Goal: Task Accomplishment & Management: Manage account settings

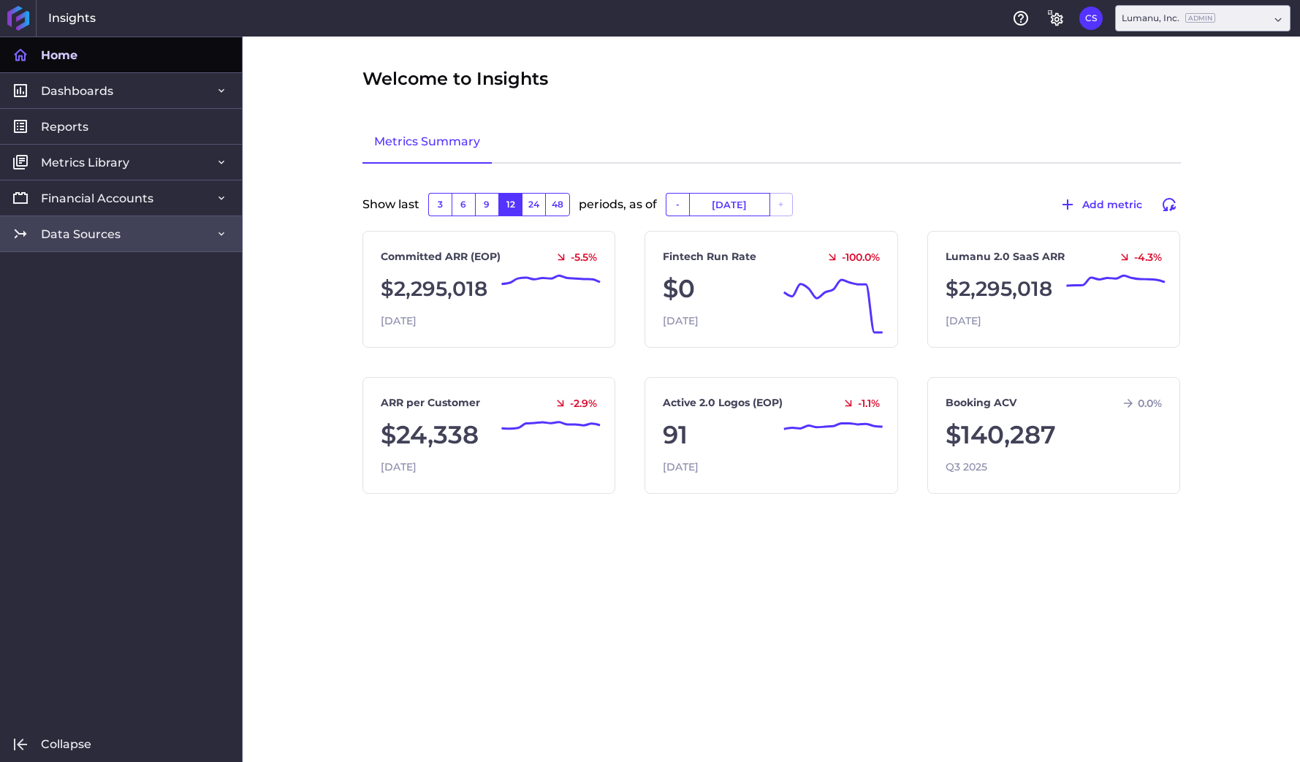
click at [110, 236] on span "Data Sources" at bounding box center [81, 234] width 80 height 15
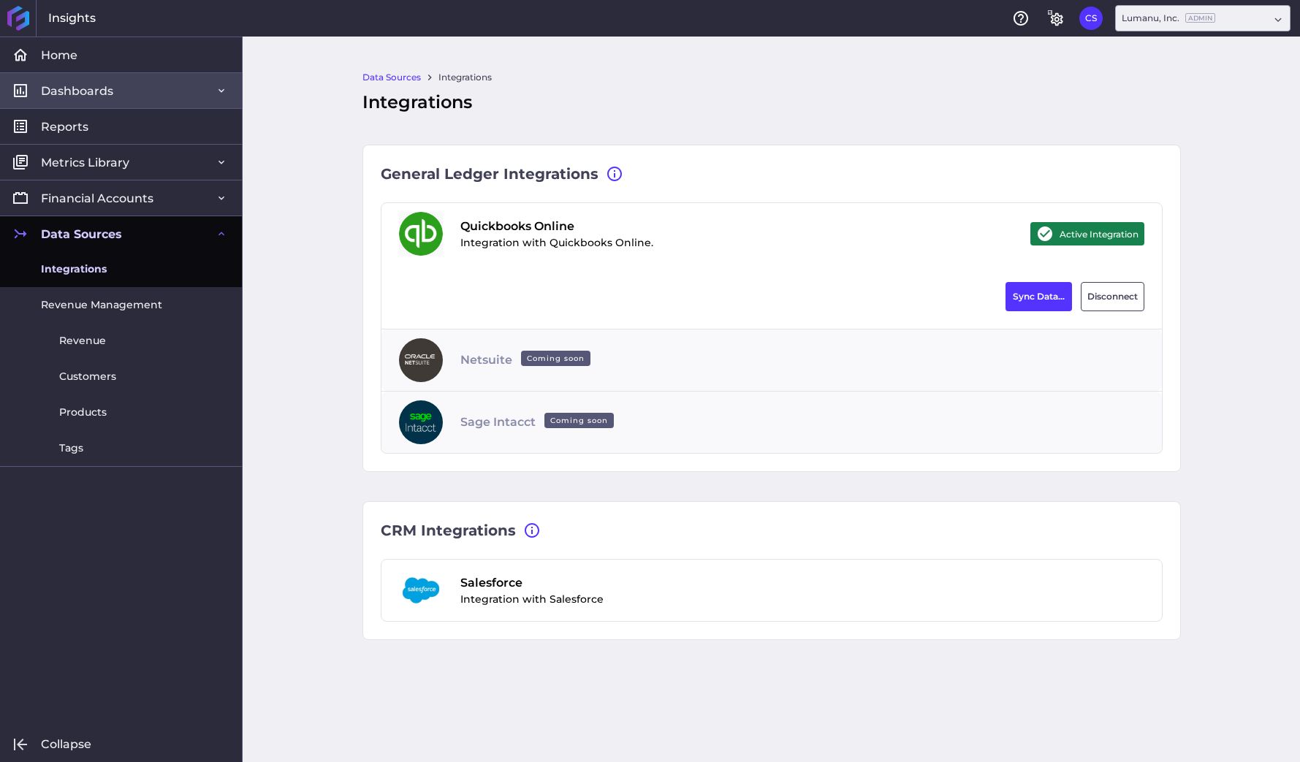
click at [77, 86] on span "Dashboards" at bounding box center [77, 90] width 72 height 15
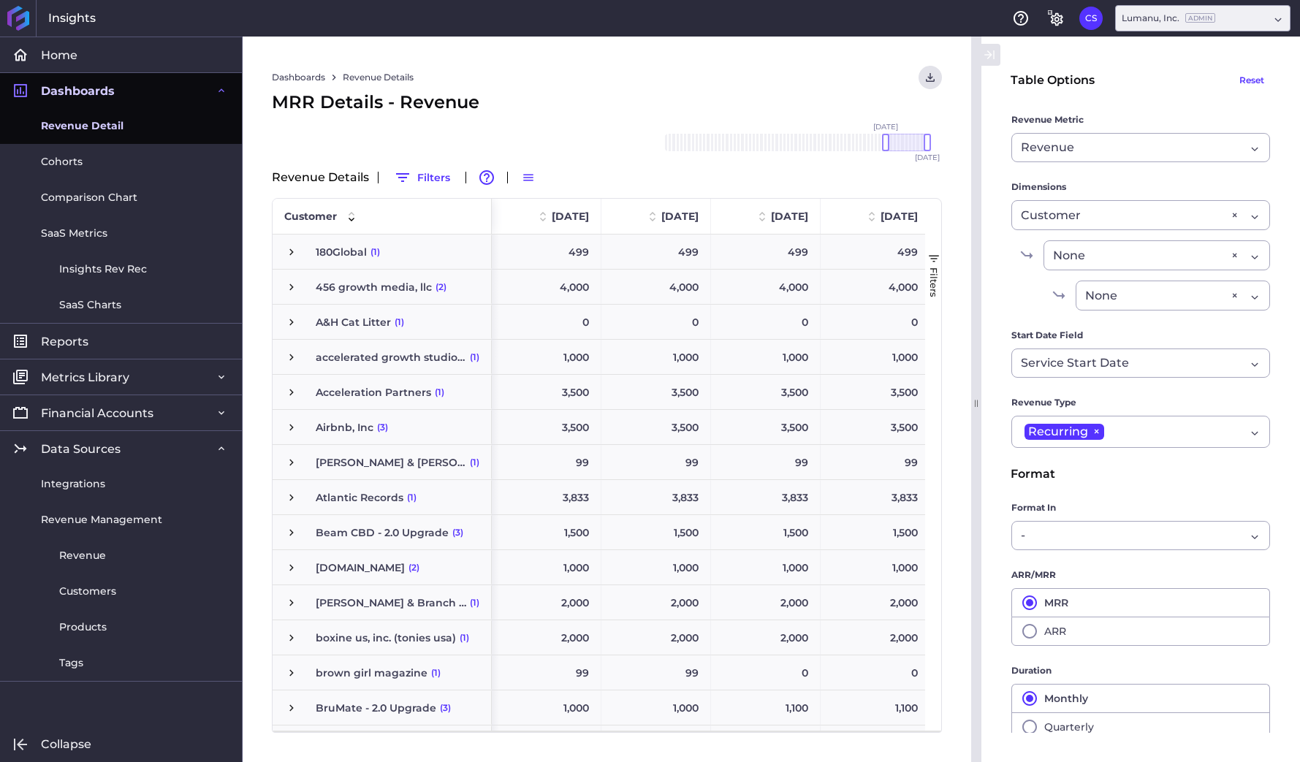
click at [76, 129] on span "Revenue Detail" at bounding box center [82, 125] width 83 height 15
click at [75, 121] on span "Revenue Detail" at bounding box center [82, 125] width 83 height 15
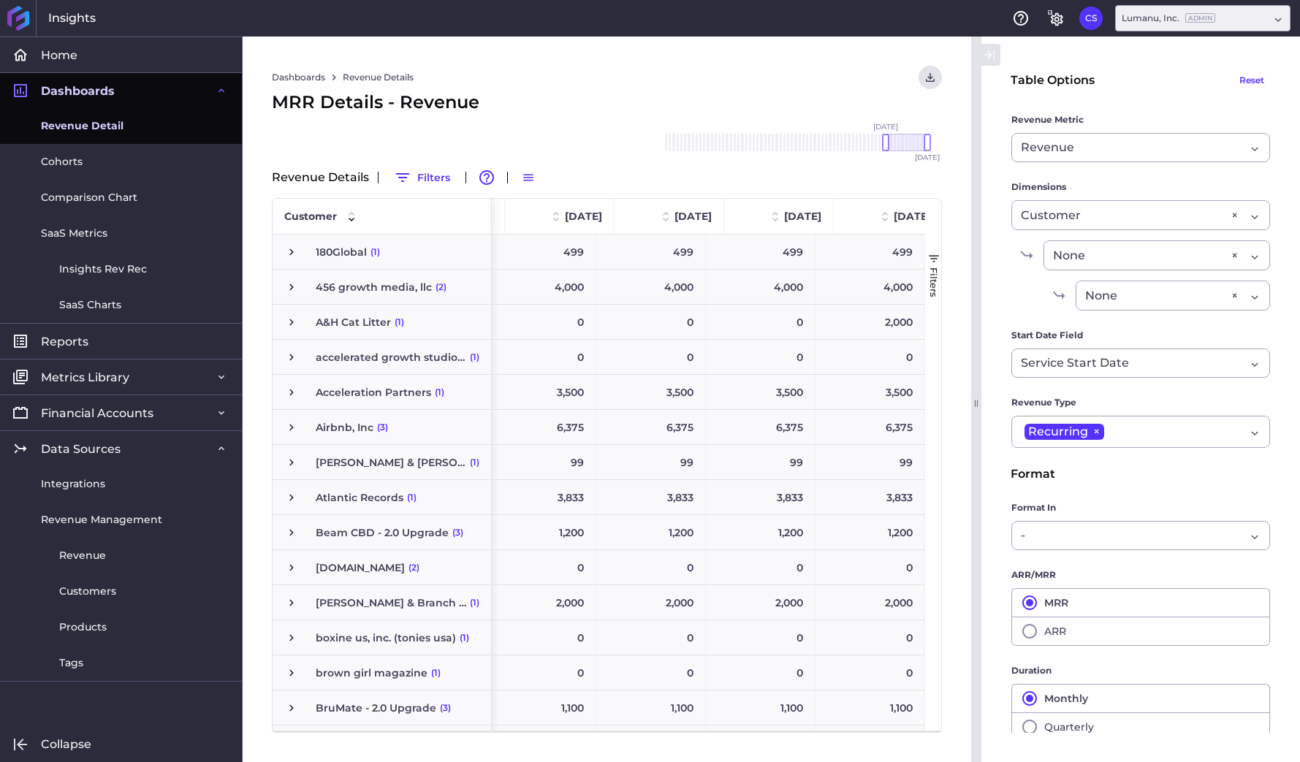
scroll to position [0, 882]
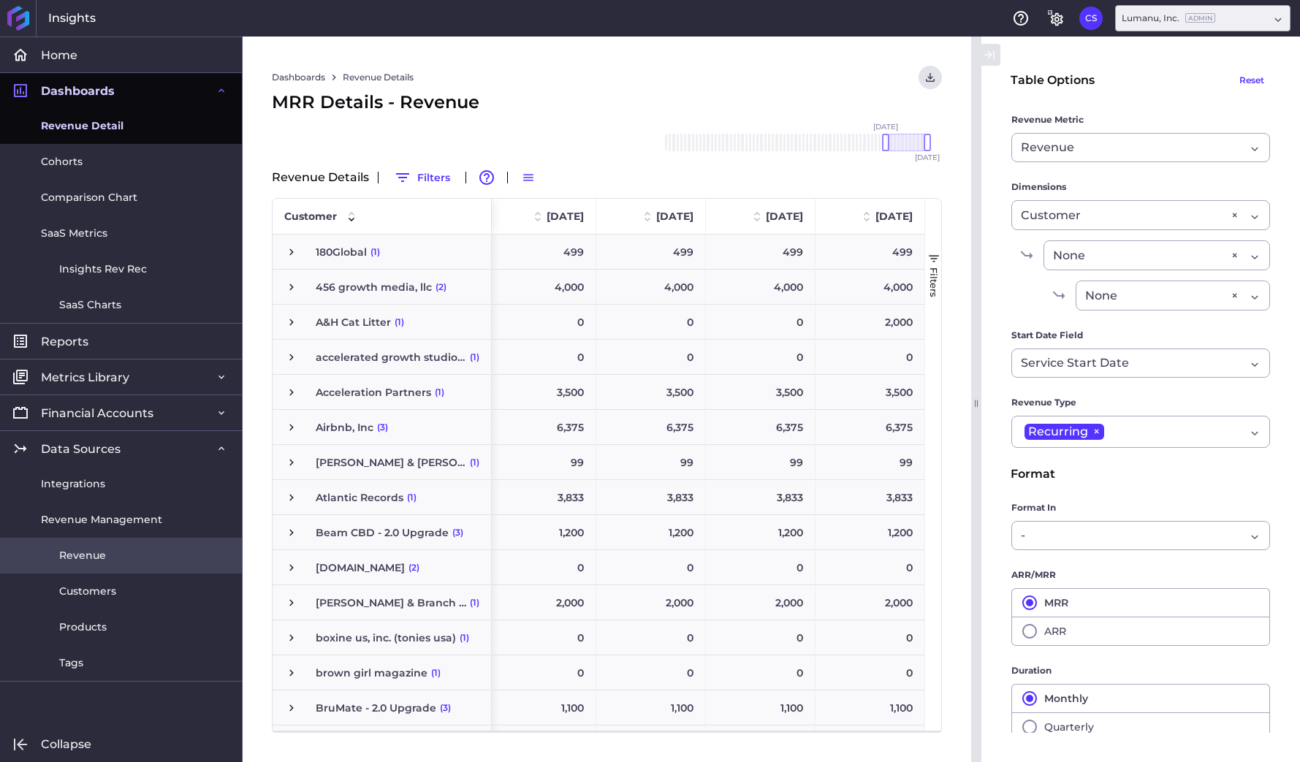
click at [99, 552] on span "Revenue" at bounding box center [82, 555] width 47 height 15
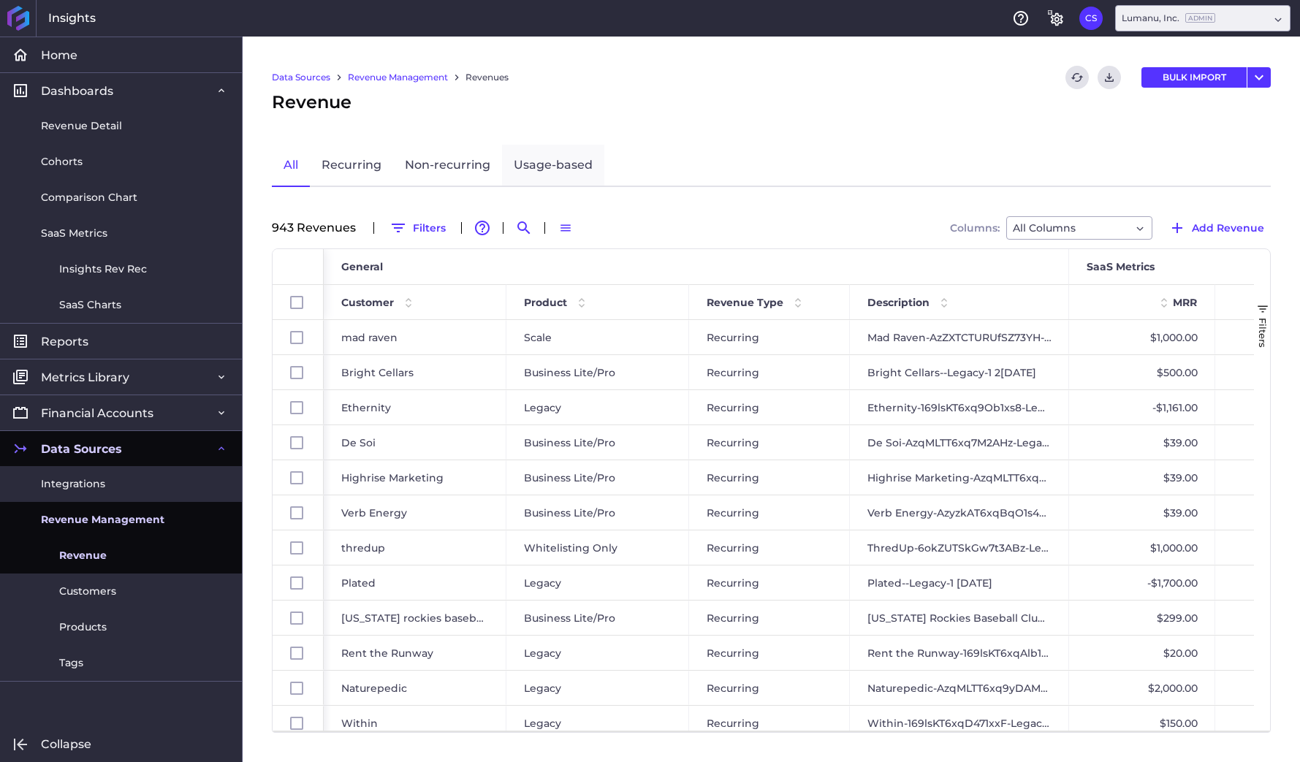
click at [542, 163] on link "Usage-based" at bounding box center [553, 166] width 102 height 42
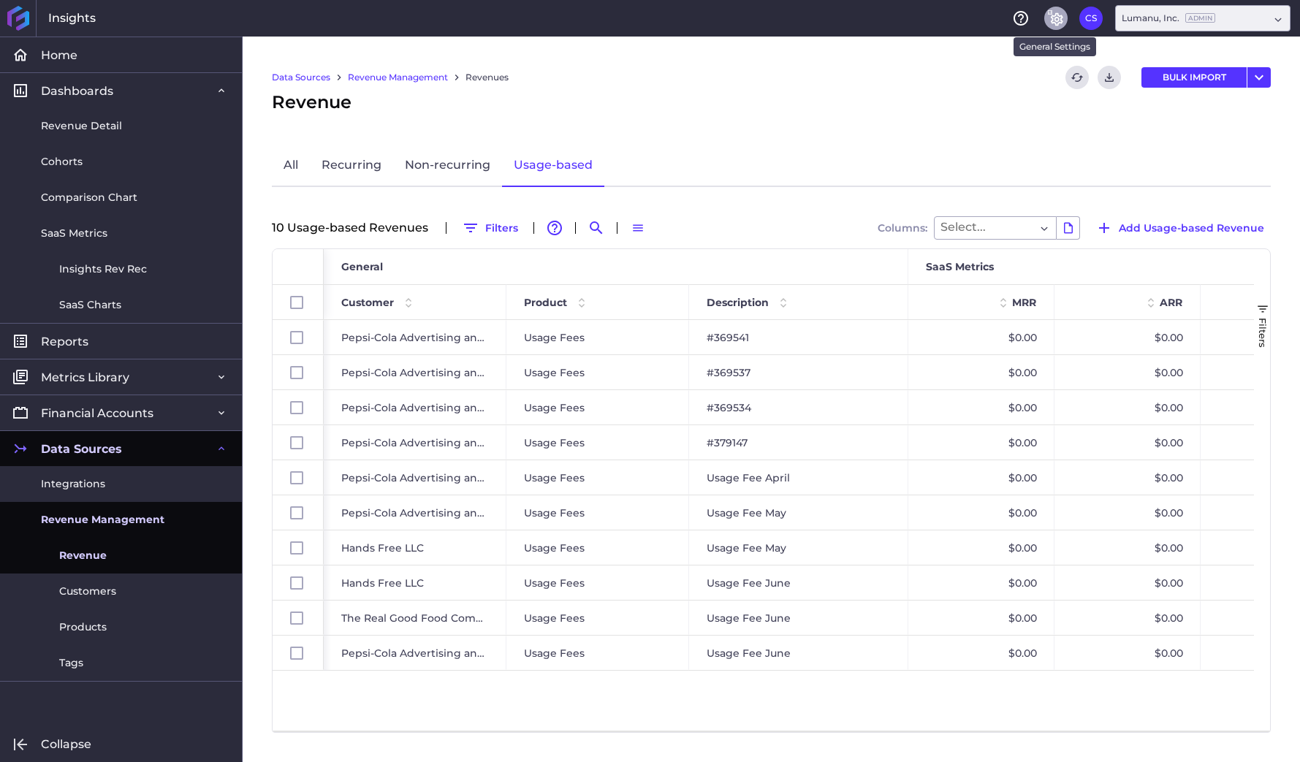
click at [1061, 23] on icon "General Settings" at bounding box center [1057, 19] width 12 height 13
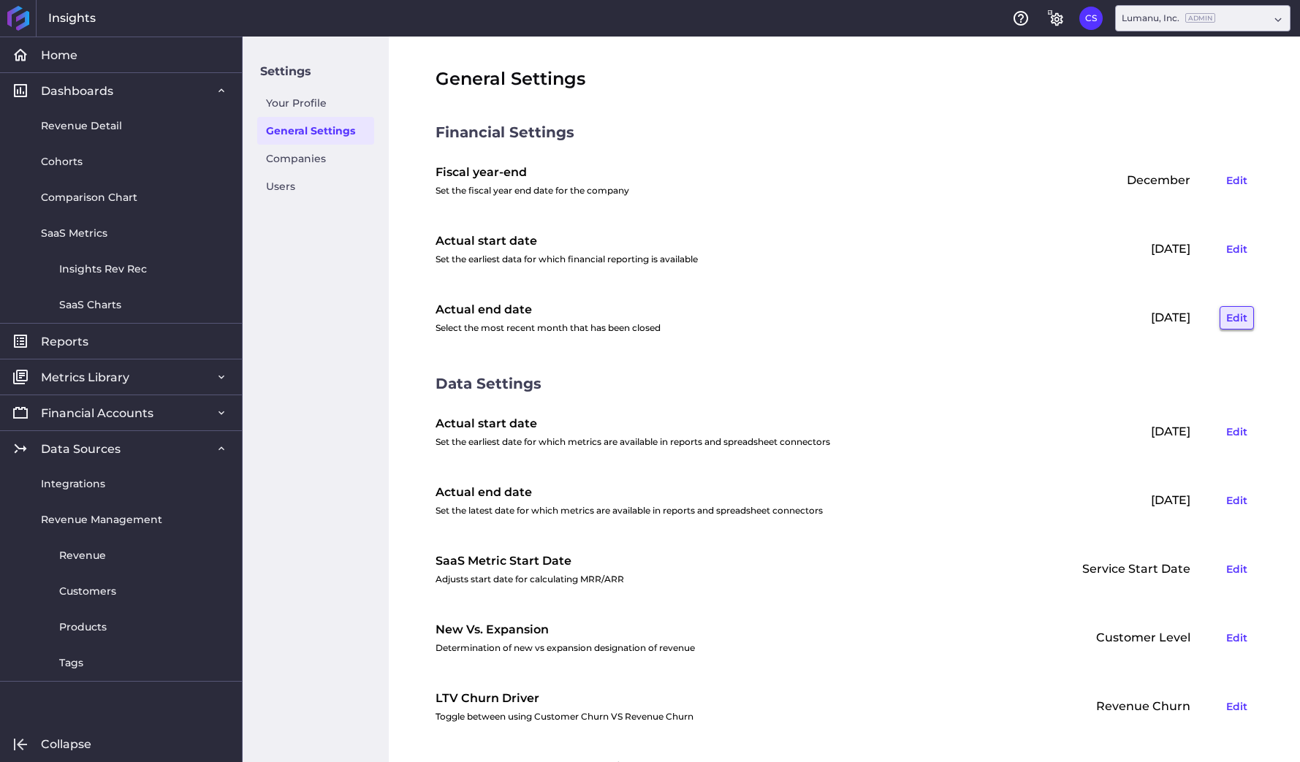
click at [1242, 318] on button "Edit" at bounding box center [1237, 317] width 34 height 23
click at [1112, 316] on icon at bounding box center [1112, 317] width 13 height 13
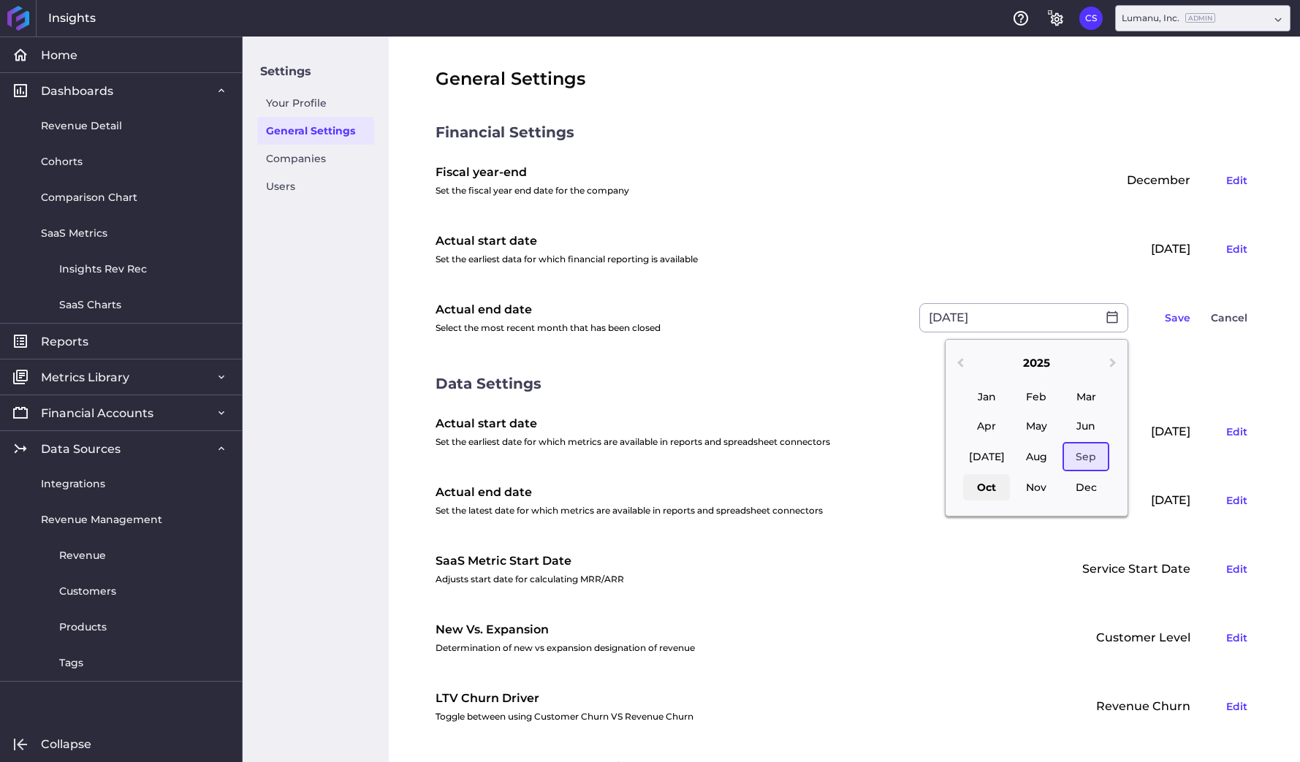
click at [972, 484] on div "Oct" at bounding box center [986, 487] width 47 height 26
type input "[DATE]"
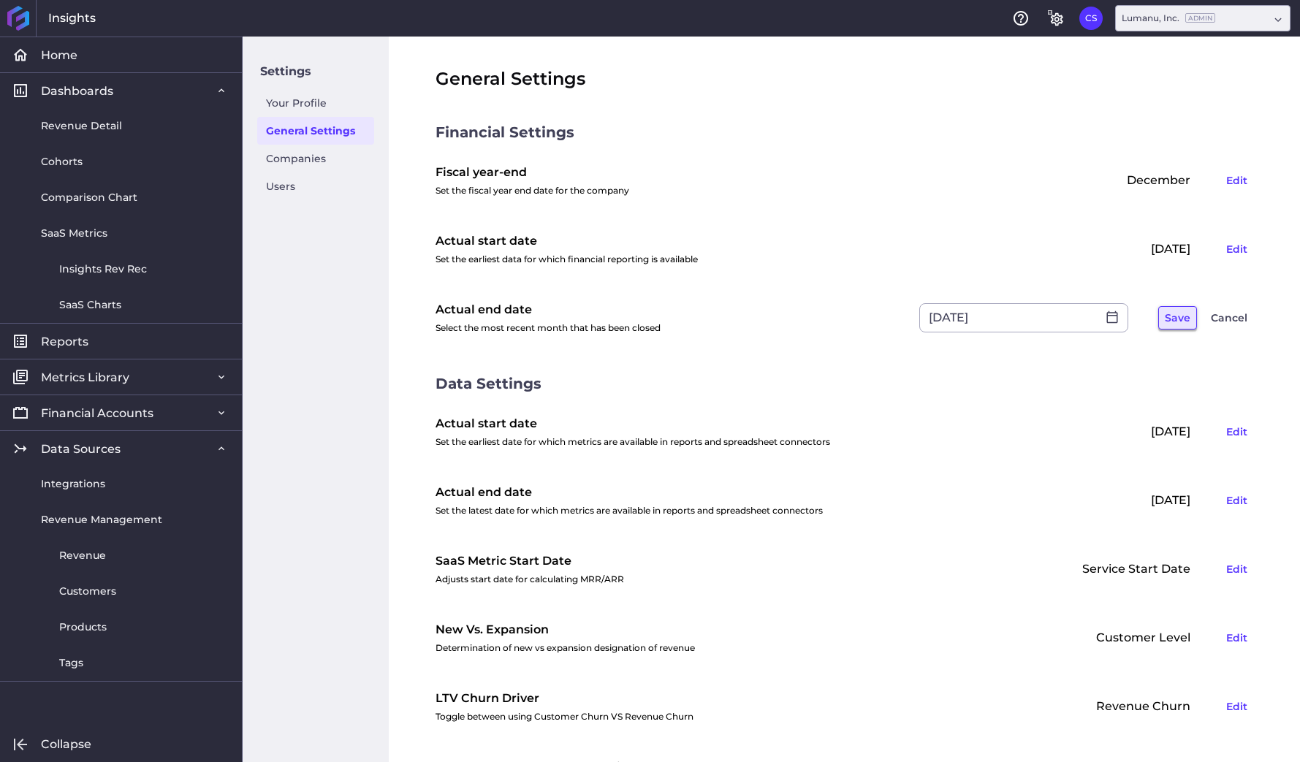
click at [1172, 320] on button "Save" at bounding box center [1177, 317] width 39 height 23
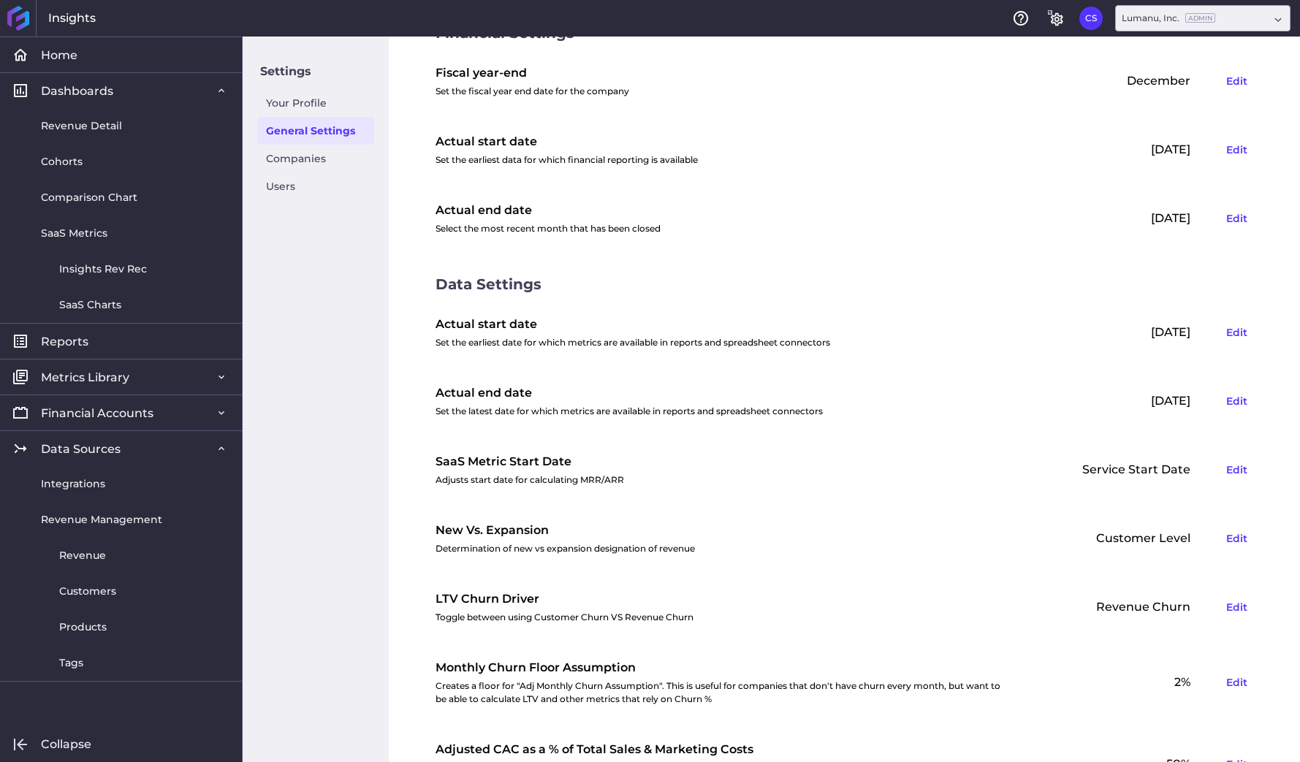
scroll to position [96, 0]
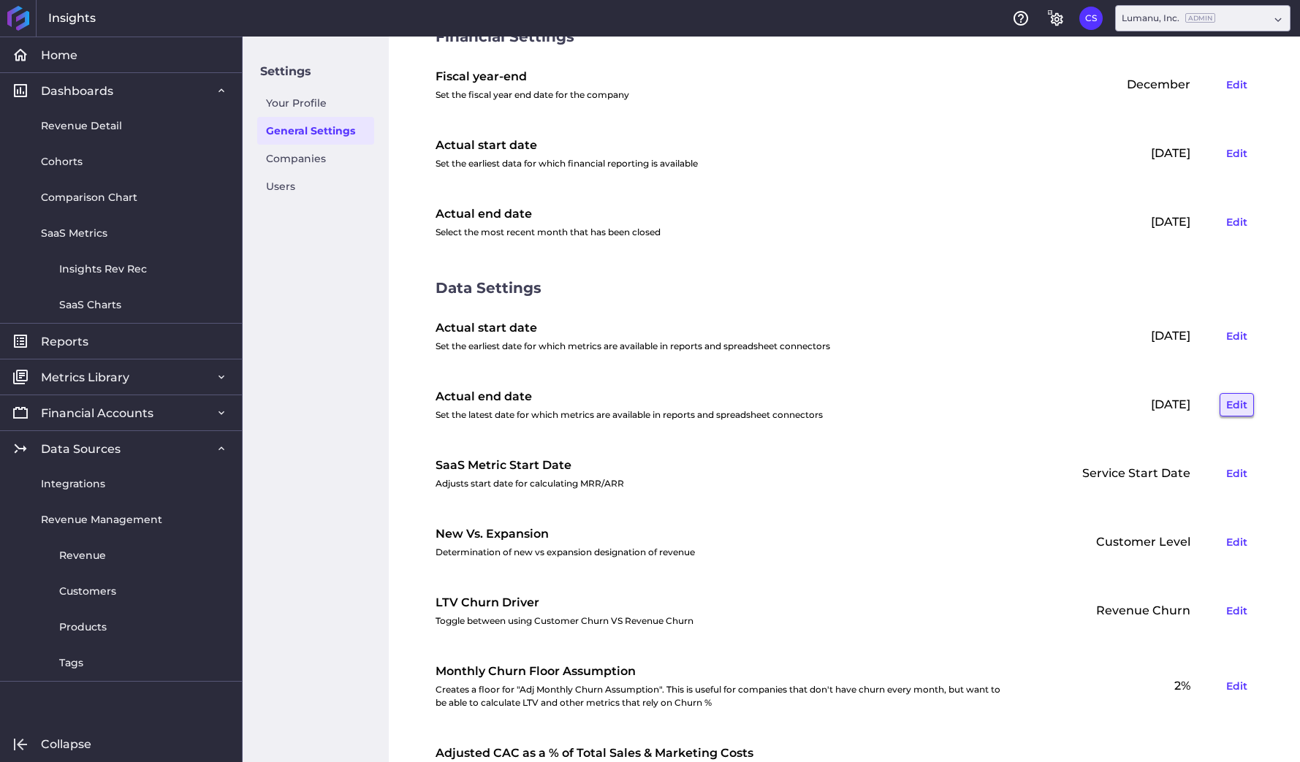
click at [1235, 402] on button "Edit" at bounding box center [1237, 404] width 34 height 23
click at [1003, 279] on div "Data Settings" at bounding box center [845, 288] width 819 height 22
click at [1161, 18] on div "Lumanu, Inc. Admin" at bounding box center [1169, 18] width 94 height 13
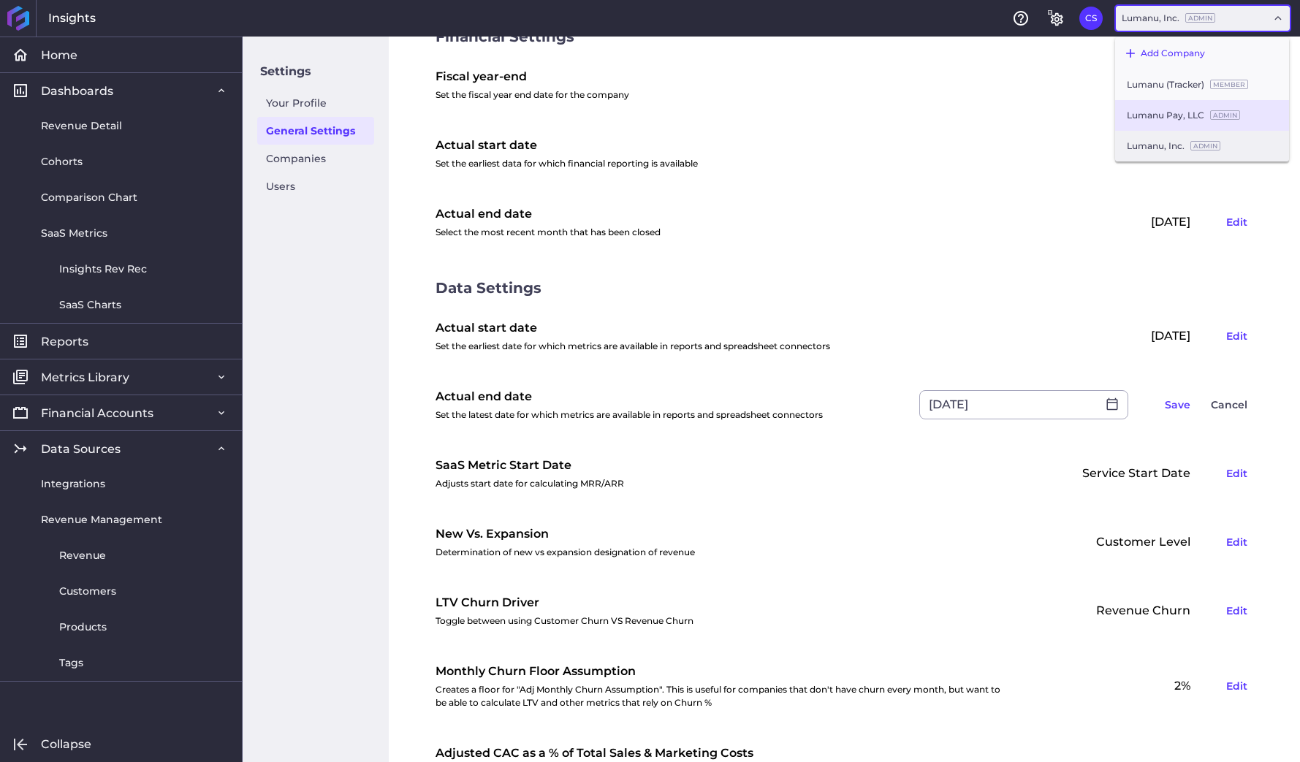
click at [1158, 121] on div "Lumanu Pay, LLC Admin" at bounding box center [1202, 115] width 174 height 31
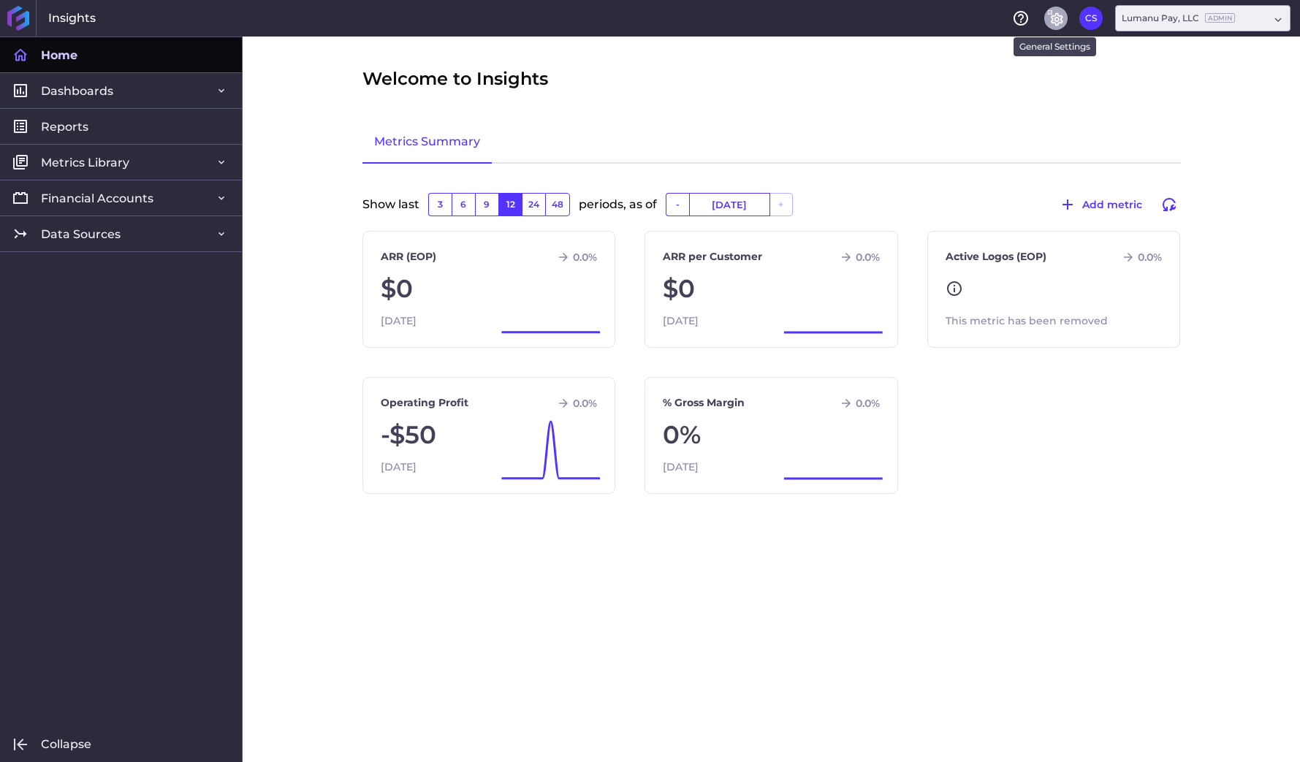
click at [1060, 18] on icon "General Settings" at bounding box center [1056, 19] width 18 height 18
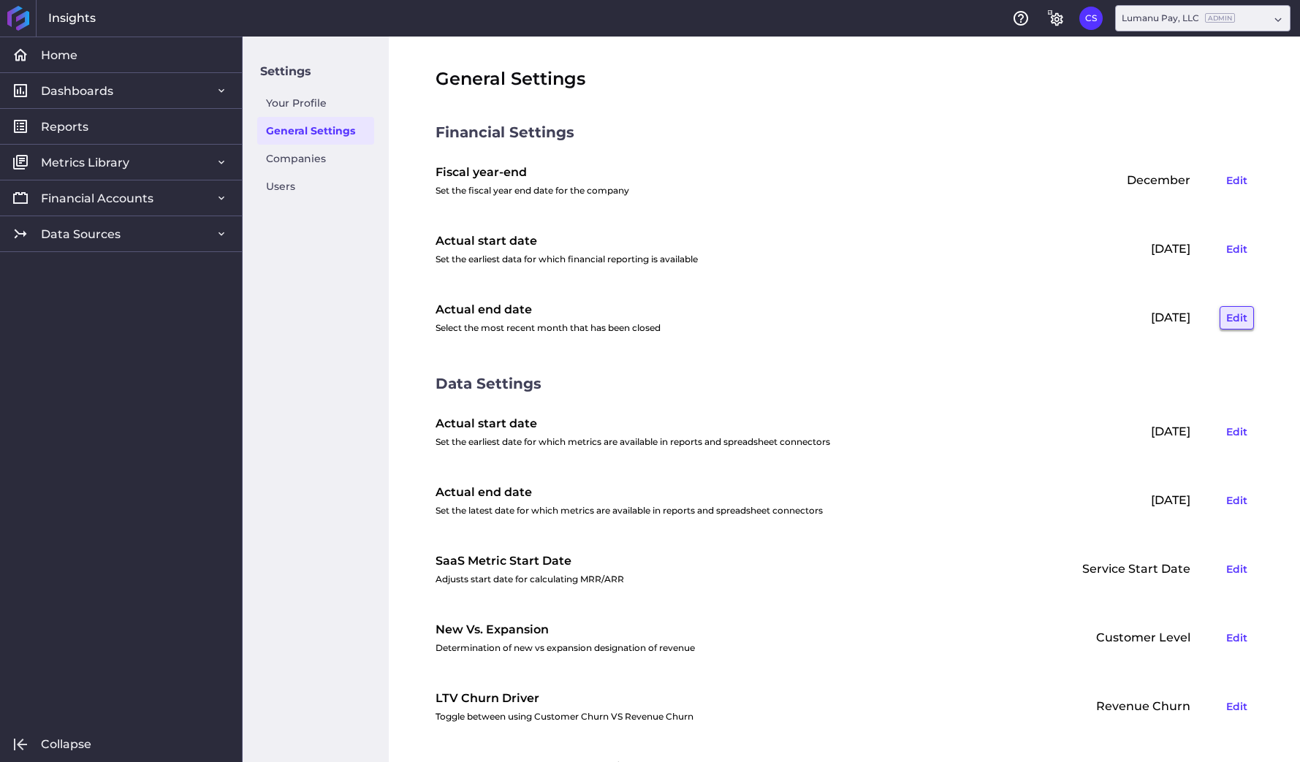
click at [1235, 318] on button "Edit" at bounding box center [1237, 317] width 34 height 23
click at [1117, 316] on icon at bounding box center [1112, 317] width 13 height 13
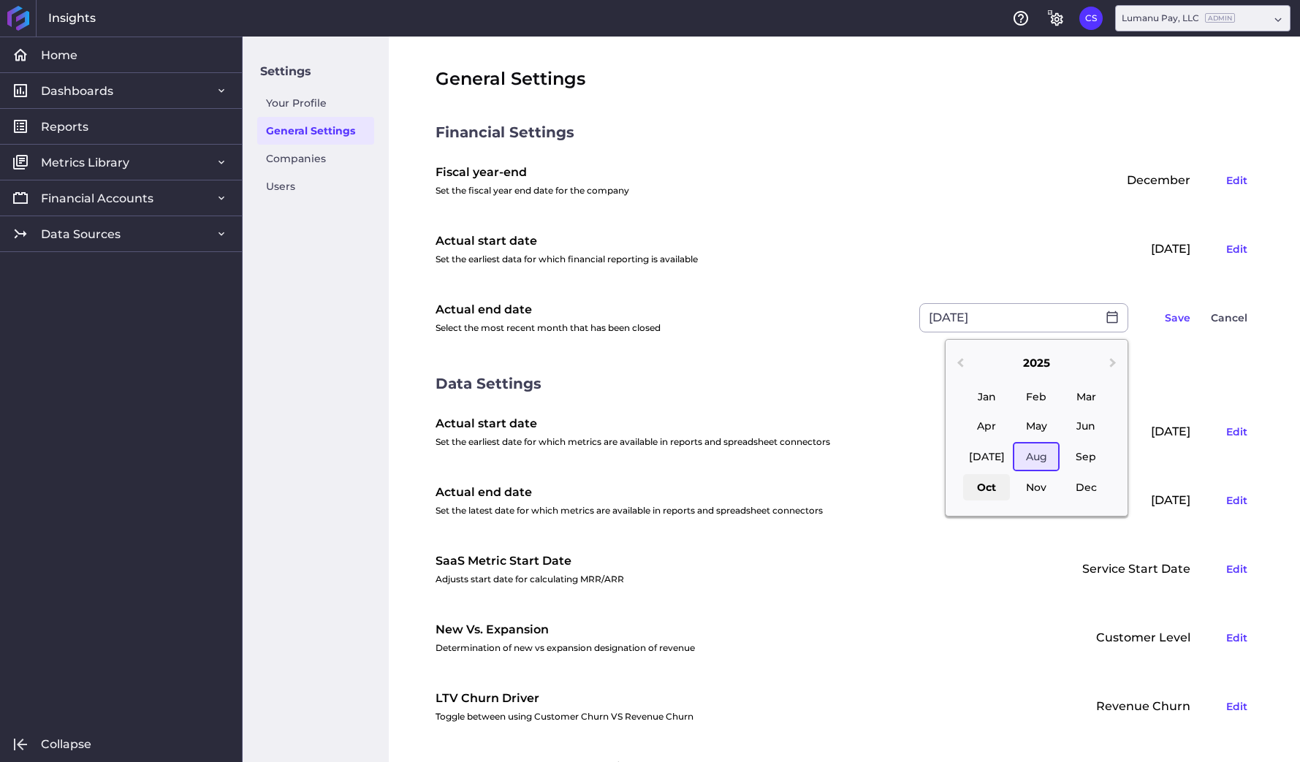
click at [993, 489] on div "Oct" at bounding box center [986, 487] width 47 height 26
type input "[DATE]"
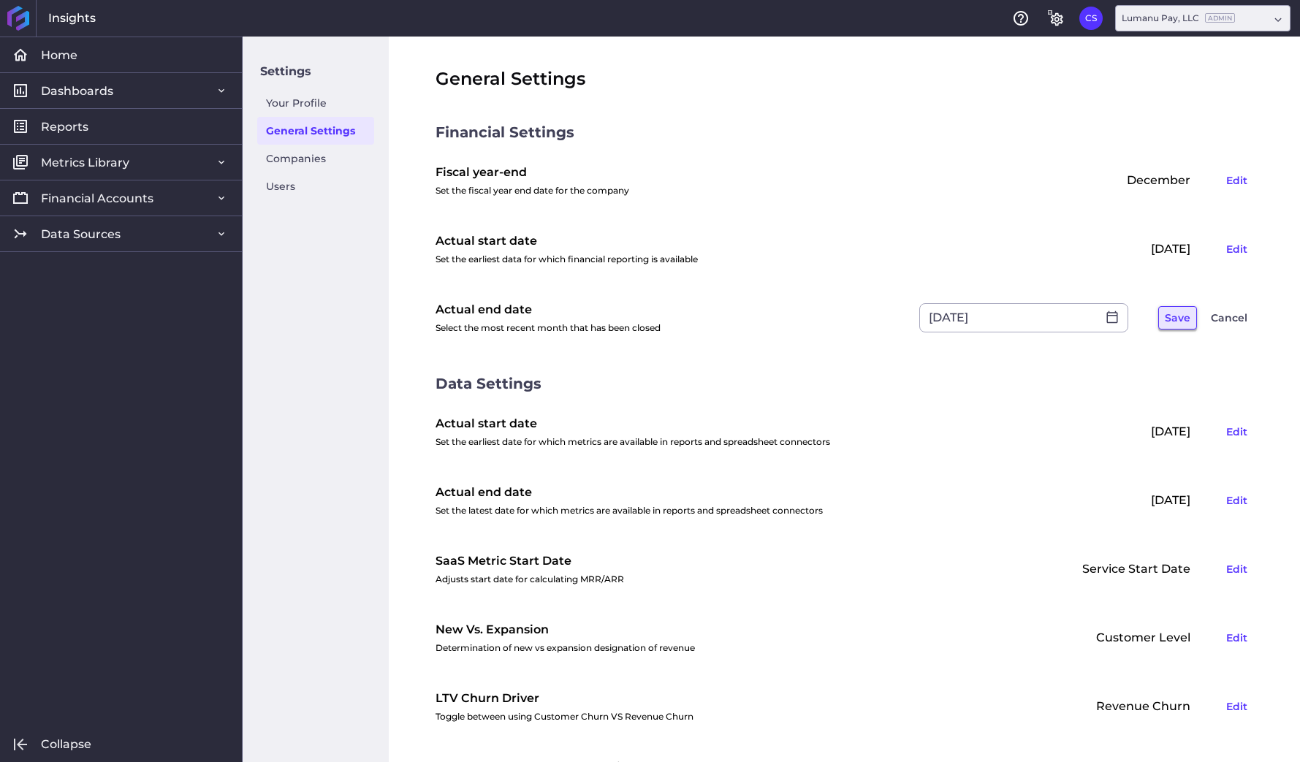
click at [1170, 320] on button "Save" at bounding box center [1177, 317] width 39 height 23
click at [1231, 498] on button "Edit" at bounding box center [1237, 500] width 34 height 23
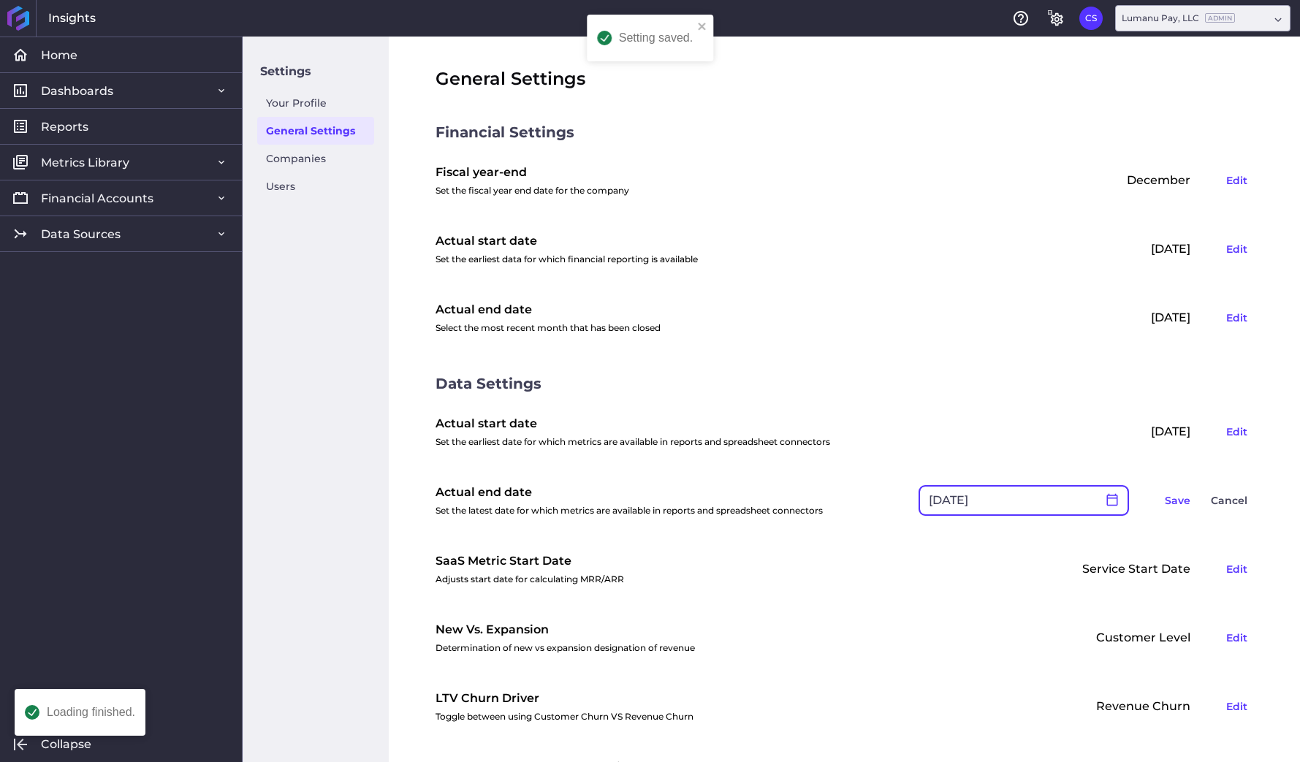
click at [1109, 497] on icon at bounding box center [1112, 499] width 11 height 12
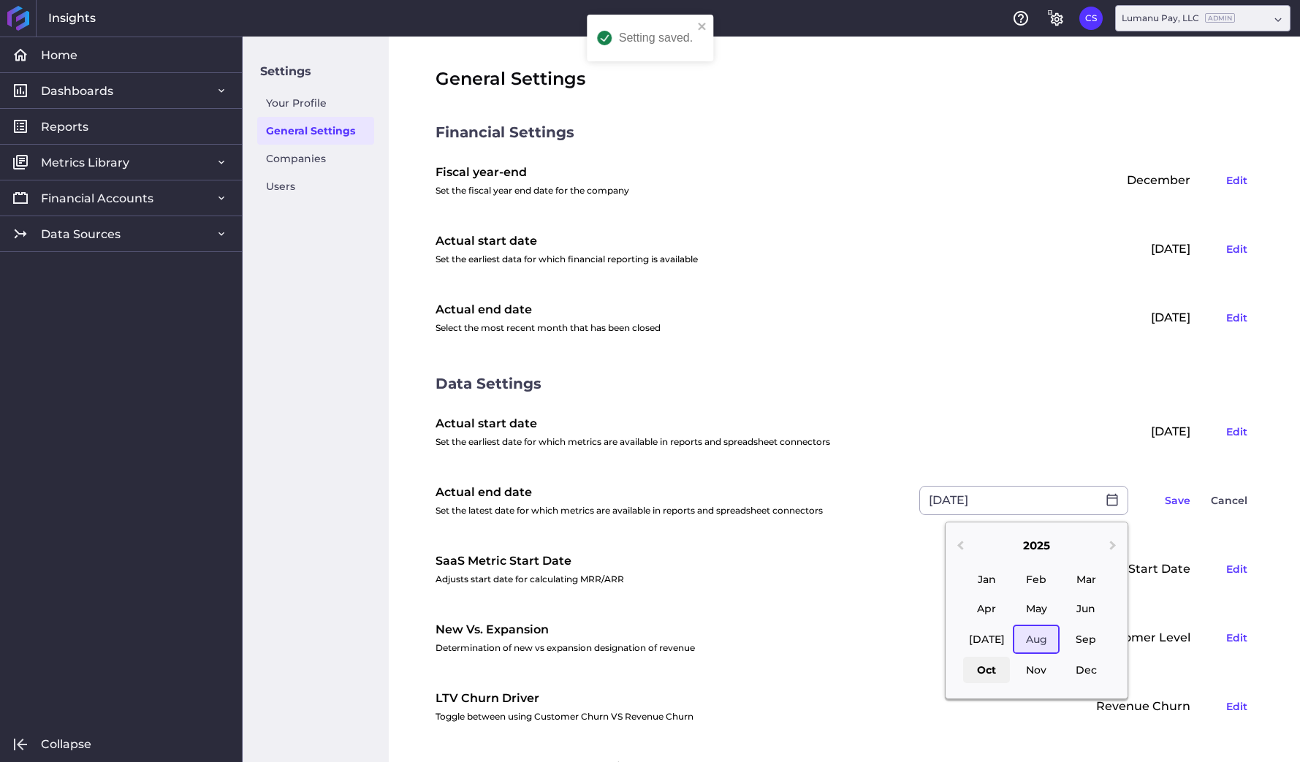
click at [986, 669] on div "Oct" at bounding box center [986, 670] width 47 height 26
type input "[DATE]"
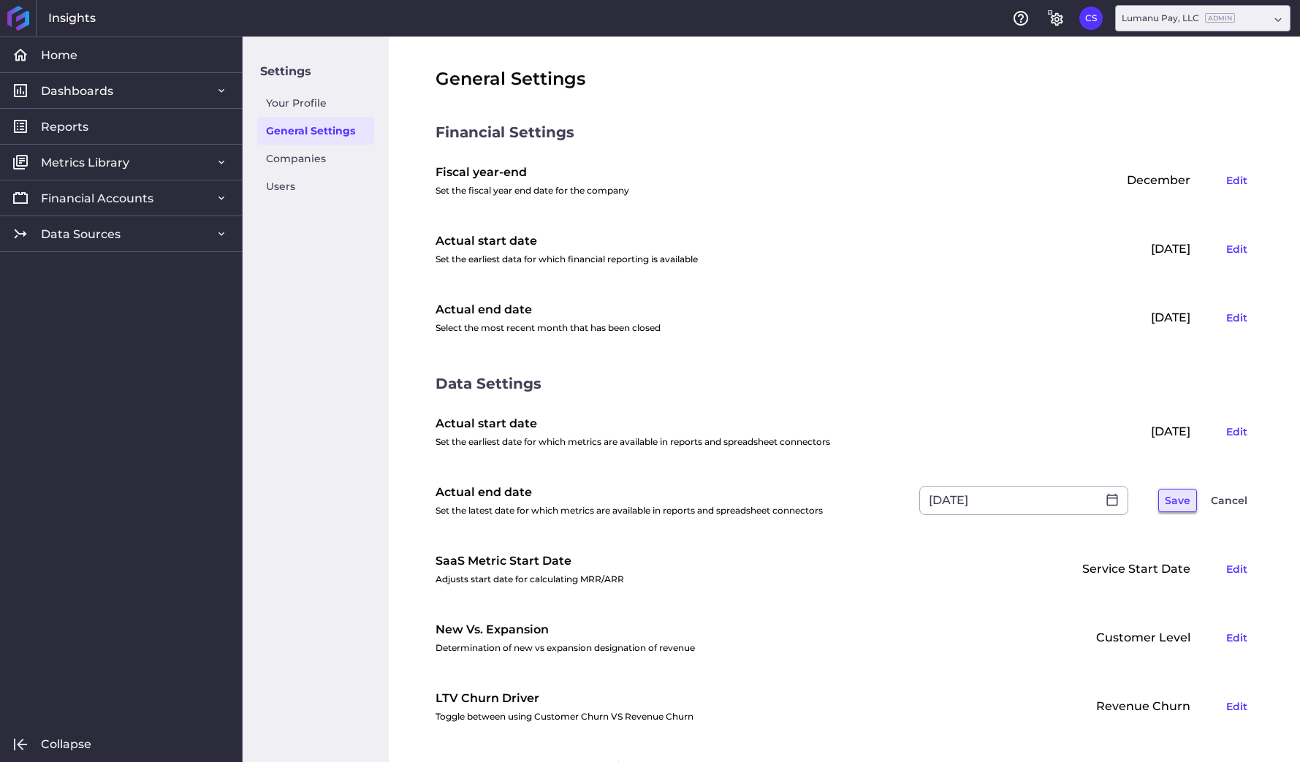
click at [1177, 498] on button "Save" at bounding box center [1177, 500] width 39 height 23
click at [313, 161] on link "Companies" at bounding box center [315, 159] width 117 height 28
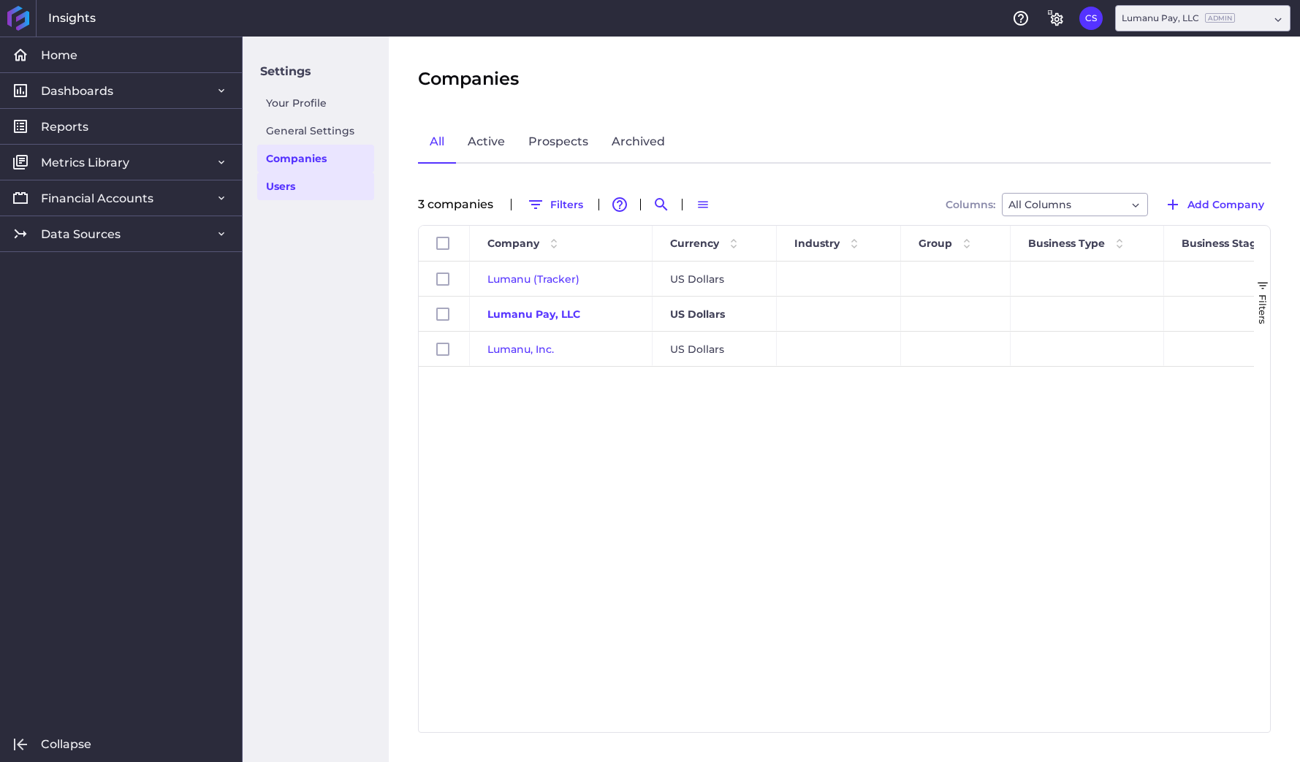
click at [273, 189] on link "Users" at bounding box center [315, 186] width 117 height 28
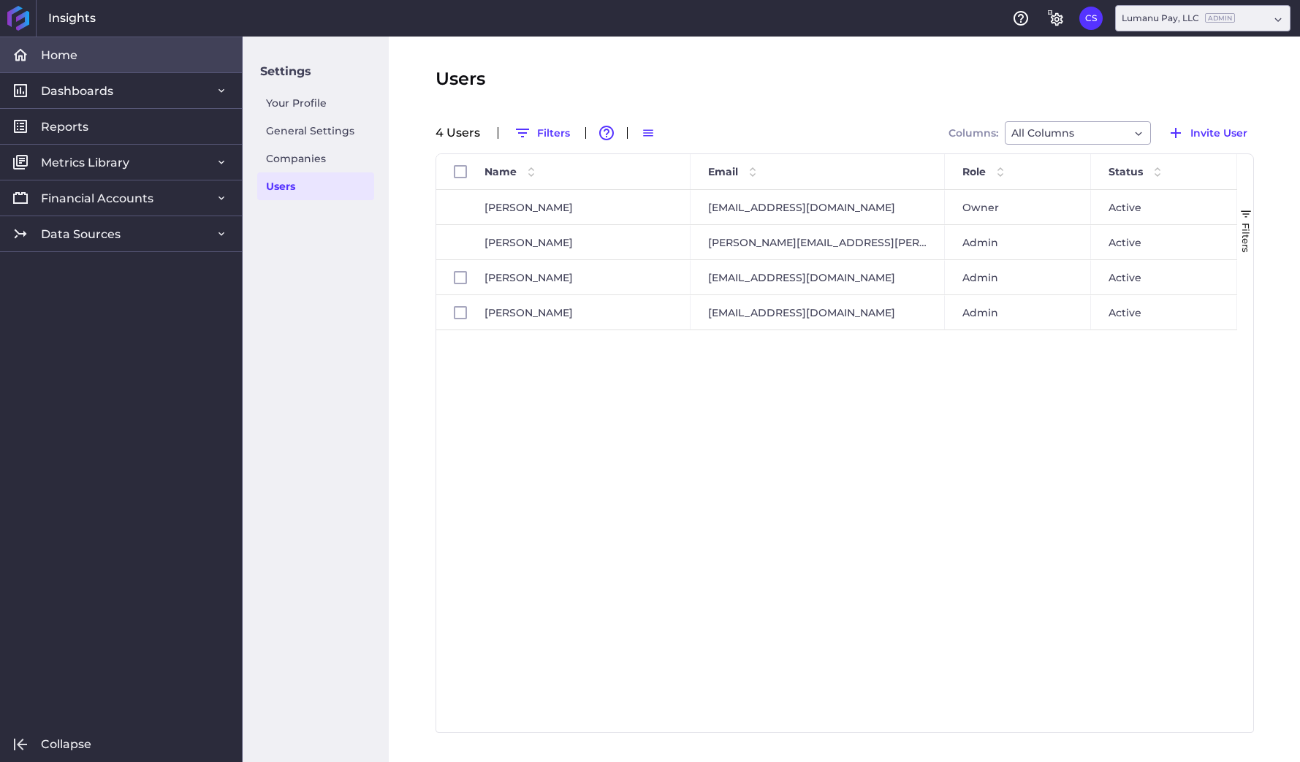
click at [91, 51] on link "Home" at bounding box center [121, 55] width 242 height 36
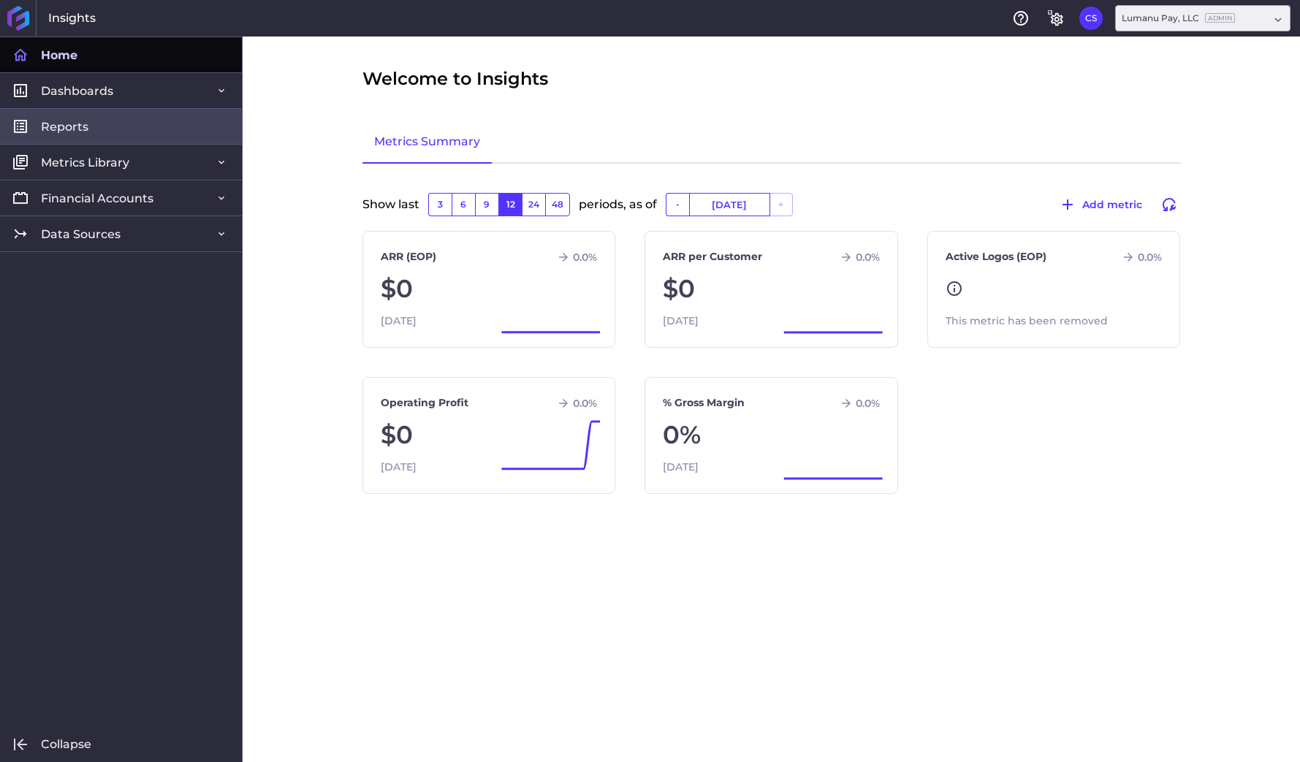
click at [61, 125] on span "Reports" at bounding box center [65, 126] width 48 height 15
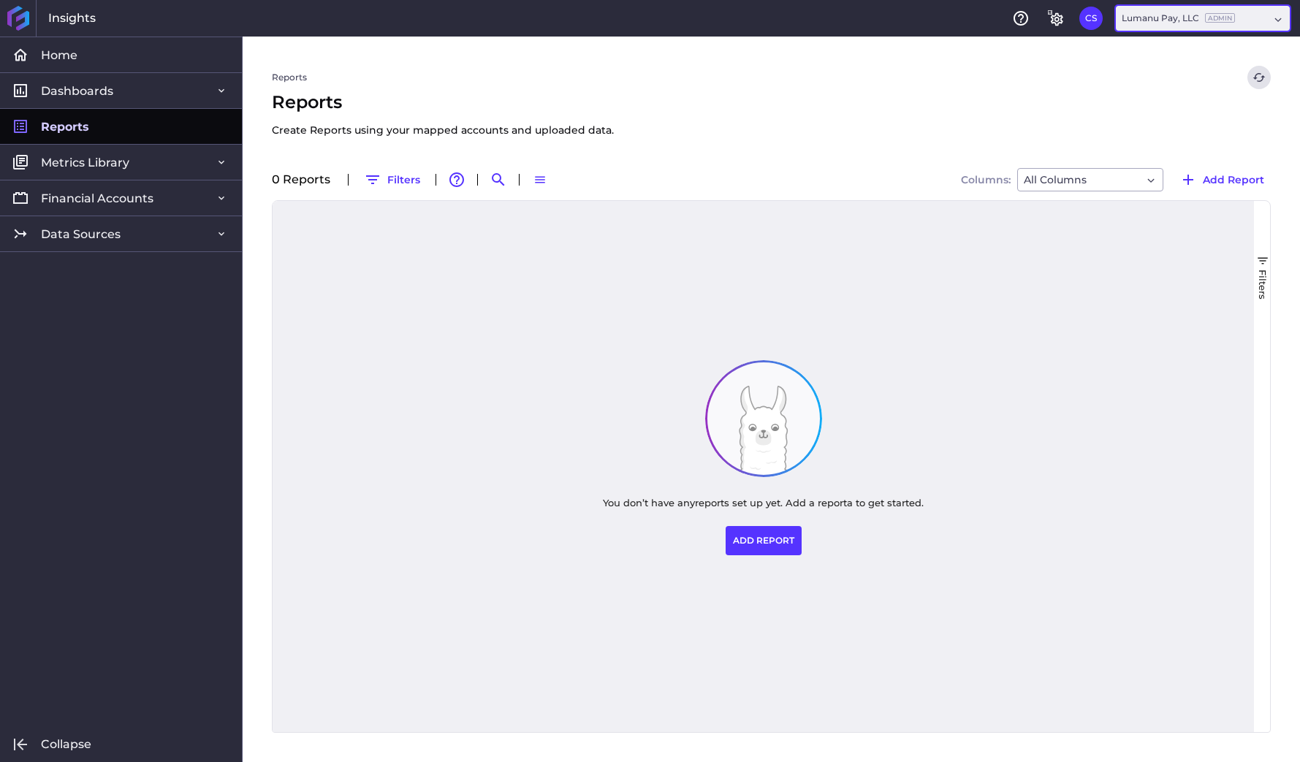
click at [1249, 15] on div "Lumanu Pay, LLC Admin" at bounding box center [1195, 18] width 147 height 13
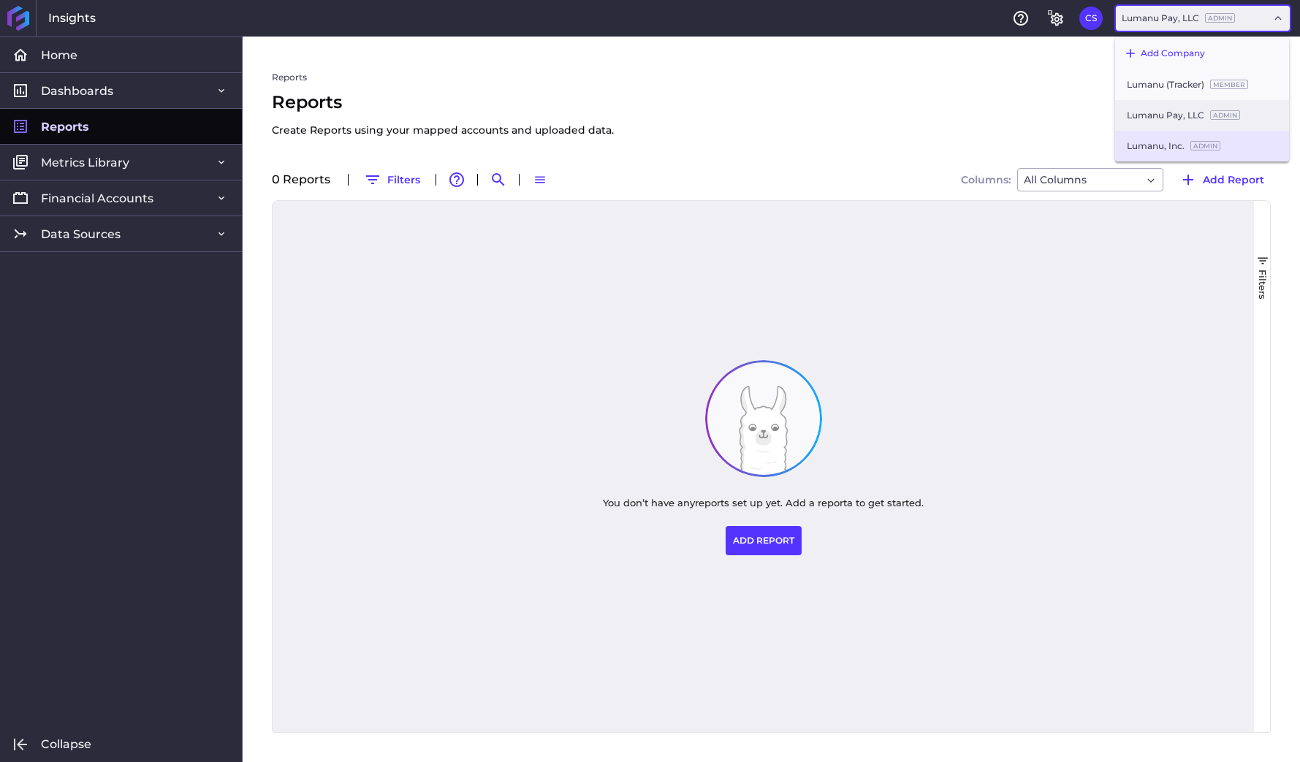
click at [1159, 139] on div "Lumanu, Inc. Admin" at bounding box center [1202, 146] width 174 height 31
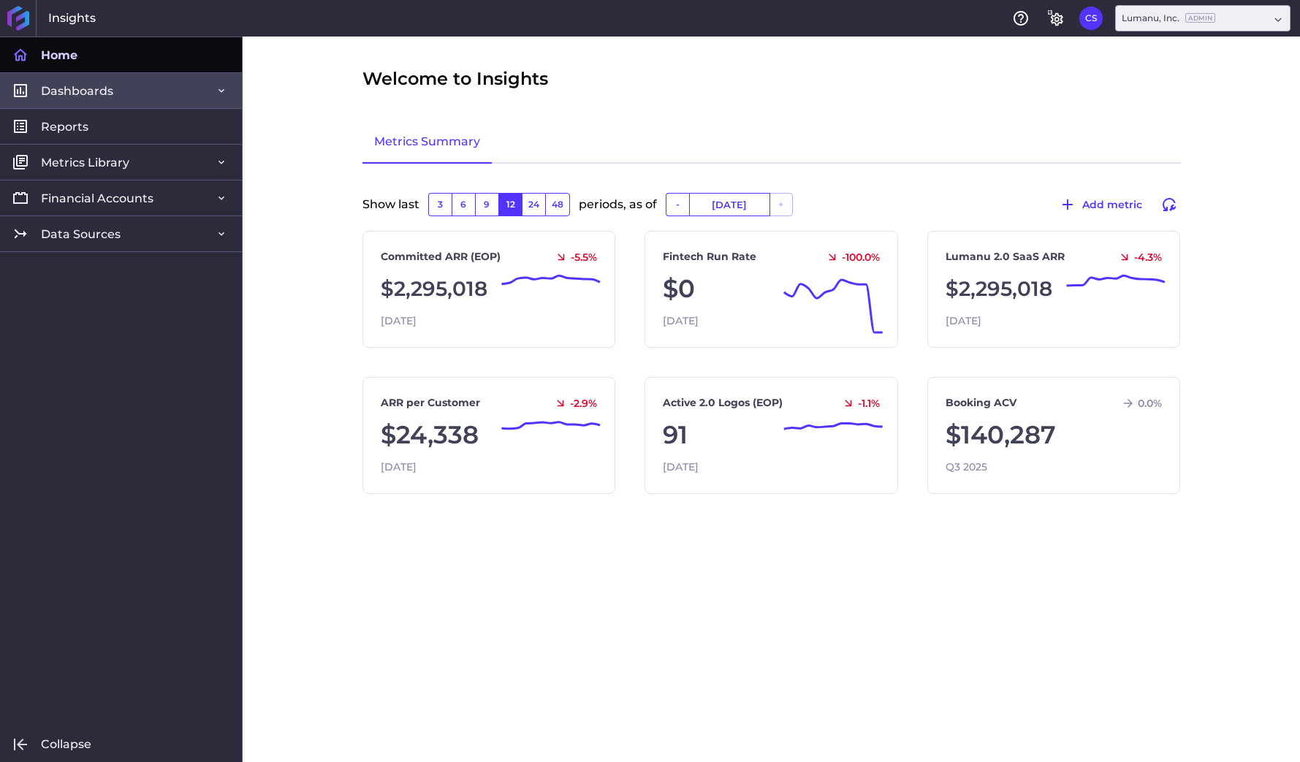
click at [148, 92] on link "Dashboards" at bounding box center [121, 90] width 242 height 36
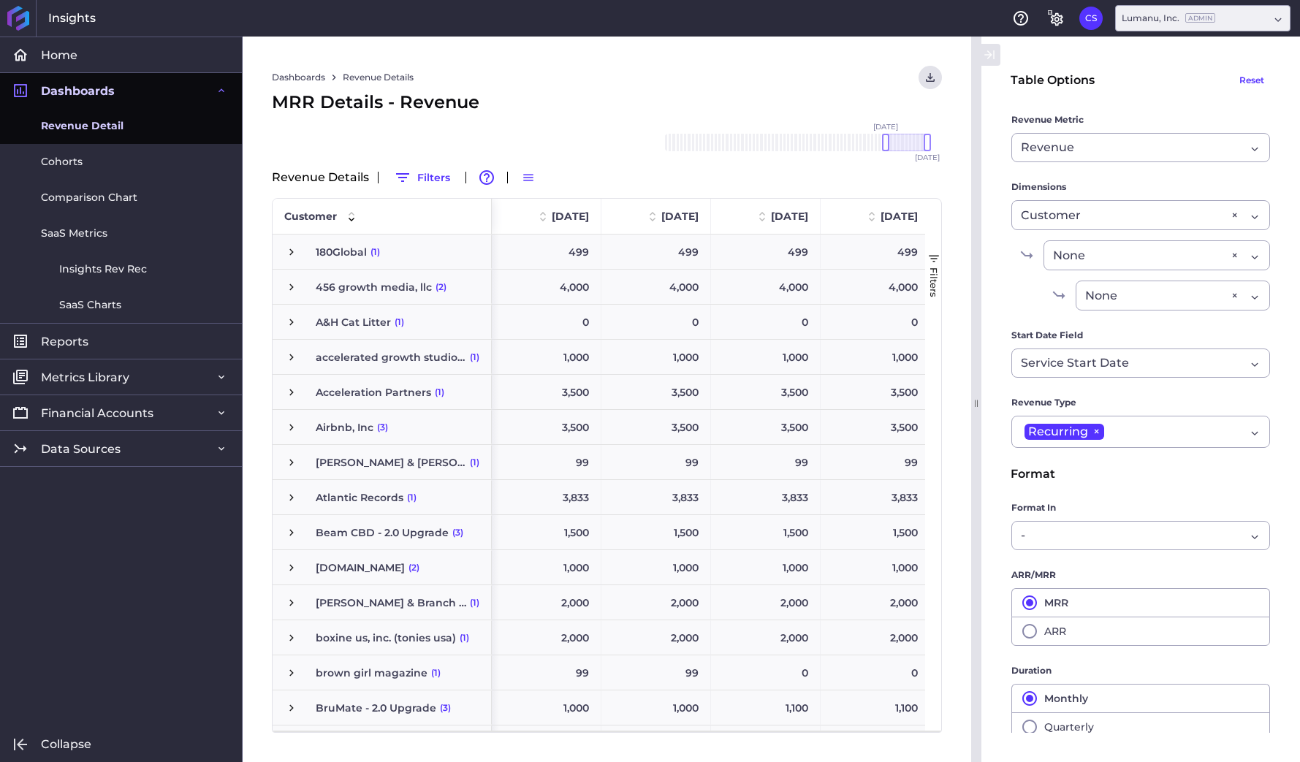
click at [94, 118] on span "Revenue Detail" at bounding box center [82, 125] width 83 height 15
click at [98, 124] on span "Revenue Detail" at bounding box center [82, 125] width 83 height 15
click at [106, 121] on span "Revenue Detail" at bounding box center [82, 125] width 83 height 15
click at [86, 452] on span "Data Sources" at bounding box center [81, 448] width 80 height 15
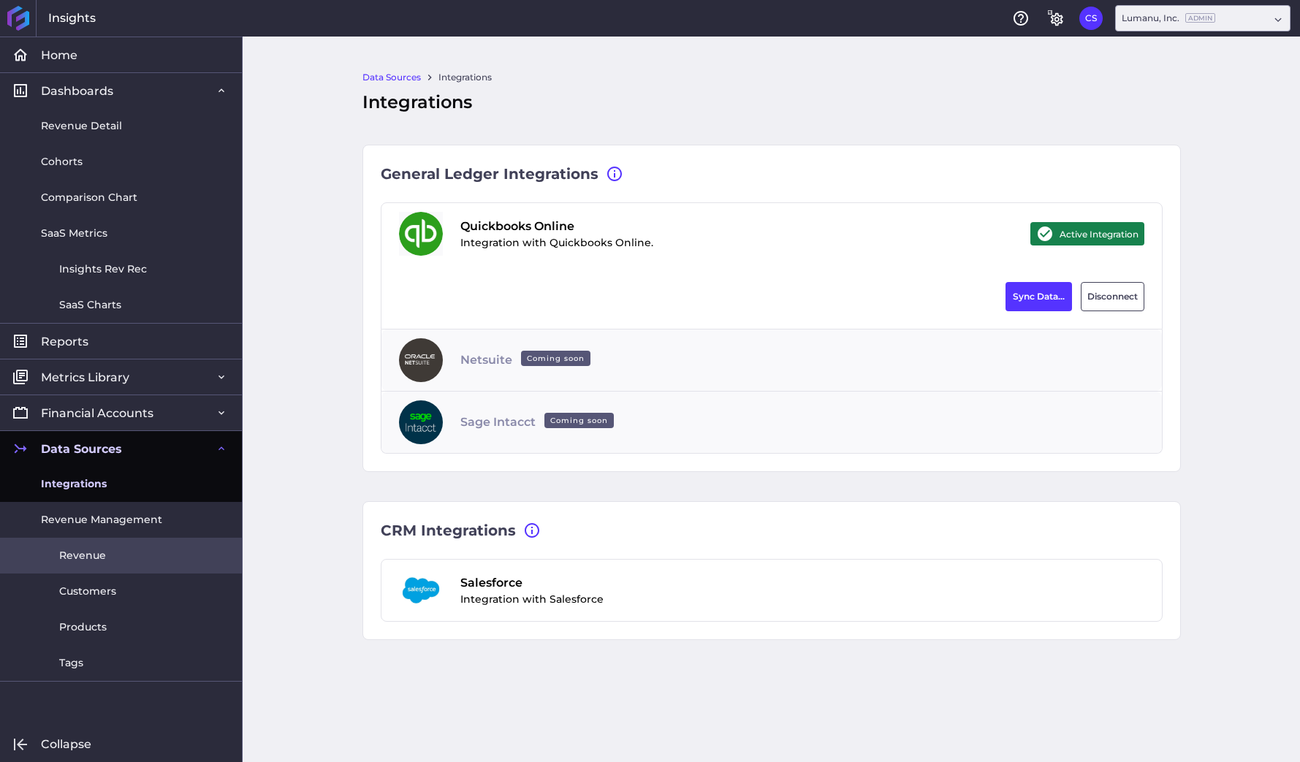
click at [95, 553] on span "Revenue" at bounding box center [82, 555] width 47 height 15
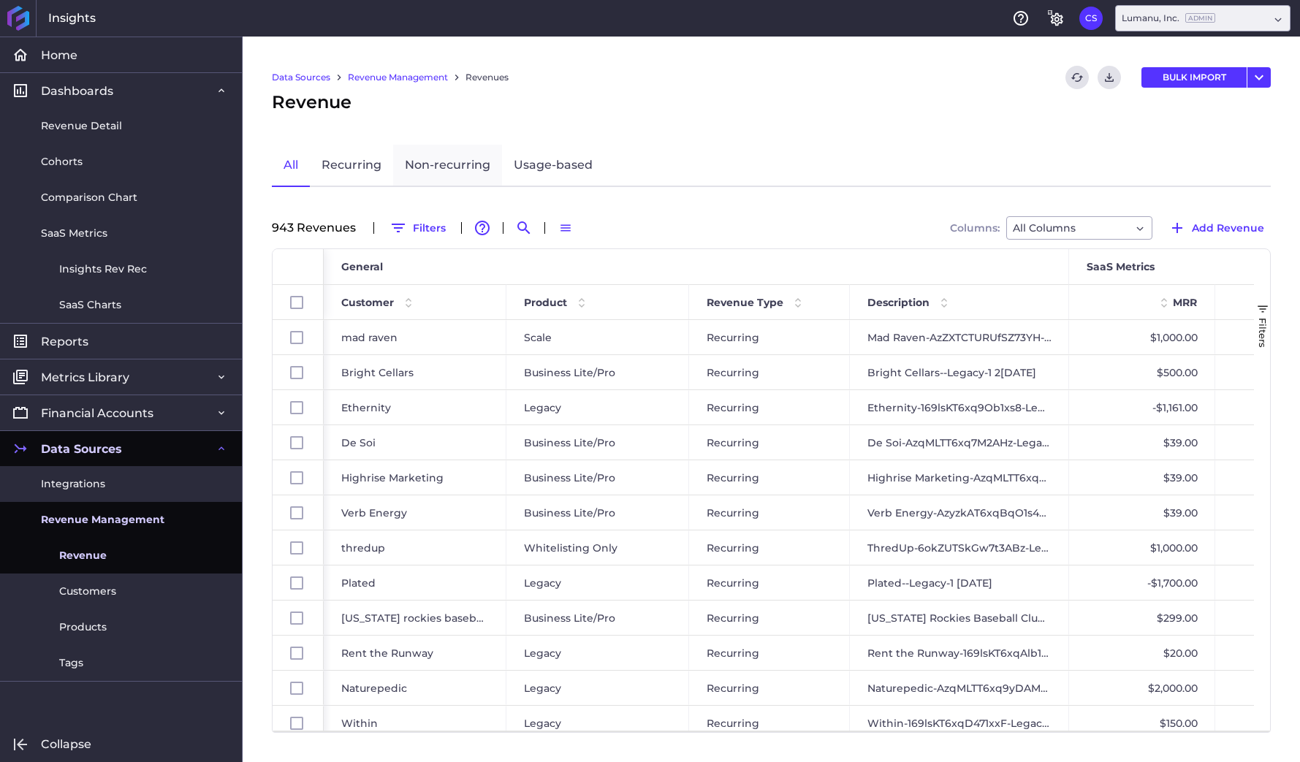
click at [436, 164] on link "Non-recurring" at bounding box center [447, 166] width 109 height 42
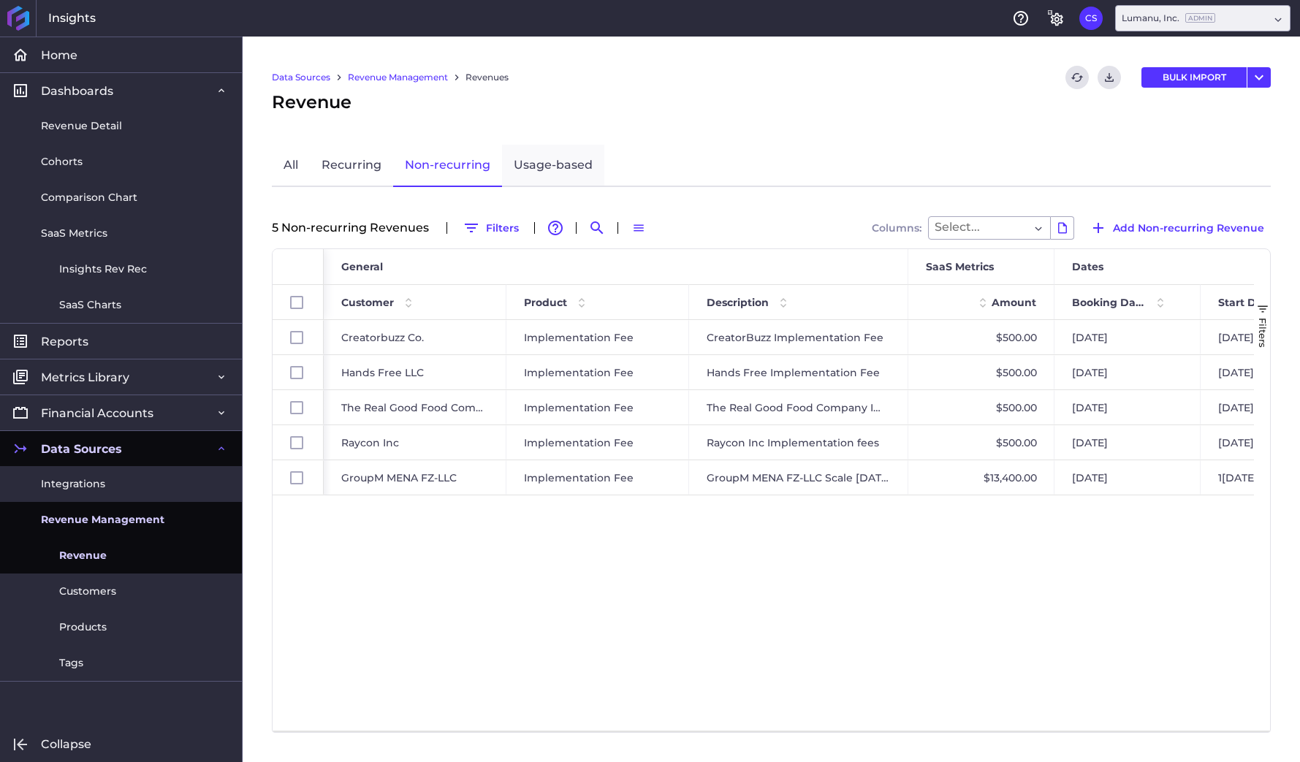
click at [566, 162] on link "Usage-based" at bounding box center [553, 166] width 102 height 42
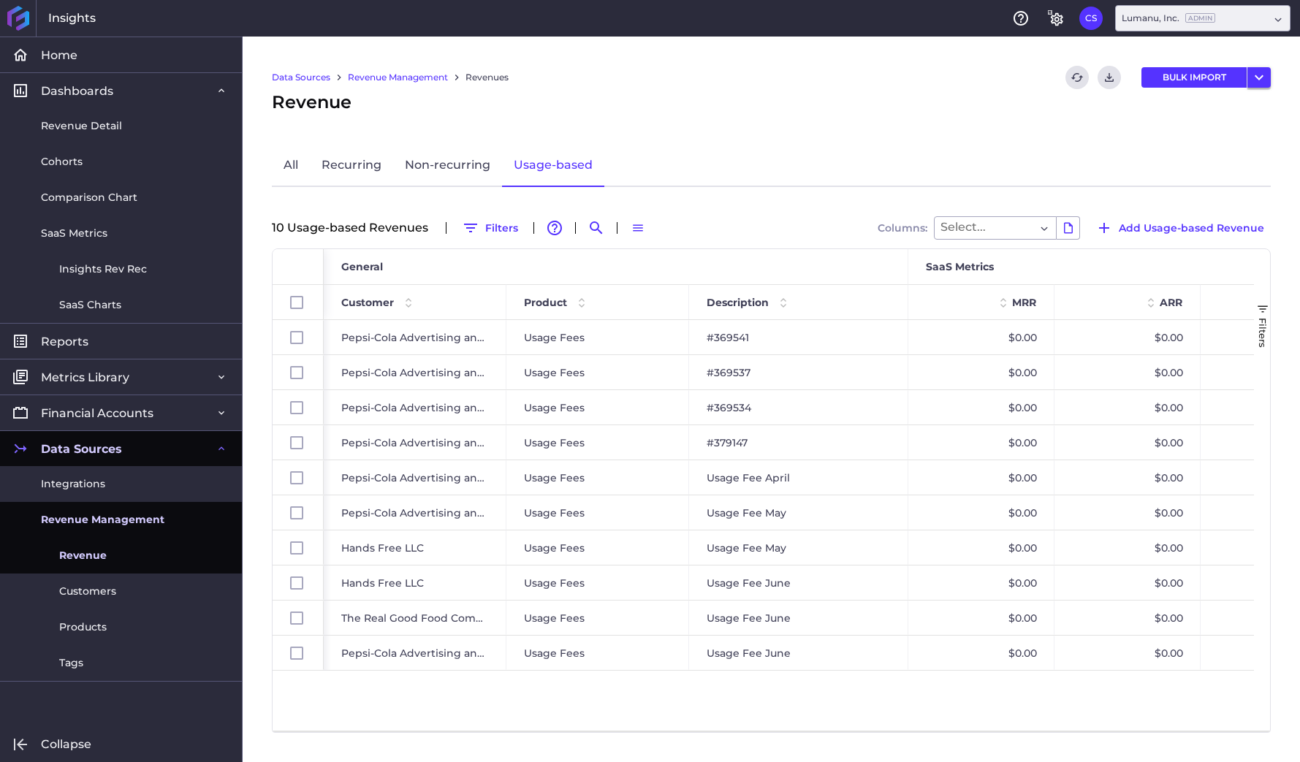
click at [1264, 80] on icon "User Menu" at bounding box center [1259, 78] width 18 height 18
click at [940, 102] on div "Revenue" at bounding box center [771, 102] width 999 height 26
click at [105, 125] on span "Revenue Detail" at bounding box center [81, 125] width 81 height 15
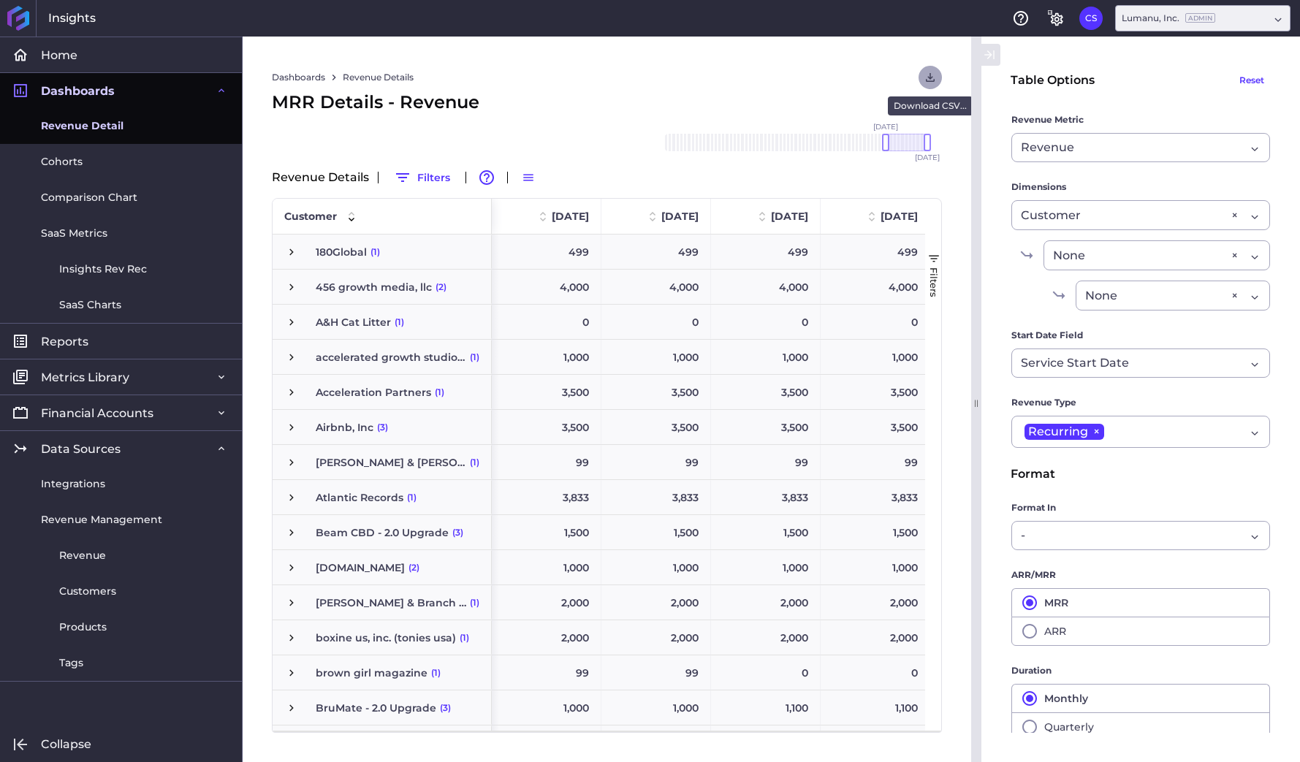
click at [927, 71] on icon "User Menu" at bounding box center [930, 77] width 13 height 13
click at [865, 56] on div "Dashboards Revenue Details Download CSV... Download CSV Download CSV with under…" at bounding box center [607, 400] width 729 height 726
click at [66, 164] on span "Cohorts" at bounding box center [62, 161] width 42 height 15
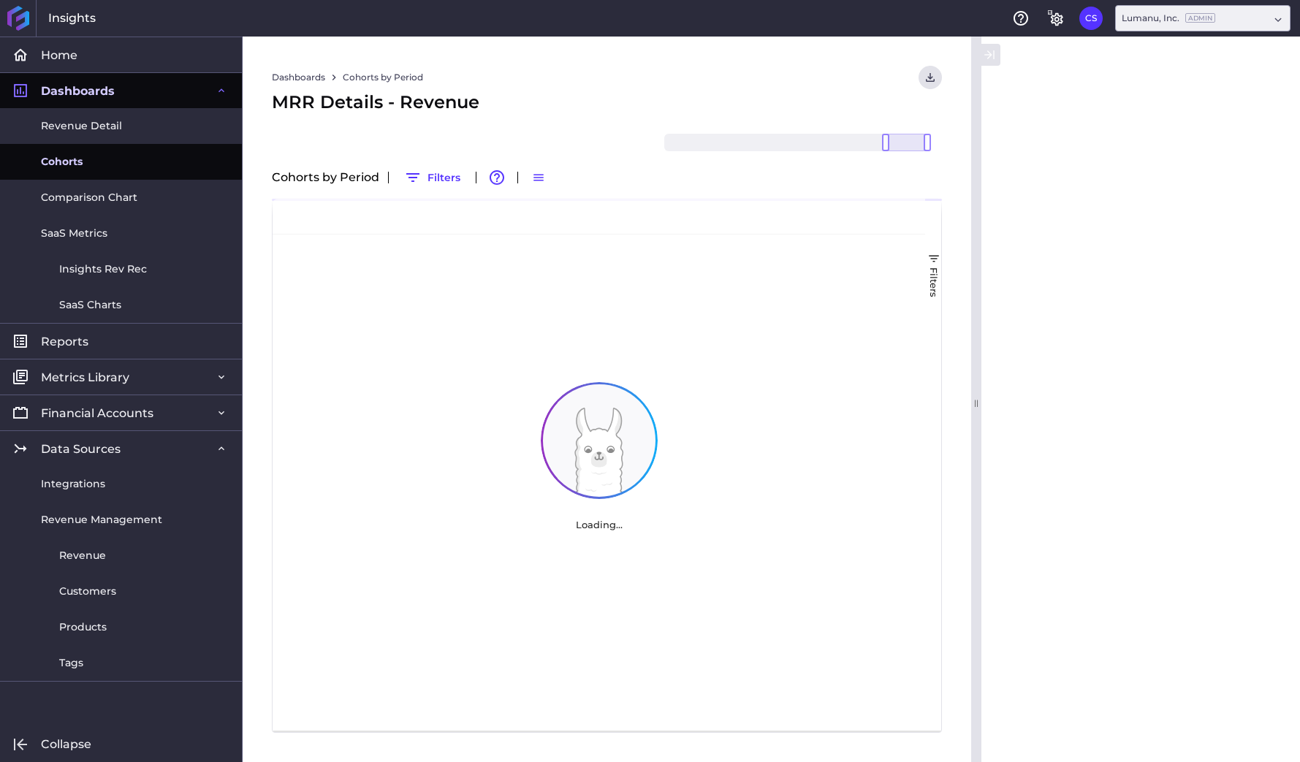
click at [66, 164] on span "Cohorts" at bounding box center [62, 161] width 42 height 15
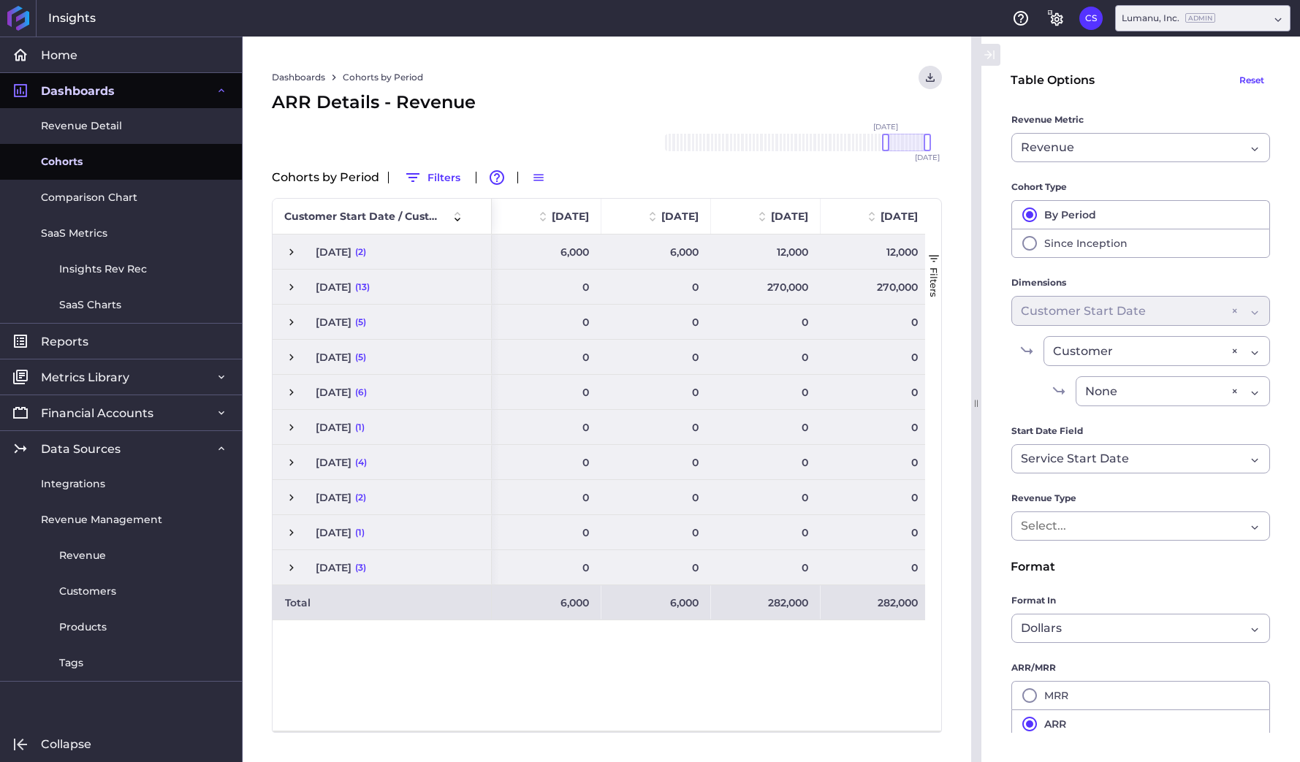
scroll to position [0, 73]
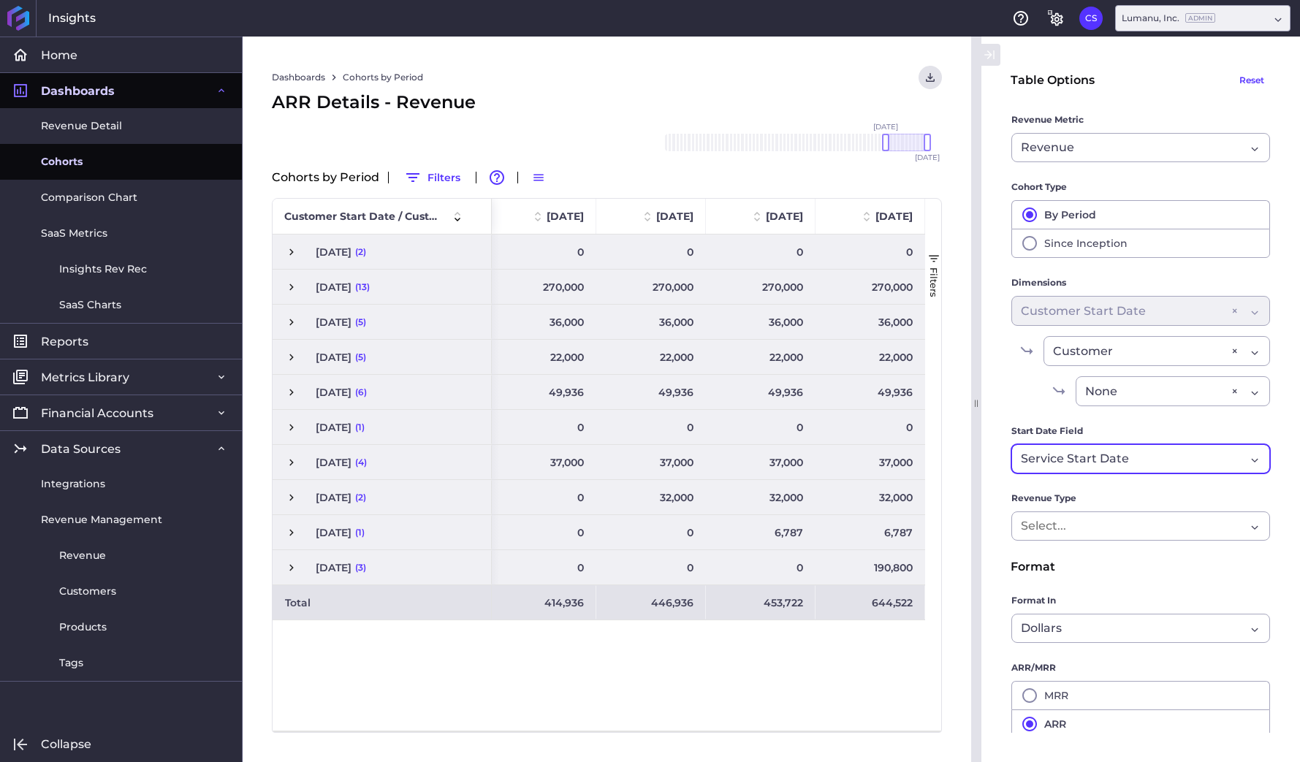
click at [1188, 455] on div "Service Start Date" at bounding box center [1133, 459] width 224 height 18
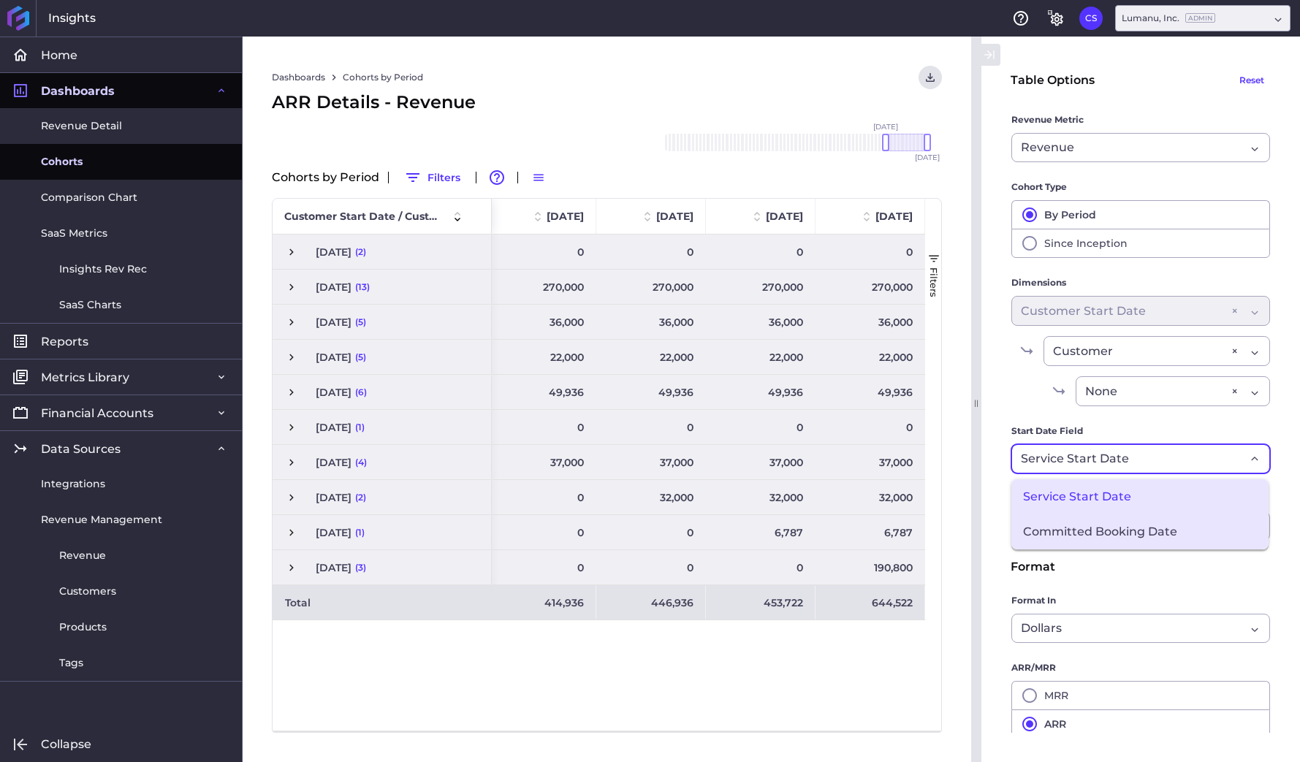
click at [1154, 526] on span "Committed Booking Date" at bounding box center [1140, 532] width 257 height 35
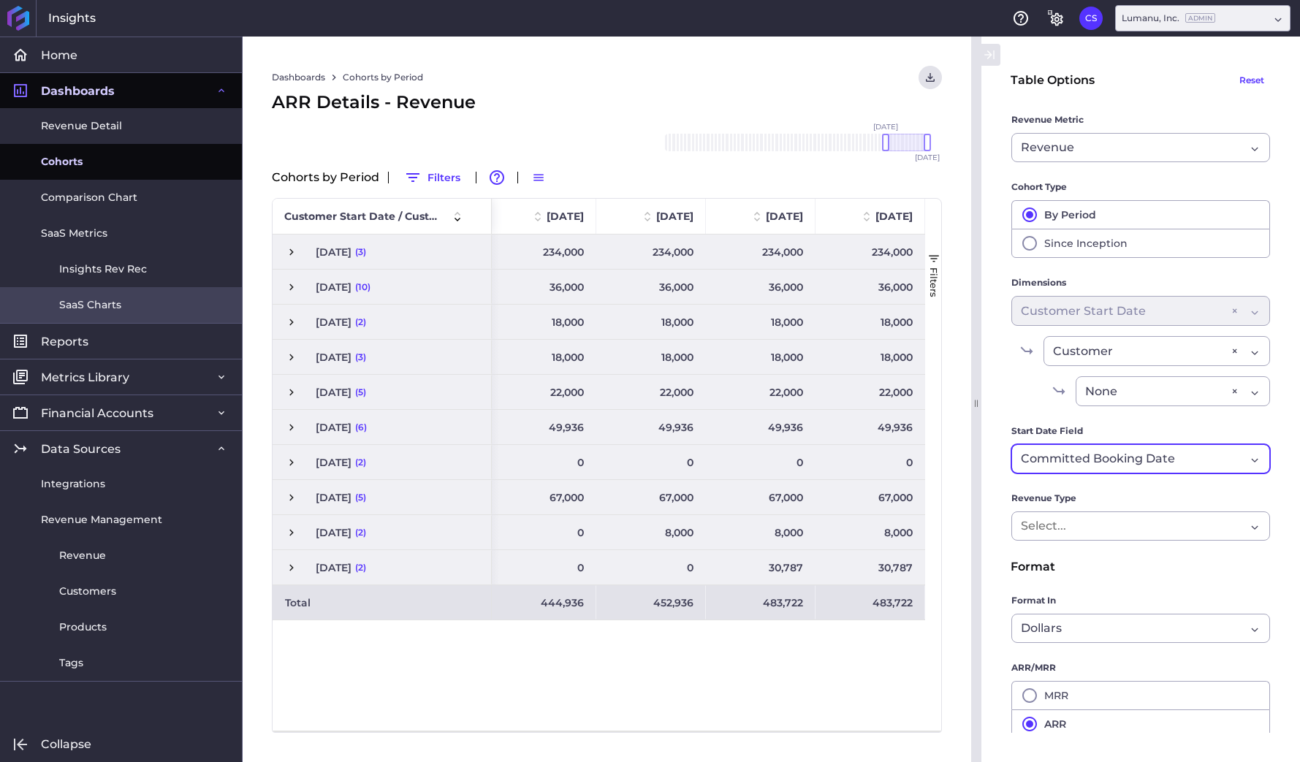
click at [109, 306] on span "SaaS Charts" at bounding box center [90, 304] width 62 height 15
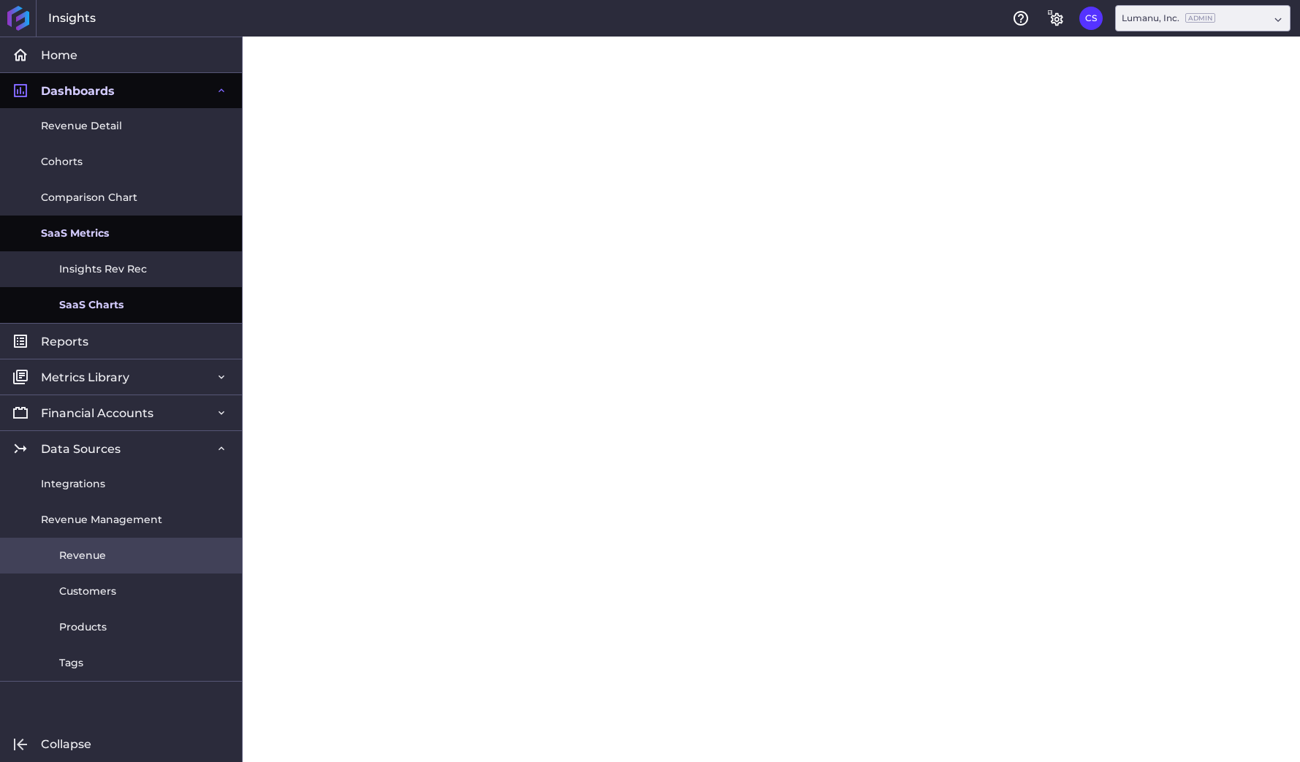
click at [87, 558] on span "Revenue" at bounding box center [82, 555] width 47 height 15
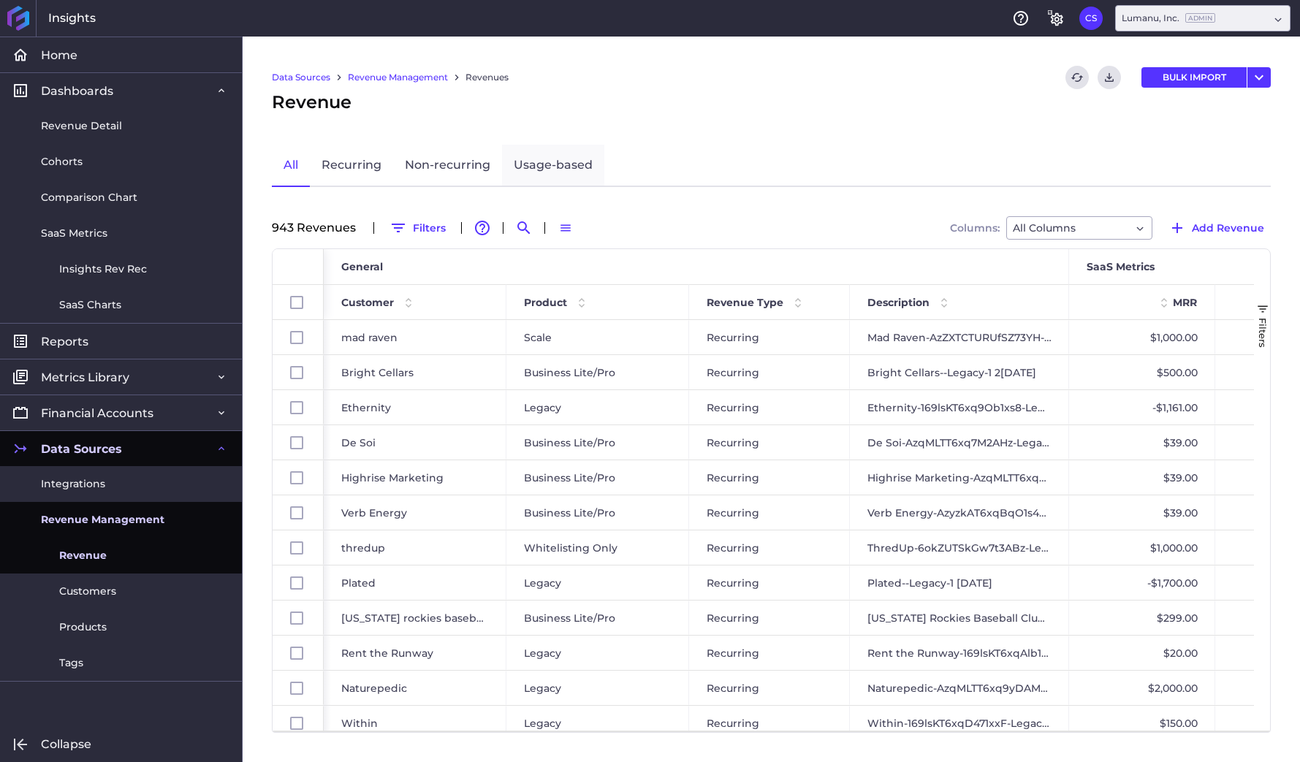
click at [570, 162] on link "Usage-based" at bounding box center [553, 166] width 102 height 42
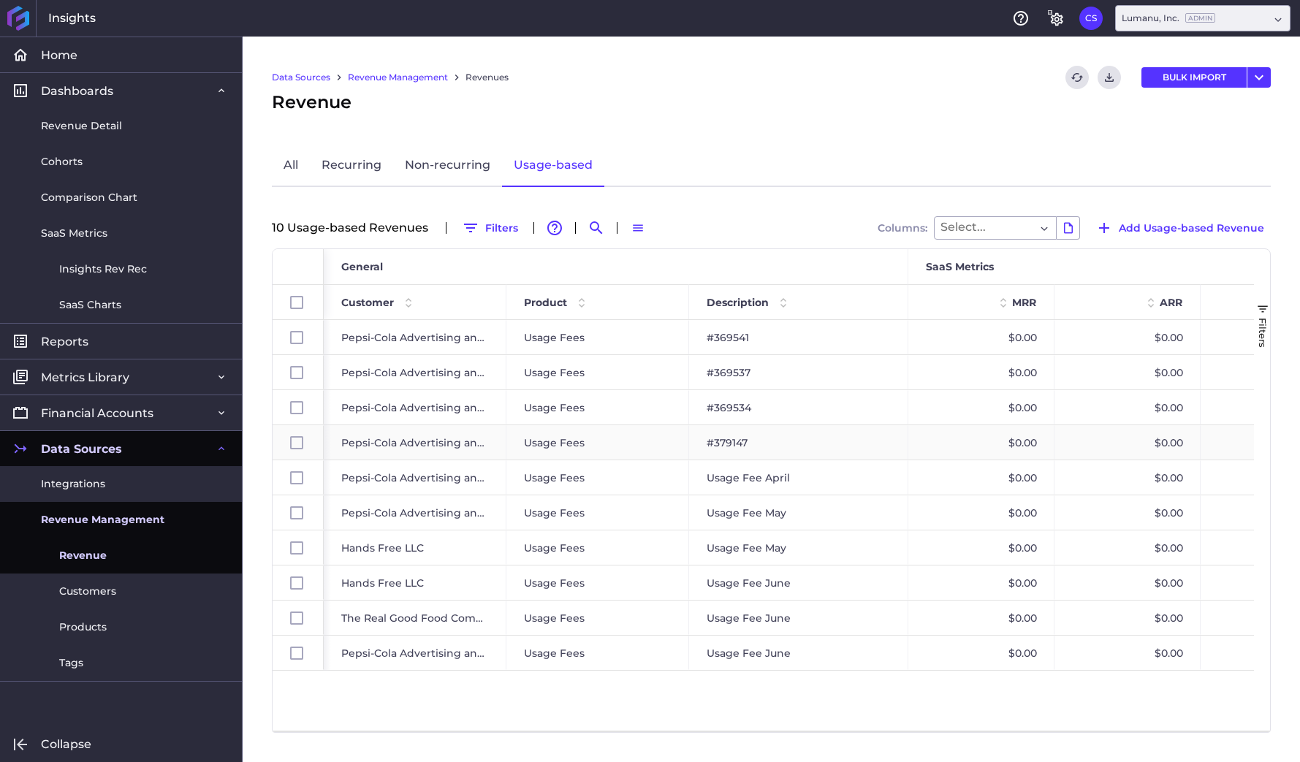
scroll to position [0, 300]
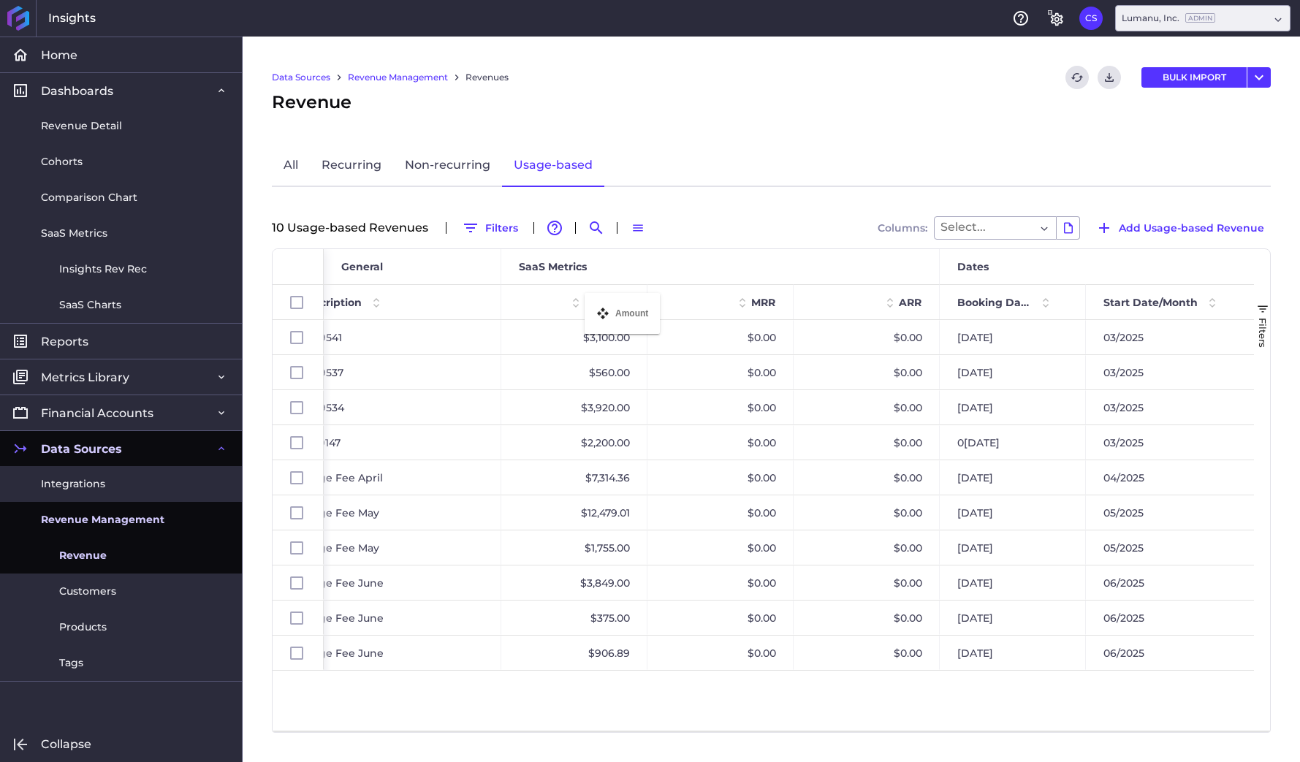
drag, startPoint x: 821, startPoint y: 304, endPoint x: 593, endPoint y: 302, distance: 228.0
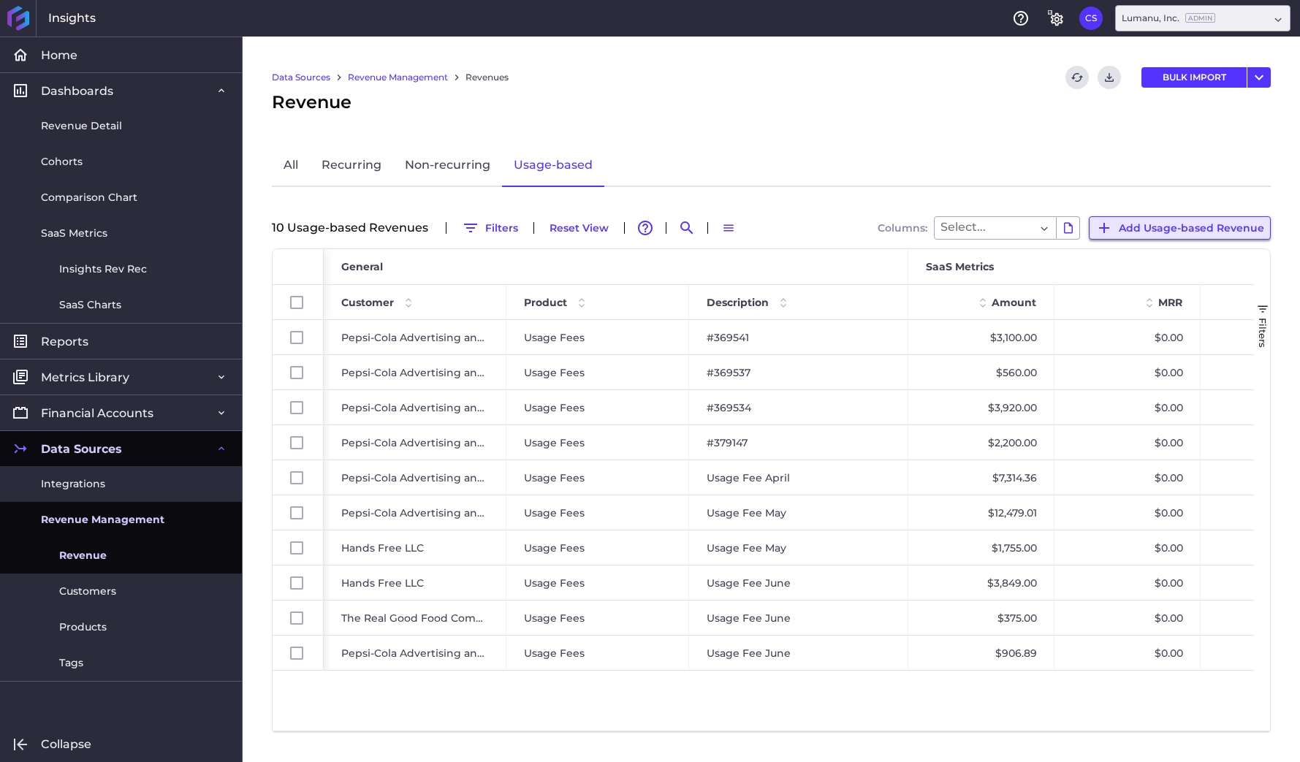
click at [1179, 226] on span "Add Usage-based Revenue" at bounding box center [1191, 228] width 145 height 16
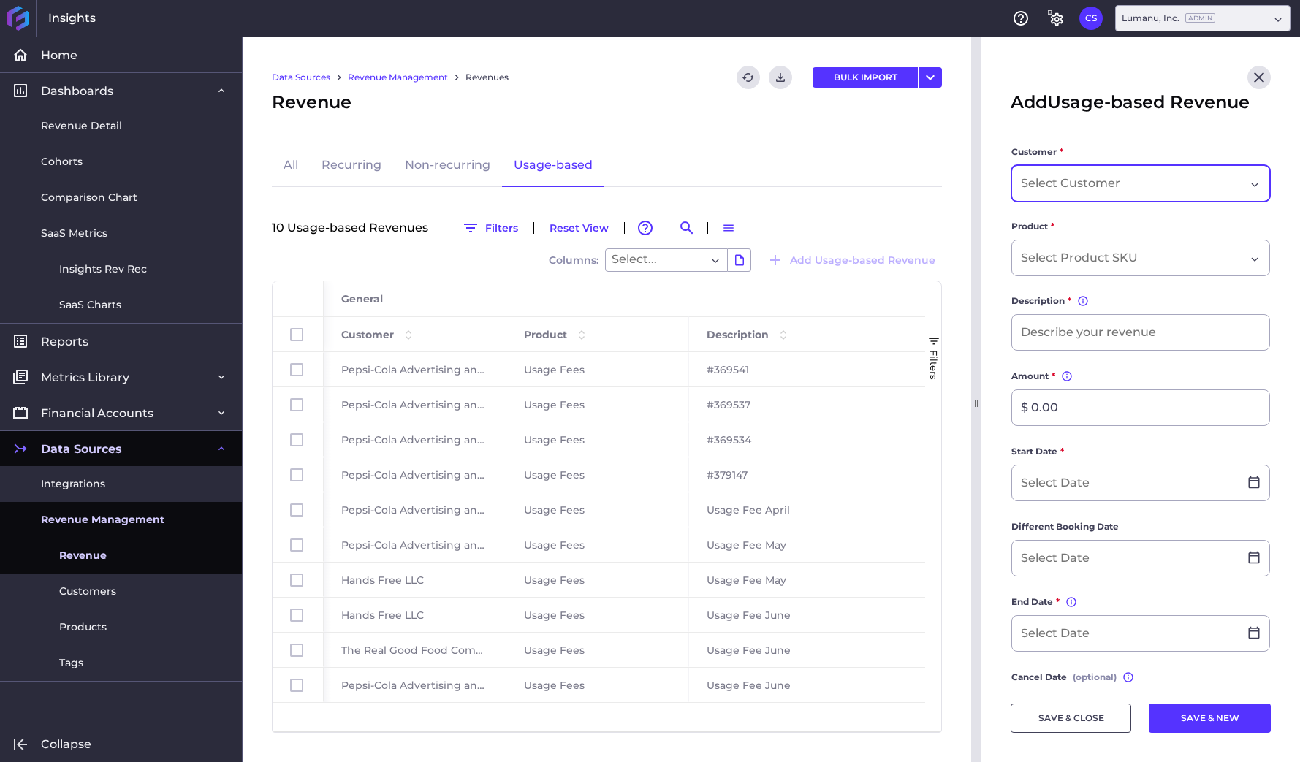
click at [1127, 188] on div "Dropdown select" at bounding box center [1133, 184] width 224 height 18
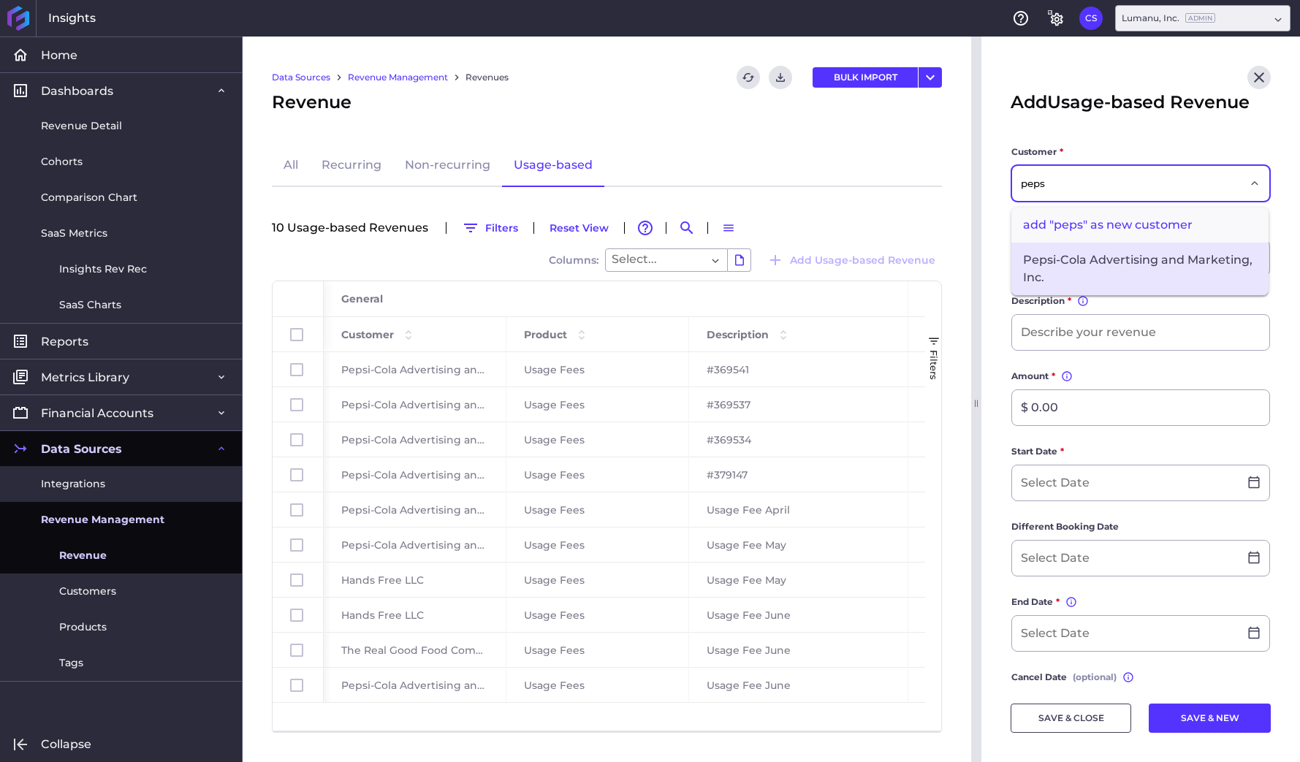
type input "peps"
click at [1123, 257] on span "Pepsi-Cola Advertising and Marketing, Inc." at bounding box center [1140, 269] width 257 height 53
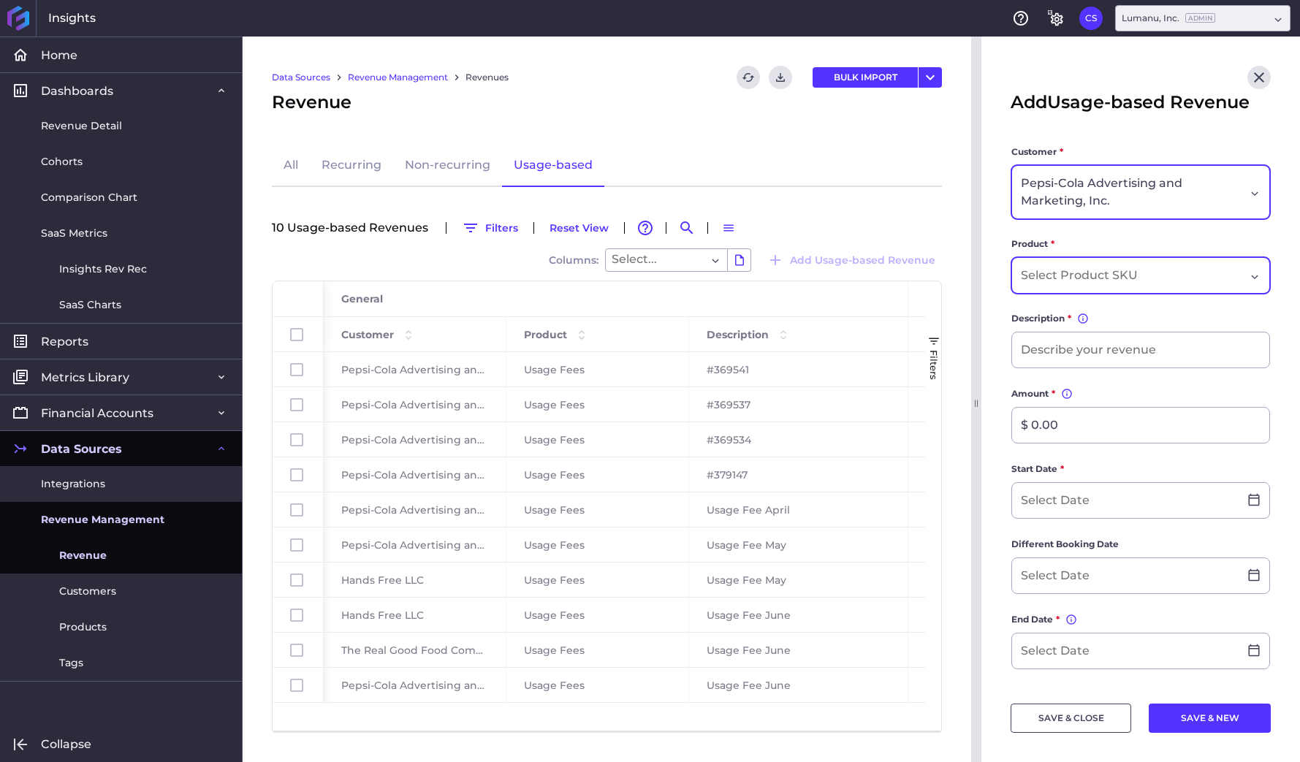
click at [1072, 273] on input "Dropdown select" at bounding box center [1082, 276] width 122 height 18
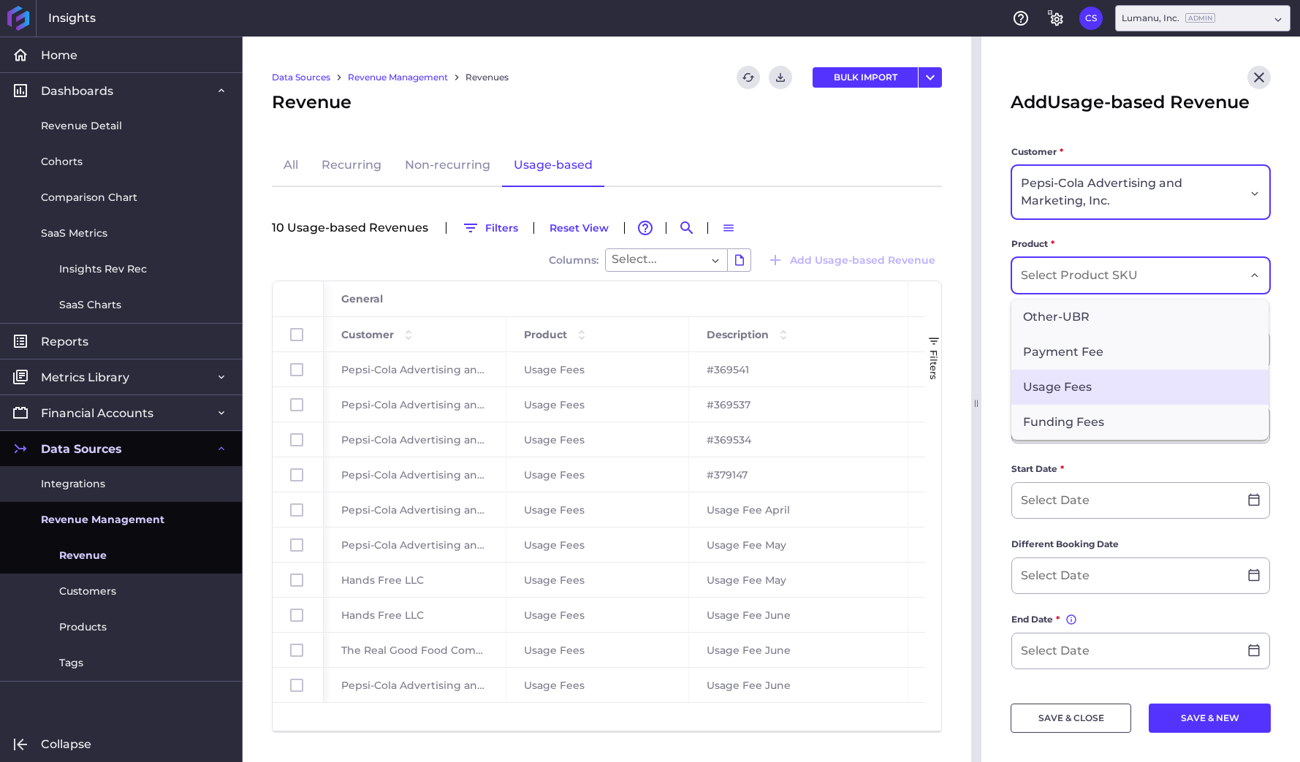
click at [1053, 382] on span "Usage Fees" at bounding box center [1140, 387] width 257 height 35
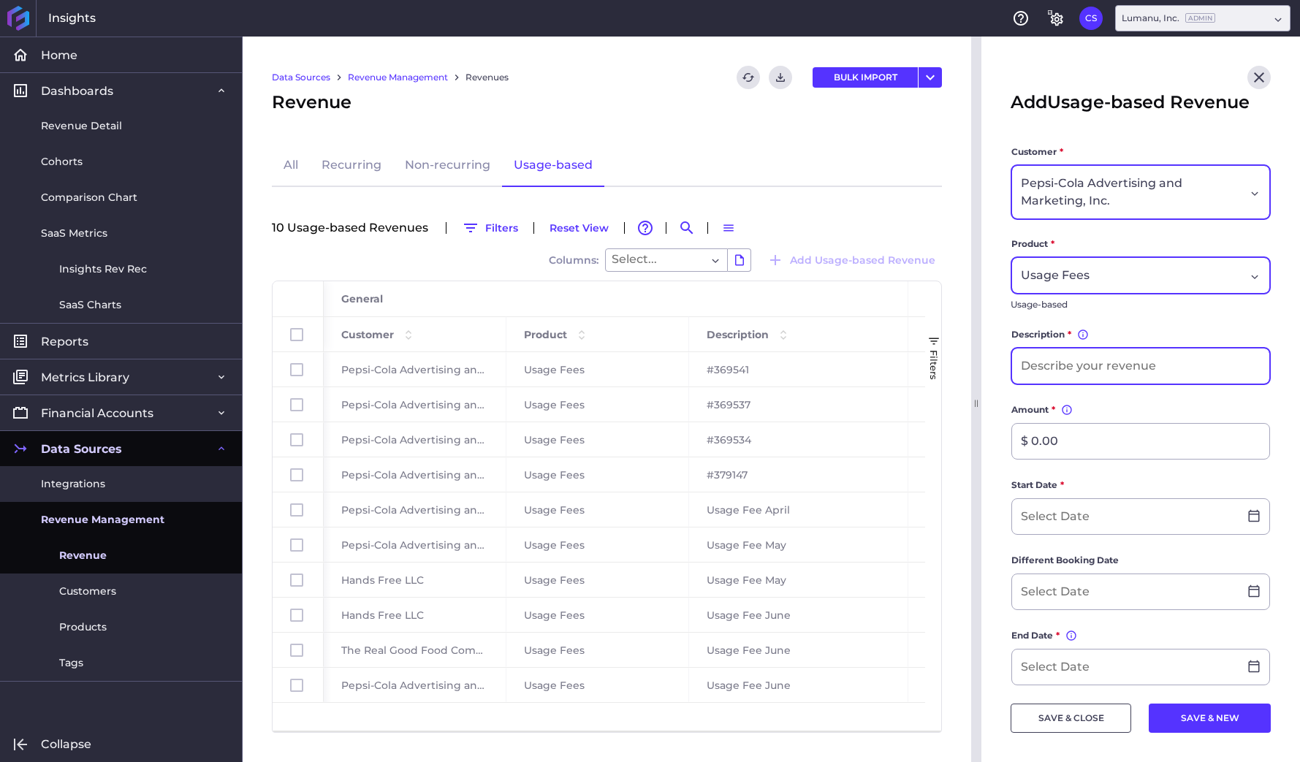
click at [1060, 364] on input at bounding box center [1140, 366] width 257 height 35
type input "J"
type input "Usage fee July"
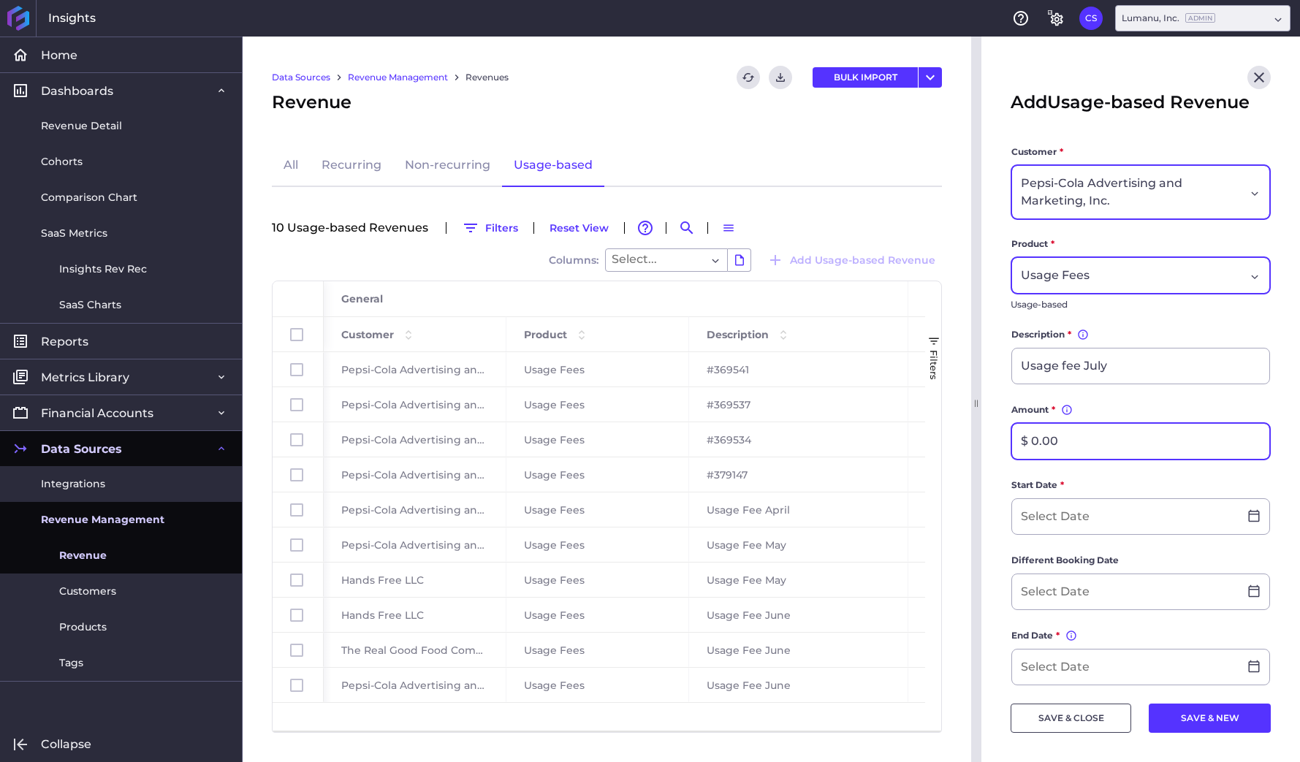
drag, startPoint x: 1070, startPoint y: 447, endPoint x: 998, endPoint y: 441, distance: 71.9
click at [998, 441] on main "Customer * Pepsi-Cola Advertising and Marketing, Inc. Product * Usage Fees Usag…" at bounding box center [1141, 589] width 319 height 889
type input "$ 8,286.06"
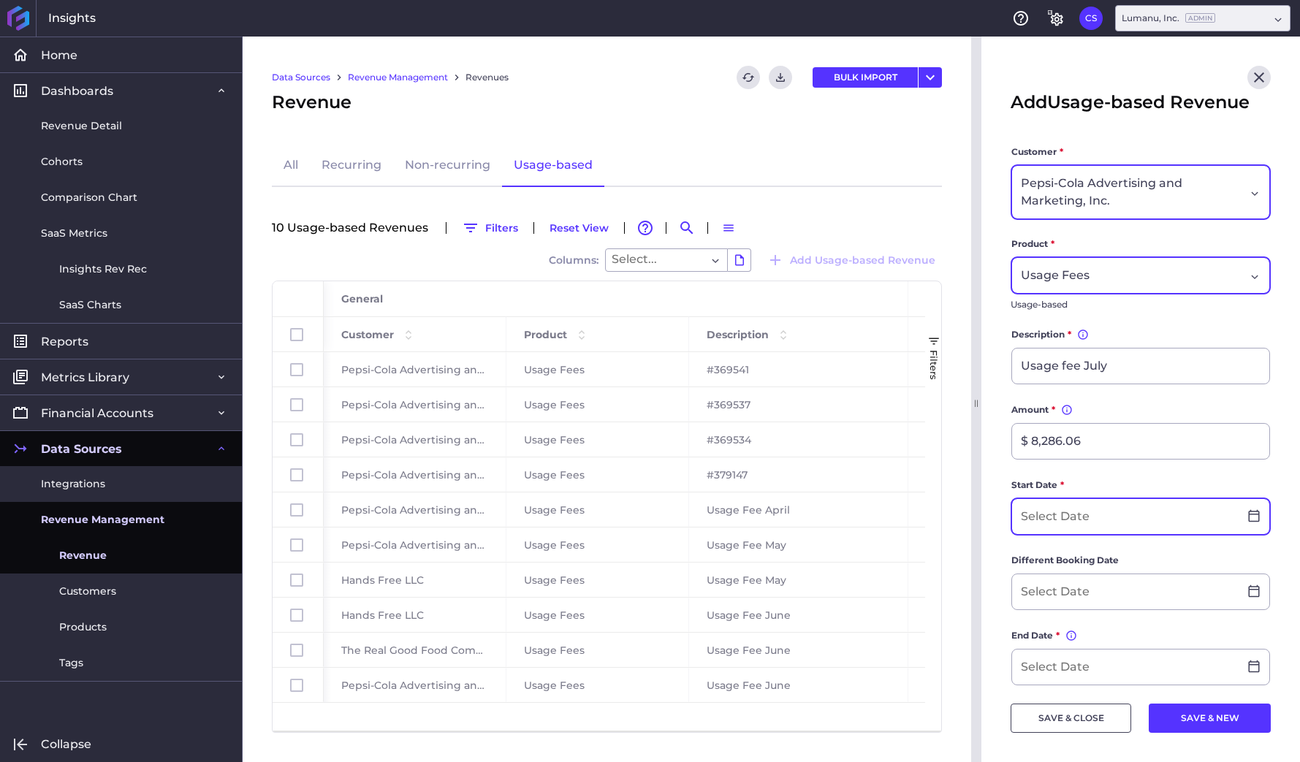
click at [1071, 513] on input at bounding box center [1125, 516] width 227 height 35
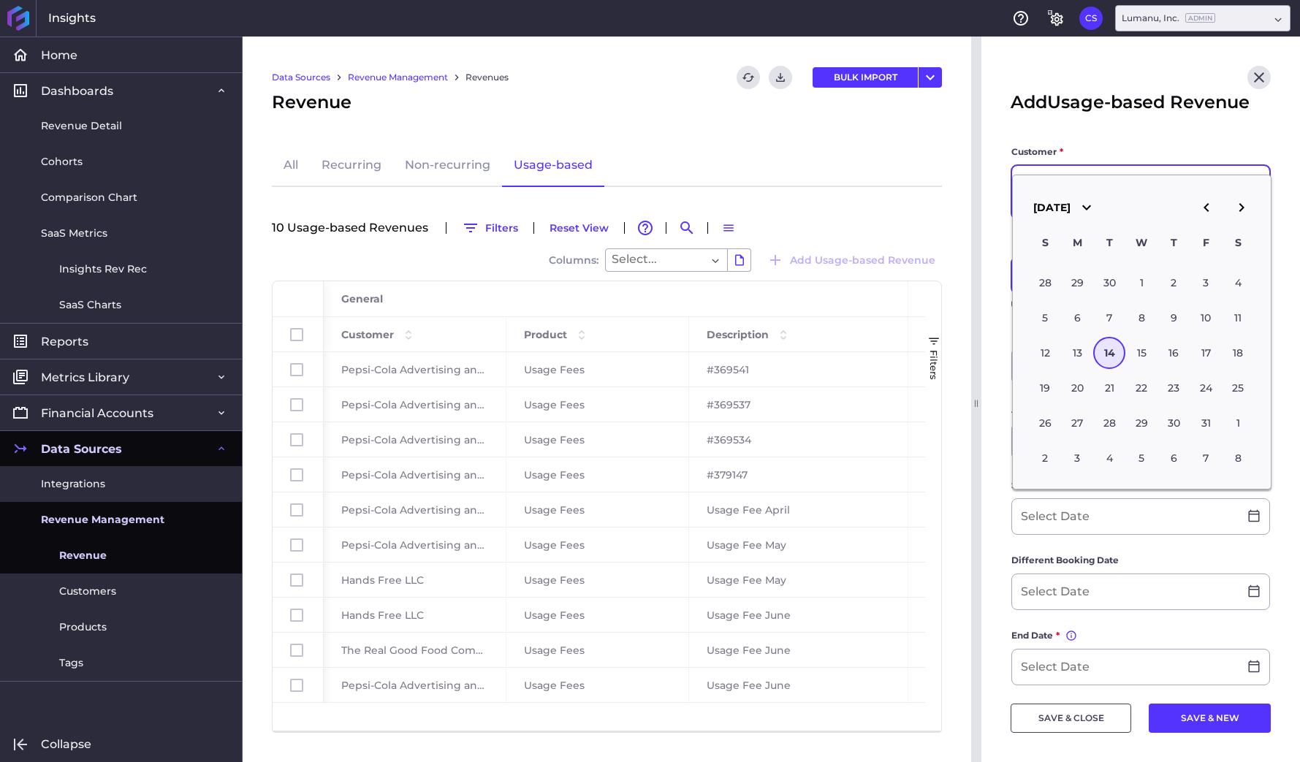
click at [1096, 206] on icon "button" at bounding box center [1087, 208] width 18 height 18
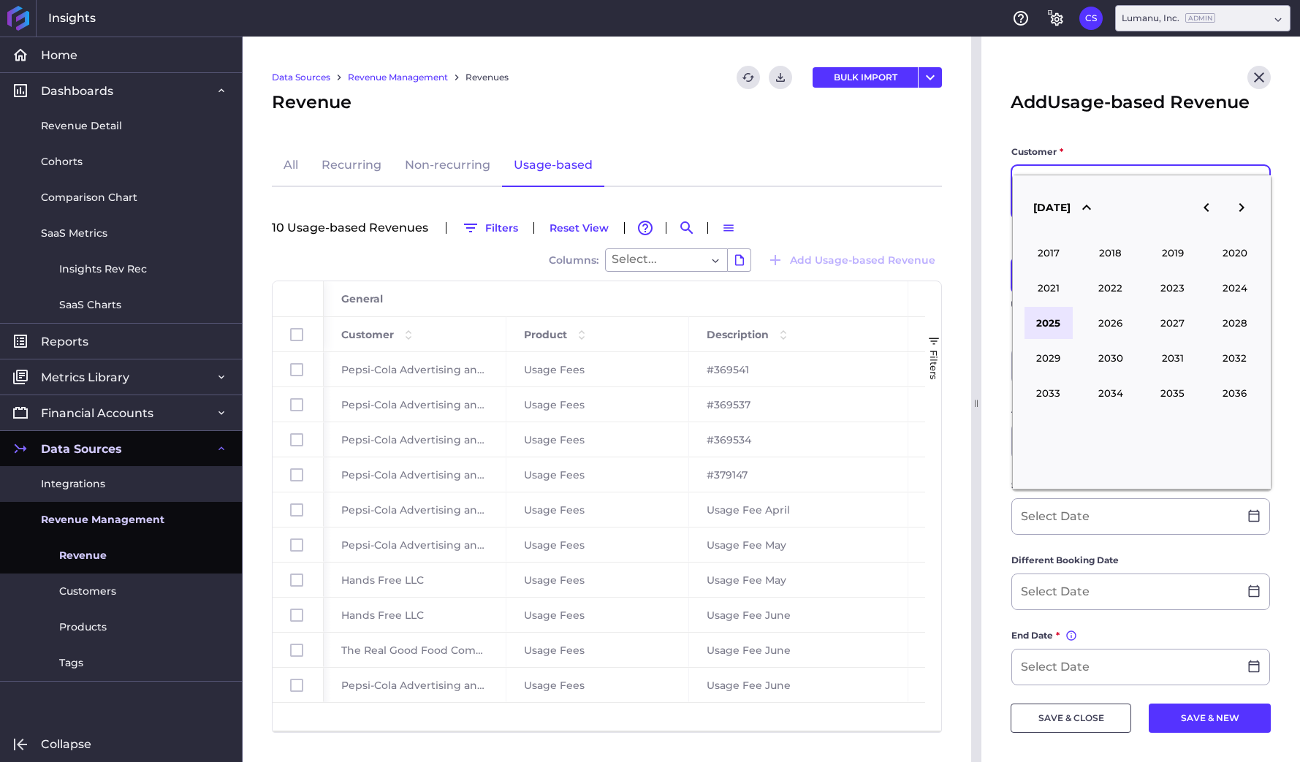
click at [1037, 327] on button "2025" at bounding box center [1049, 323] width 48 height 32
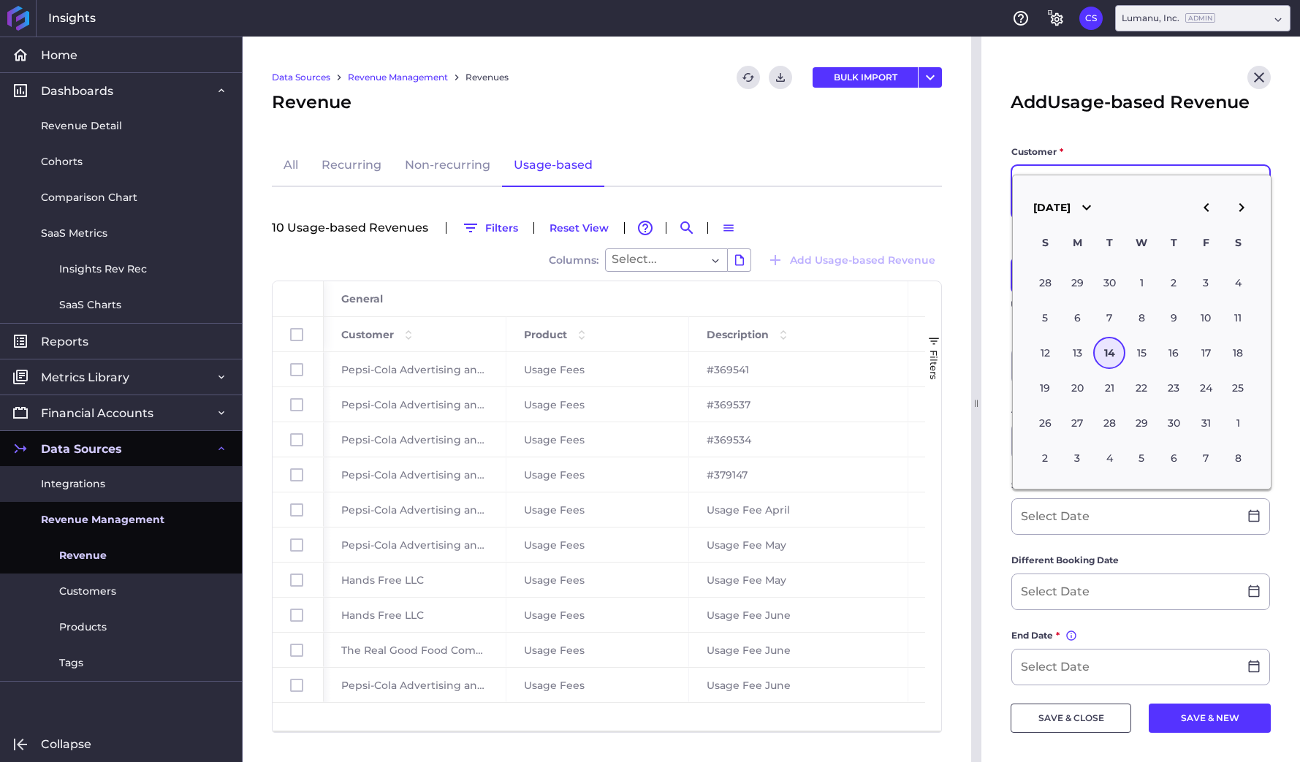
click at [1204, 206] on icon "button" at bounding box center [1207, 208] width 18 height 18
click at [1199, 206] on icon "button" at bounding box center [1207, 208] width 18 height 18
click at [1210, 207] on icon "button" at bounding box center [1207, 208] width 18 height 18
click at [1246, 210] on icon "button" at bounding box center [1242, 208] width 18 height 18
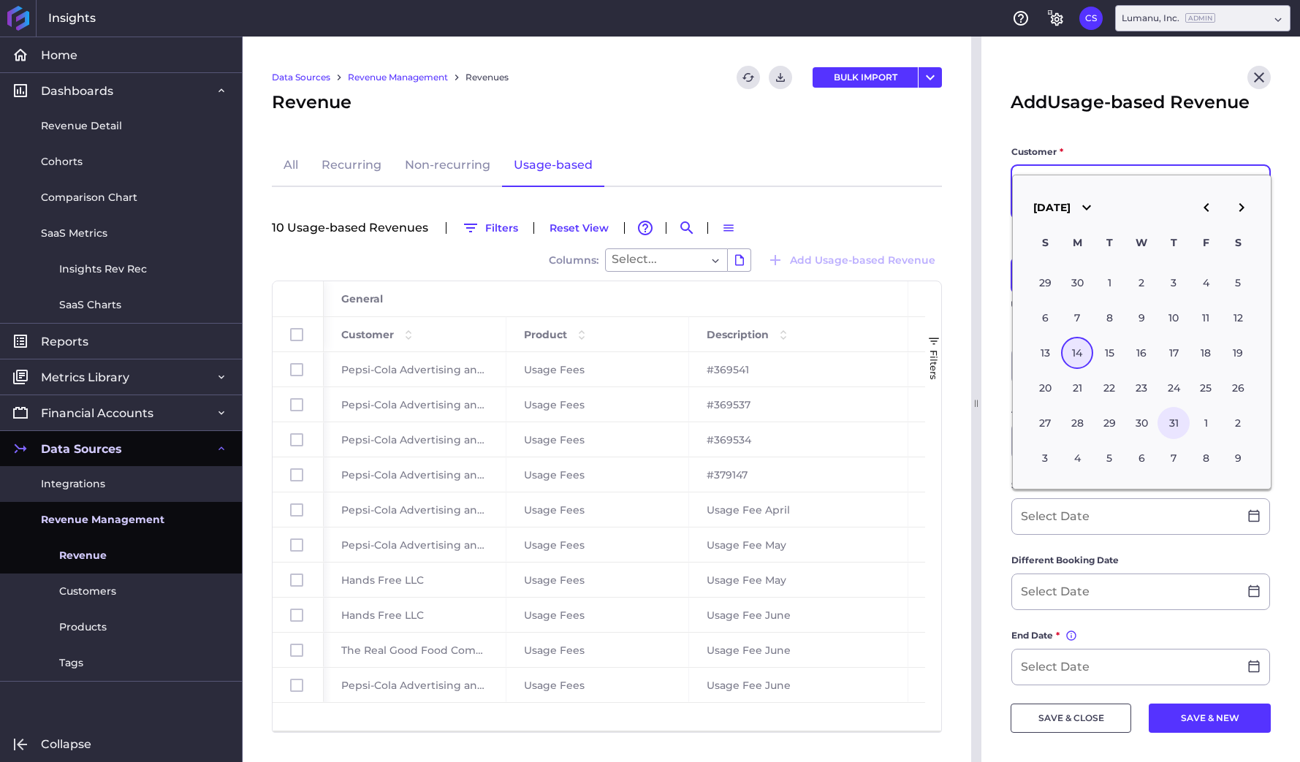
click at [1176, 422] on div "31" at bounding box center [1174, 423] width 32 height 32
type input "07/31/2025"
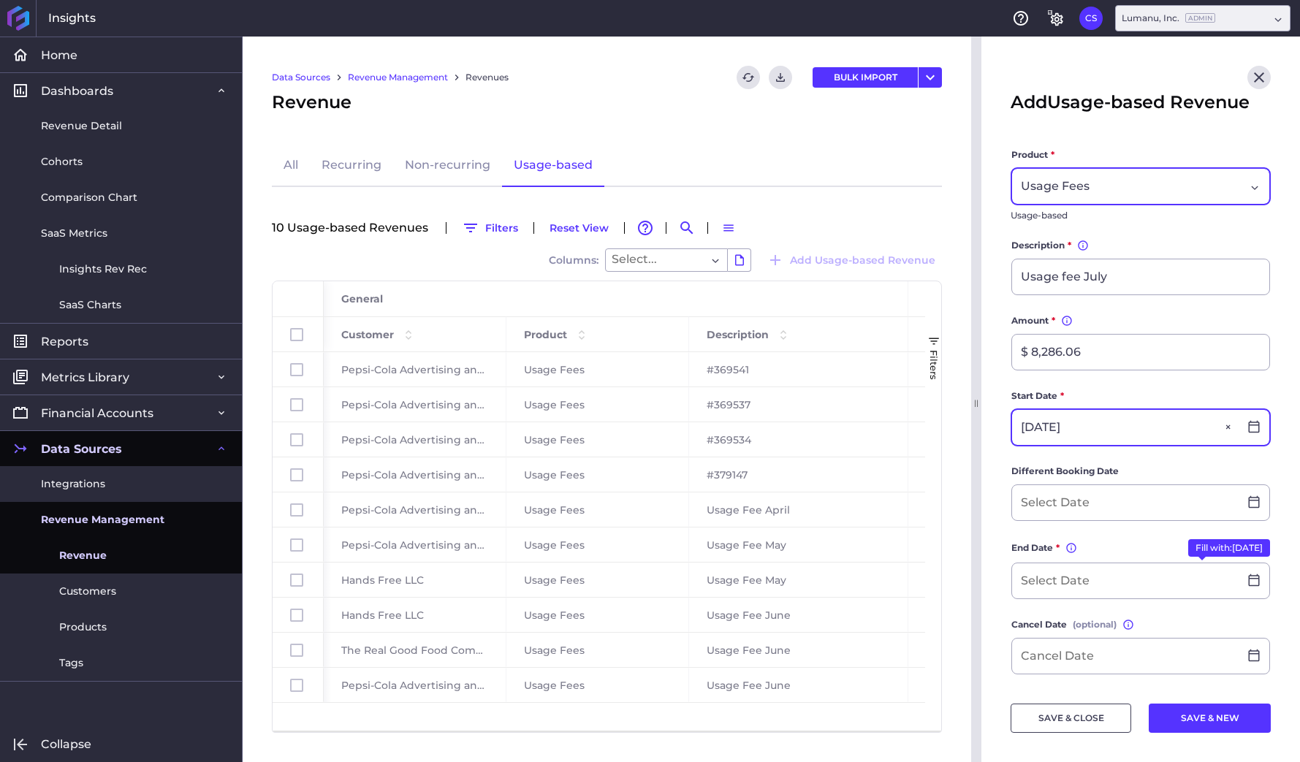
scroll to position [90, 0]
click at [1210, 548] on button "Fill with: 07/30/2026" at bounding box center [1229, 548] width 82 height 18
type input "07/30/2026"
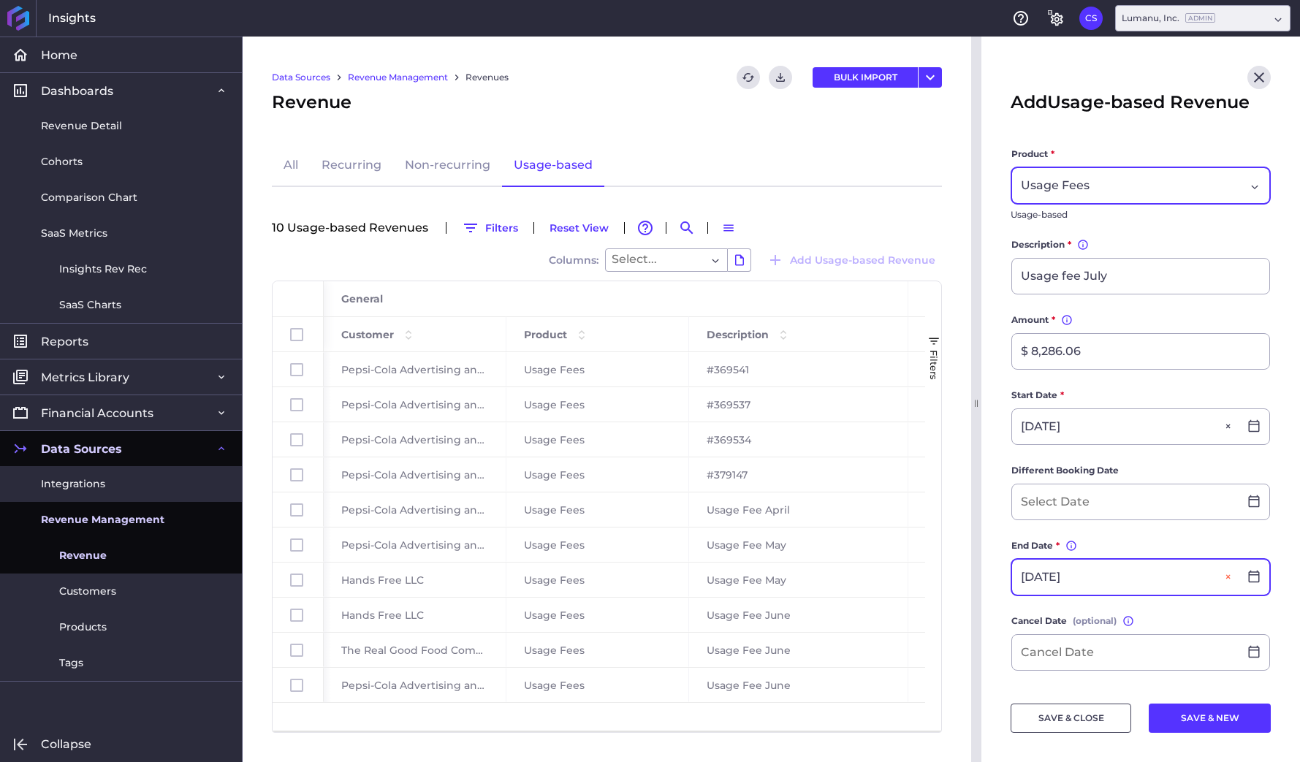
click at [1226, 577] on button "Close" at bounding box center [1230, 577] width 18 height 35
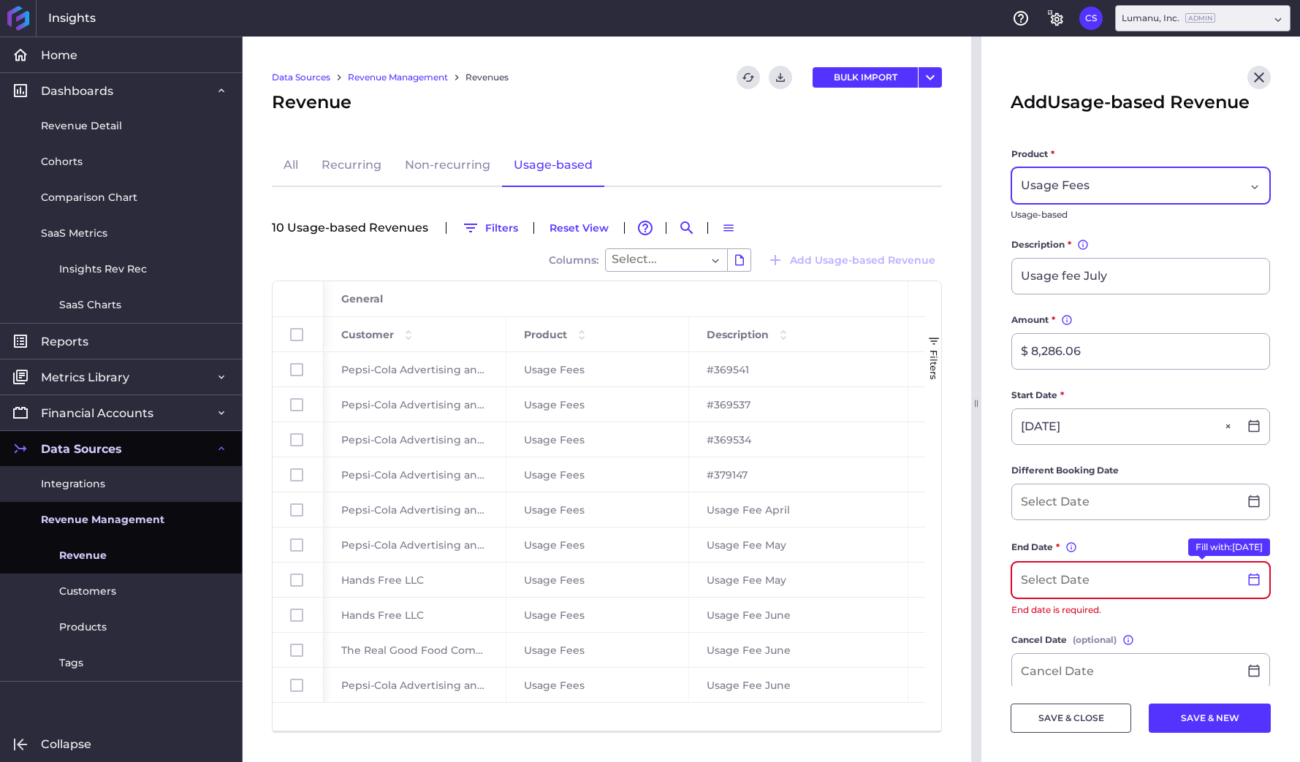
click at [1261, 578] on div at bounding box center [1254, 580] width 31 height 15
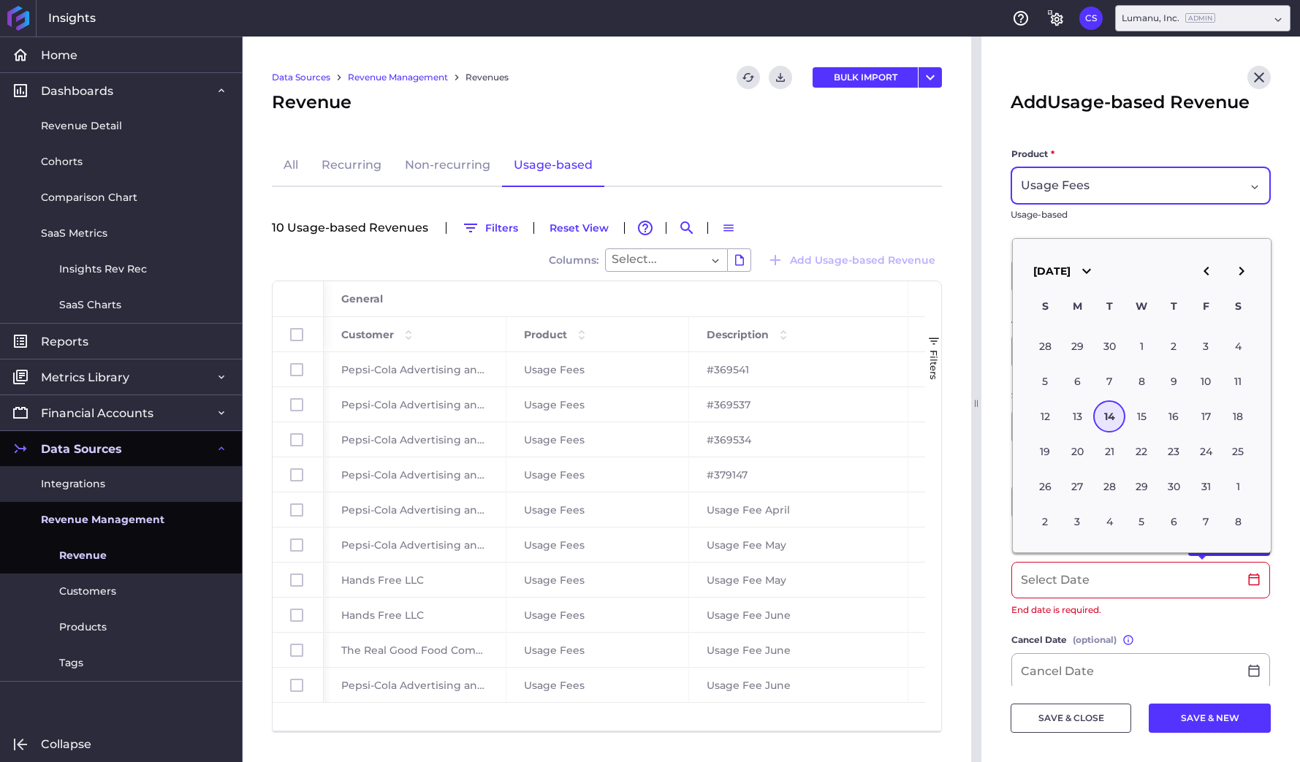
click at [1206, 276] on icon "button" at bounding box center [1207, 271] width 18 height 18
click at [1166, 487] on div "31" at bounding box center [1174, 487] width 32 height 32
type input "07/31/2025"
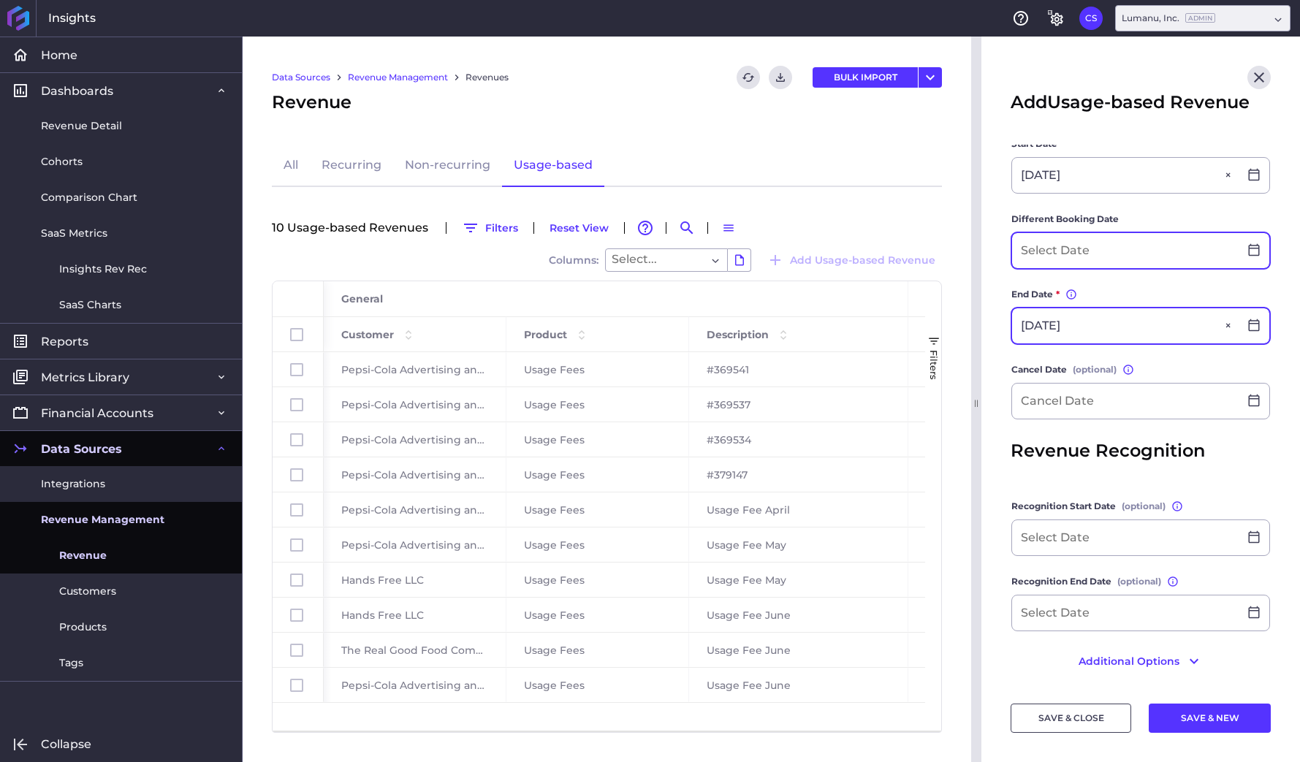
scroll to position [347, 0]
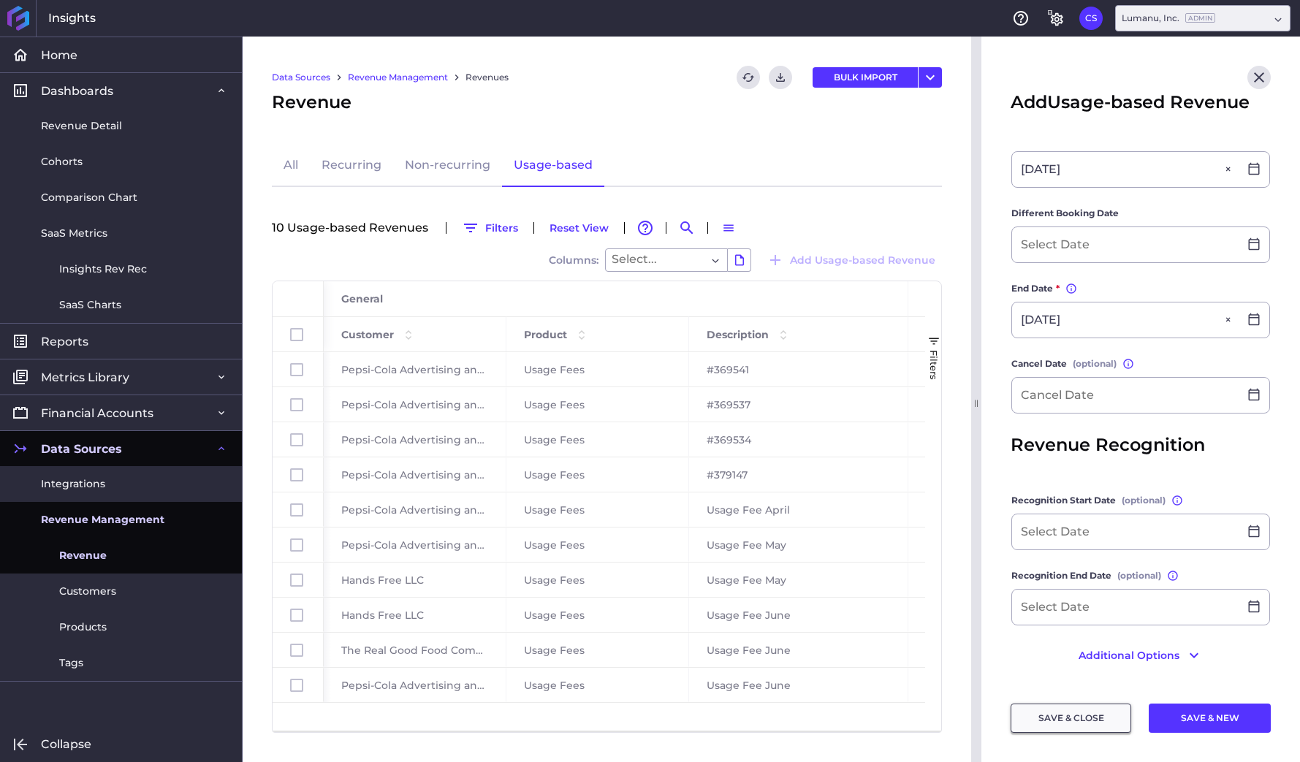
click at [1110, 724] on button "SAVE & CLOSE" at bounding box center [1071, 718] width 121 height 29
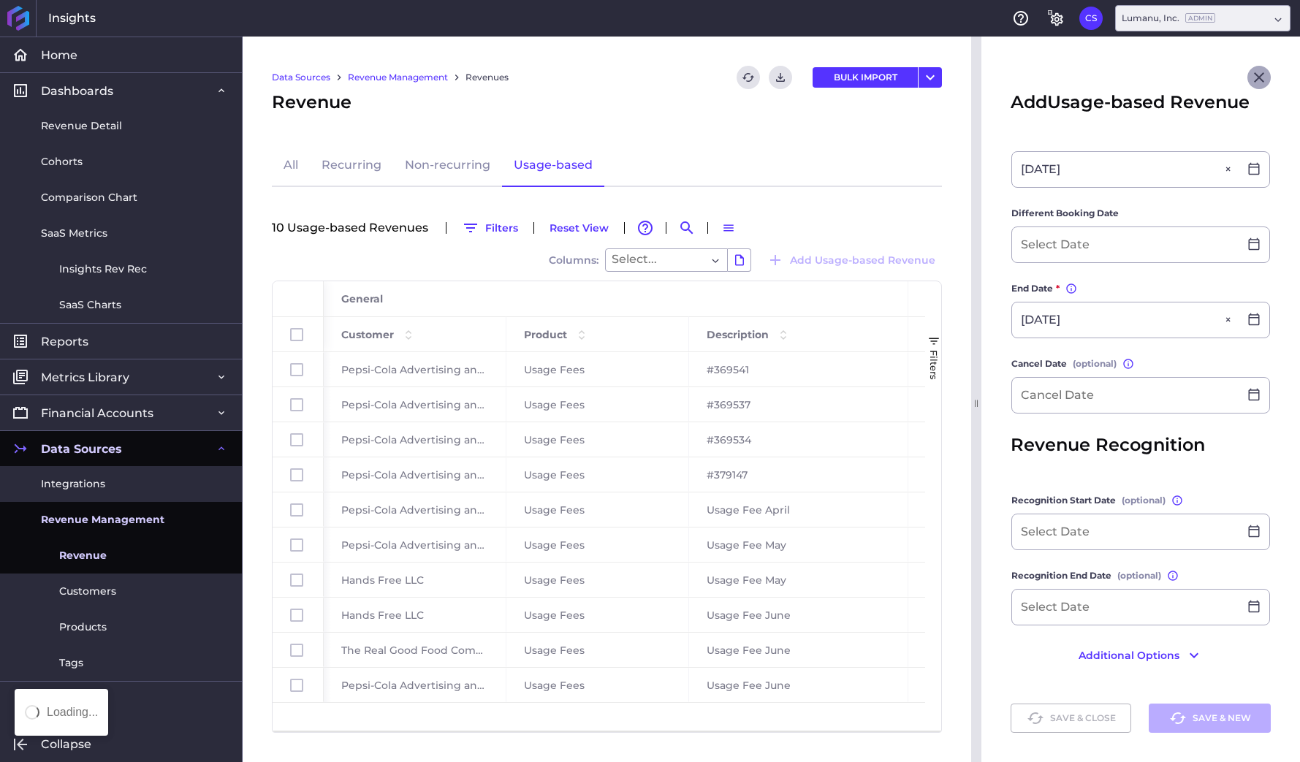
click at [1259, 80] on icon "Close" at bounding box center [1259, 78] width 18 height 18
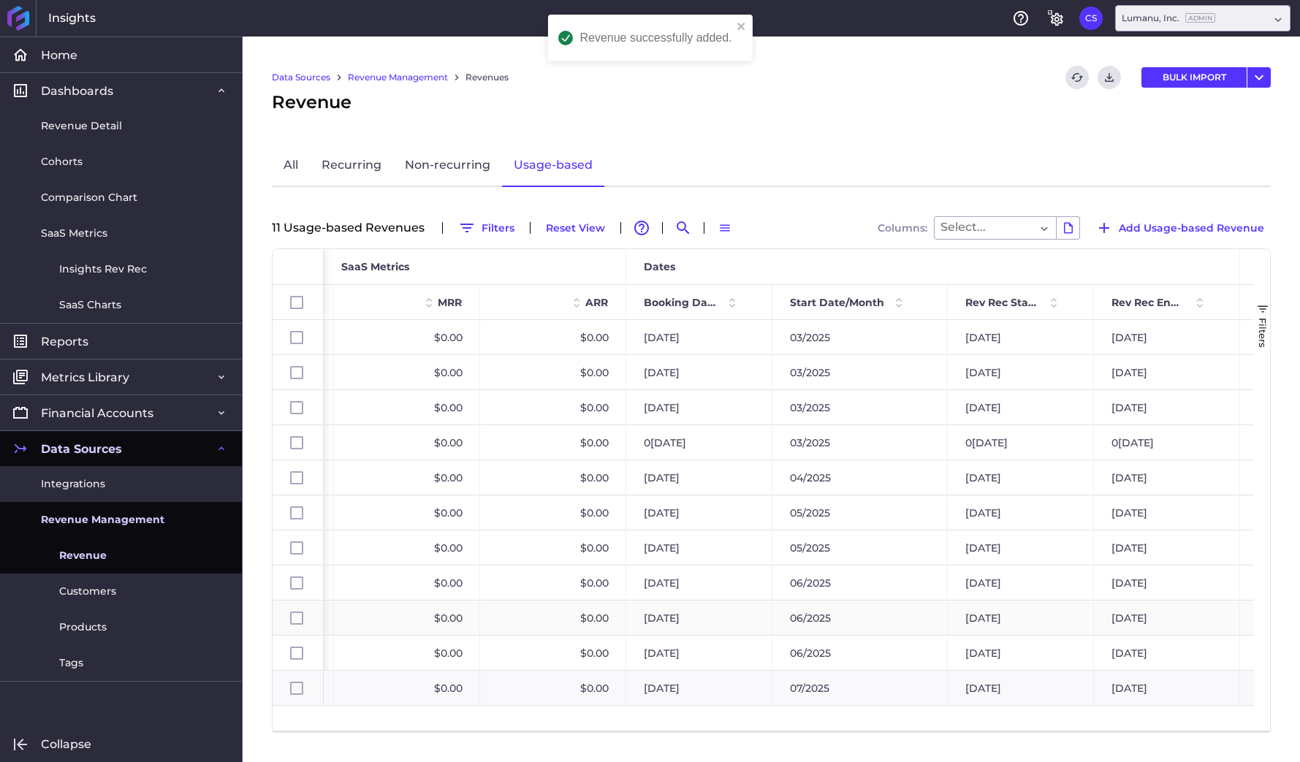
scroll to position [0, 767]
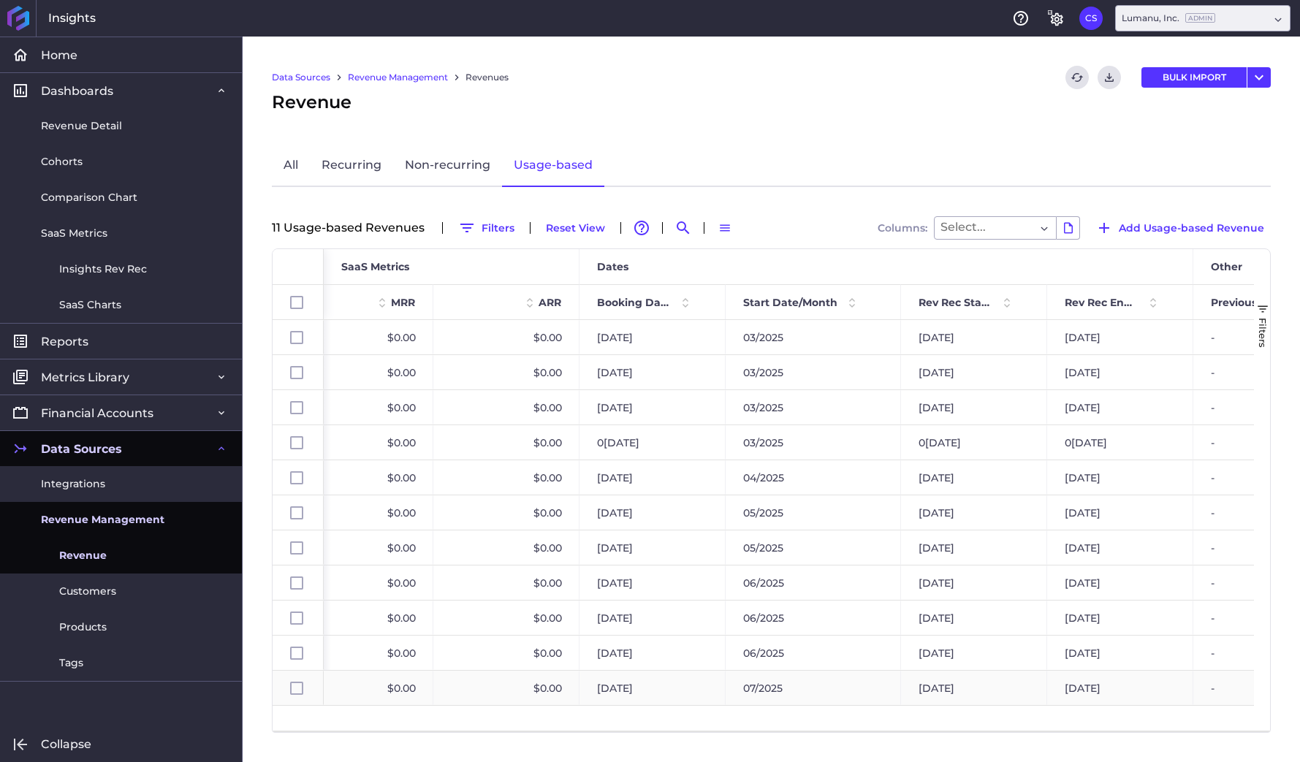
click at [630, 688] on div "07/31/2025" at bounding box center [653, 688] width 146 height 34
checkbox input "false"
checkbox input "true"
checkbox input "false"
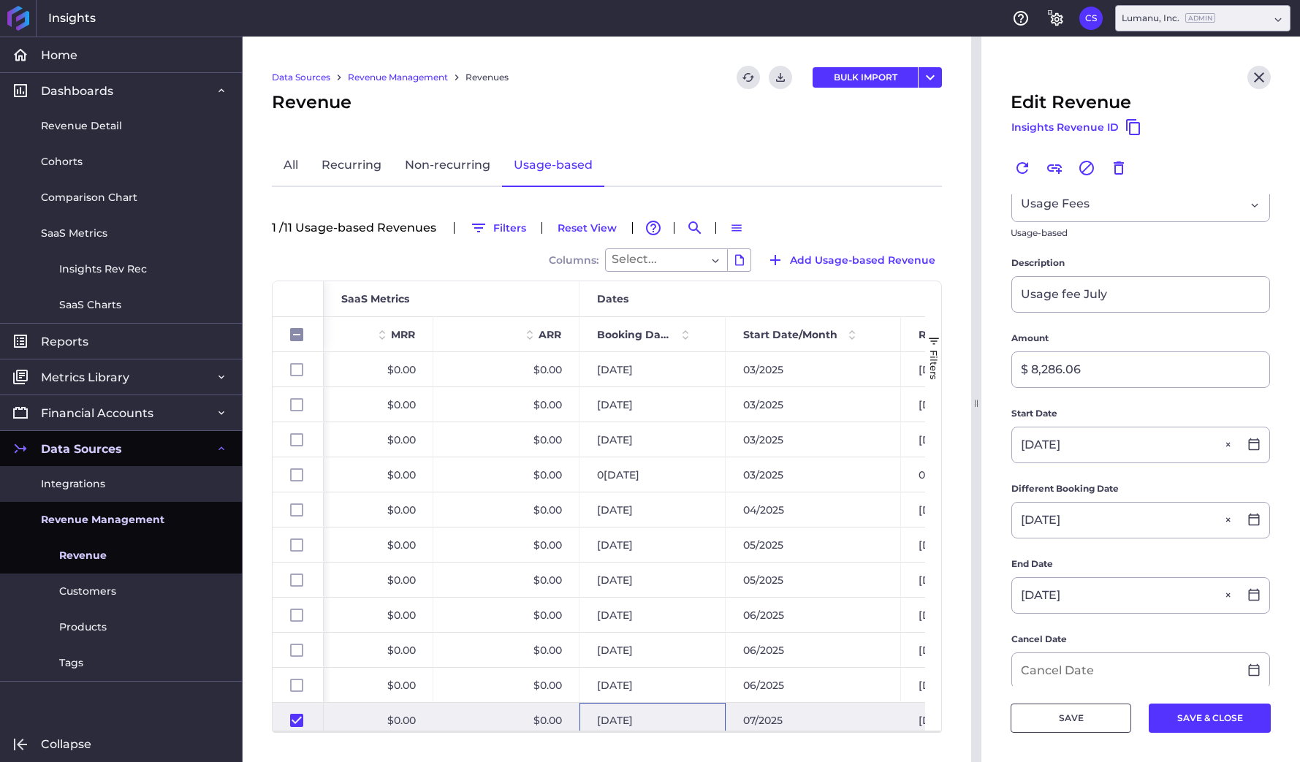
scroll to position [125, 0]
click at [1250, 439] on icon at bounding box center [1254, 441] width 11 height 12
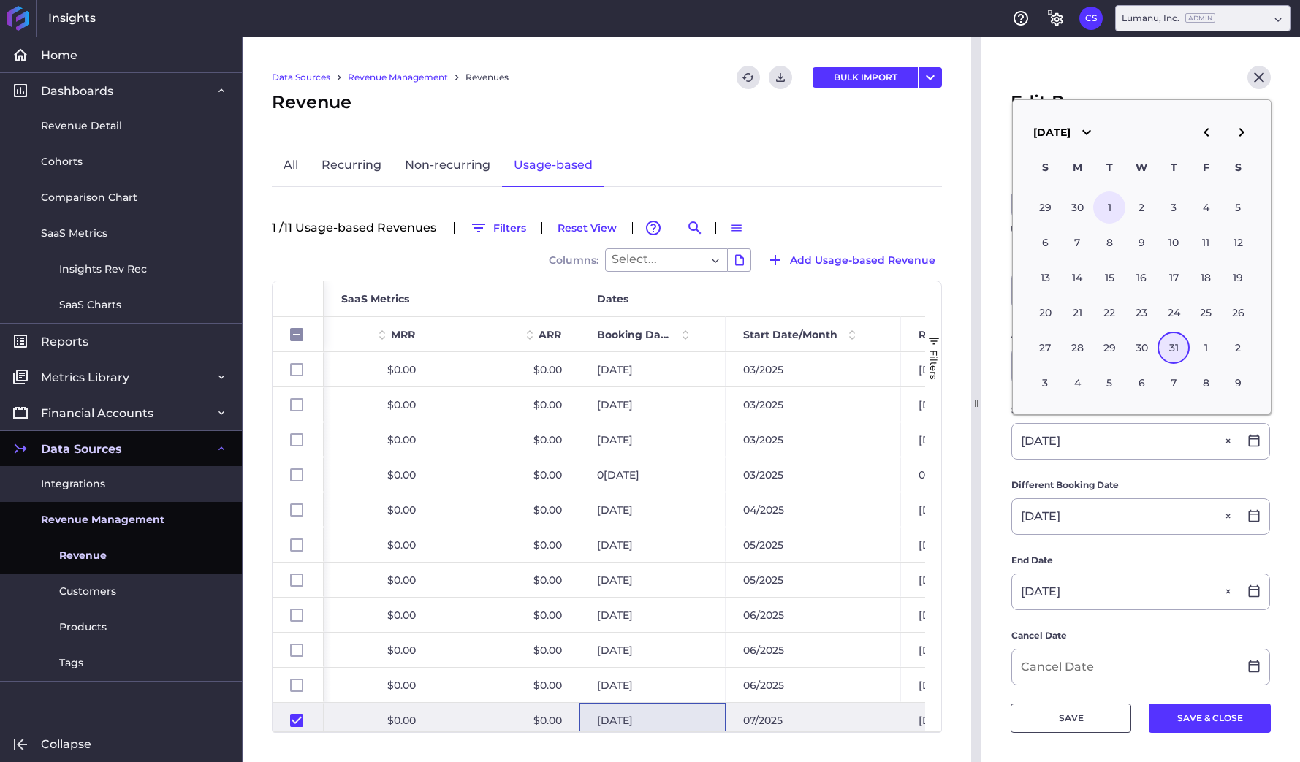
click at [1116, 208] on div "1" at bounding box center [1109, 207] width 32 height 32
type input "0[DATE]"
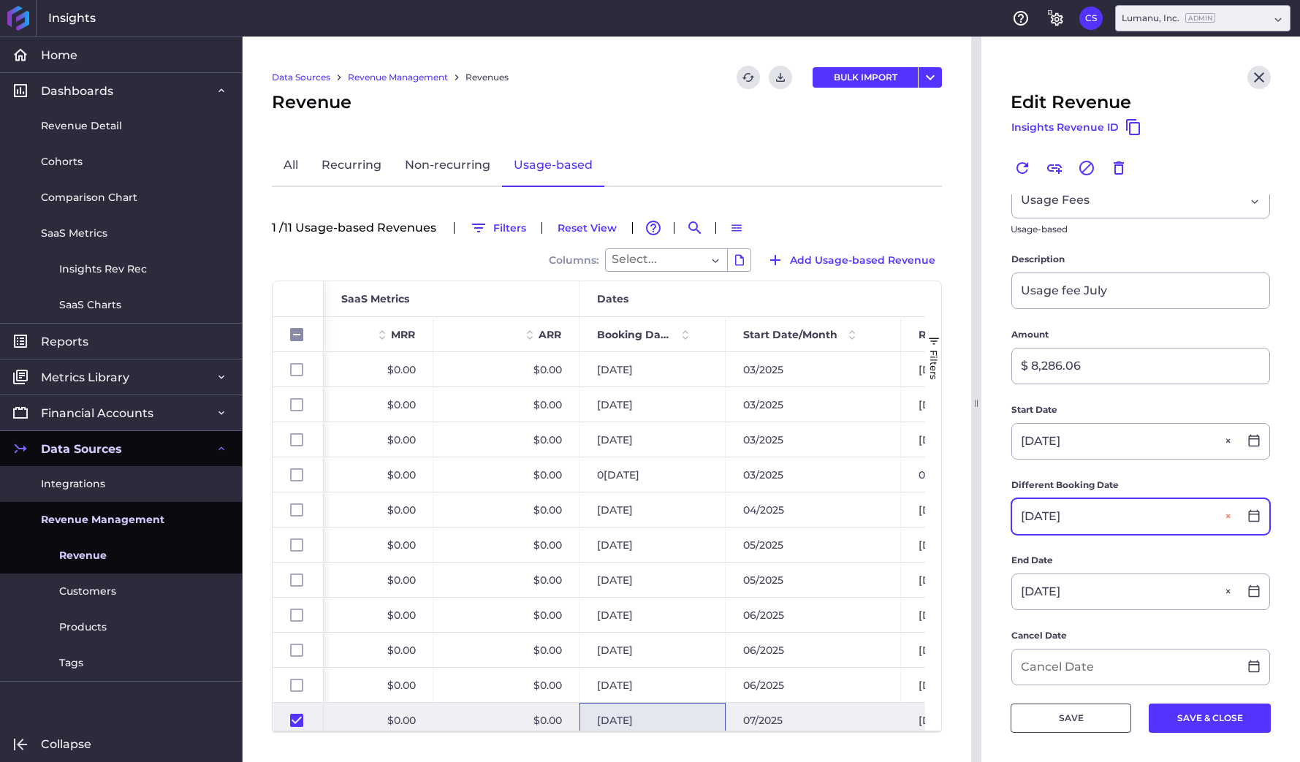
click at [1229, 515] on button "Close" at bounding box center [1230, 516] width 18 height 35
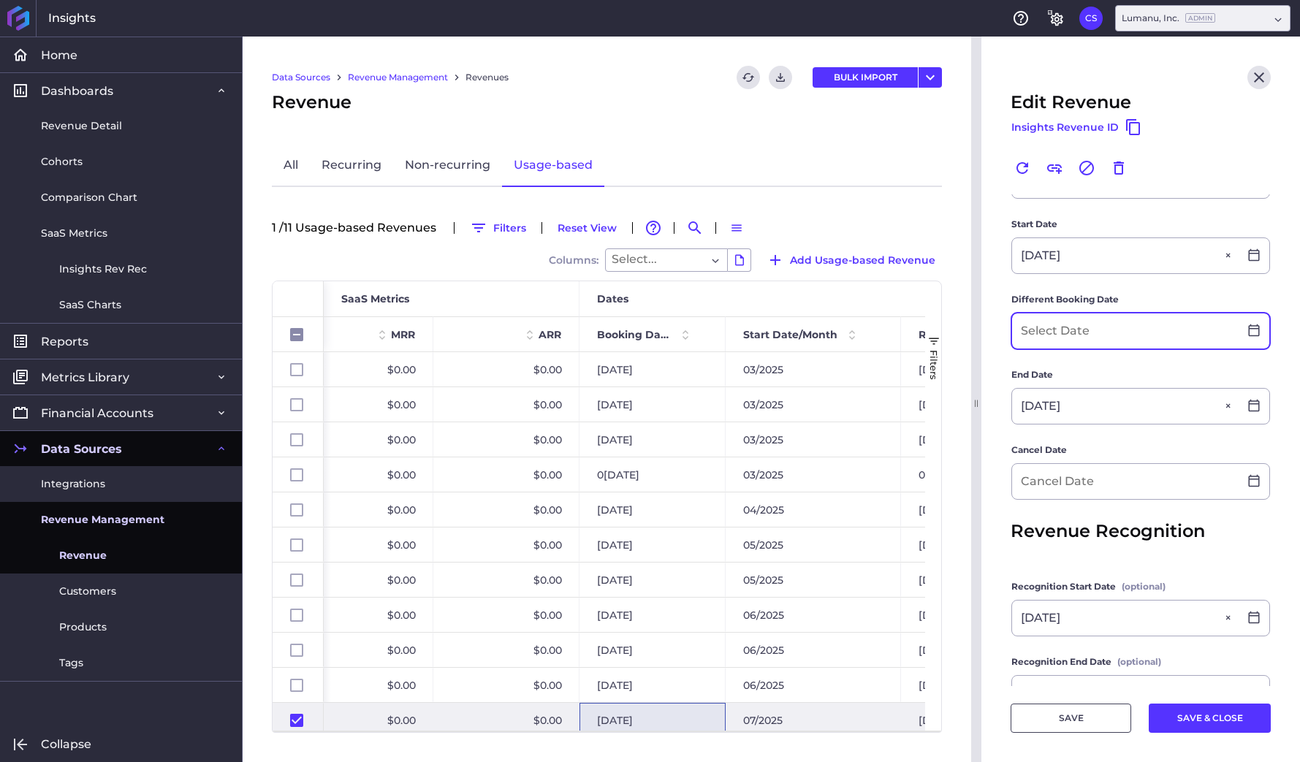
scroll to position [397, 0]
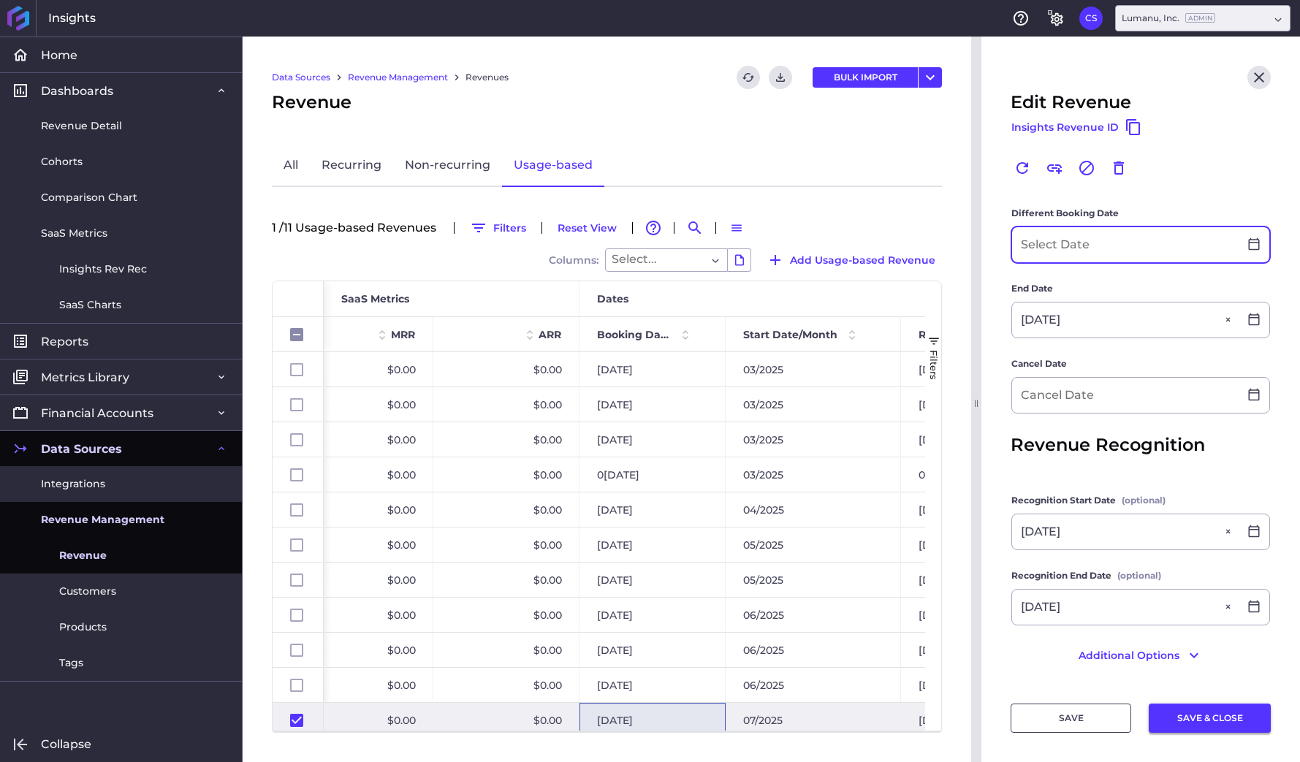
click at [1191, 724] on button "SAVE & CLOSE" at bounding box center [1210, 718] width 122 height 29
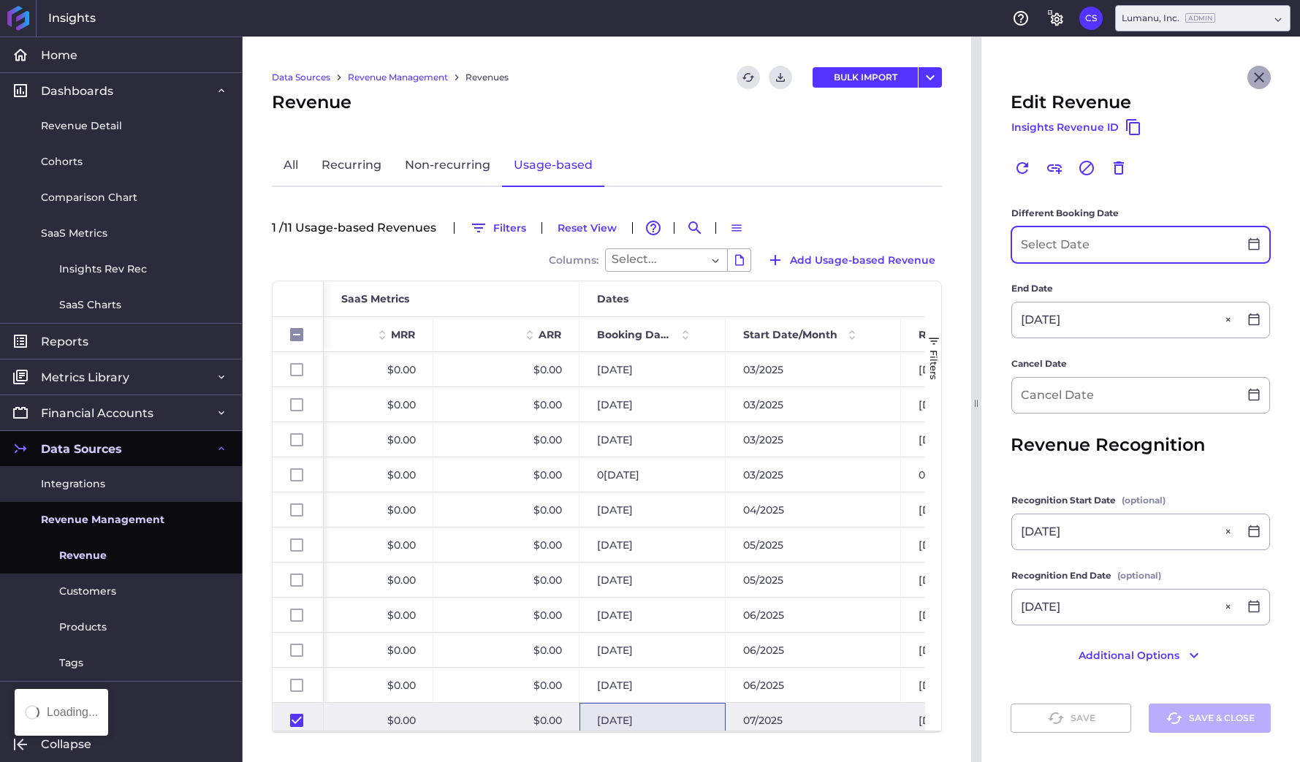
click at [1256, 85] on icon "Close" at bounding box center [1259, 78] width 18 height 18
checkbox input "false"
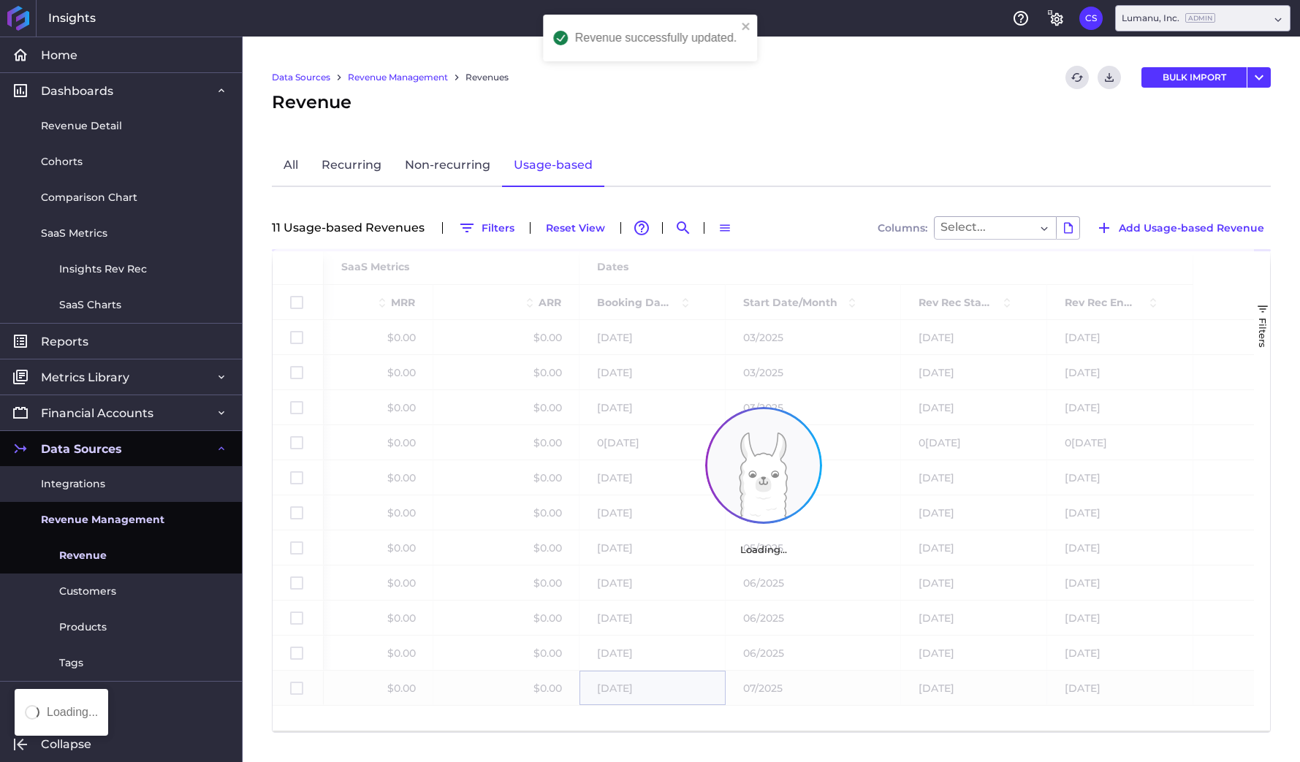
scroll to position [0, 0]
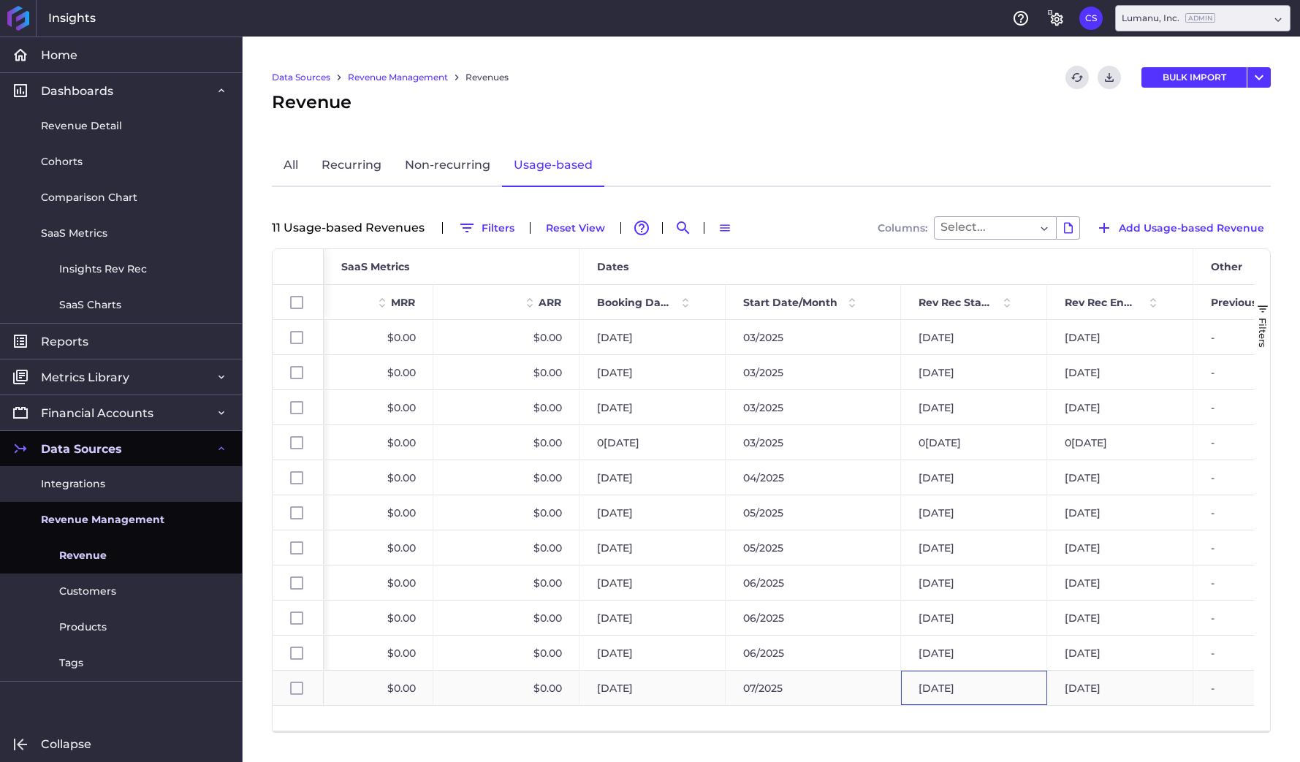
click at [936, 686] on div "07/31/2025" at bounding box center [974, 688] width 146 height 34
checkbox input "false"
checkbox input "true"
checkbox input "false"
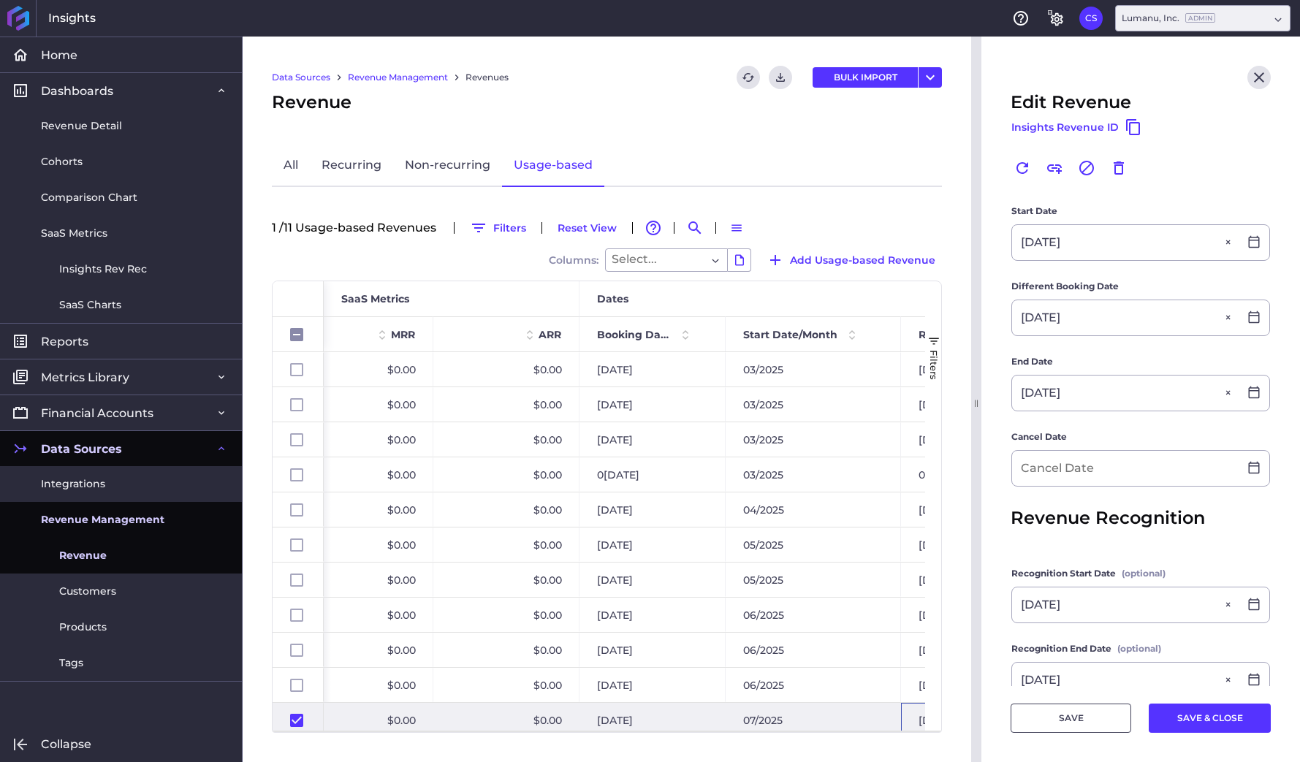
scroll to position [397, 0]
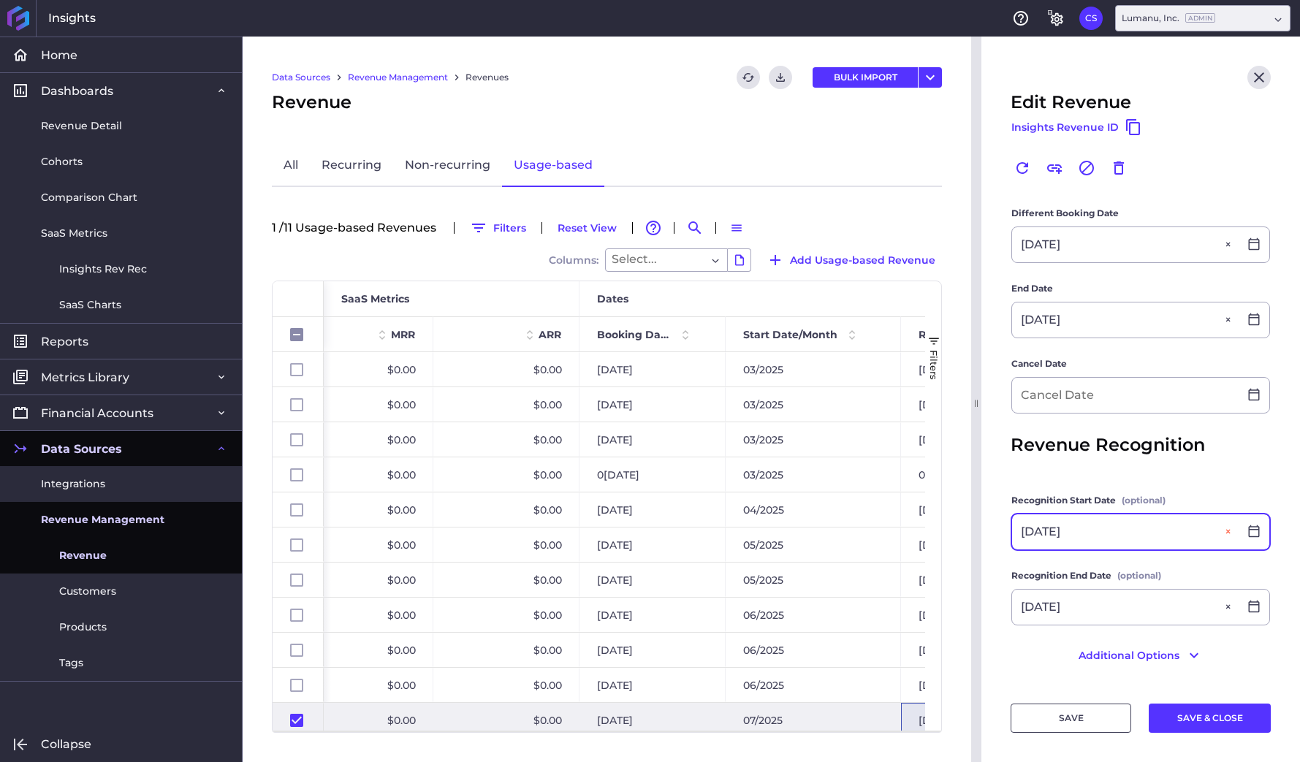
click at [1229, 528] on button "Close" at bounding box center [1230, 532] width 18 height 35
click at [1229, 603] on button "Close" at bounding box center [1230, 607] width 18 height 35
click at [1082, 714] on button "SAVE" at bounding box center [1071, 718] width 121 height 29
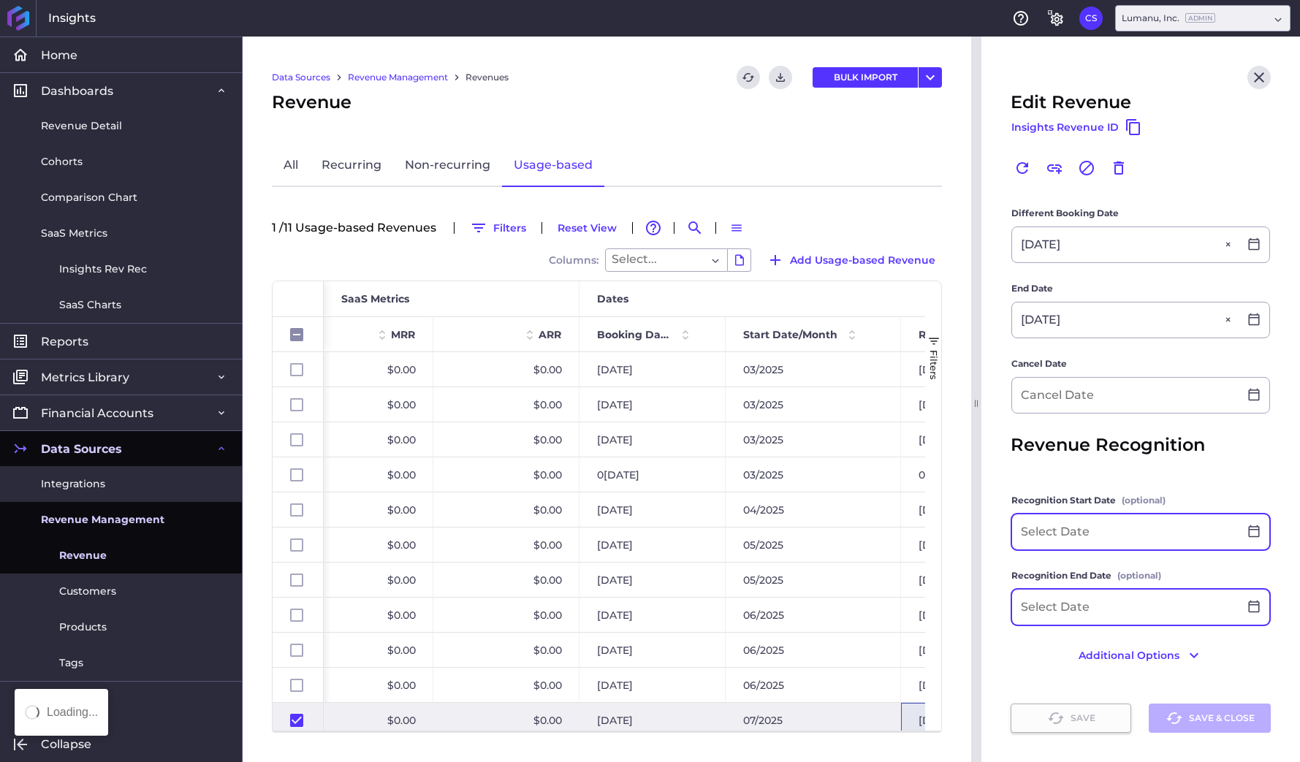
checkbox input "false"
checkbox input "true"
checkbox input "false"
type input "07/31/2025"
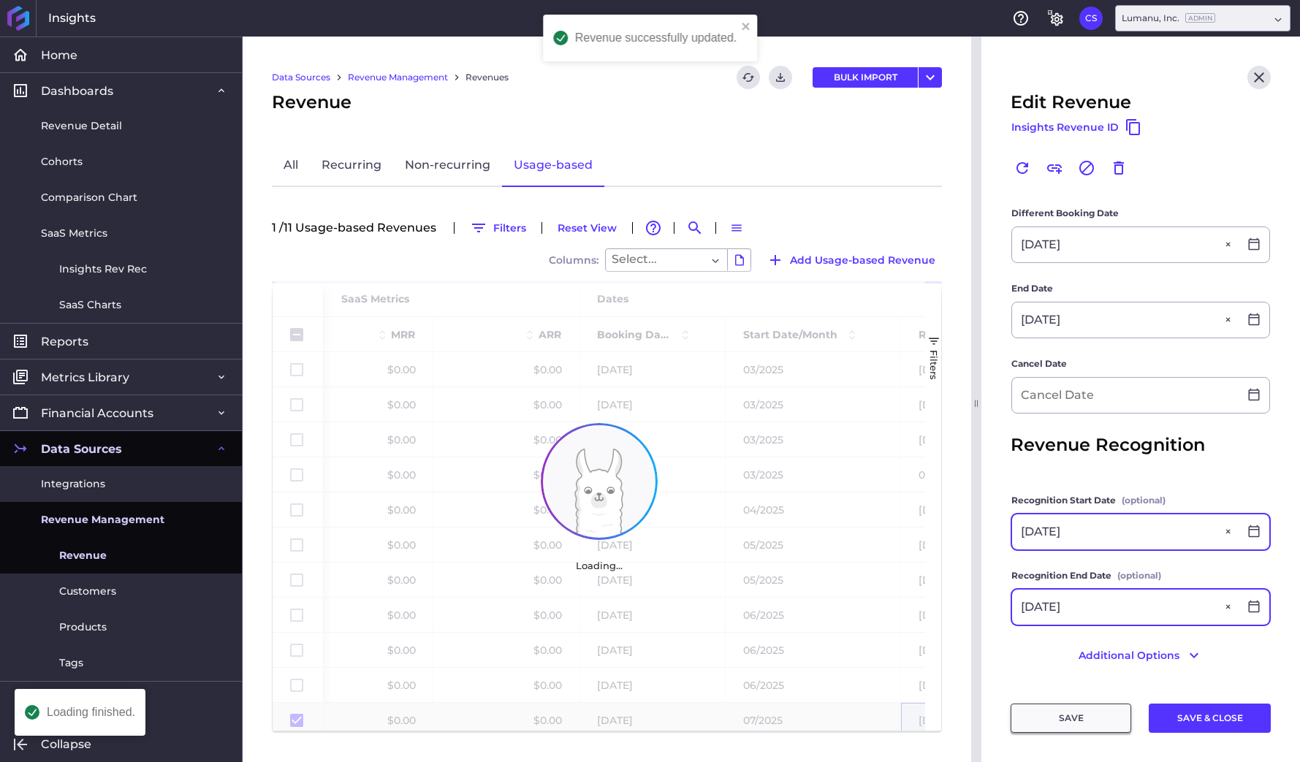
checkbox input "false"
checkbox input "true"
checkbox input "false"
type input "0[DATE]"
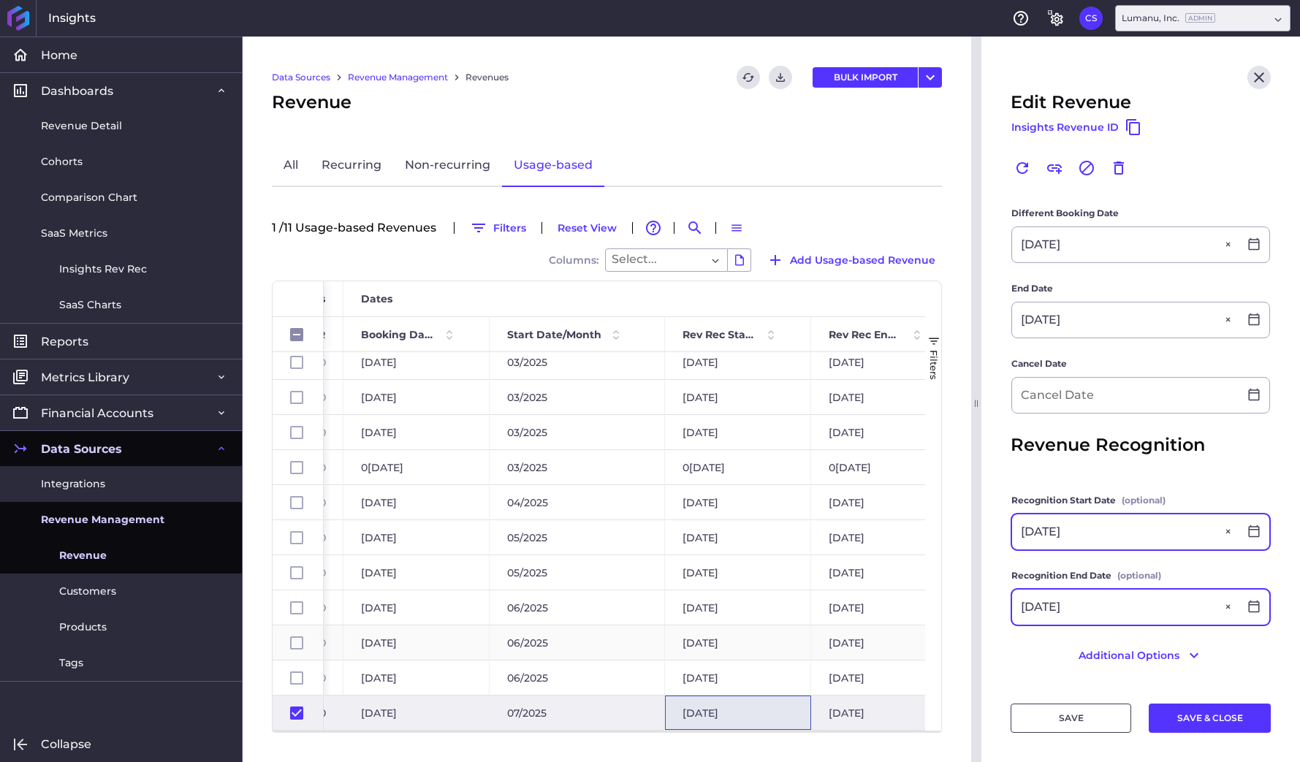
scroll to position [0, 1006]
click at [1234, 716] on button "SAVE & CLOSE" at bounding box center [1210, 718] width 122 height 29
checkbox input "false"
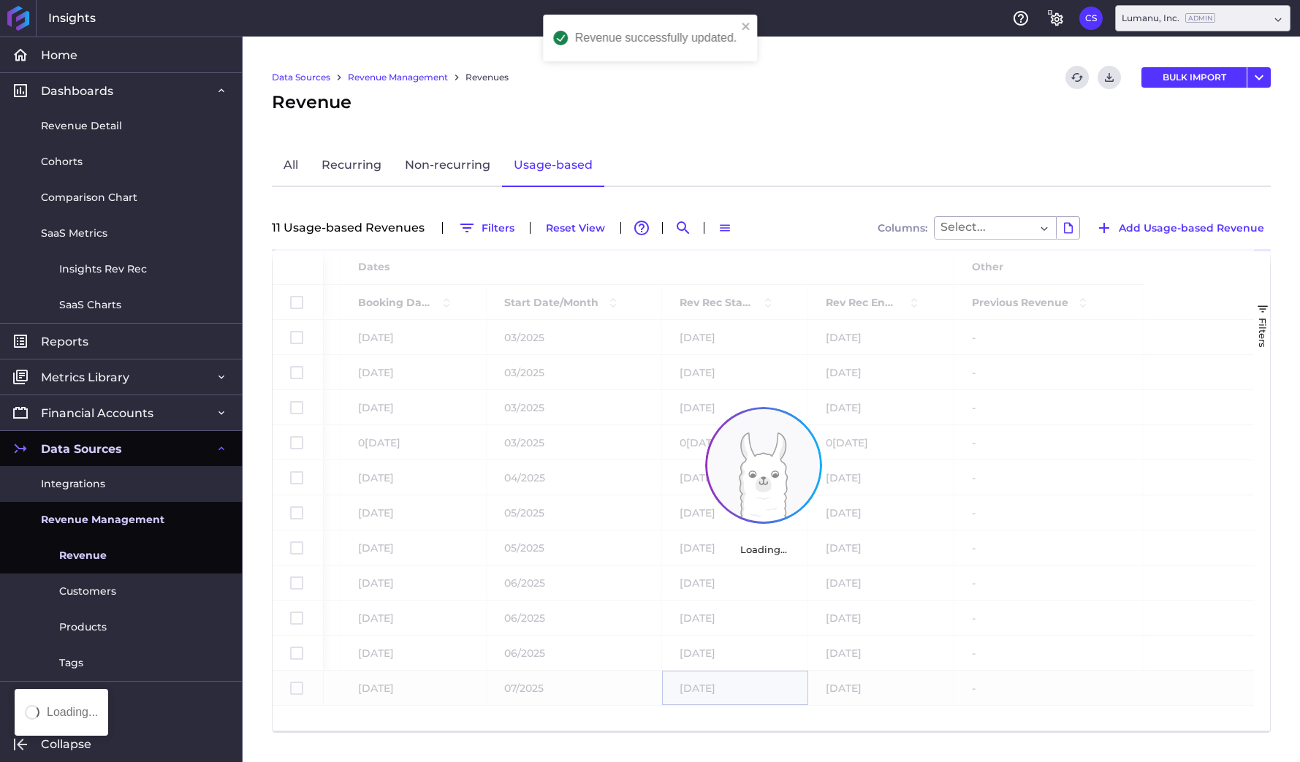
scroll to position [0, 0]
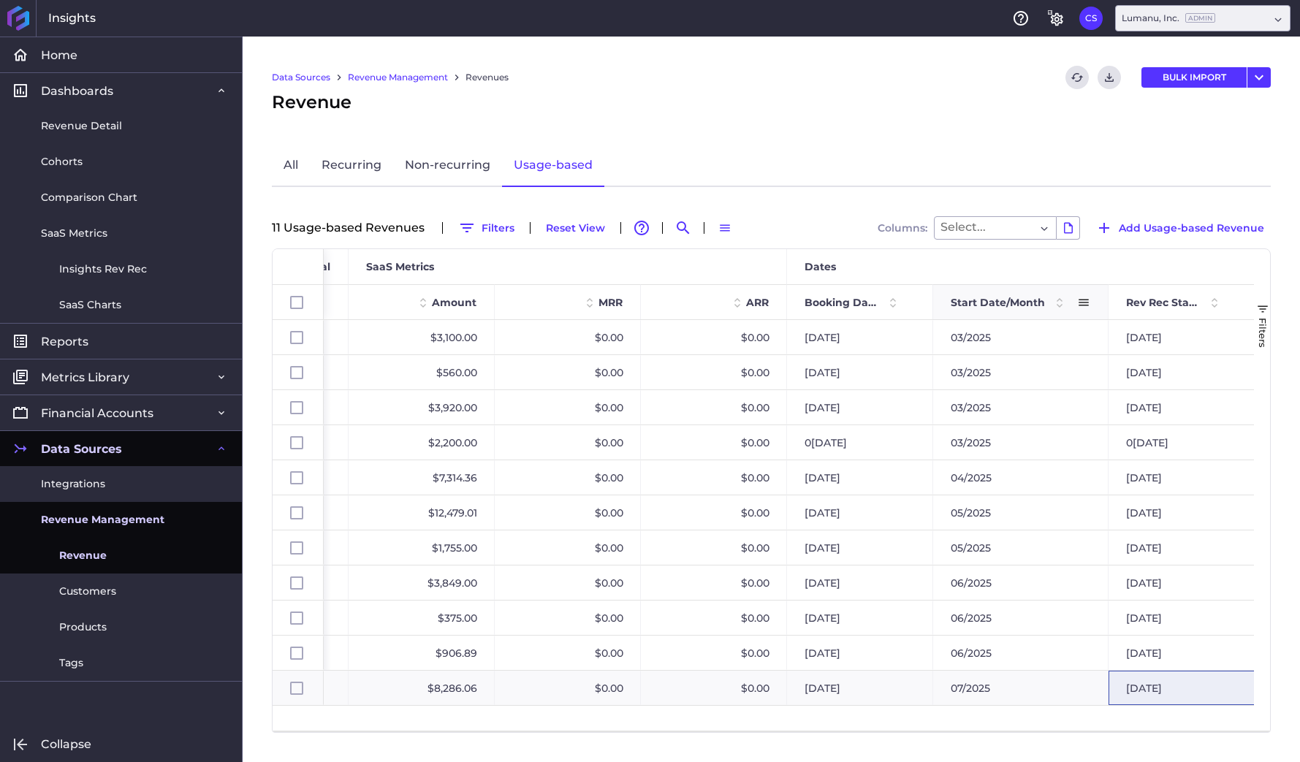
click at [965, 301] on span "Start Date/Month" at bounding box center [998, 302] width 94 height 13
click at [1007, 300] on span "Start Date/Month" at bounding box center [998, 302] width 94 height 13
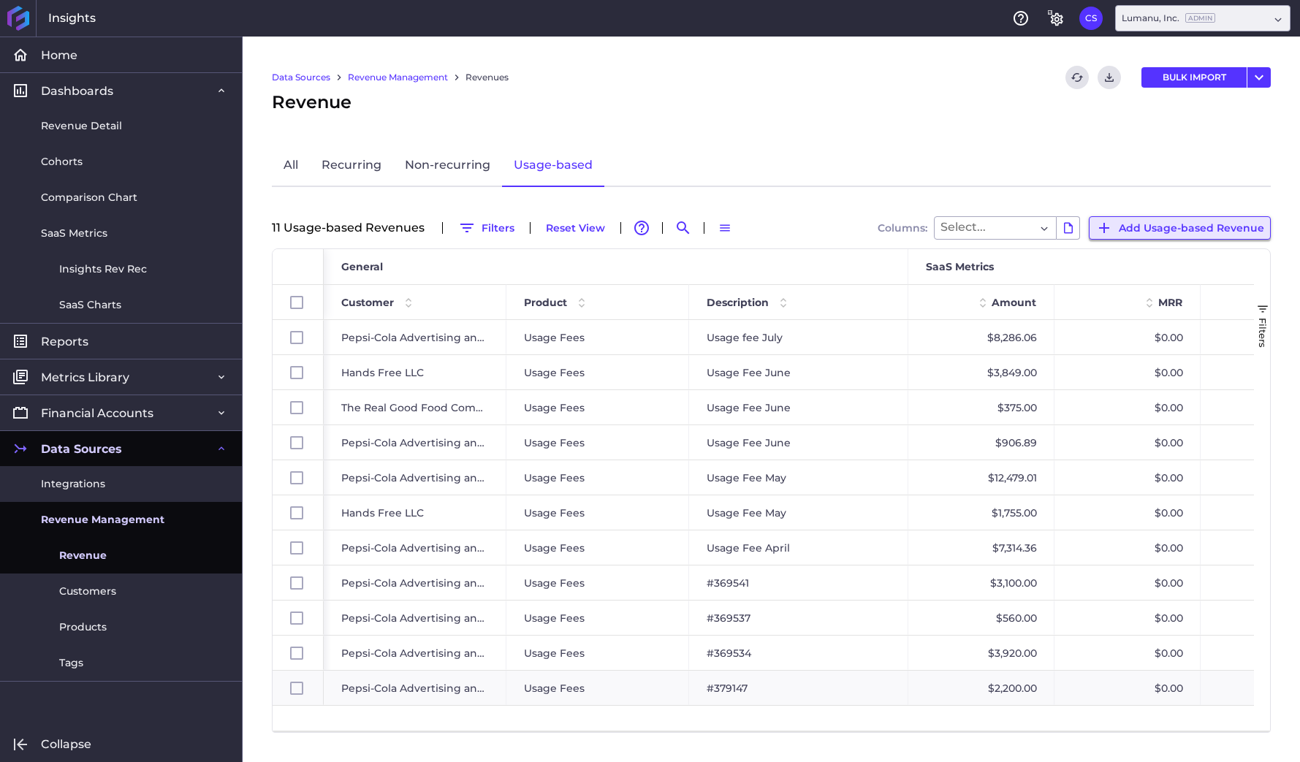
click at [1161, 224] on span "Add Usage-based Revenue" at bounding box center [1191, 228] width 145 height 16
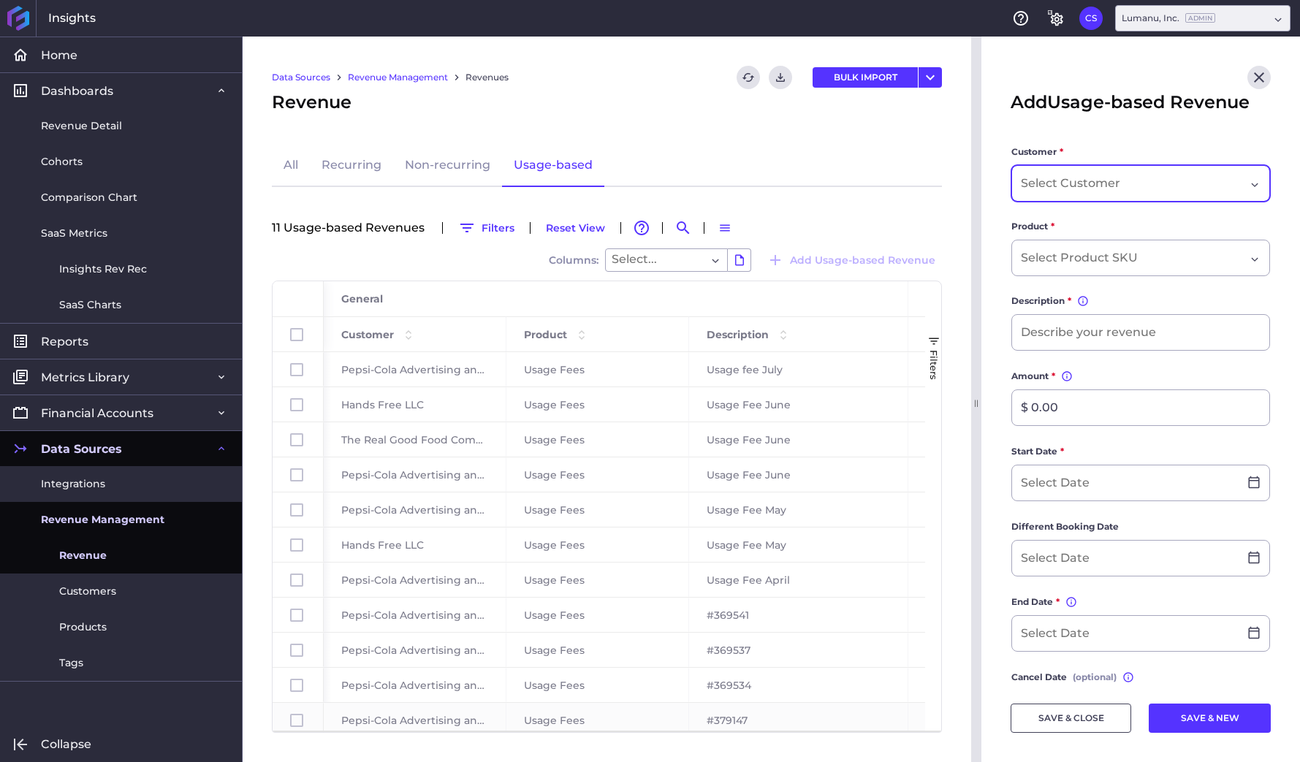
click at [1119, 183] on input "Dropdown select" at bounding box center [1072, 184] width 102 height 18
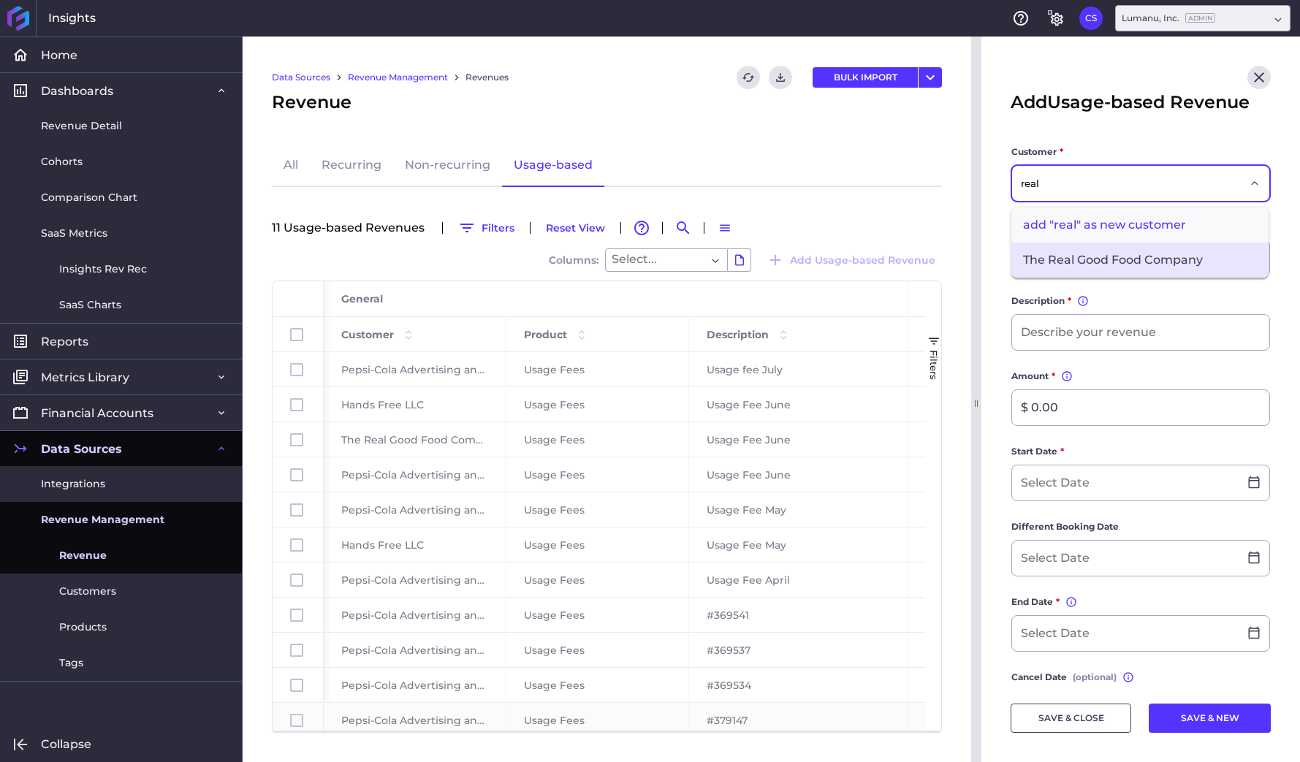
type input "real"
click at [1089, 268] on span "The Real Good Food Company" at bounding box center [1140, 260] width 257 height 35
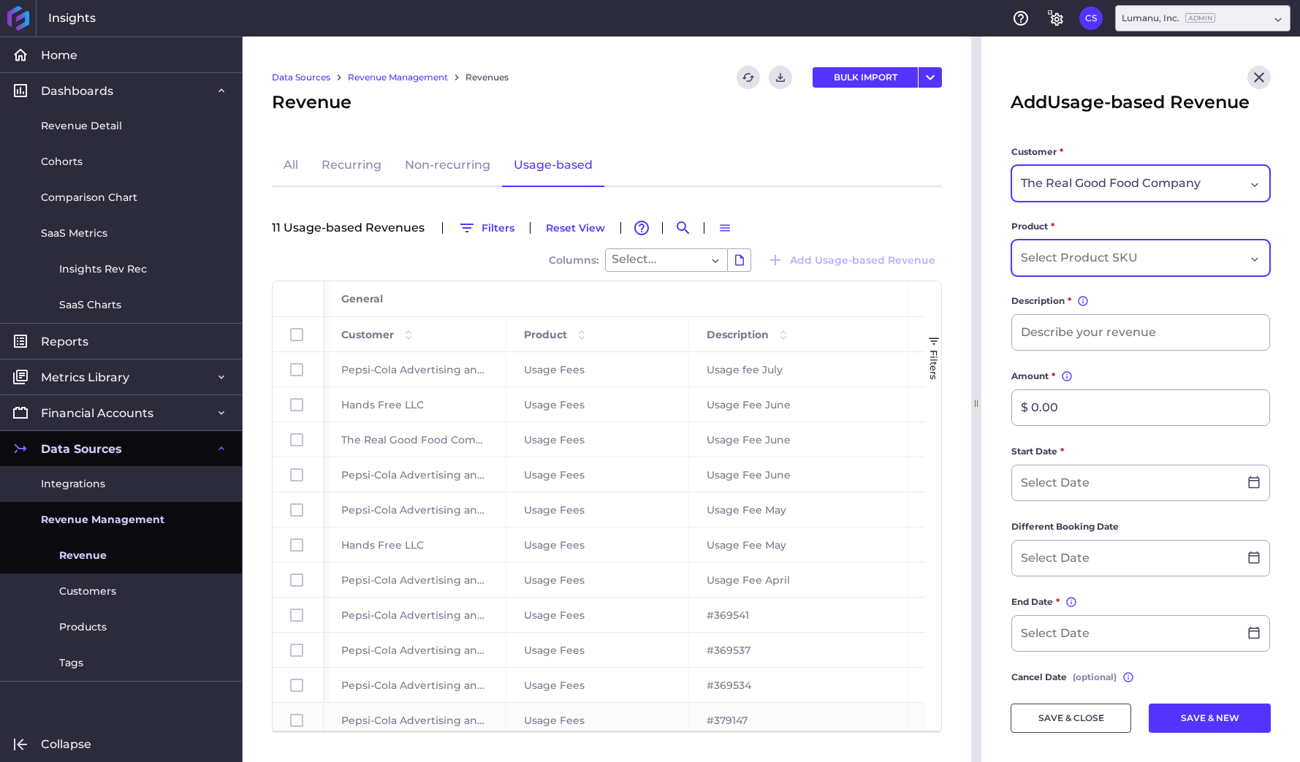
click at [1086, 257] on input "Dropdown select" at bounding box center [1082, 258] width 122 height 18
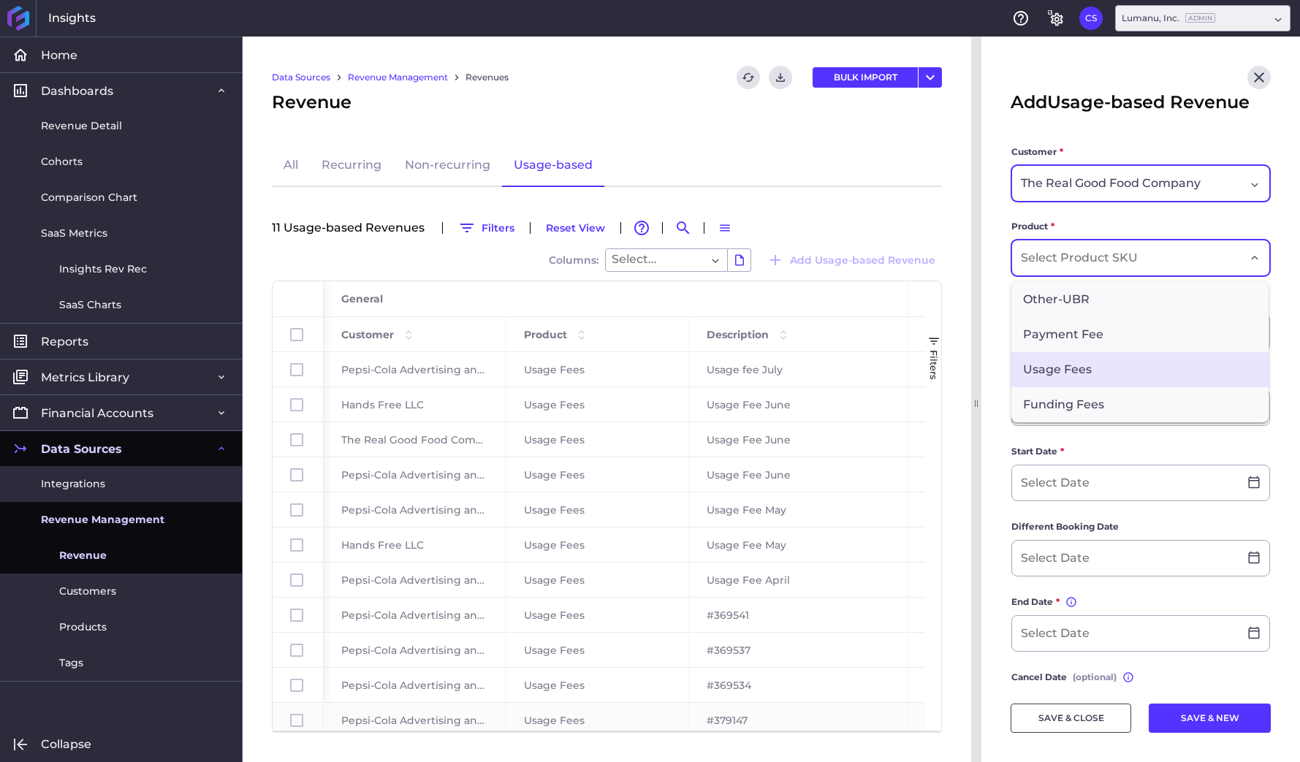
click at [1069, 358] on span "Usage Fees" at bounding box center [1140, 369] width 257 height 35
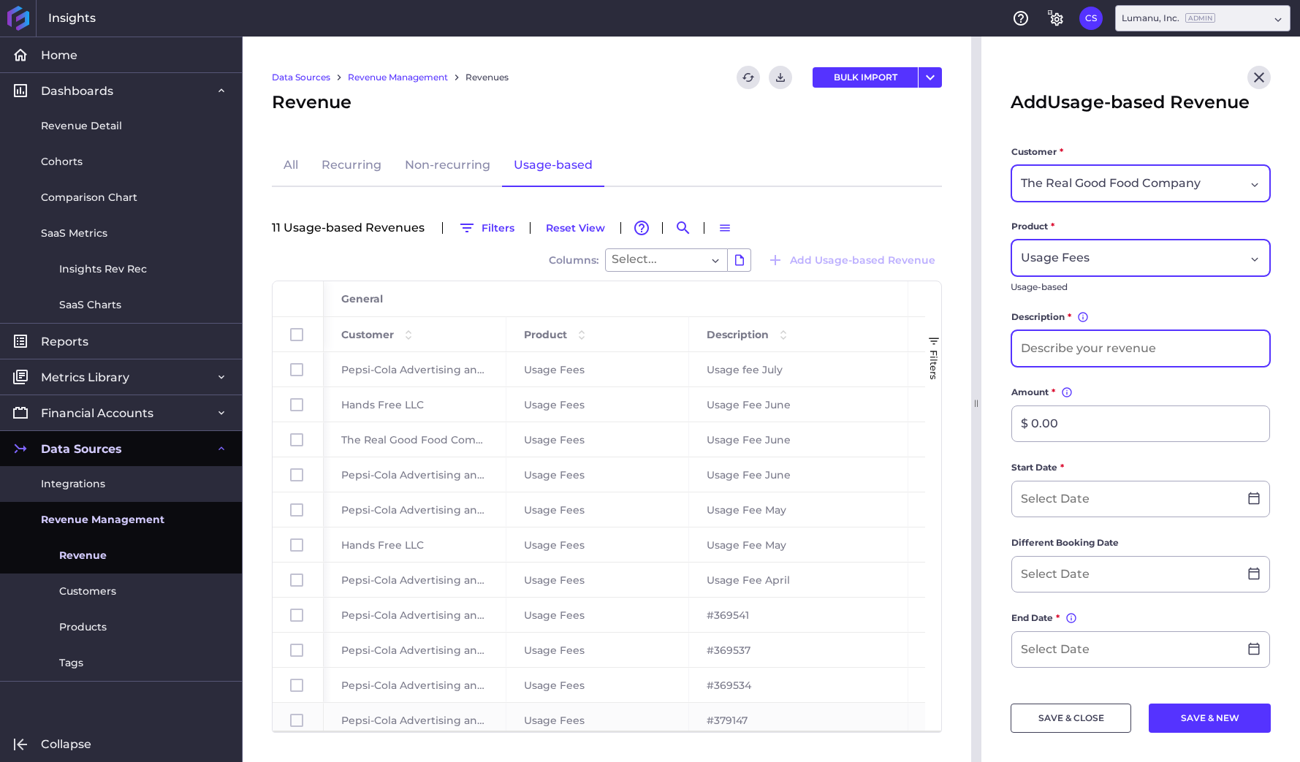
click at [1066, 349] on input at bounding box center [1140, 348] width 257 height 35
type input "Usage Fee July"
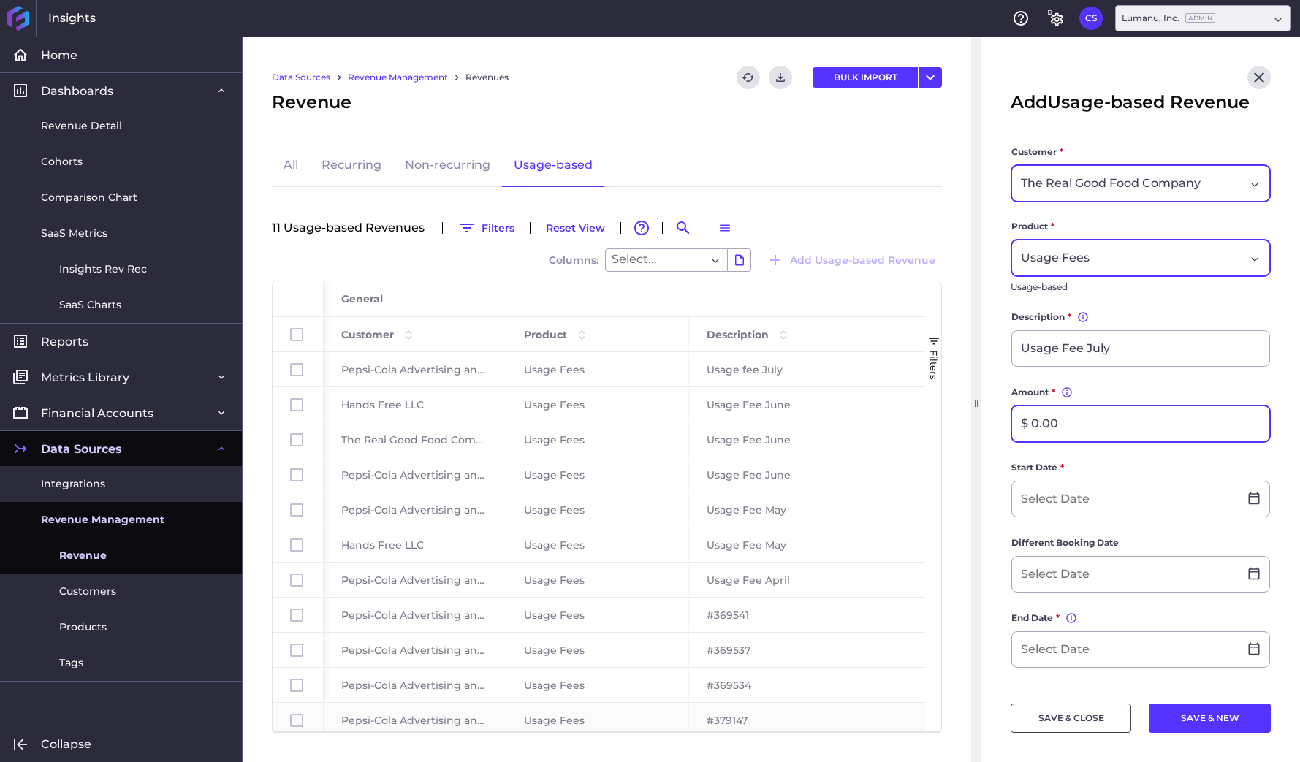
drag, startPoint x: 1072, startPoint y: 420, endPoint x: 981, endPoint y: 421, distance: 91.4
click at [981, 421] on div "Add Usage-based Revenue Customer * The Real Good Food Company Product * Usage F…" at bounding box center [1135, 400] width 329 height 726
type input "$ 614.56"
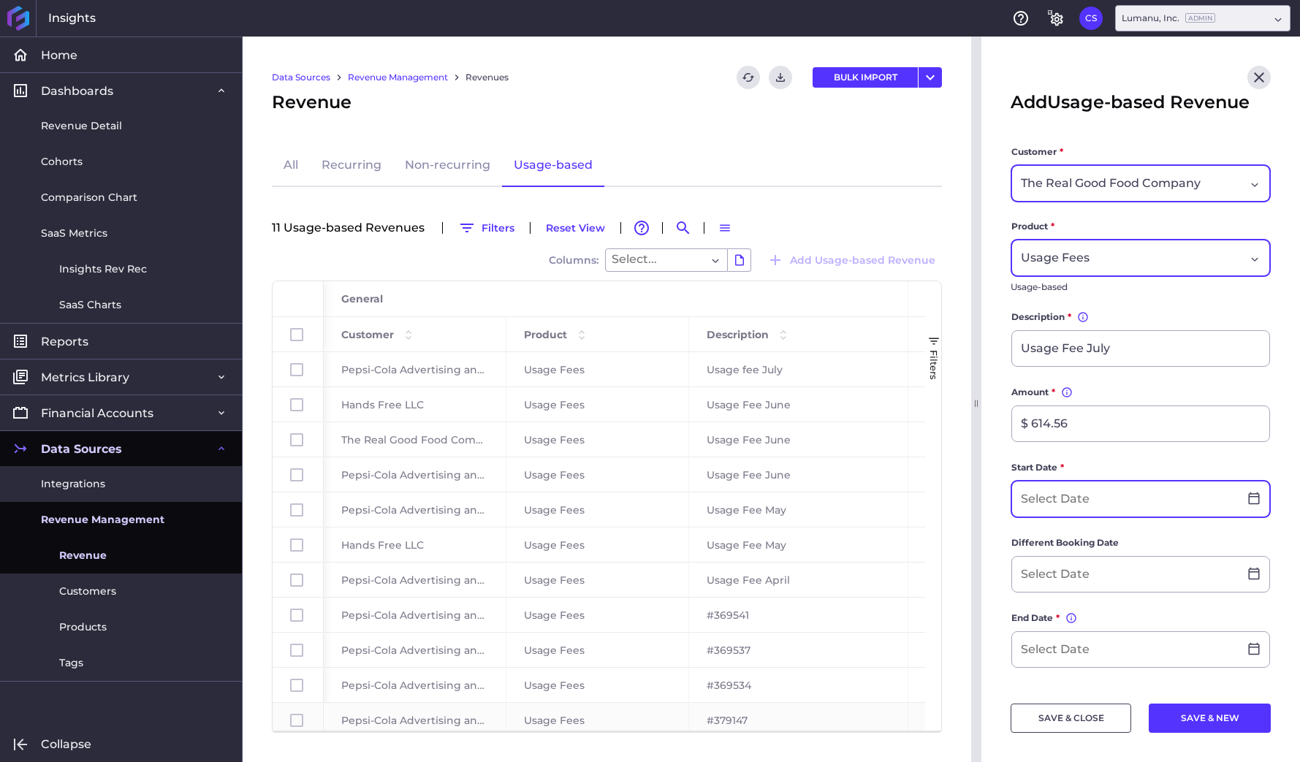
click at [1072, 499] on input at bounding box center [1125, 499] width 227 height 35
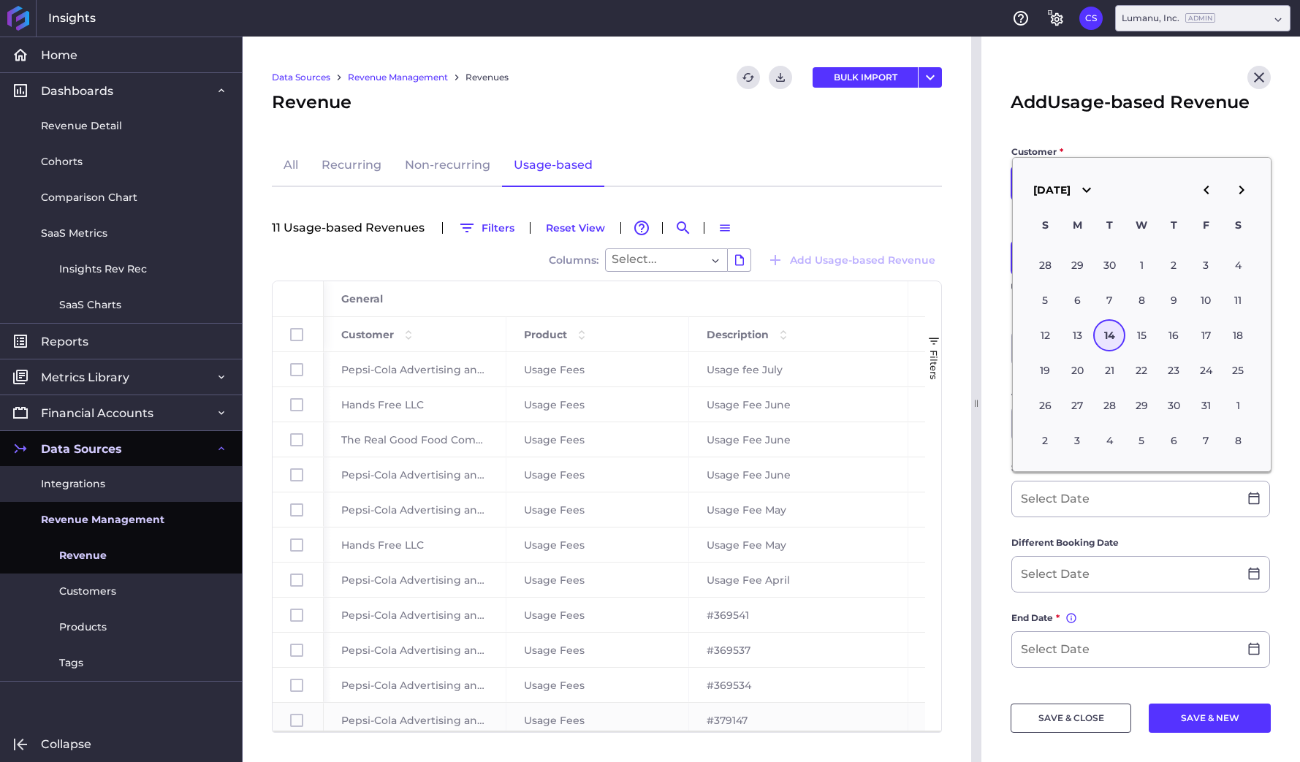
click at [1203, 187] on icon "button" at bounding box center [1207, 190] width 18 height 18
click at [1112, 269] on div "1" at bounding box center [1109, 265] width 32 height 32
type input "0[DATE]"
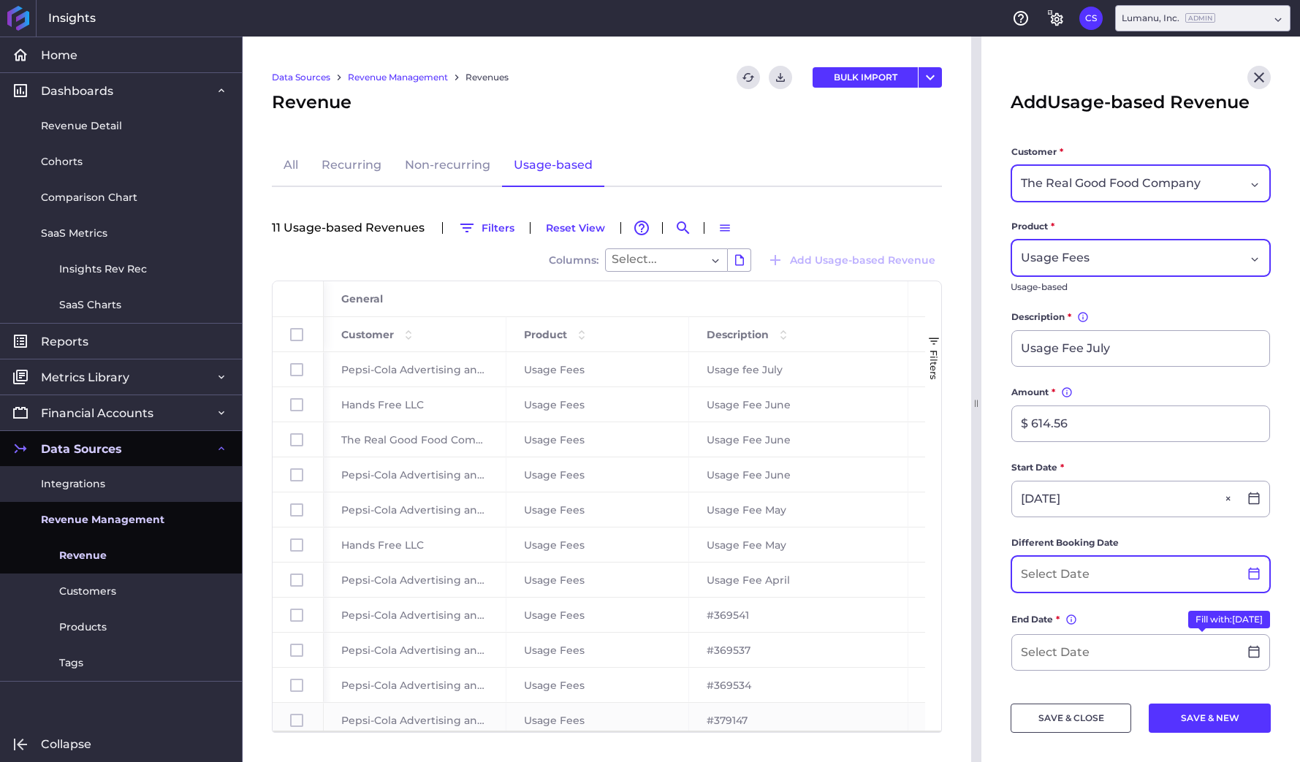
click at [1253, 572] on icon at bounding box center [1254, 574] width 11 height 12
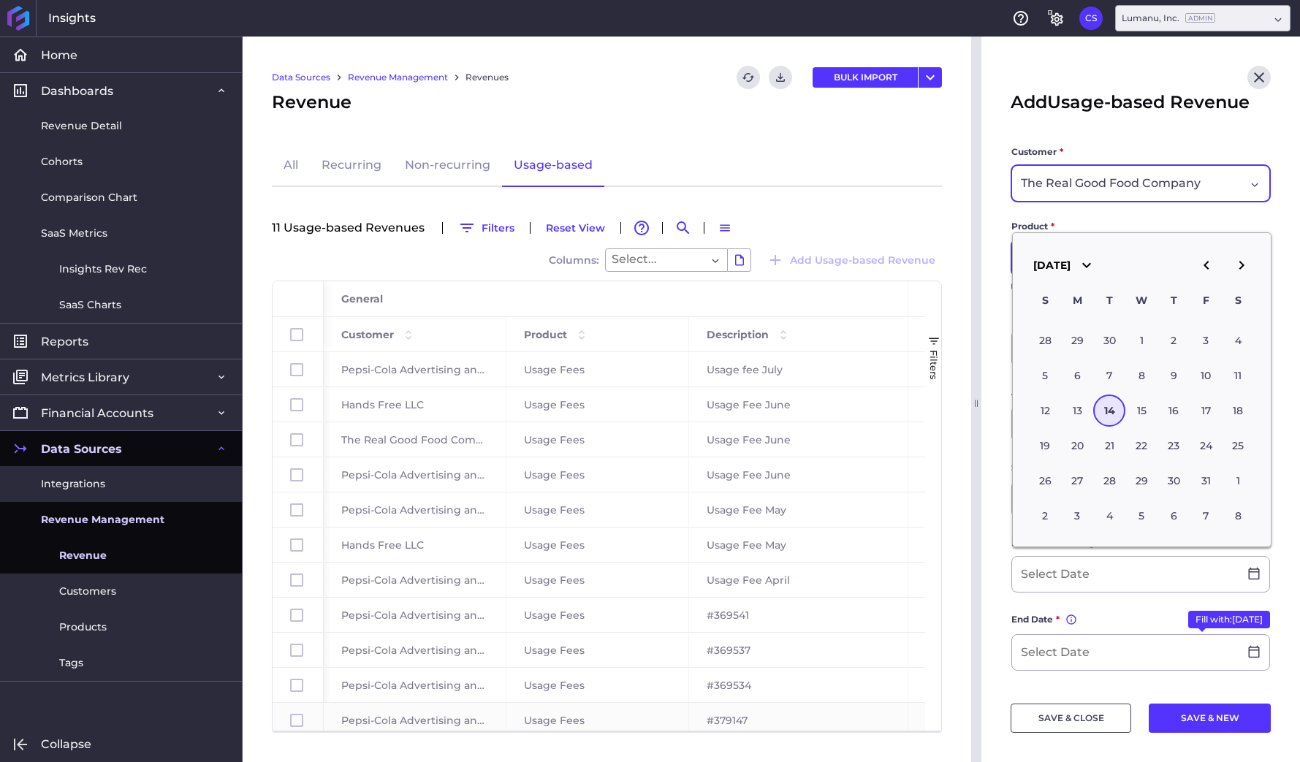
click at [1207, 273] on icon "button" at bounding box center [1207, 266] width 18 height 18
click at [1116, 655] on input at bounding box center [1125, 652] width 227 height 35
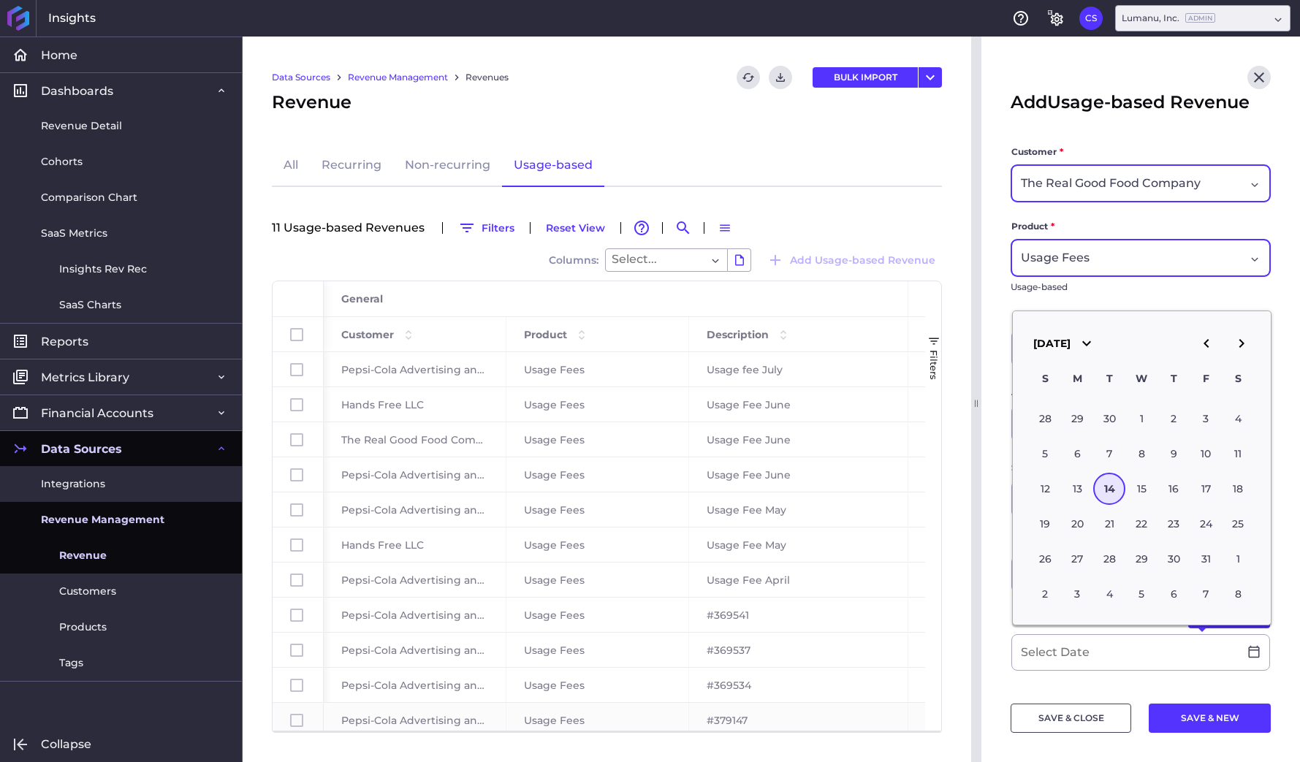
click at [1206, 347] on icon "button" at bounding box center [1207, 344] width 18 height 18
click at [1177, 558] on div "31" at bounding box center [1174, 559] width 32 height 32
type input "07/31/2025"
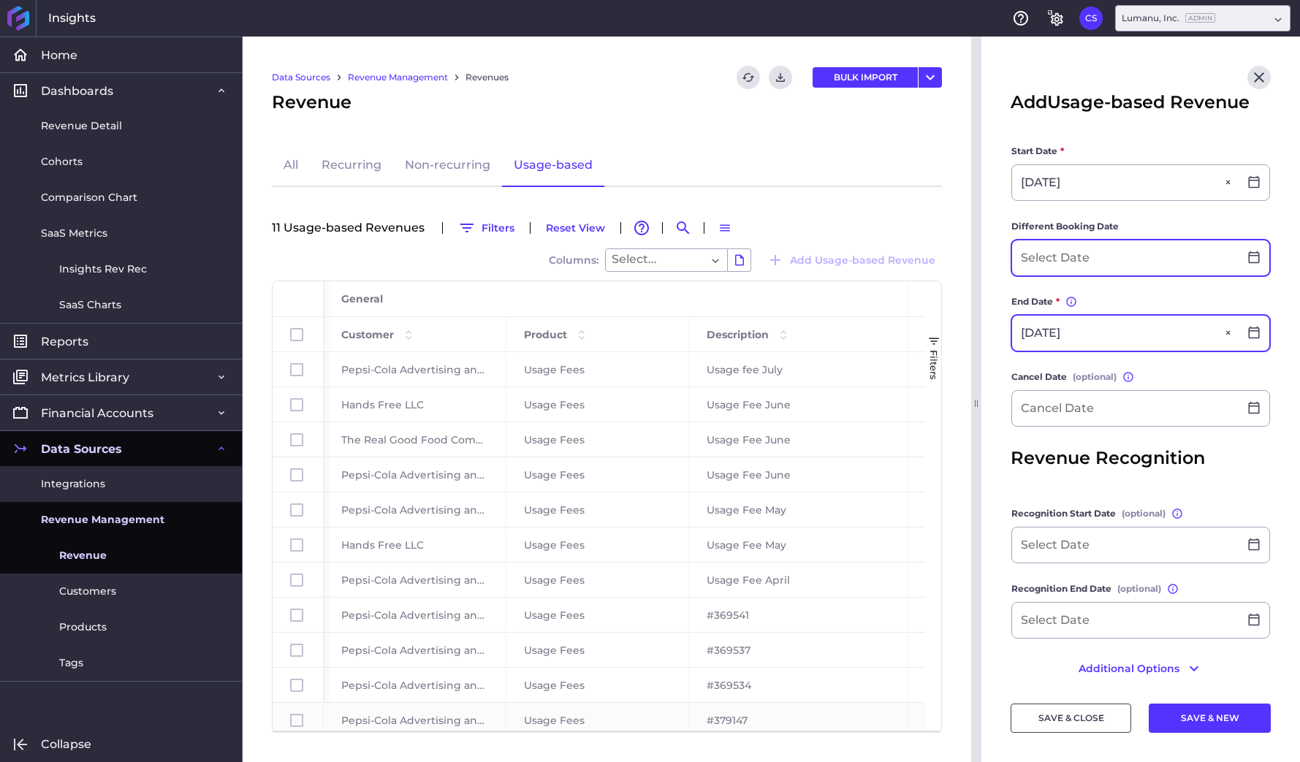
scroll to position [330, 0]
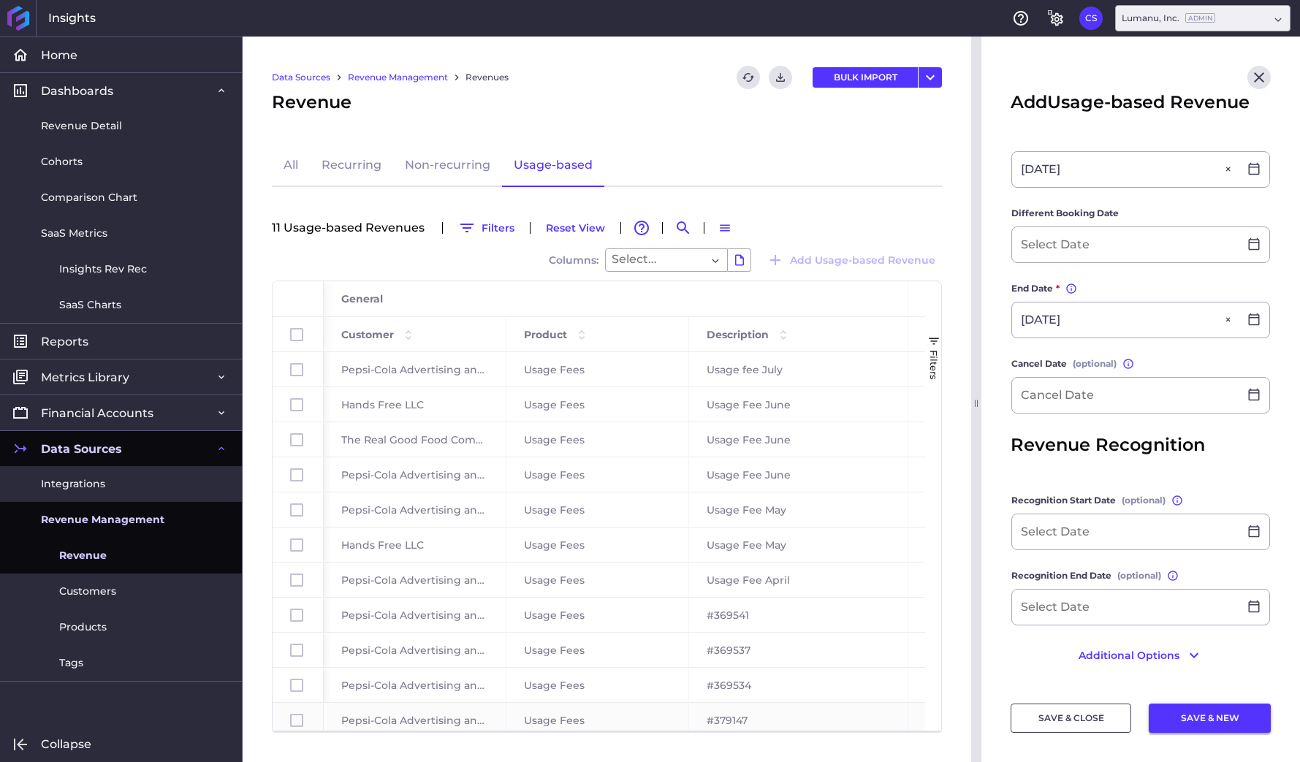
click at [1181, 718] on button "SAVE & NEW" at bounding box center [1210, 718] width 122 height 29
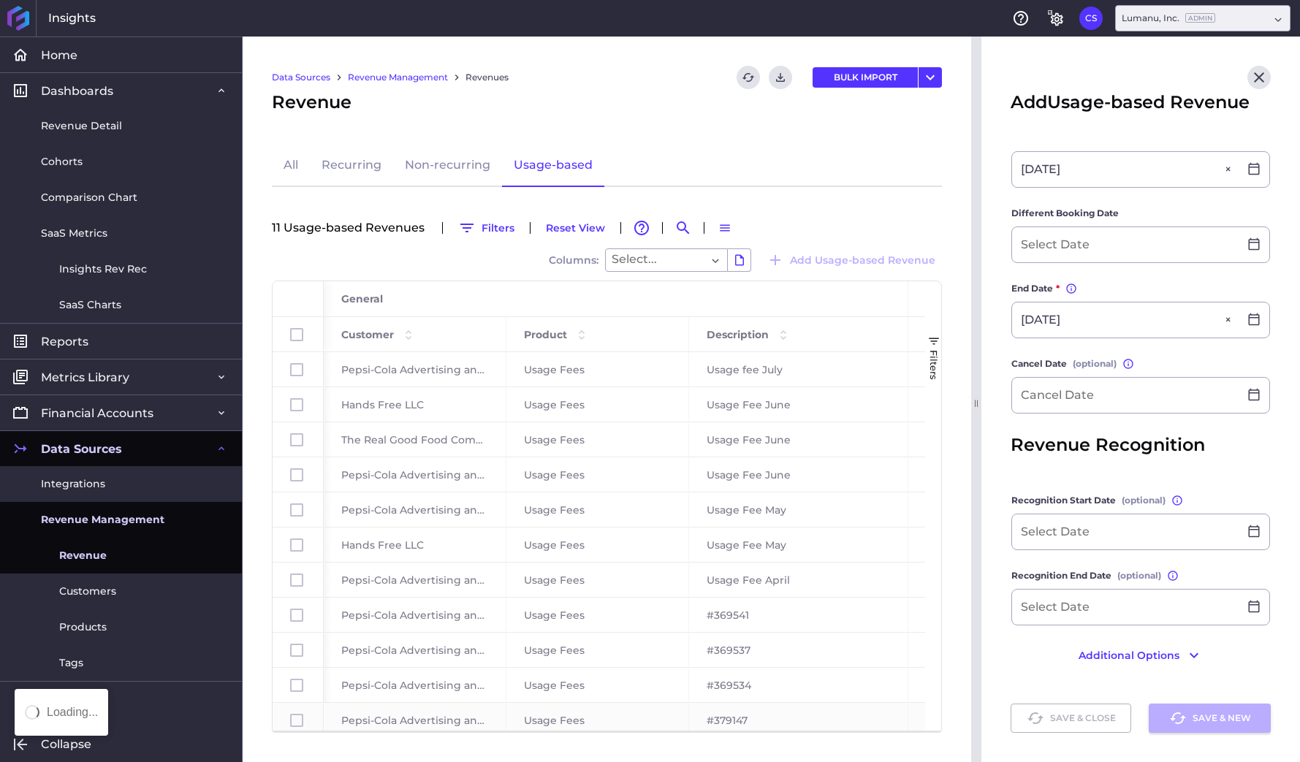
type input "$ 0.00"
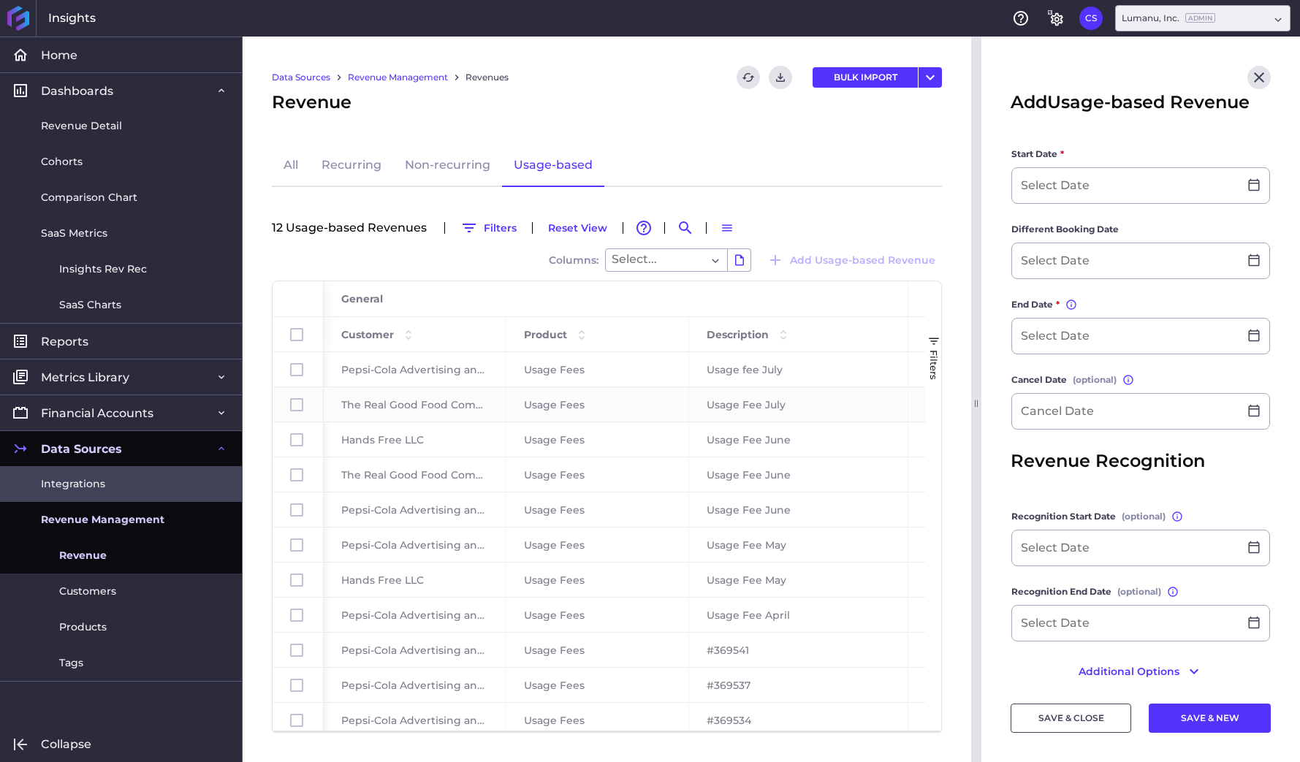
scroll to position [0, 0]
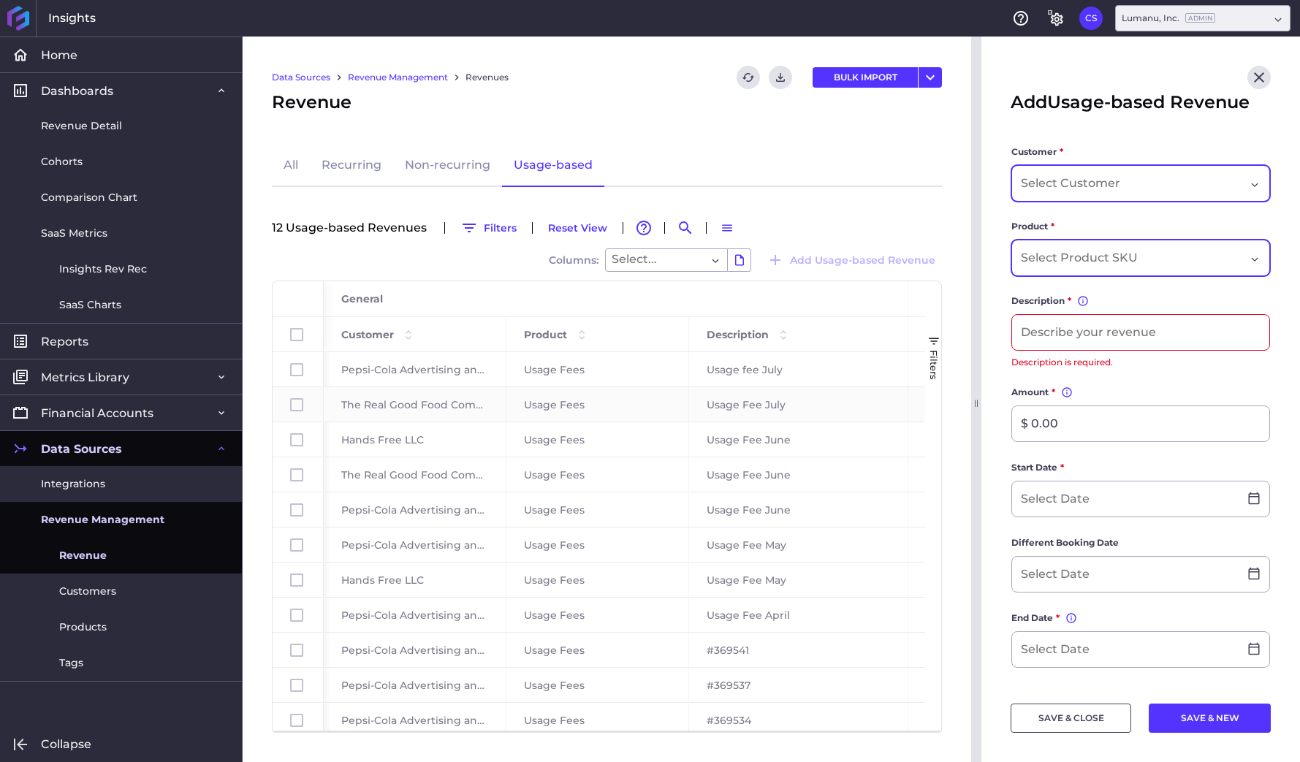
click at [1059, 176] on input "Dropdown select" at bounding box center [1072, 184] width 102 height 18
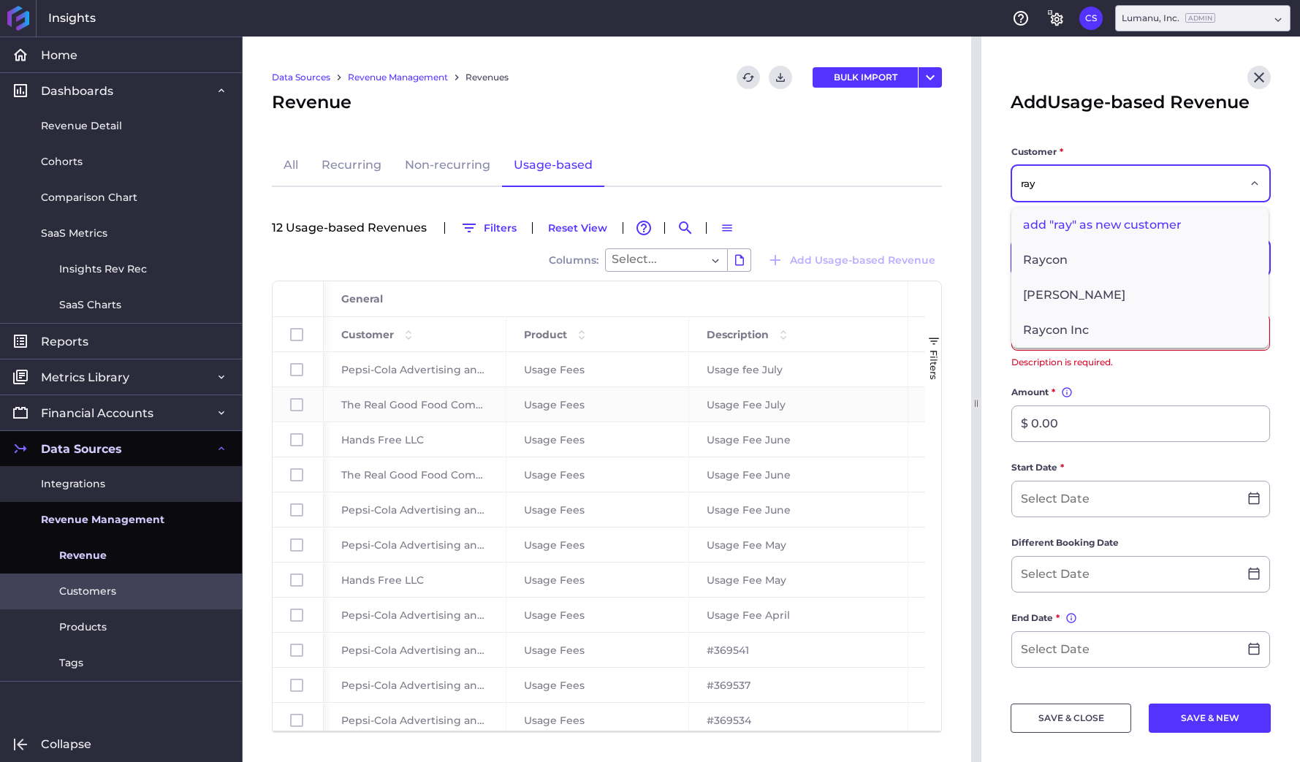
type input "ray"
click at [124, 591] on link "Customers" at bounding box center [121, 592] width 242 height 36
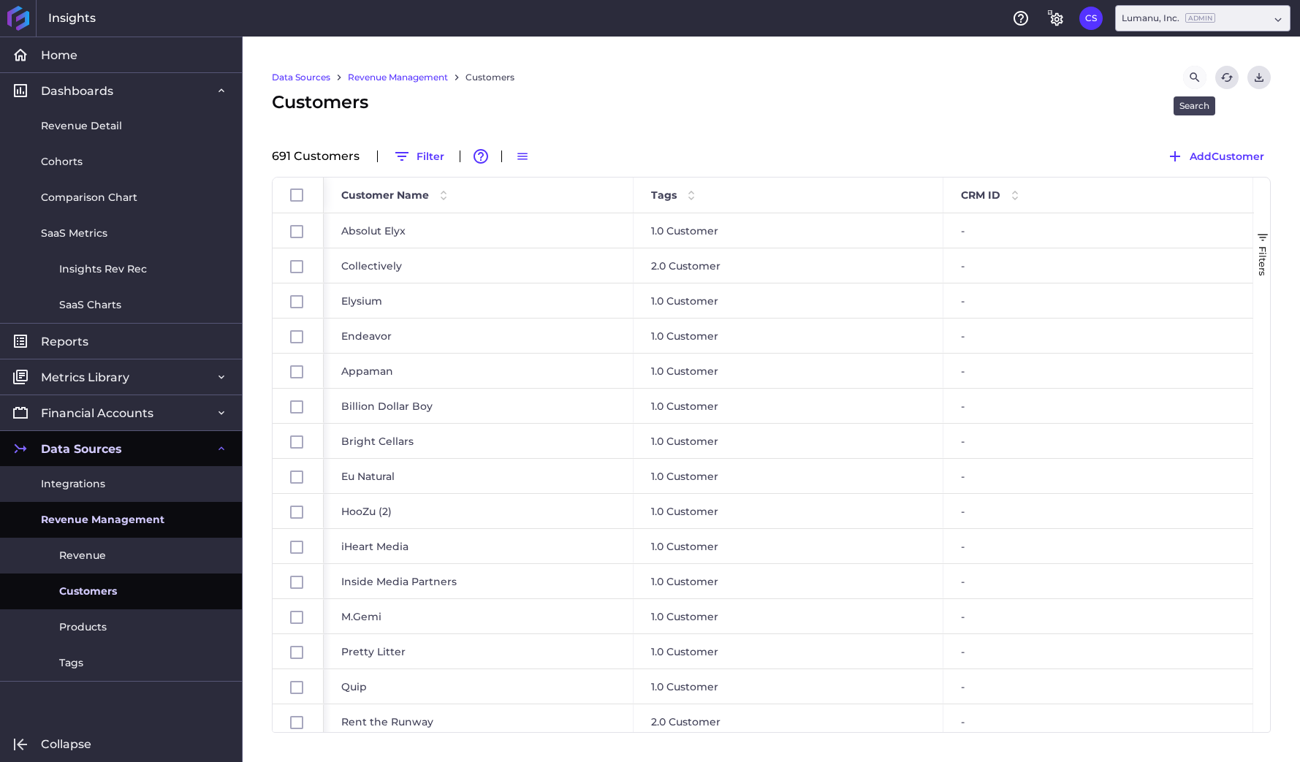
click at [1205, 75] on button "Search by" at bounding box center [1194, 77] width 23 height 23
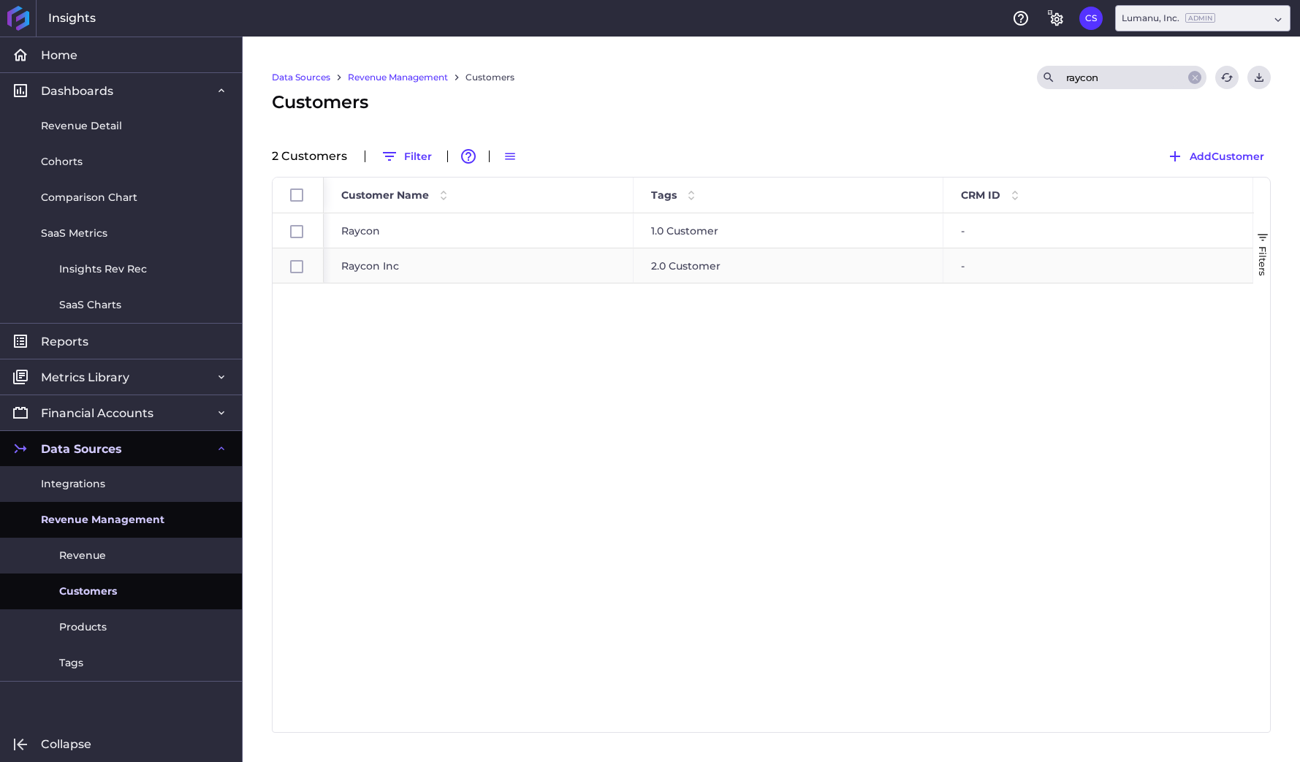
type input "raycon"
click at [369, 273] on div "Raycon Inc" at bounding box center [479, 265] width 310 height 34
checkbox input "false"
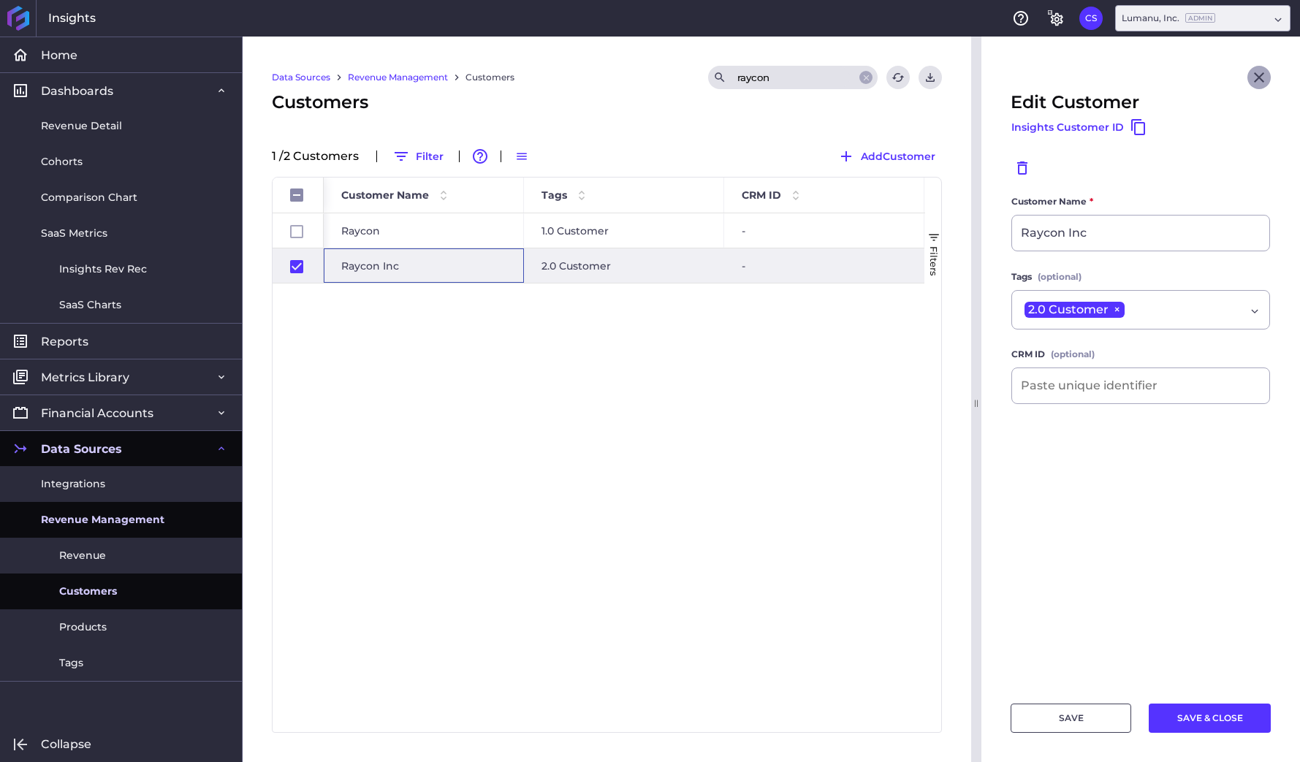
click at [1266, 77] on icon "Close" at bounding box center [1259, 78] width 18 height 18
checkbox input "false"
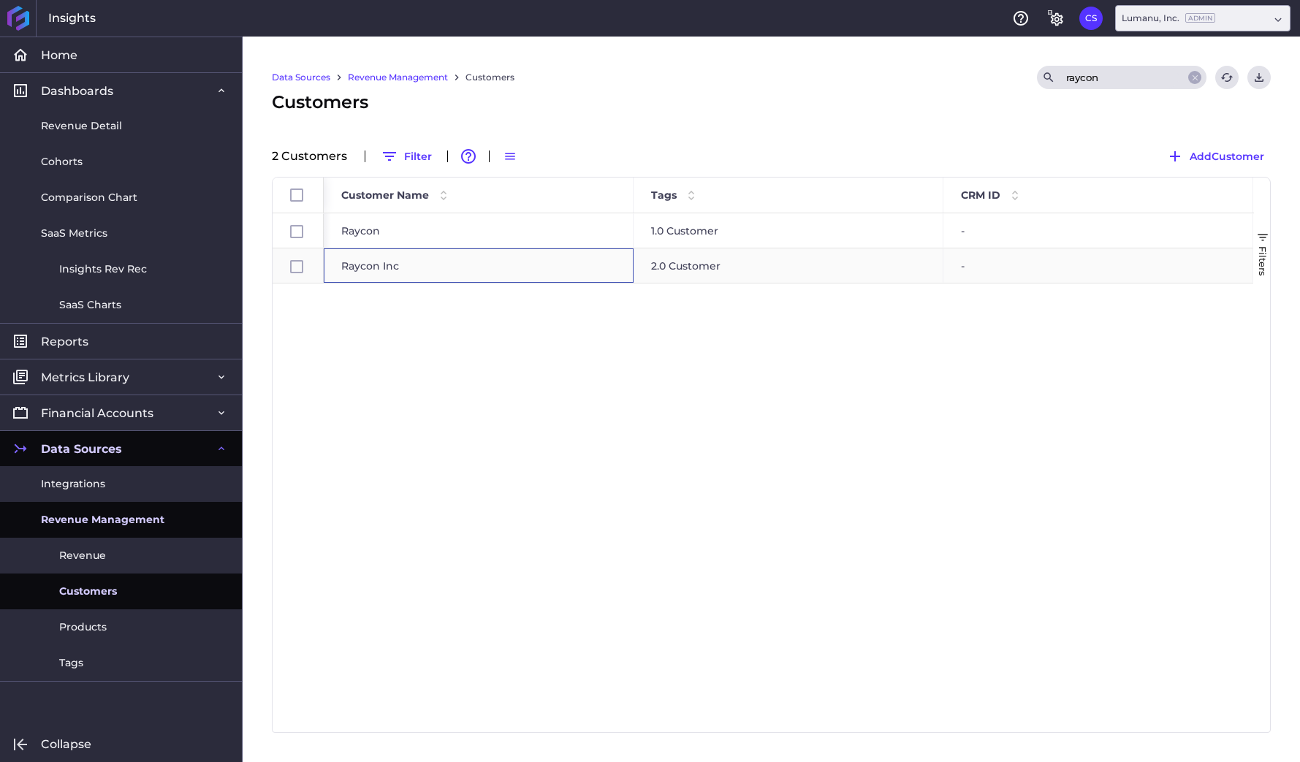
click at [373, 270] on div "Raycon Inc" at bounding box center [479, 265] width 310 height 34
checkbox input "false"
checkbox input "true"
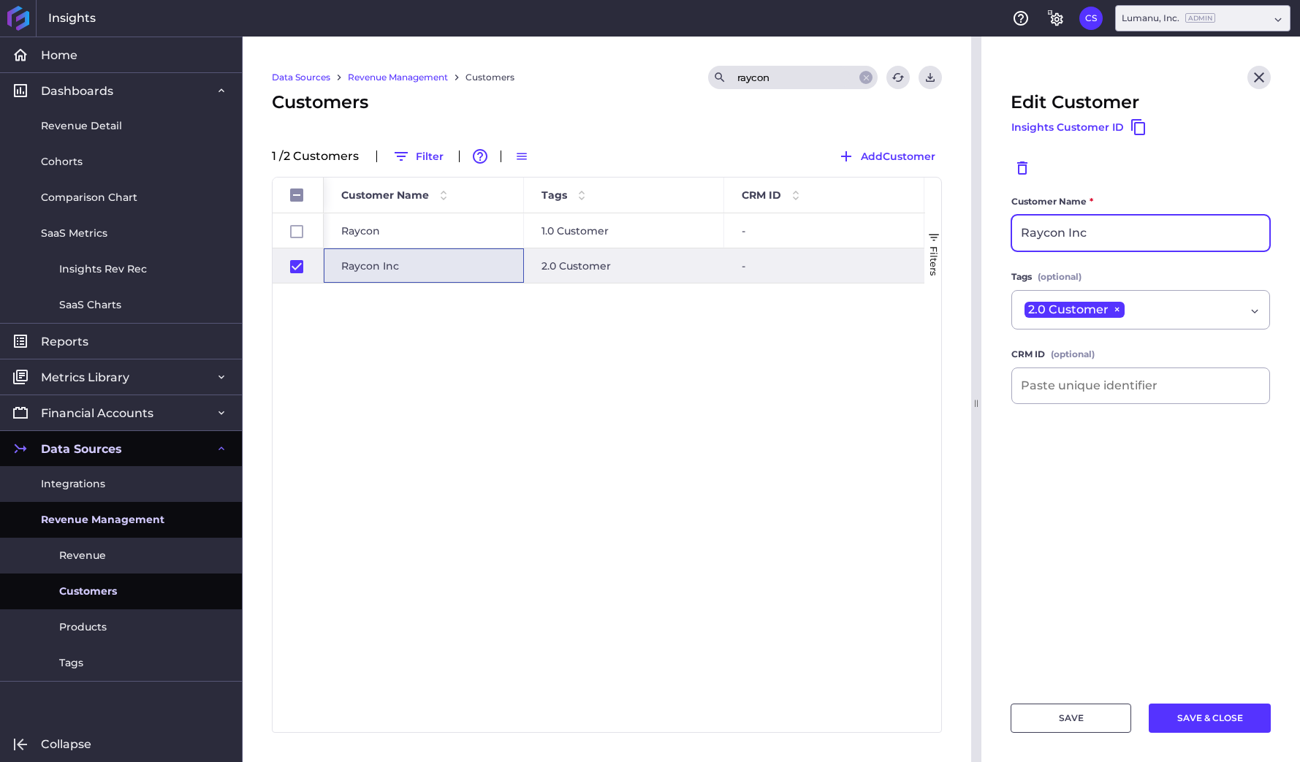
drag, startPoint x: 1100, startPoint y: 233, endPoint x: 1074, endPoint y: 229, distance: 26.7
click at [1074, 229] on input "Raycon Inc" at bounding box center [1140, 233] width 257 height 35
type input "Raycon"
click at [1267, 72] on icon "Close" at bounding box center [1259, 78] width 18 height 18
checkbox input "false"
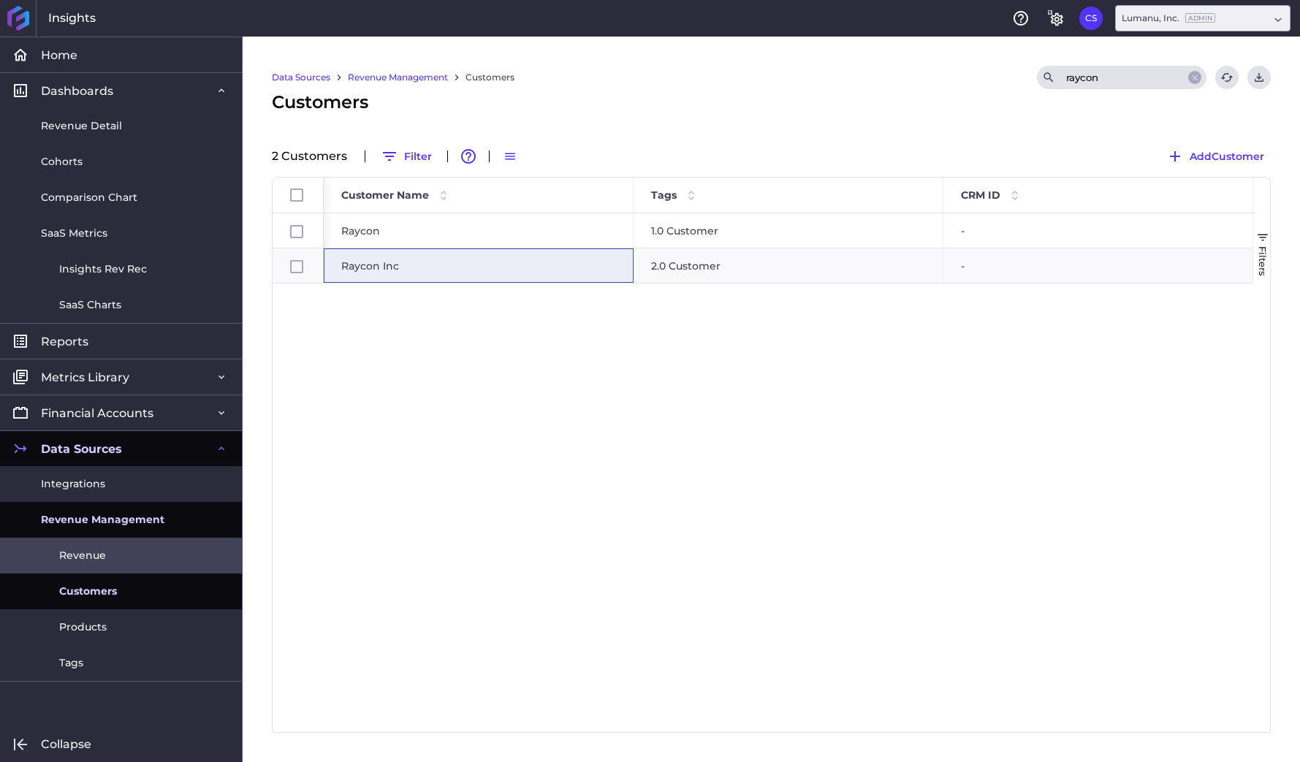
click at [79, 555] on span "Revenue" at bounding box center [82, 555] width 47 height 15
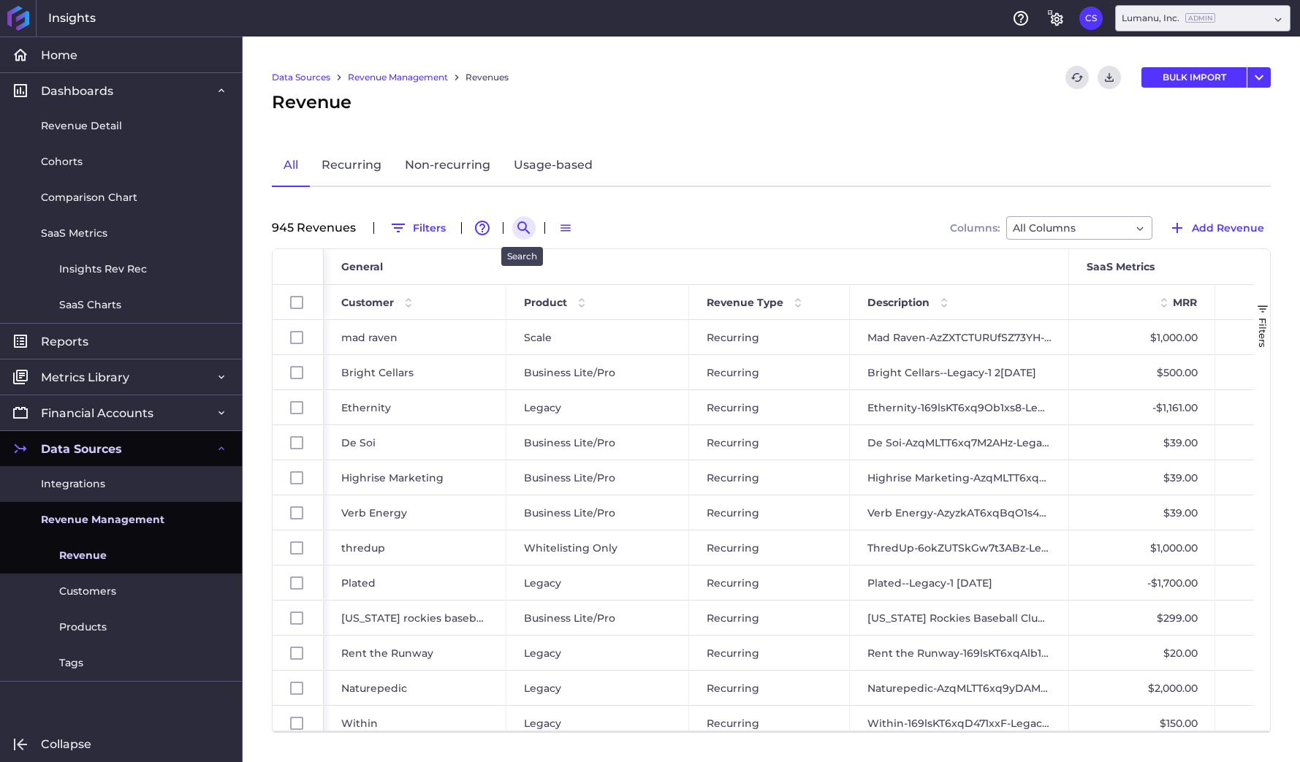
click at [516, 224] on icon "Search by" at bounding box center [524, 228] width 18 height 18
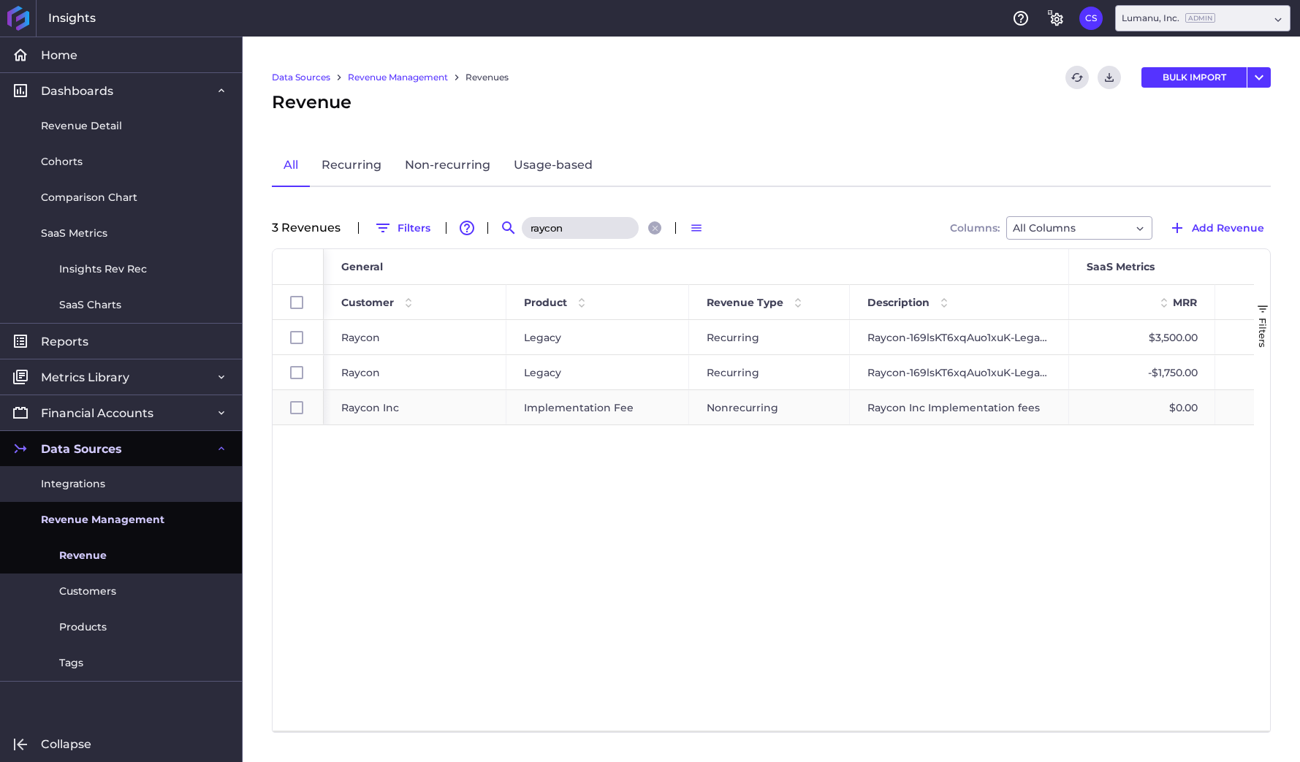
type input "raycon"
click at [395, 414] on span "Raycon Inc" at bounding box center [370, 408] width 58 height 34
checkbox input "false"
checkbox input "true"
checkbox input "false"
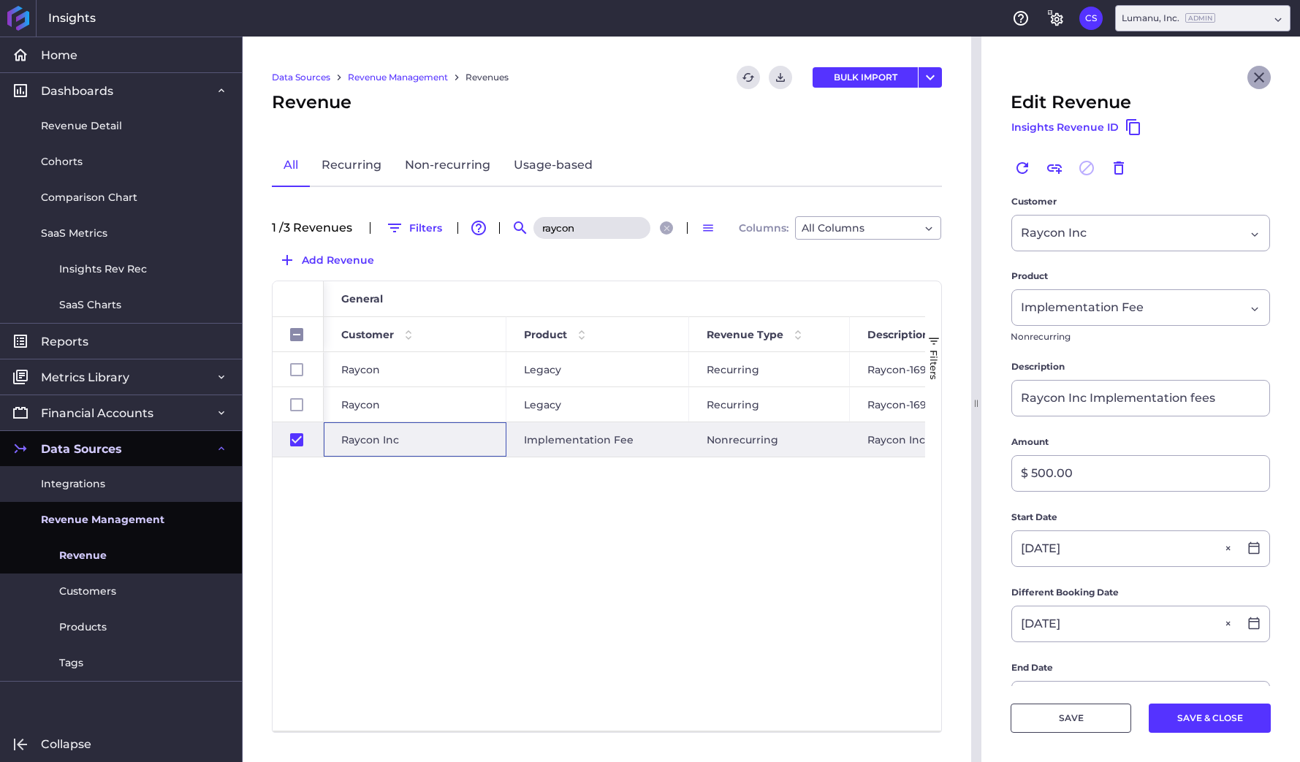
click at [1261, 72] on icon "Close" at bounding box center [1259, 78] width 18 height 18
checkbox input "false"
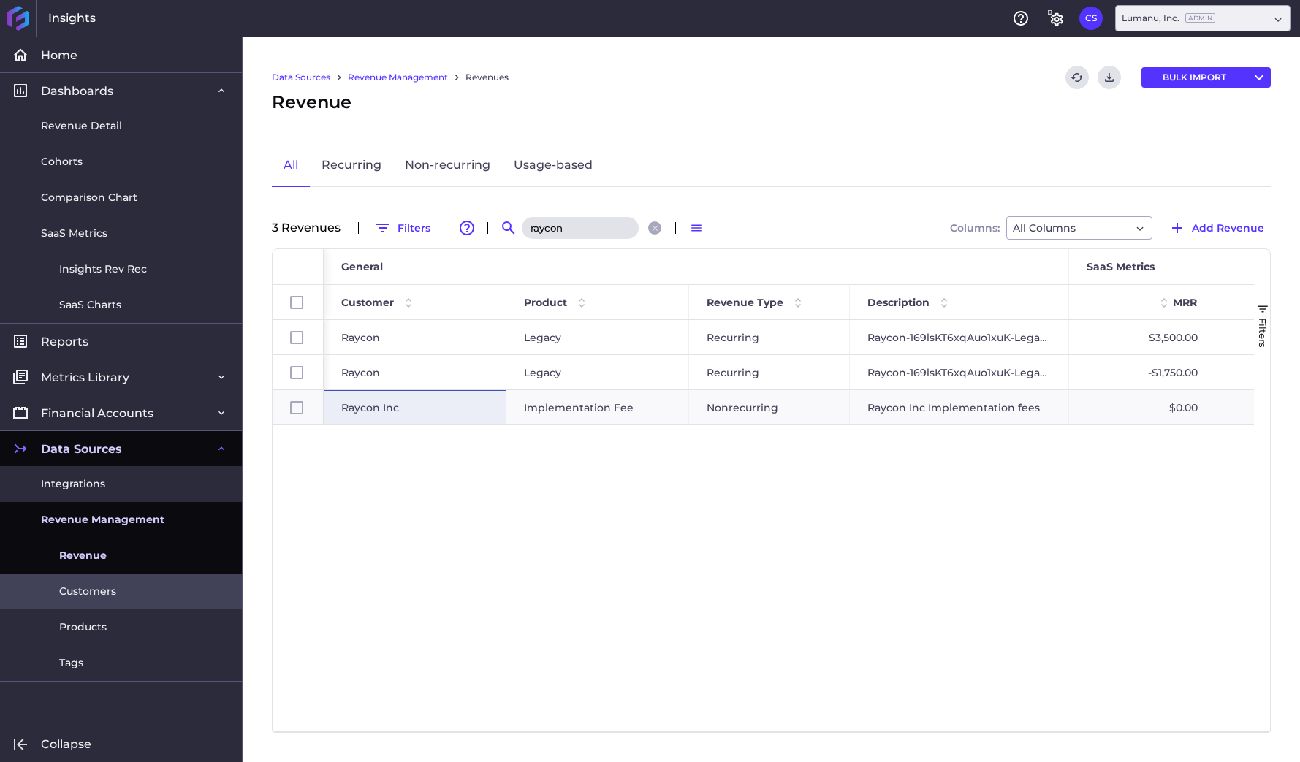
click at [123, 591] on link "Customers" at bounding box center [121, 592] width 242 height 36
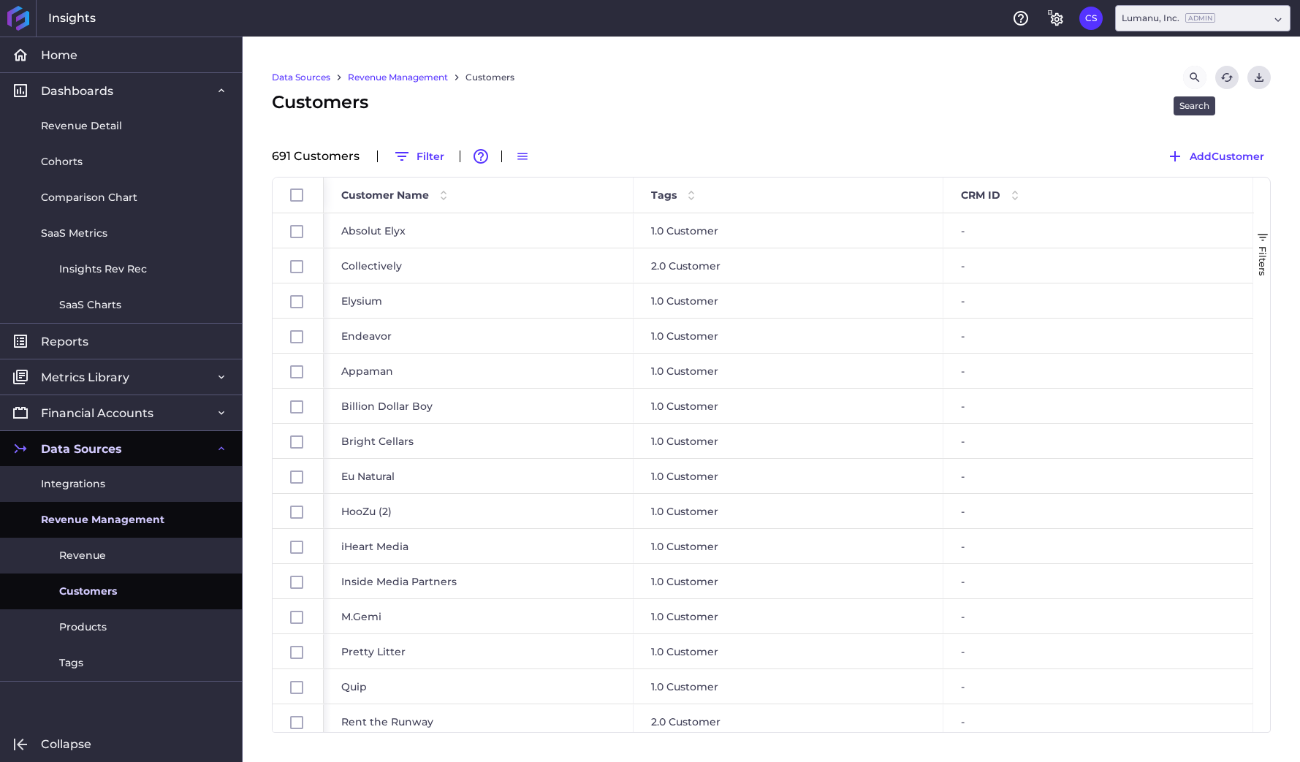
click at [1196, 75] on icon "Search by" at bounding box center [1195, 77] width 10 height 10
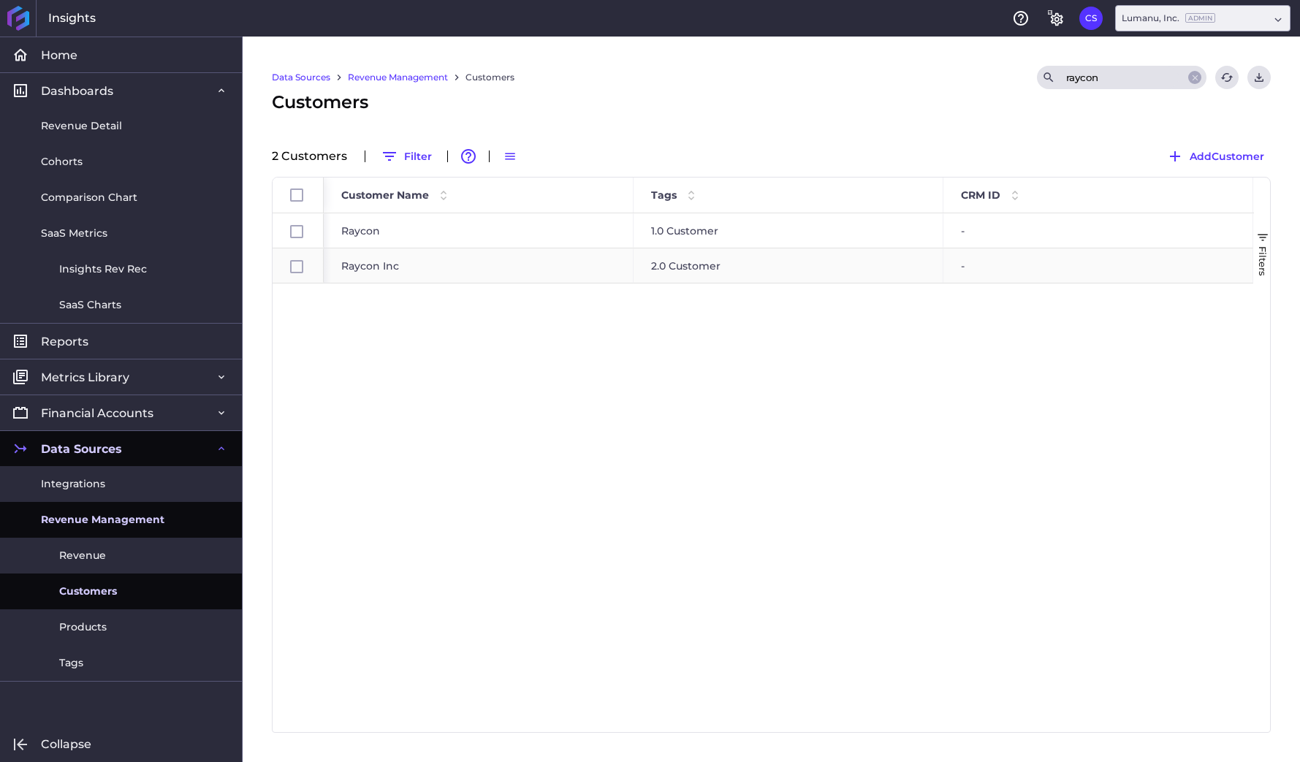
type input "raycon"
click at [379, 270] on div "Raycon Inc" at bounding box center [479, 265] width 310 height 34
checkbox input "false"
checkbox input "true"
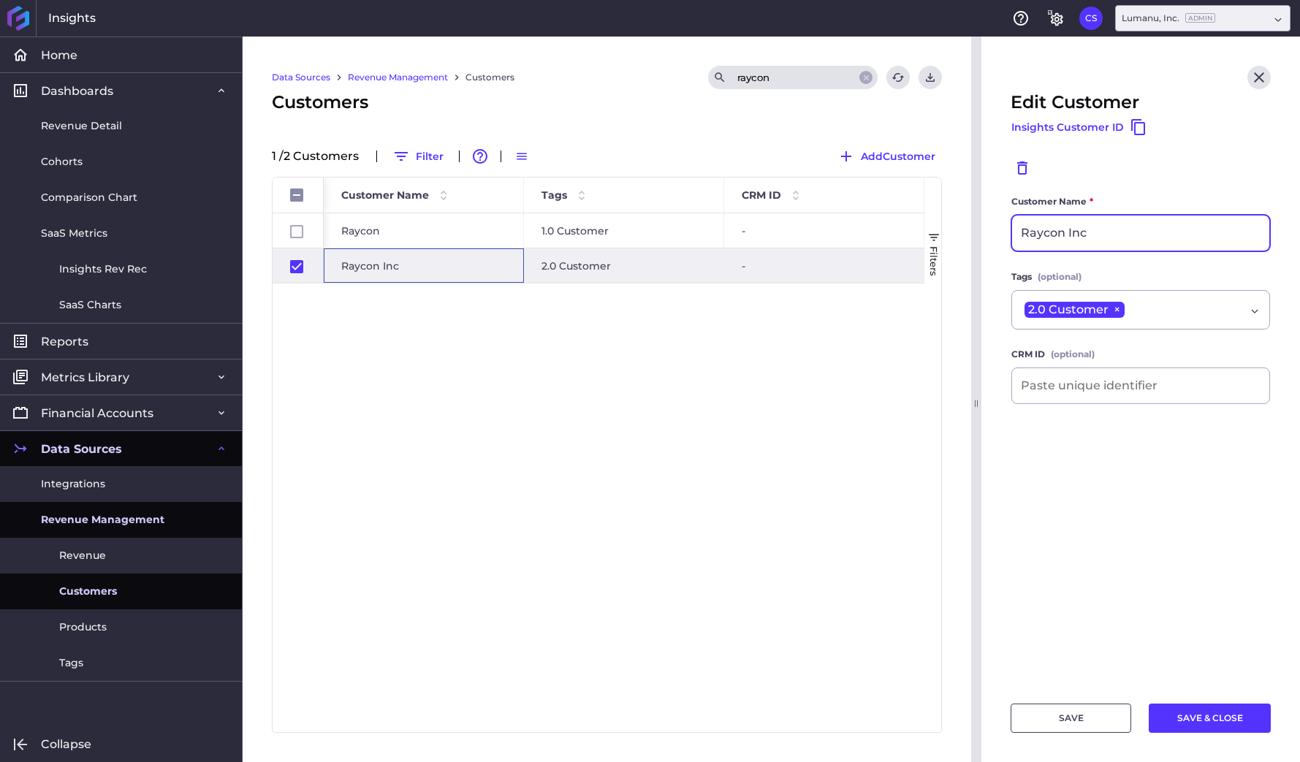
click at [1158, 229] on input "Raycon Inc" at bounding box center [1140, 233] width 257 height 35
type input "Raycon Global"
click at [1209, 711] on button "SAVE & CLOSE" at bounding box center [1210, 718] width 122 height 29
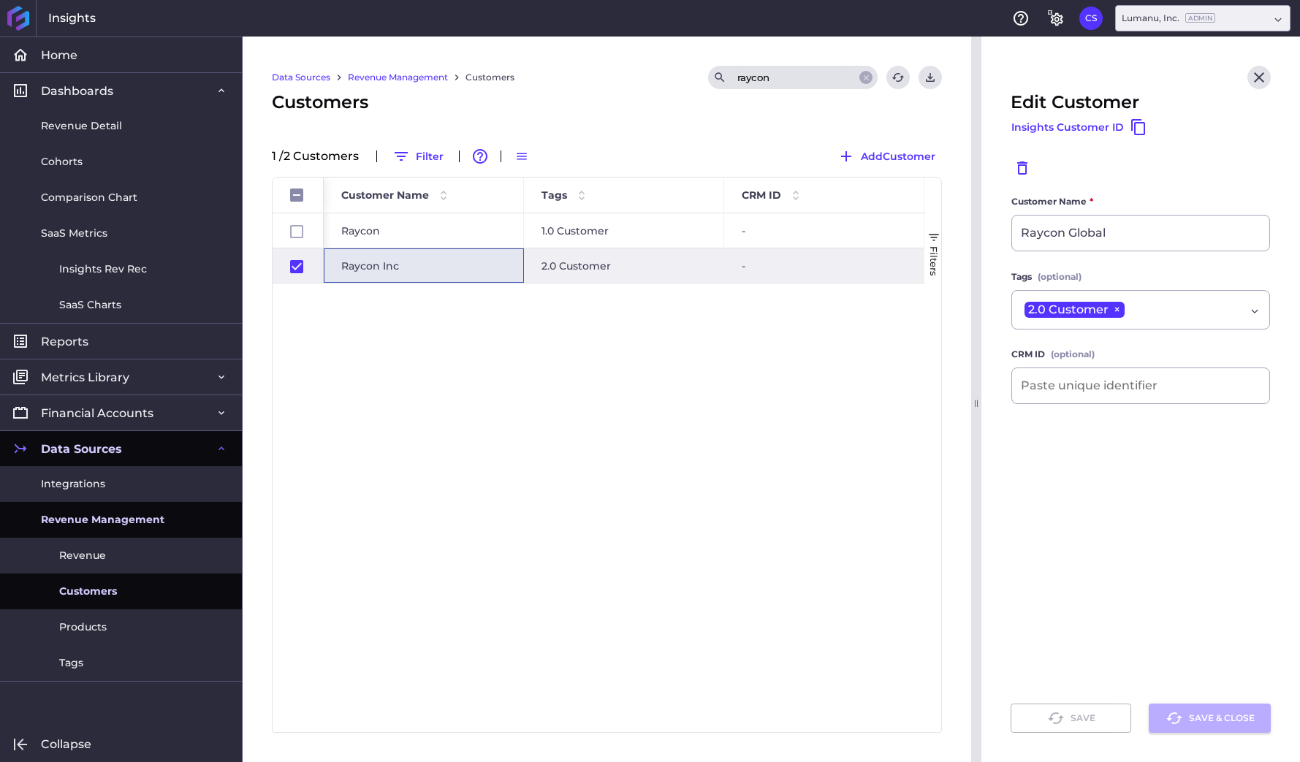
checkbox input "false"
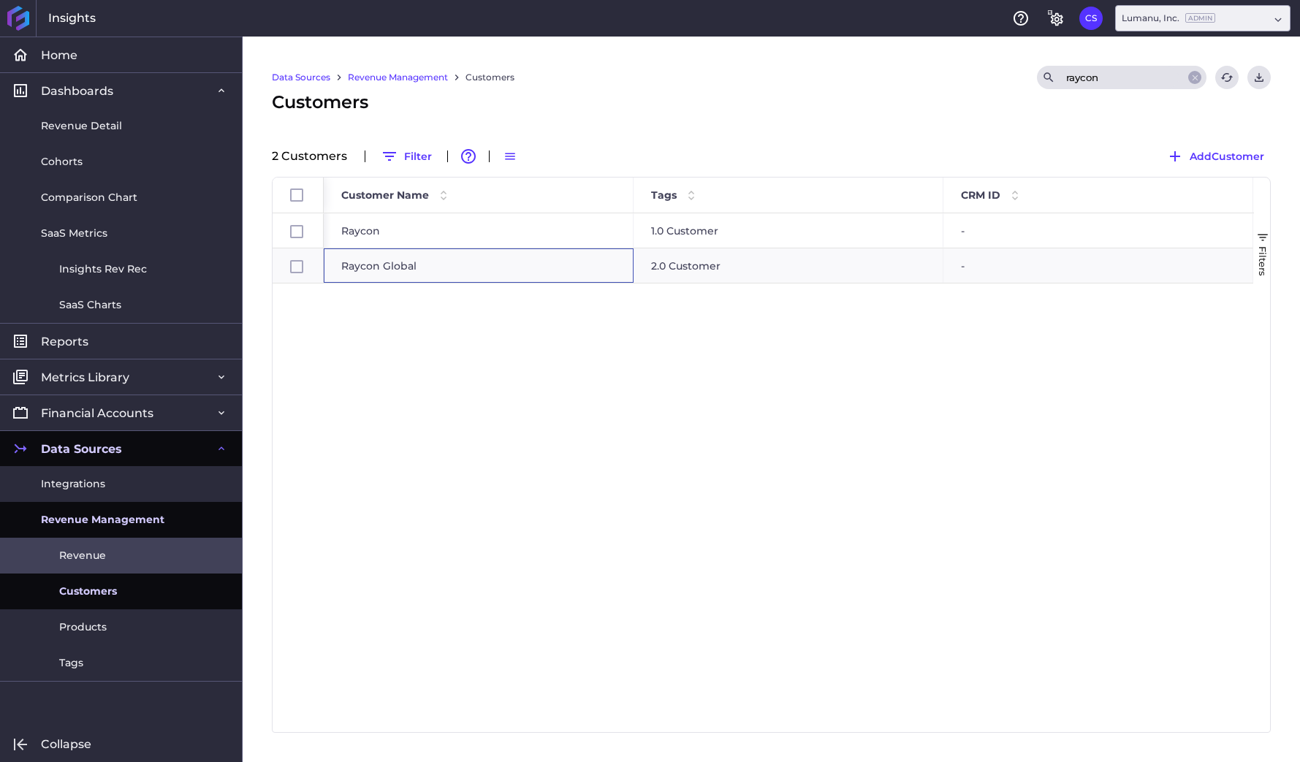
click at [89, 551] on span "Revenue" at bounding box center [82, 555] width 47 height 15
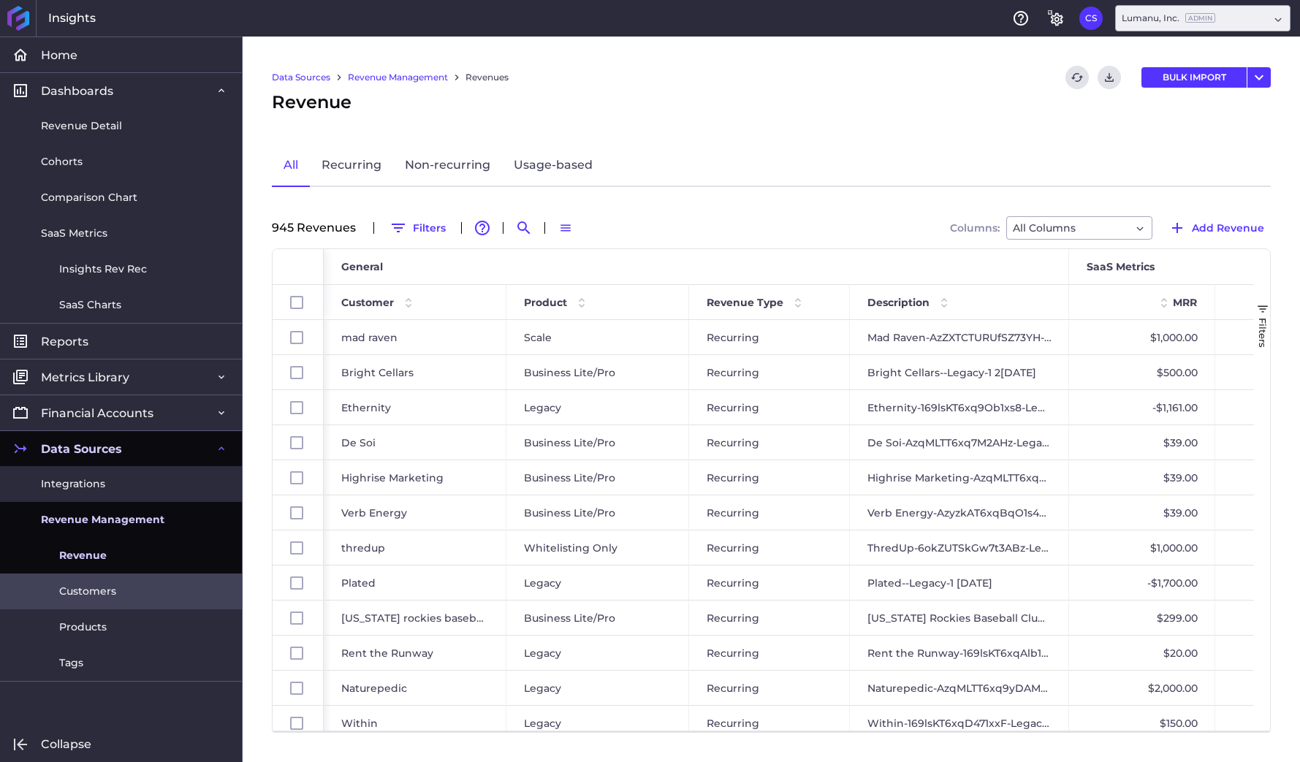
click at [93, 585] on span "Customers" at bounding box center [87, 591] width 57 height 15
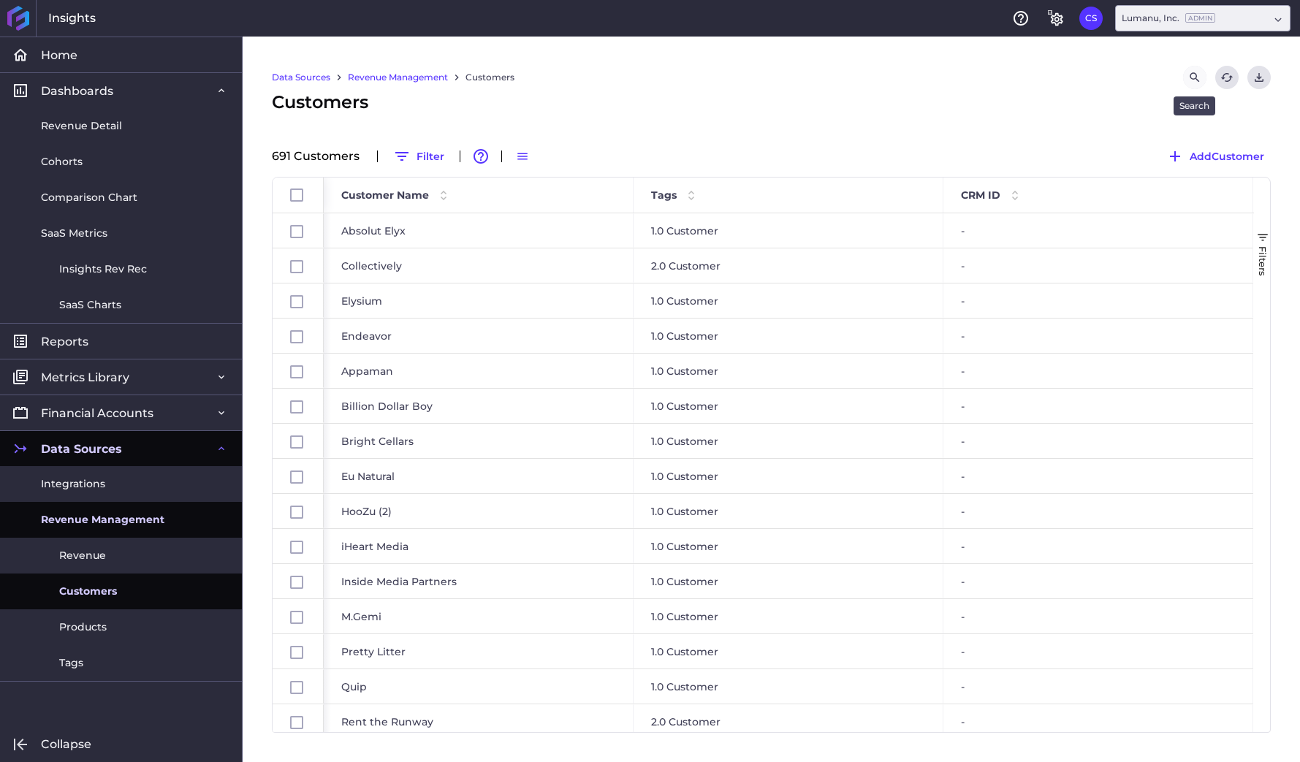
click at [1193, 76] on icon "Search by" at bounding box center [1194, 77] width 13 height 13
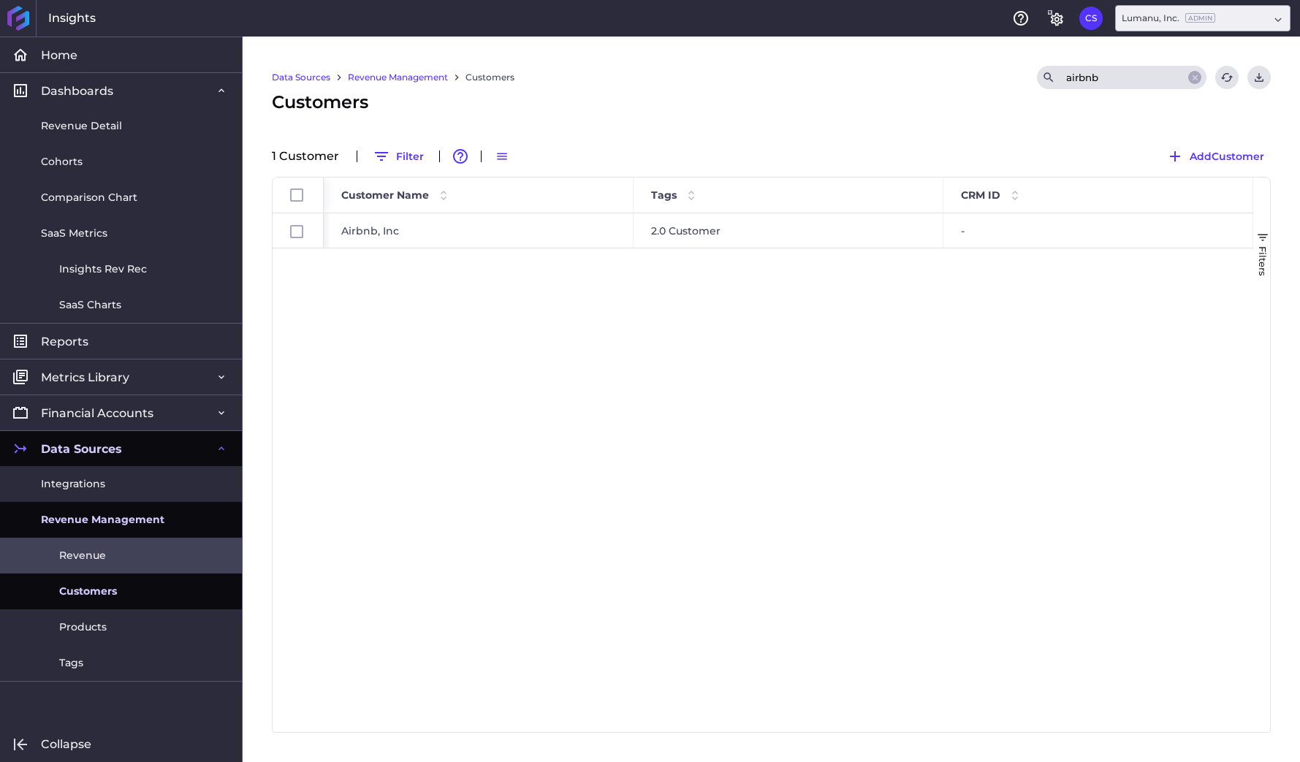
type input "airbnb"
click at [113, 547] on link "Revenue" at bounding box center [121, 556] width 242 height 36
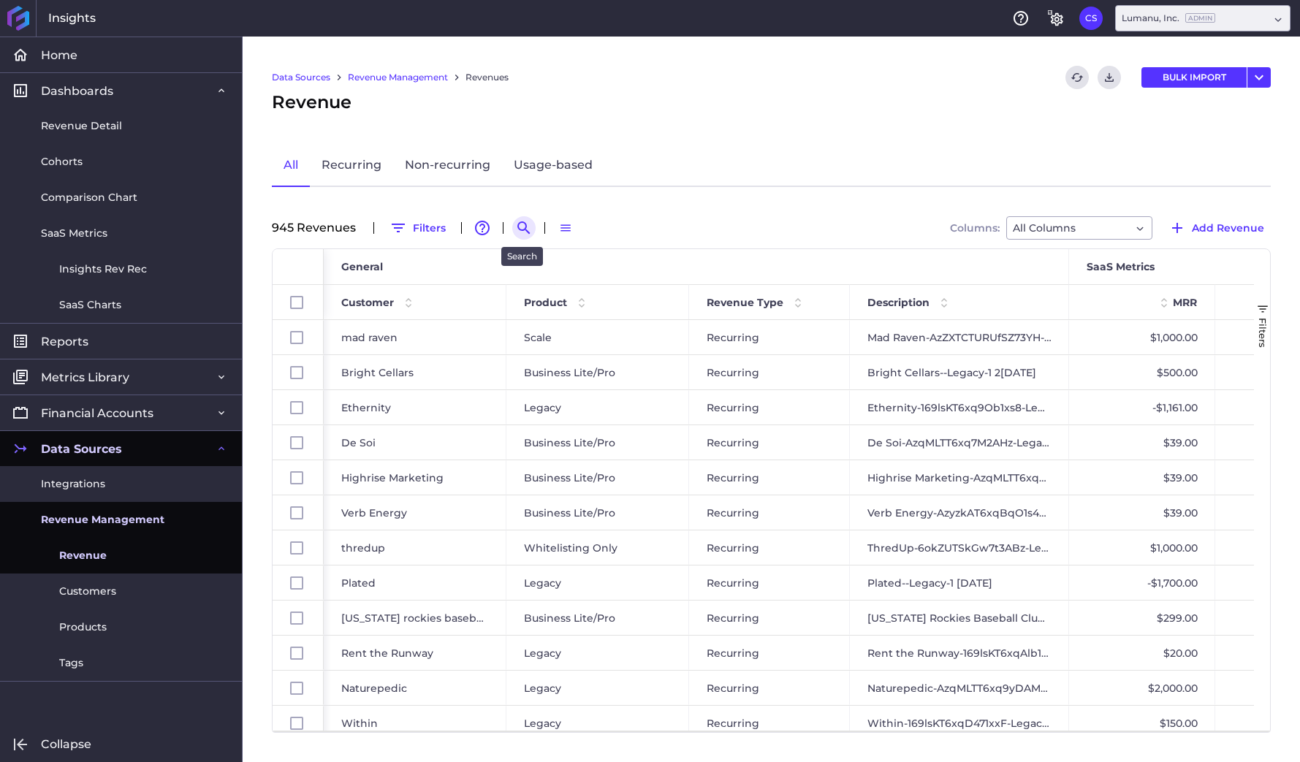
click at [526, 218] on button "Search by" at bounding box center [523, 227] width 23 height 23
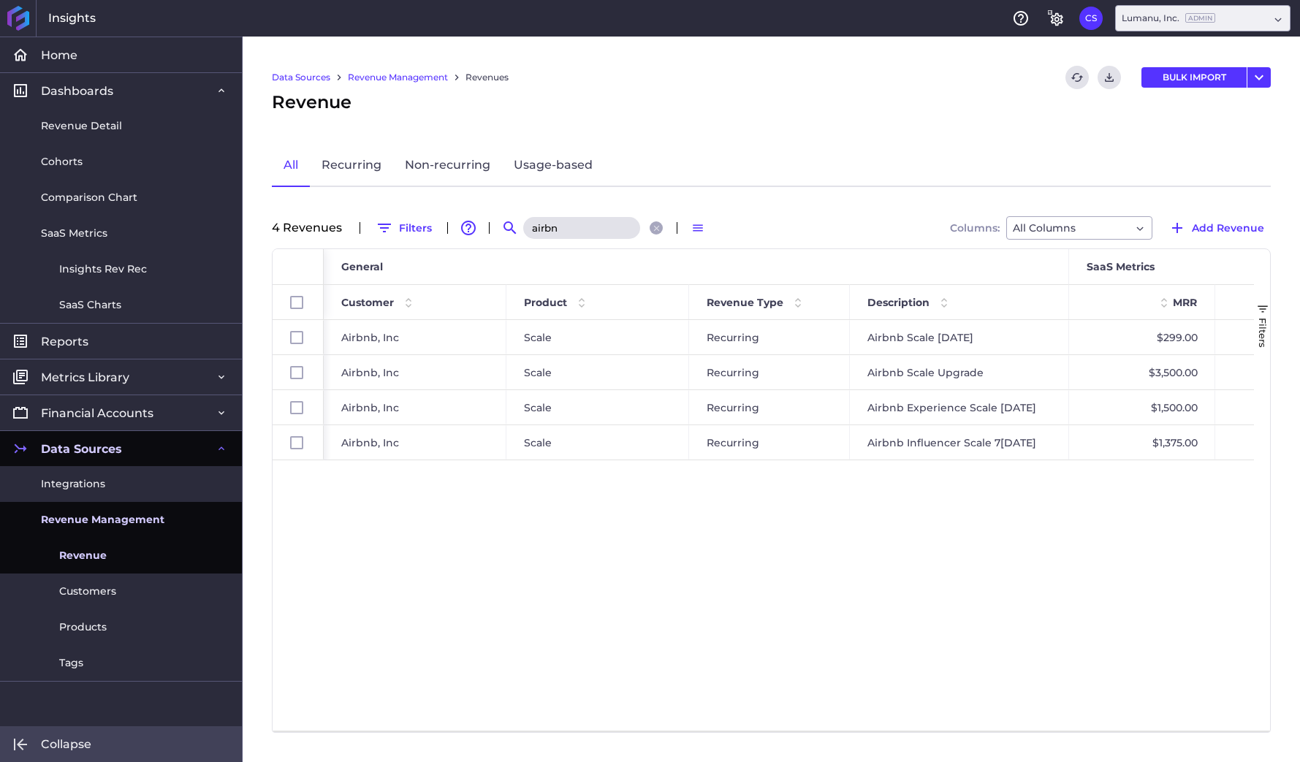
type input "airbn"
click at [102, 559] on span "Revenue" at bounding box center [83, 555] width 48 height 15
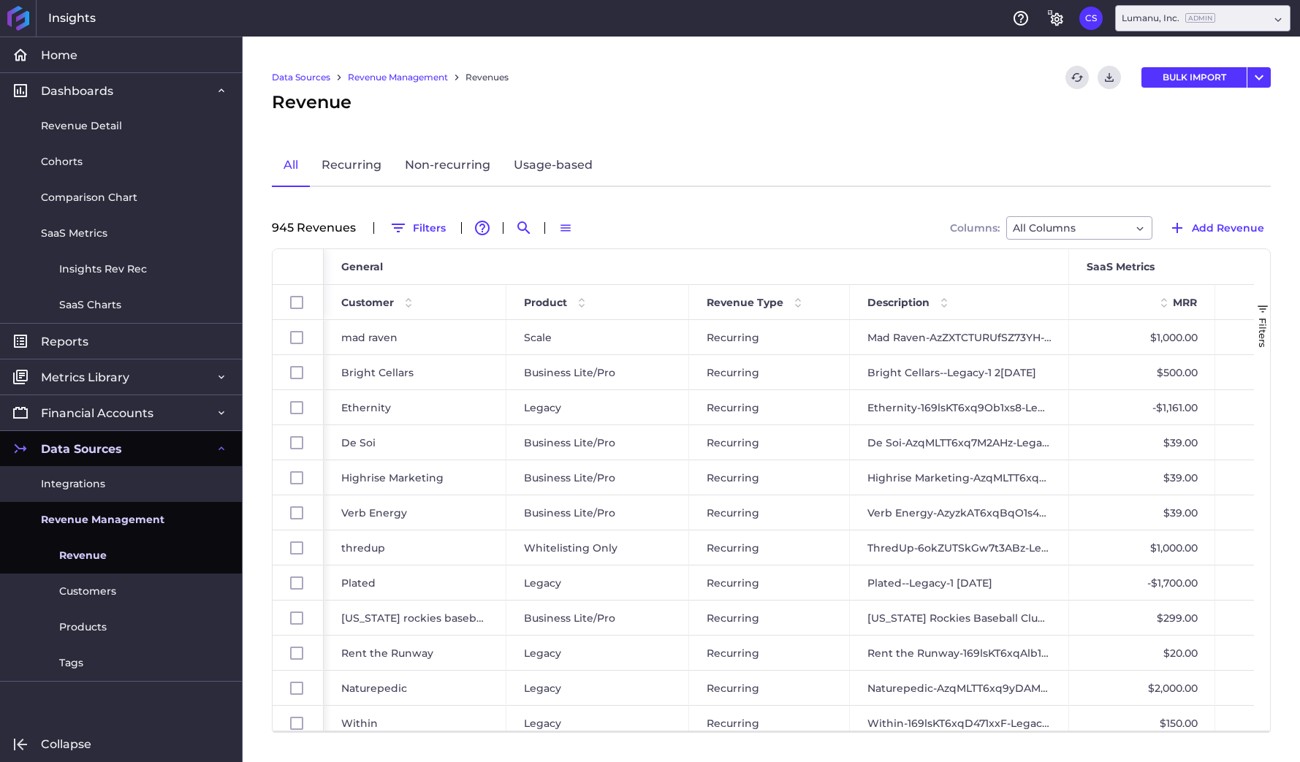
click at [102, 559] on span "Revenue" at bounding box center [83, 555] width 48 height 15
click at [563, 159] on link "Usage-based" at bounding box center [553, 166] width 102 height 42
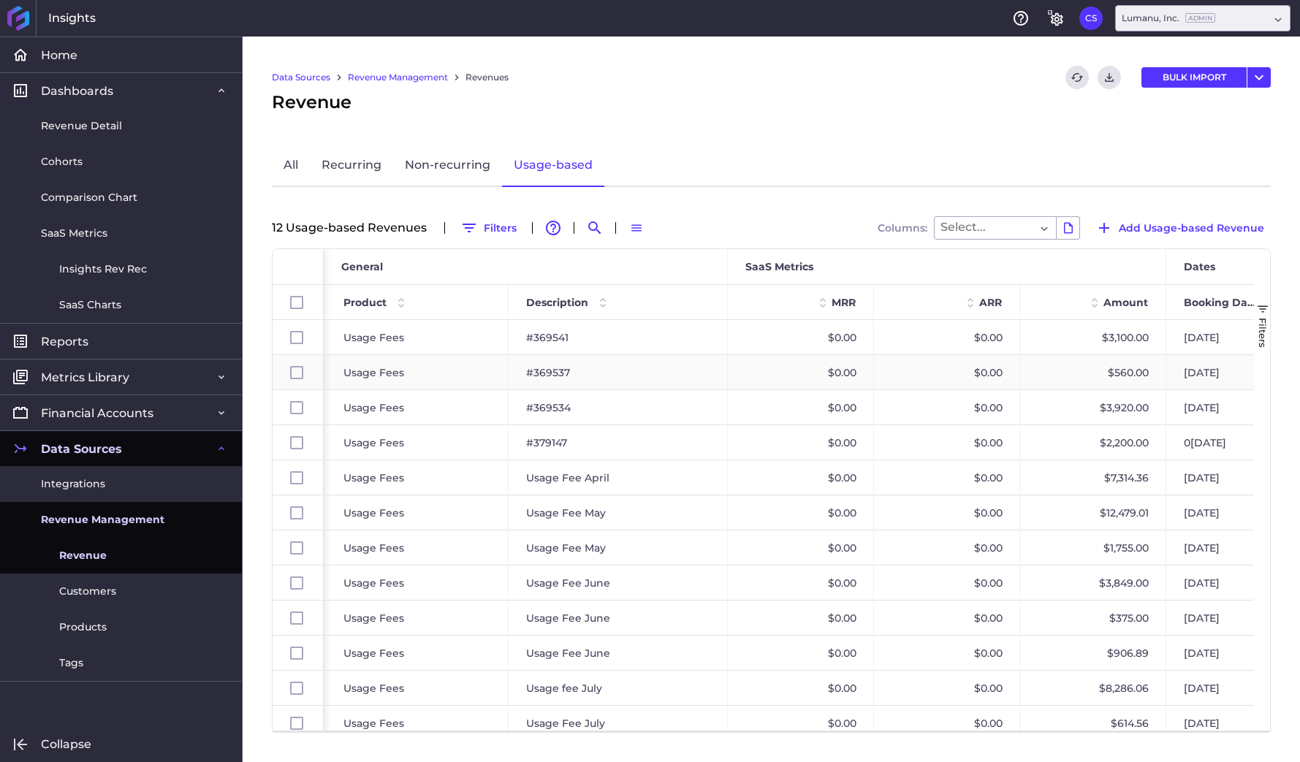
scroll to position [0, 306]
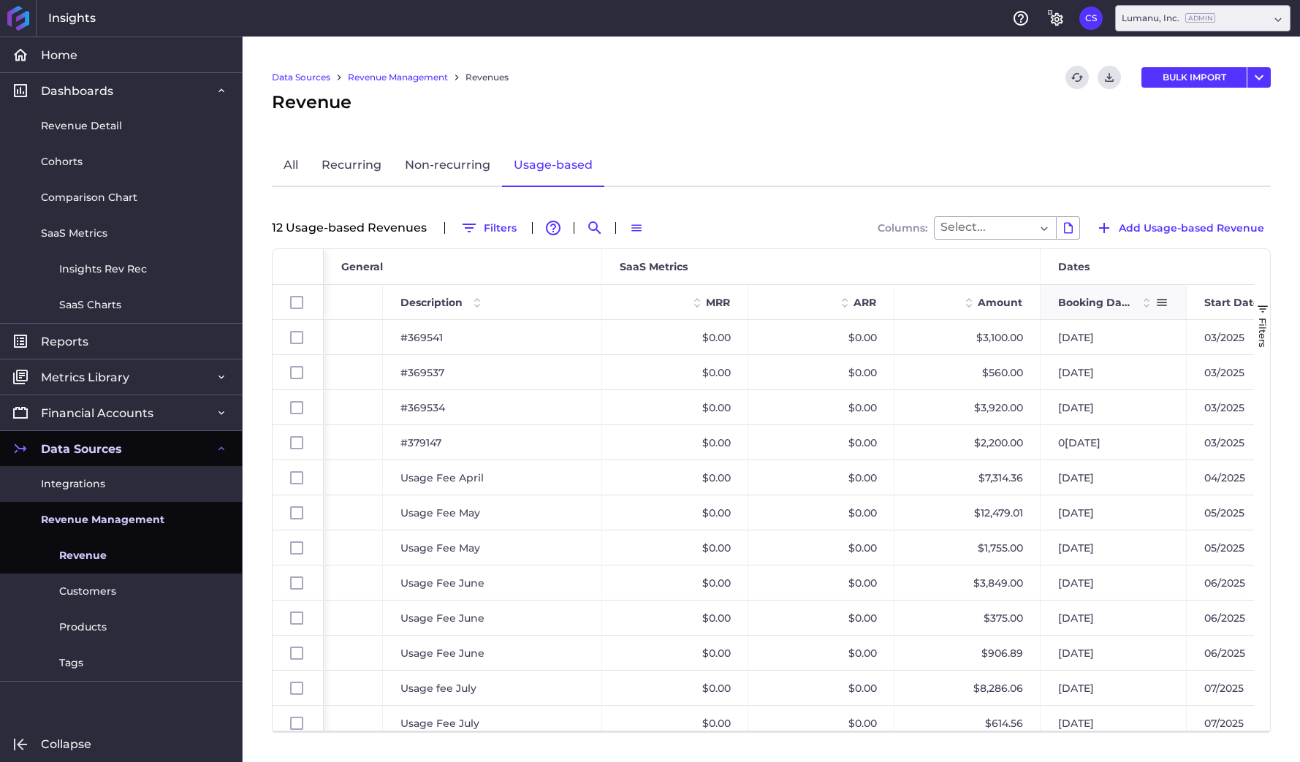
click at [1092, 310] on div "Booking Date" at bounding box center [1106, 302] width 97 height 27
click at [1090, 298] on span "Booking Date" at bounding box center [1095, 302] width 74 height 13
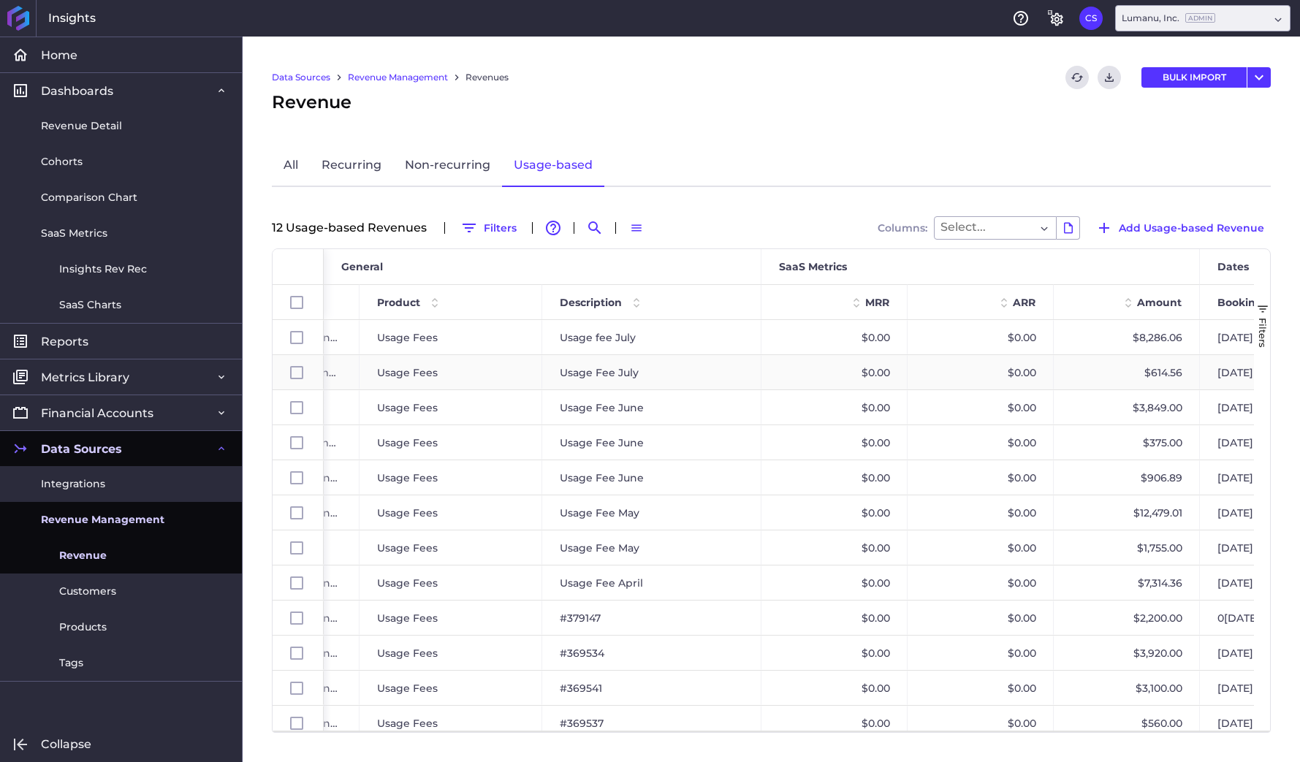
scroll to position [0, 278]
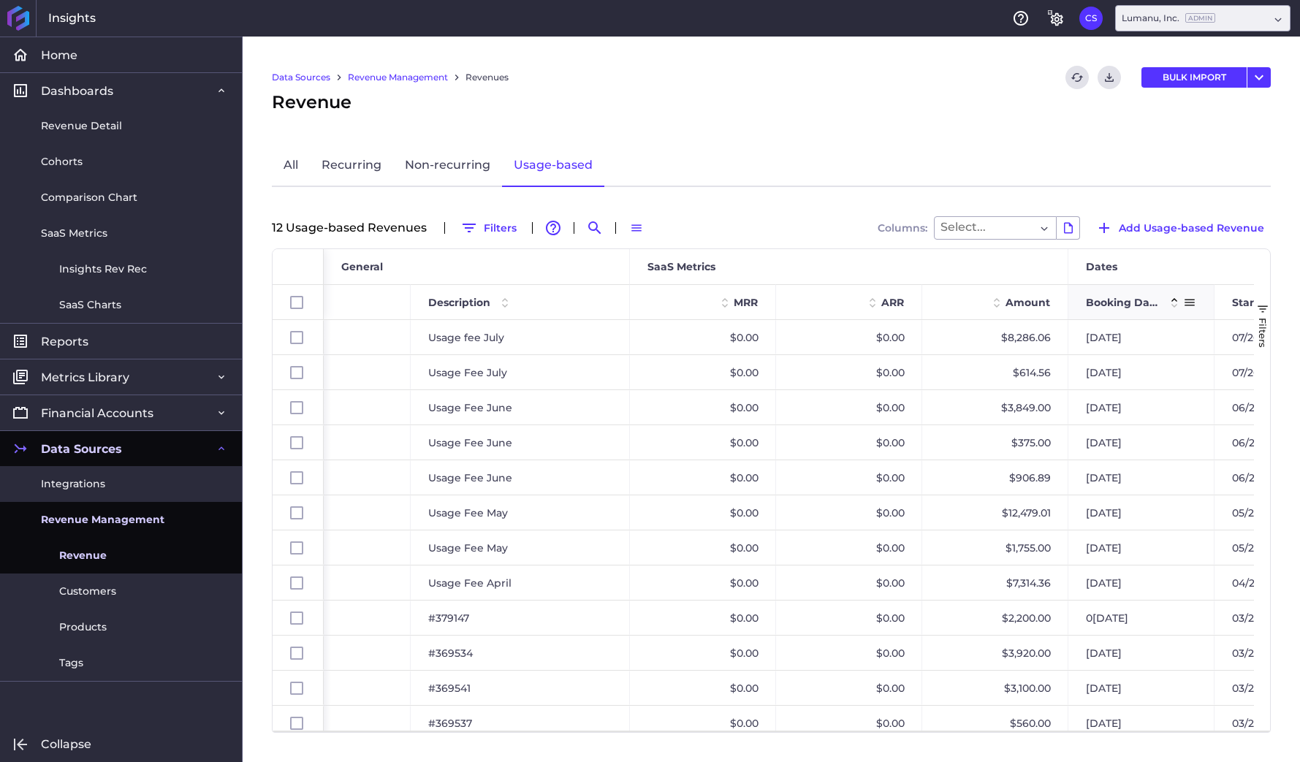
click at [1135, 302] on span "Booking Date" at bounding box center [1123, 302] width 74 height 13
click at [1134, 303] on span "Booking Date" at bounding box center [1123, 302] width 74 height 13
click at [1177, 297] on span at bounding box center [1175, 303] width 18 height 18
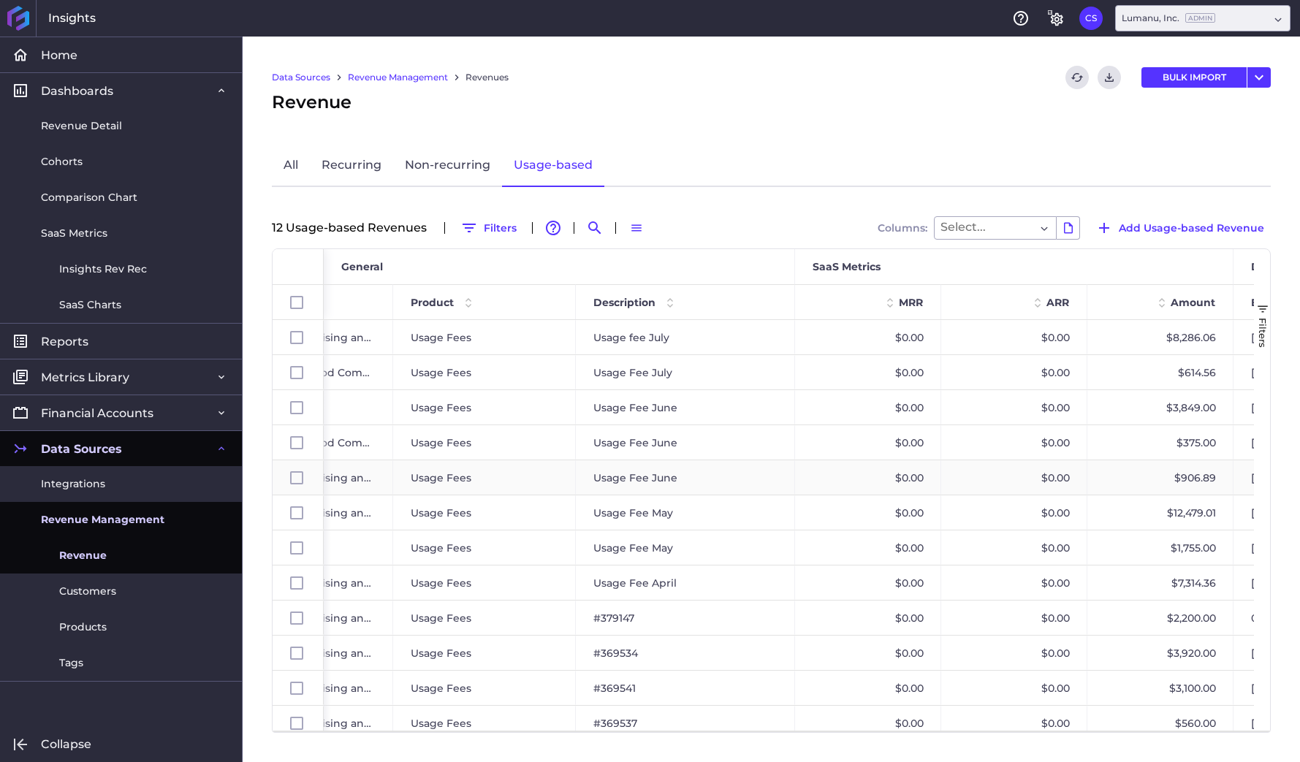
scroll to position [0, 0]
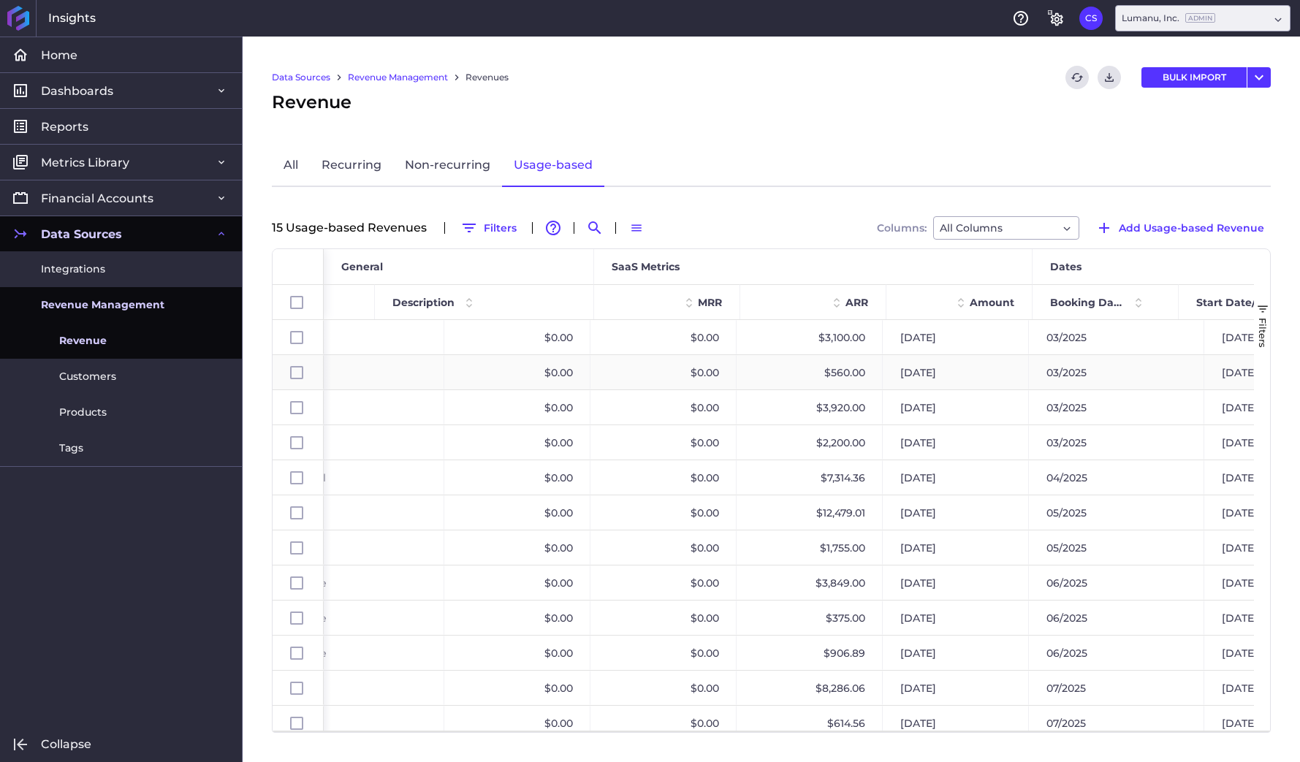
scroll to position [0, 517]
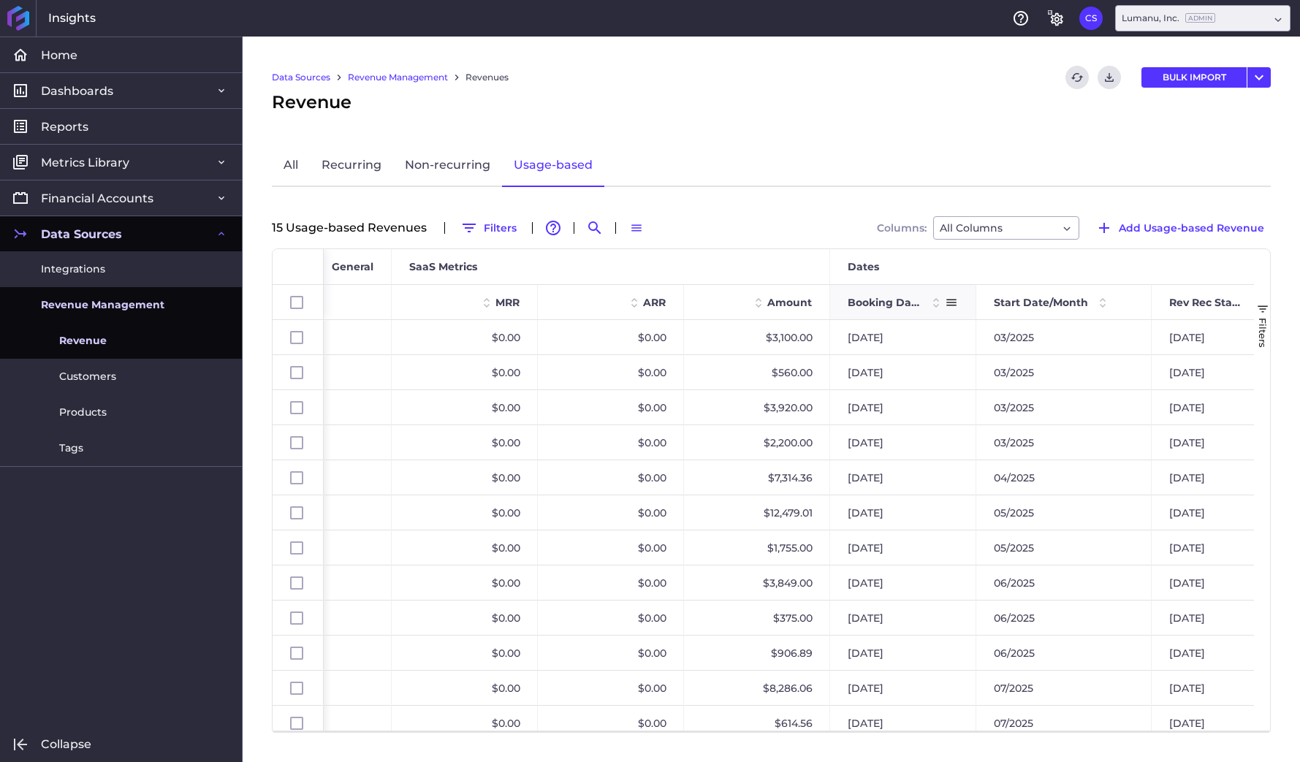
click at [882, 303] on span "Booking Date" at bounding box center [885, 302] width 74 height 13
click at [881, 303] on span "Booking Date" at bounding box center [885, 302] width 74 height 13
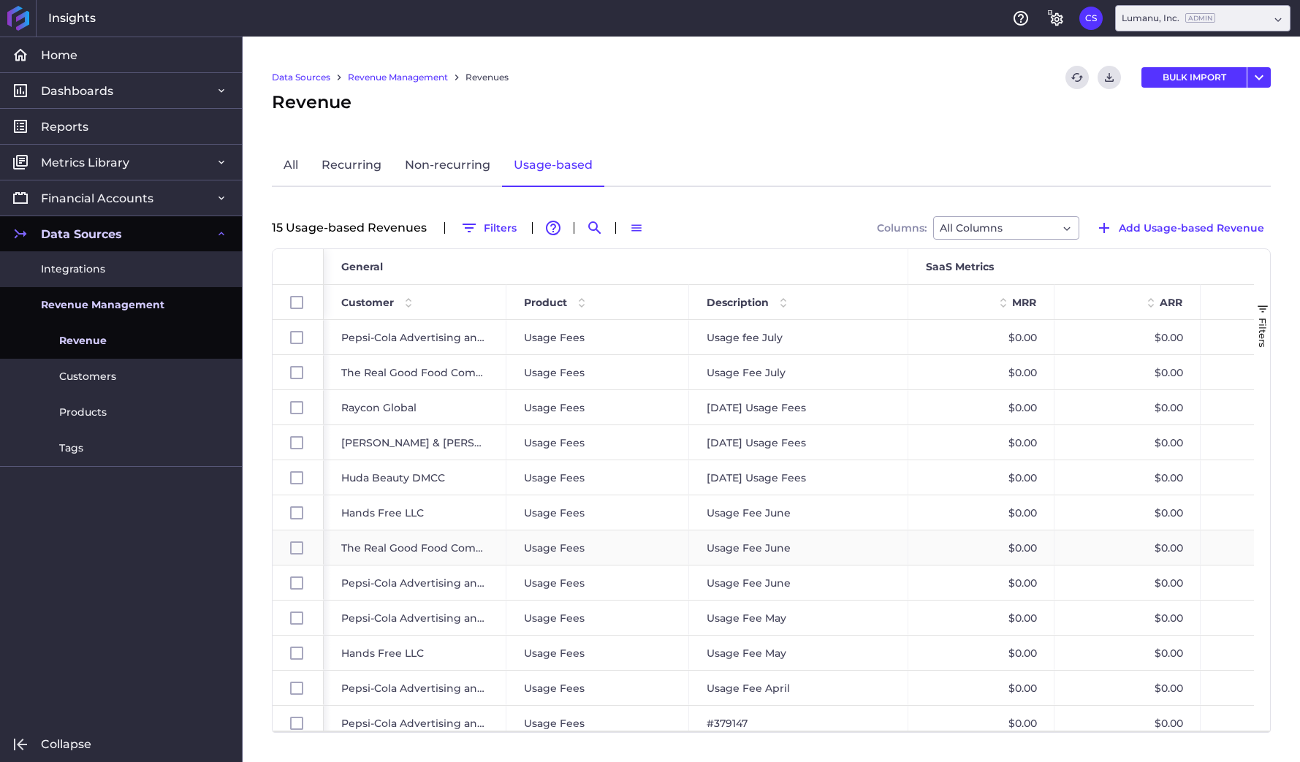
scroll to position [67, 0]
click at [830, 409] on div "July 2025 Usage Fees" at bounding box center [798, 407] width 219 height 34
checkbox input "false"
checkbox input "true"
checkbox input "false"
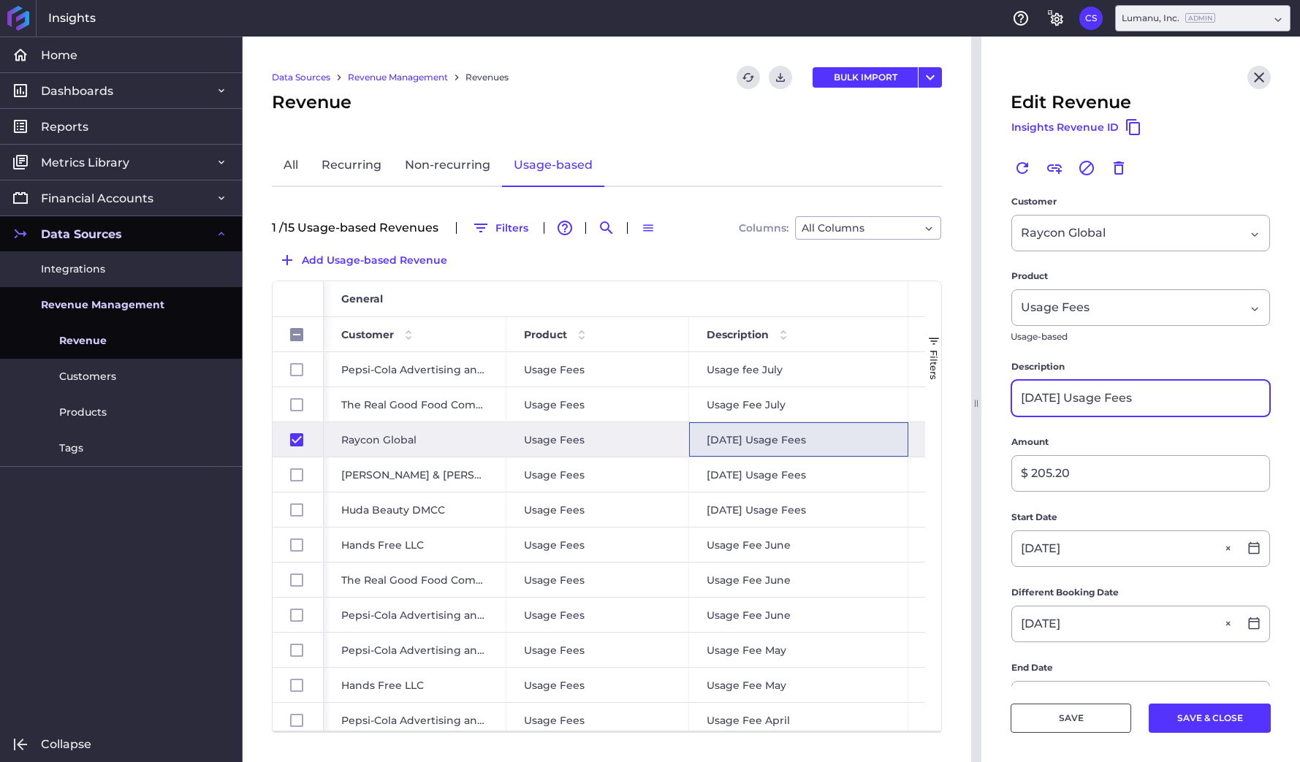
drag, startPoint x: 1152, startPoint y: 394, endPoint x: 958, endPoint y: 396, distance: 193.7
click at [958, 396] on div "Home Home Dashboards Dashboards Revenue Detail Cohorts Comparison Chart SaaS Me…" at bounding box center [650, 400] width 1300 height 726
click at [1259, 83] on icon "Close" at bounding box center [1259, 78] width 18 height 18
checkbox input "false"
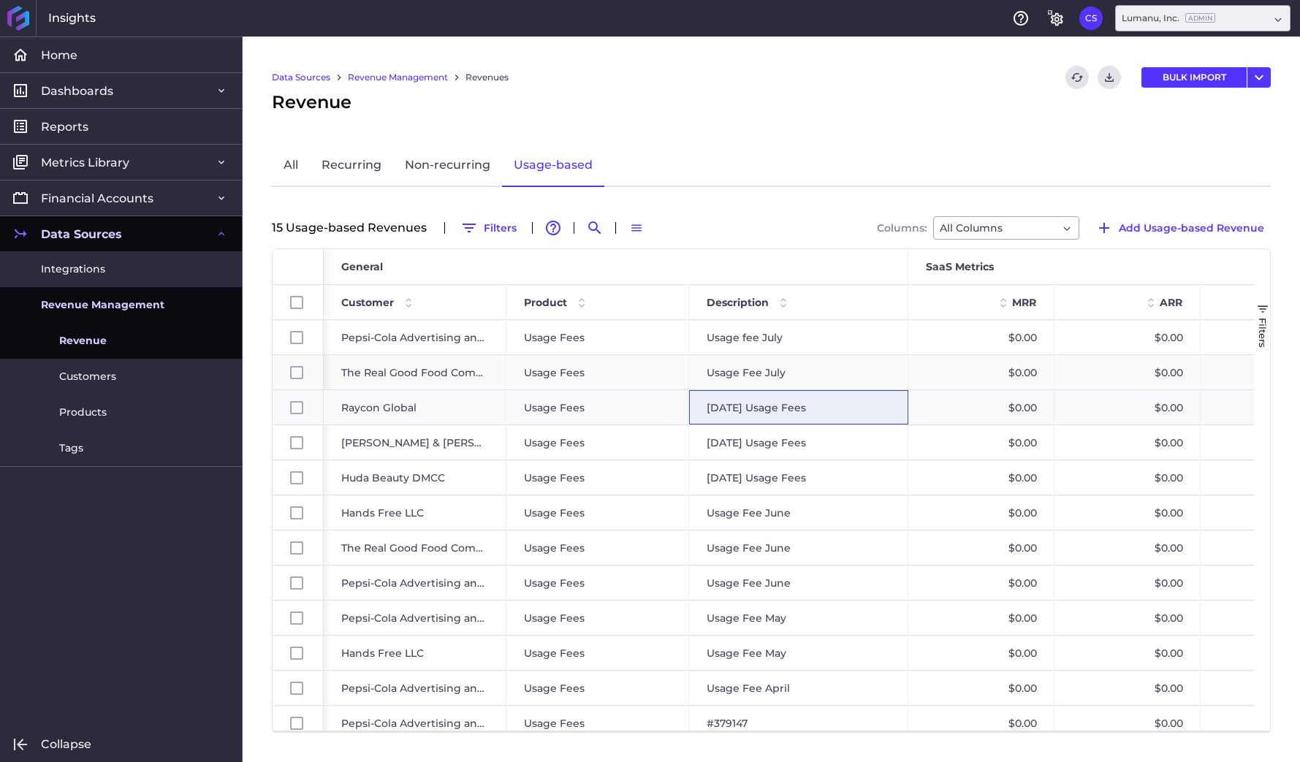
click at [811, 372] on div "Usage Fee July" at bounding box center [798, 372] width 219 height 34
checkbox input "false"
checkbox input "true"
checkbox input "false"
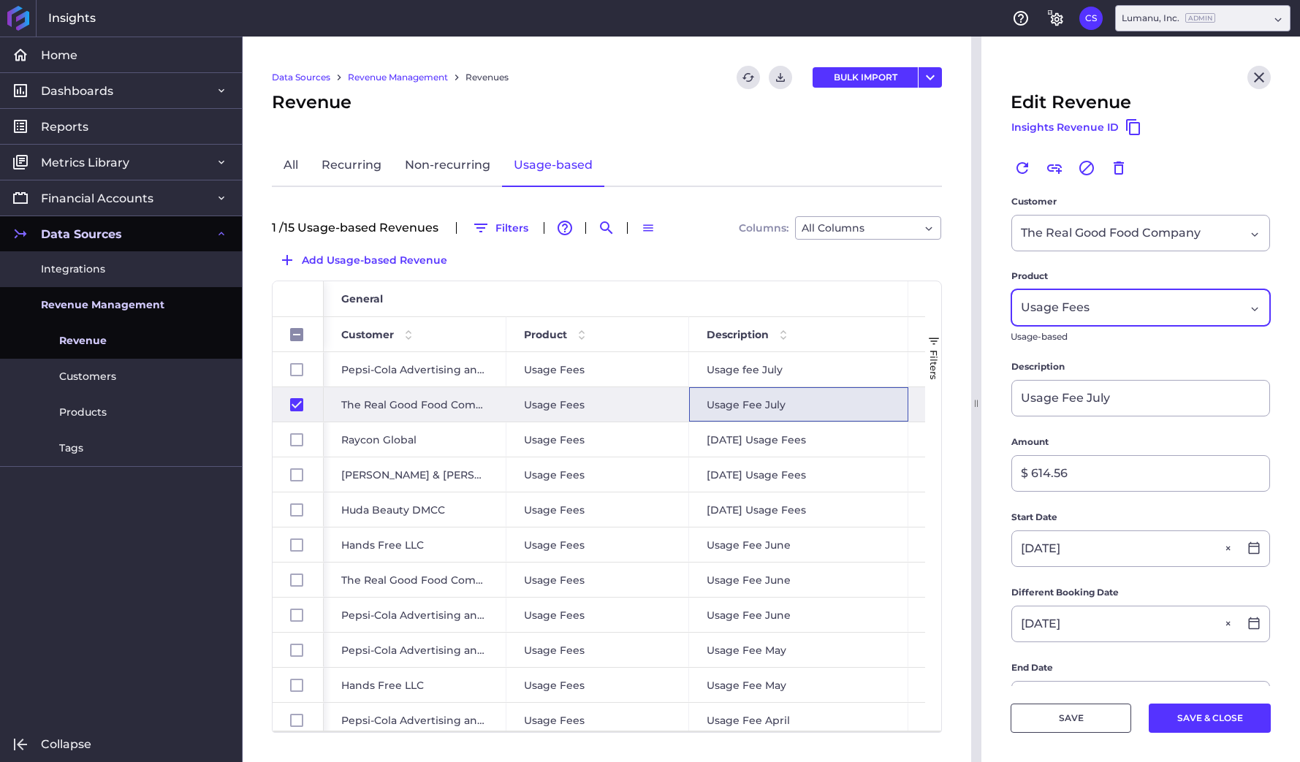
click at [1147, 301] on div "Usage Fees" at bounding box center [1133, 308] width 224 height 18
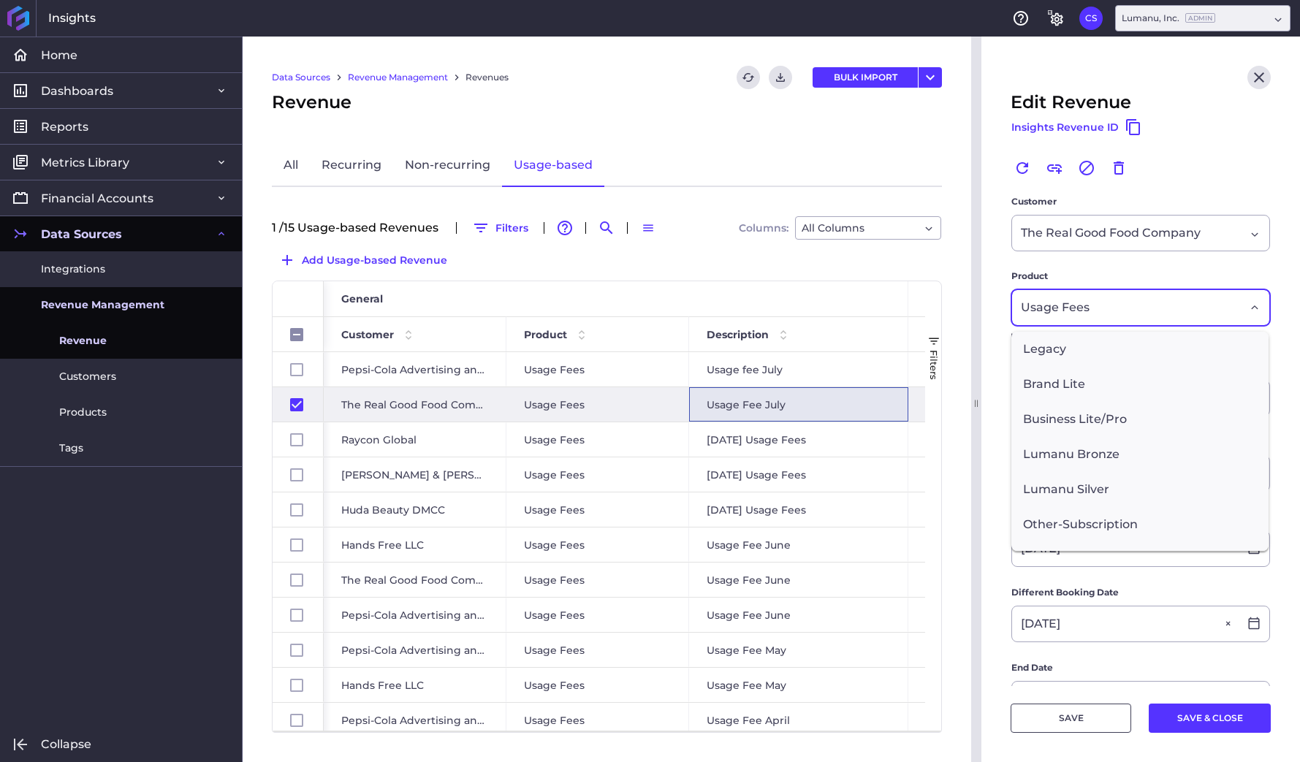
scroll to position [307, 0]
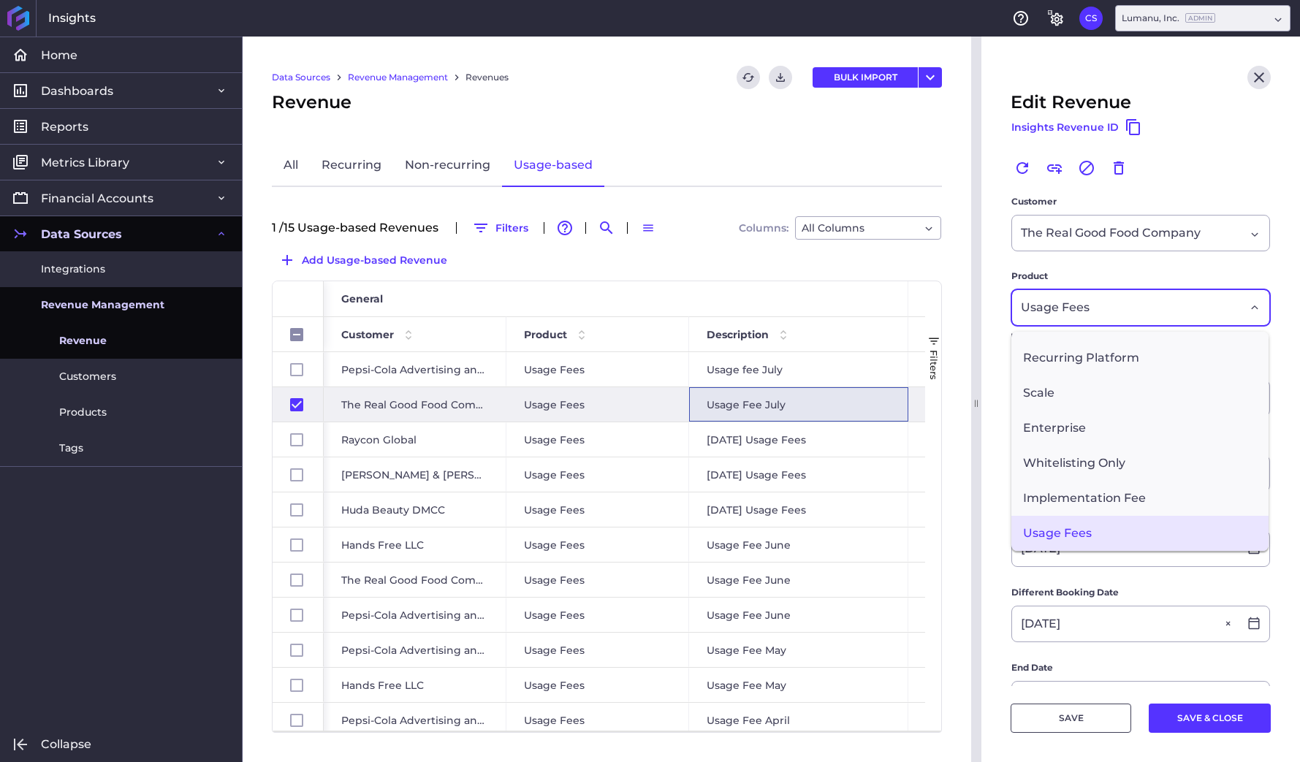
click at [1143, 263] on form "Customer The Real Good Food Company The Real Good Food Company Product Usage Fe…" at bounding box center [1141, 629] width 260 height 870
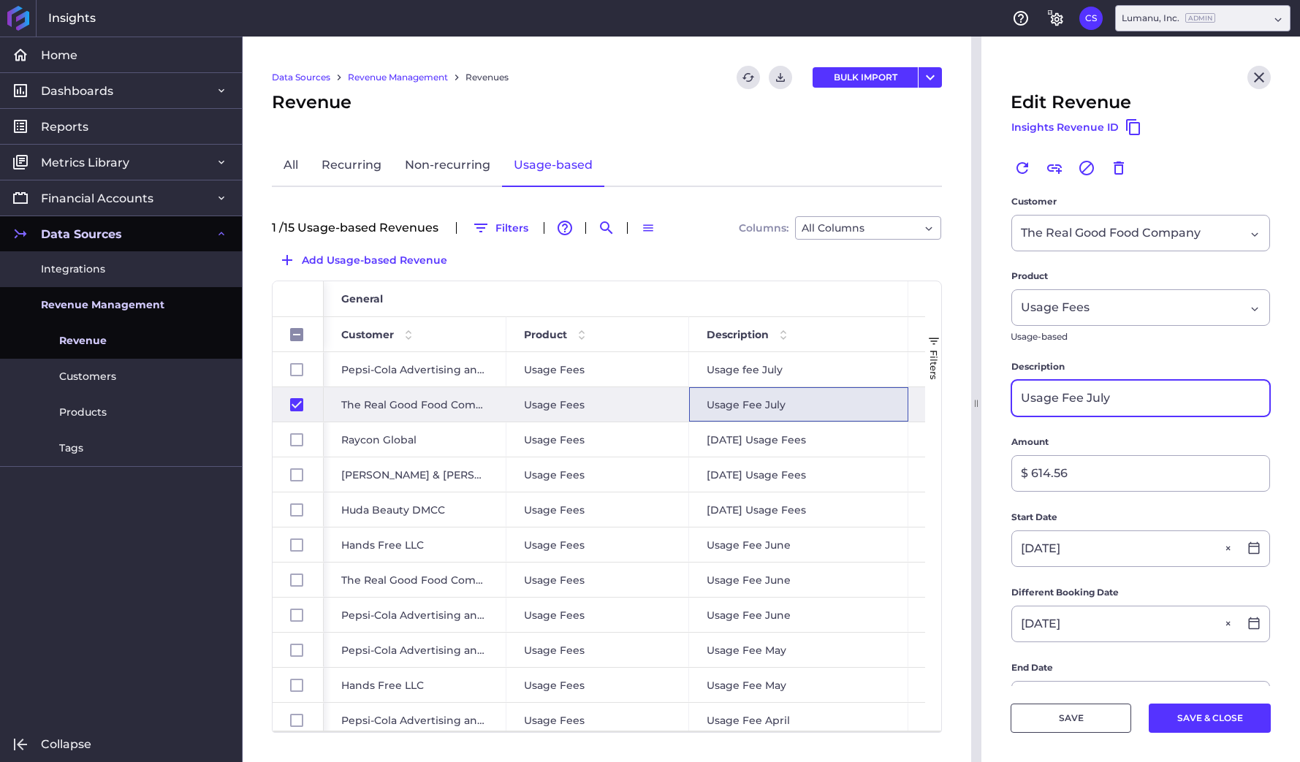
drag, startPoint x: 1131, startPoint y: 401, endPoint x: 1012, endPoint y: 401, distance: 119.9
click at [1012, 401] on input "Usage Fee July" at bounding box center [1140, 398] width 257 height 35
paste input "[DATE] Usage Fees"
type input "[DATE] Usage Fees"
click at [1195, 716] on button "SAVE & CLOSE" at bounding box center [1210, 718] width 122 height 29
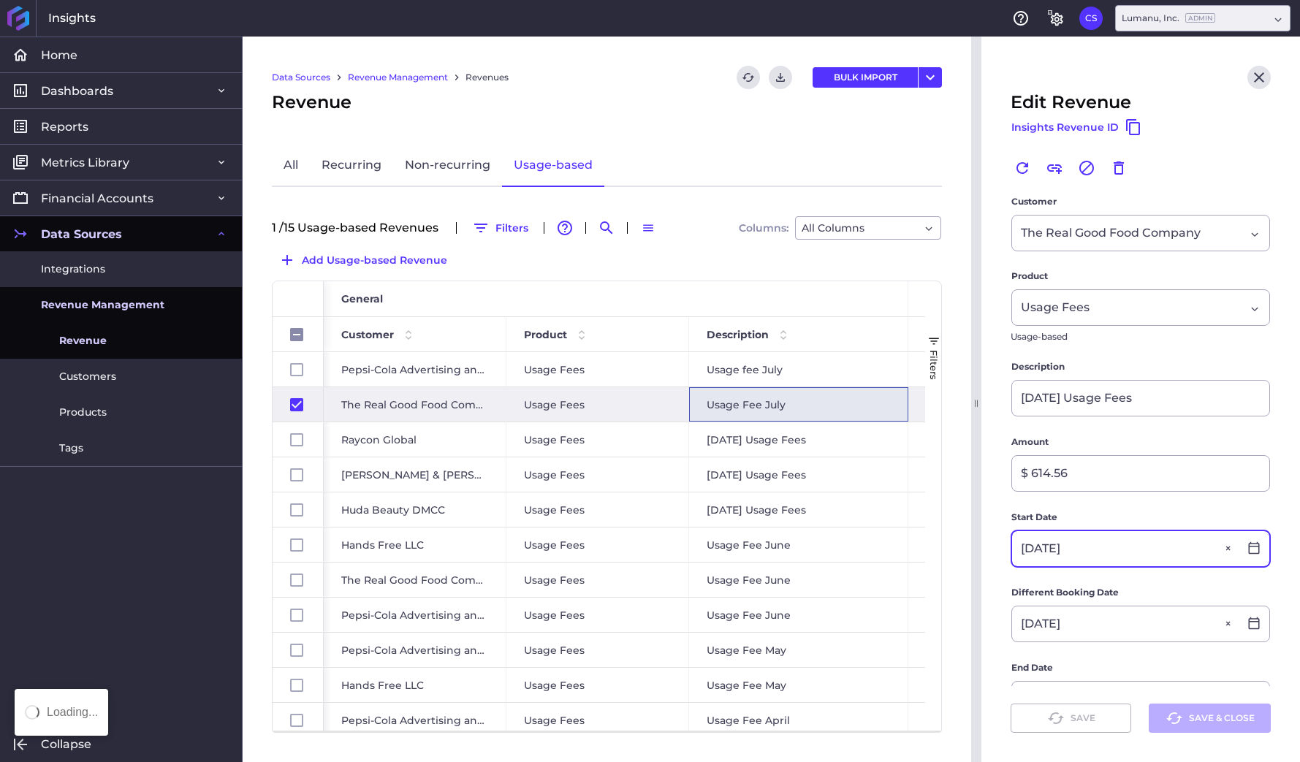
checkbox input "false"
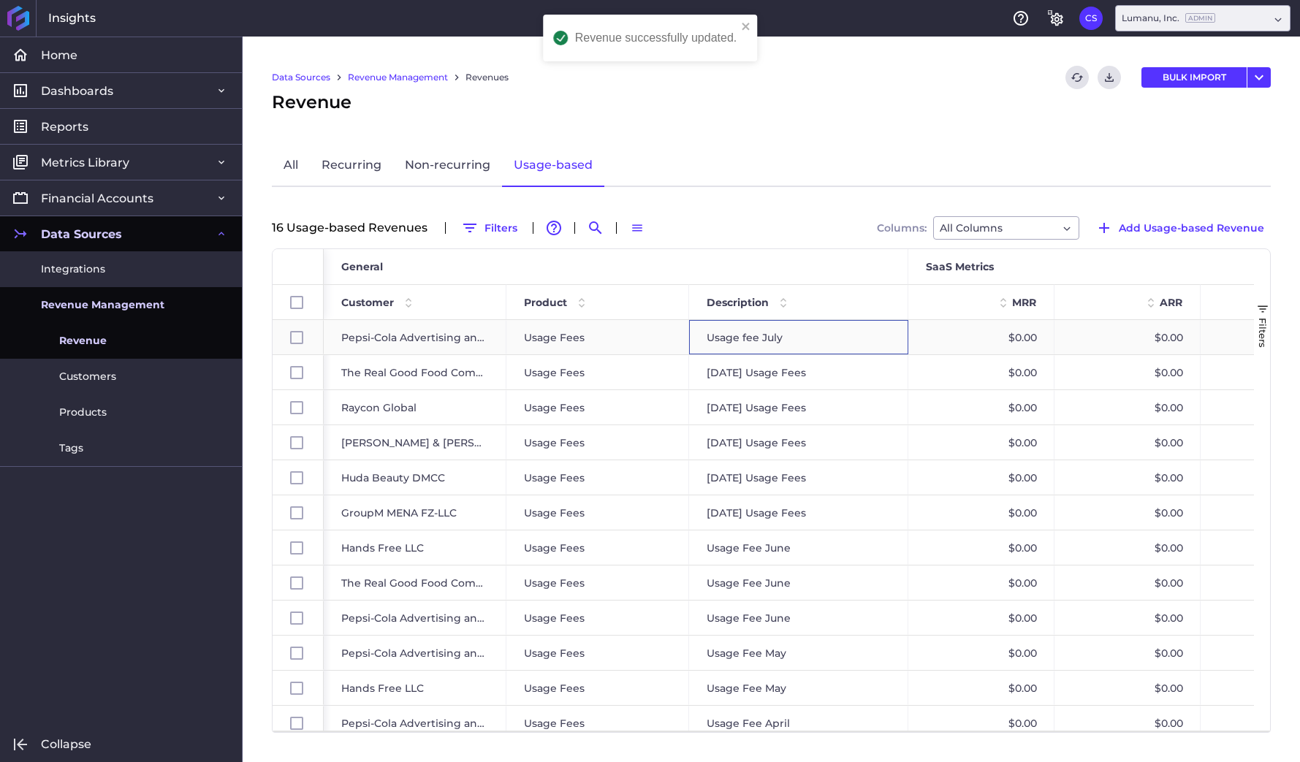
click at [806, 336] on div "Usage fee July" at bounding box center [798, 337] width 219 height 34
checkbox input "false"
checkbox input "true"
checkbox input "false"
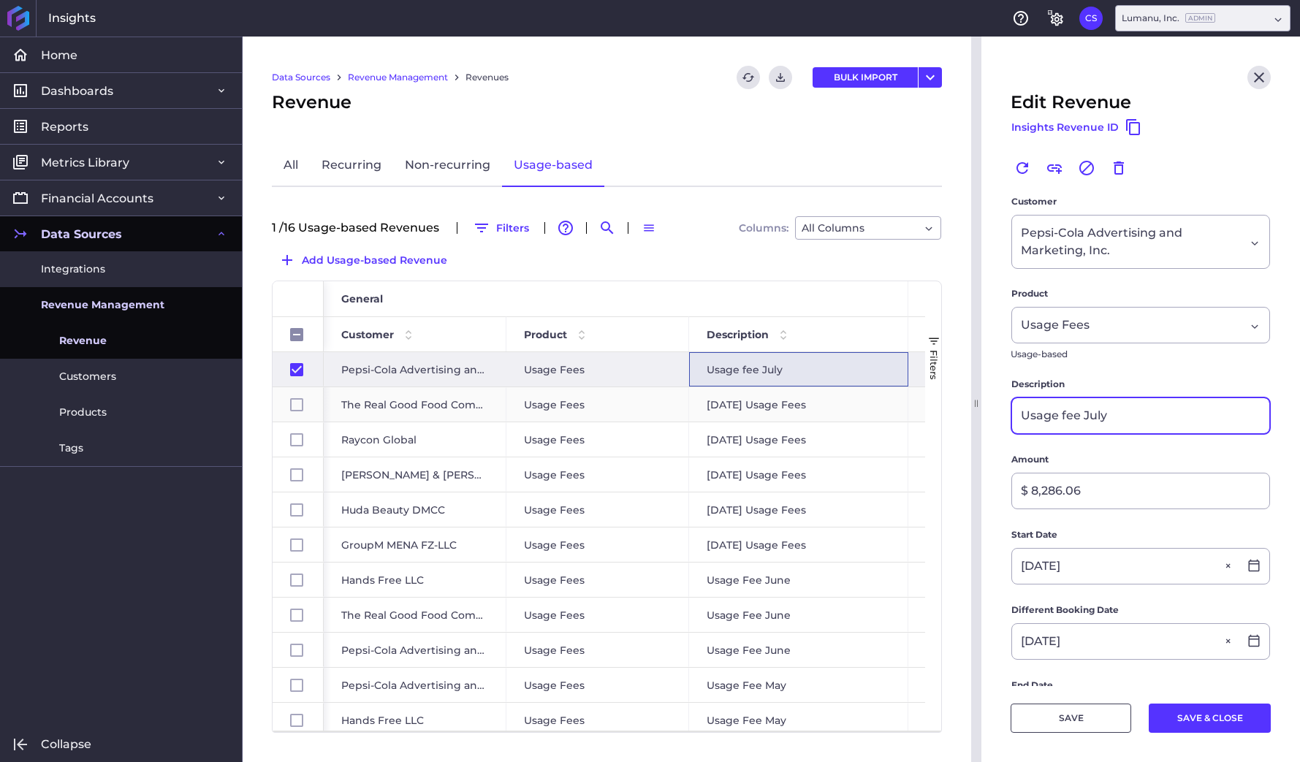
drag, startPoint x: 1139, startPoint y: 415, endPoint x: 915, endPoint y: 416, distance: 223.6
click at [915, 416] on div "Home Home Dashboards Dashboards Revenue Detail Cohorts Comparison Chart SaaS Me…" at bounding box center [650, 400] width 1300 height 726
paste input "[DATE] Usage Fees"
type input "[DATE] Usage Fees"
click at [1223, 720] on button "SAVE & CLOSE" at bounding box center [1210, 718] width 122 height 29
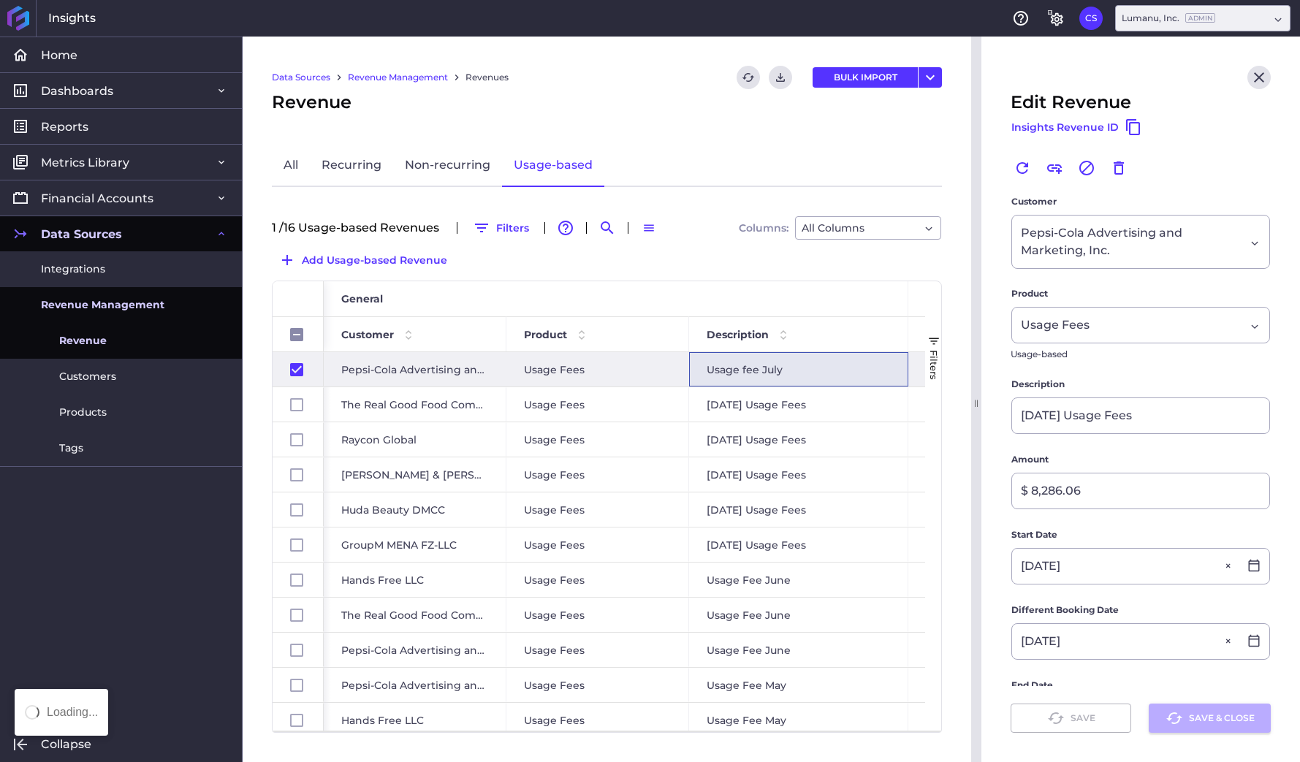
checkbox input "false"
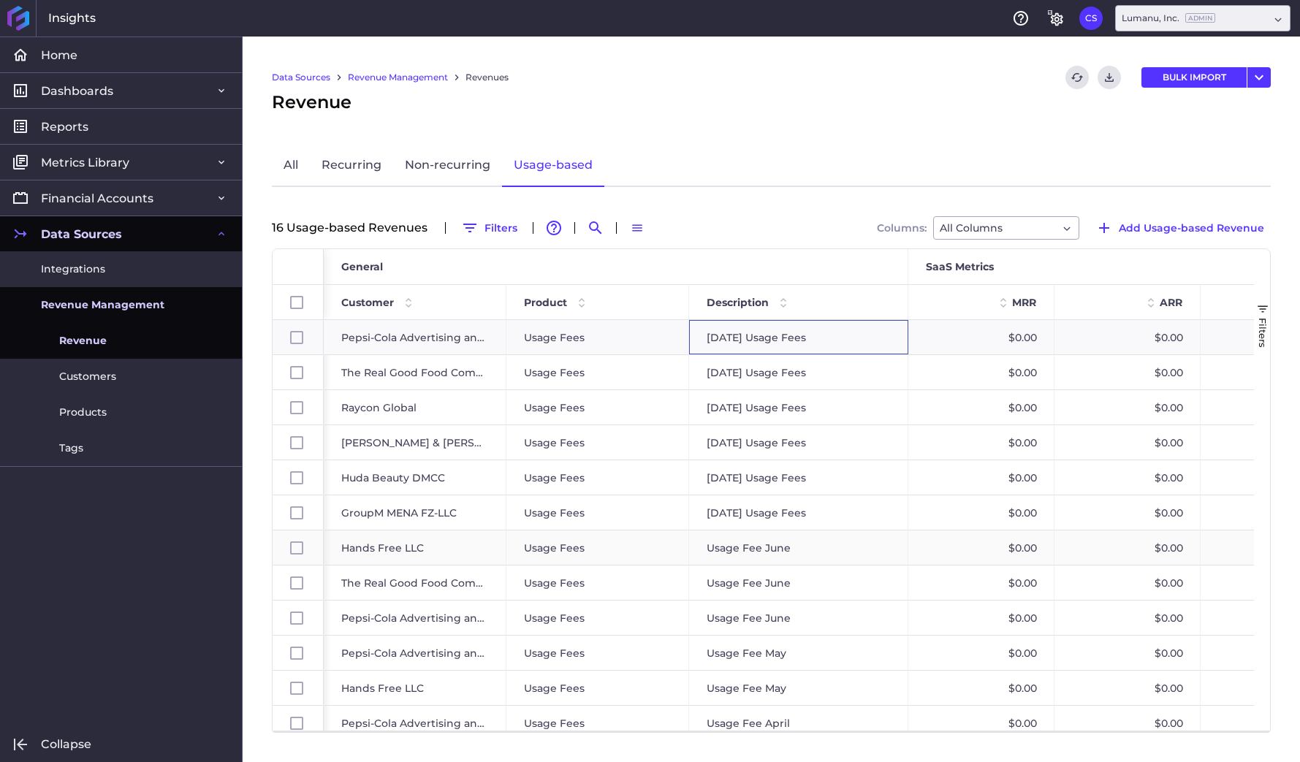
click at [824, 549] on div "Usage Fee June" at bounding box center [798, 548] width 219 height 34
checkbox input "false"
checkbox input "true"
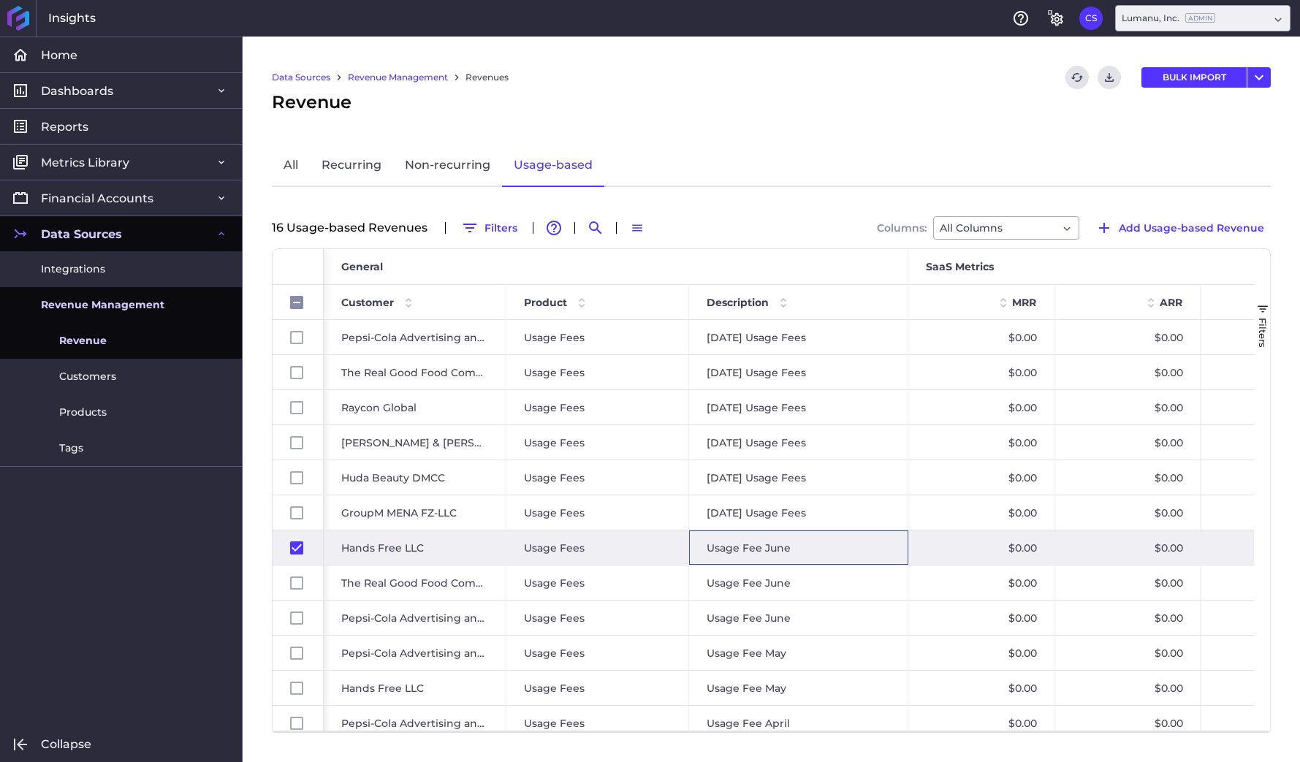
checkbox input "false"
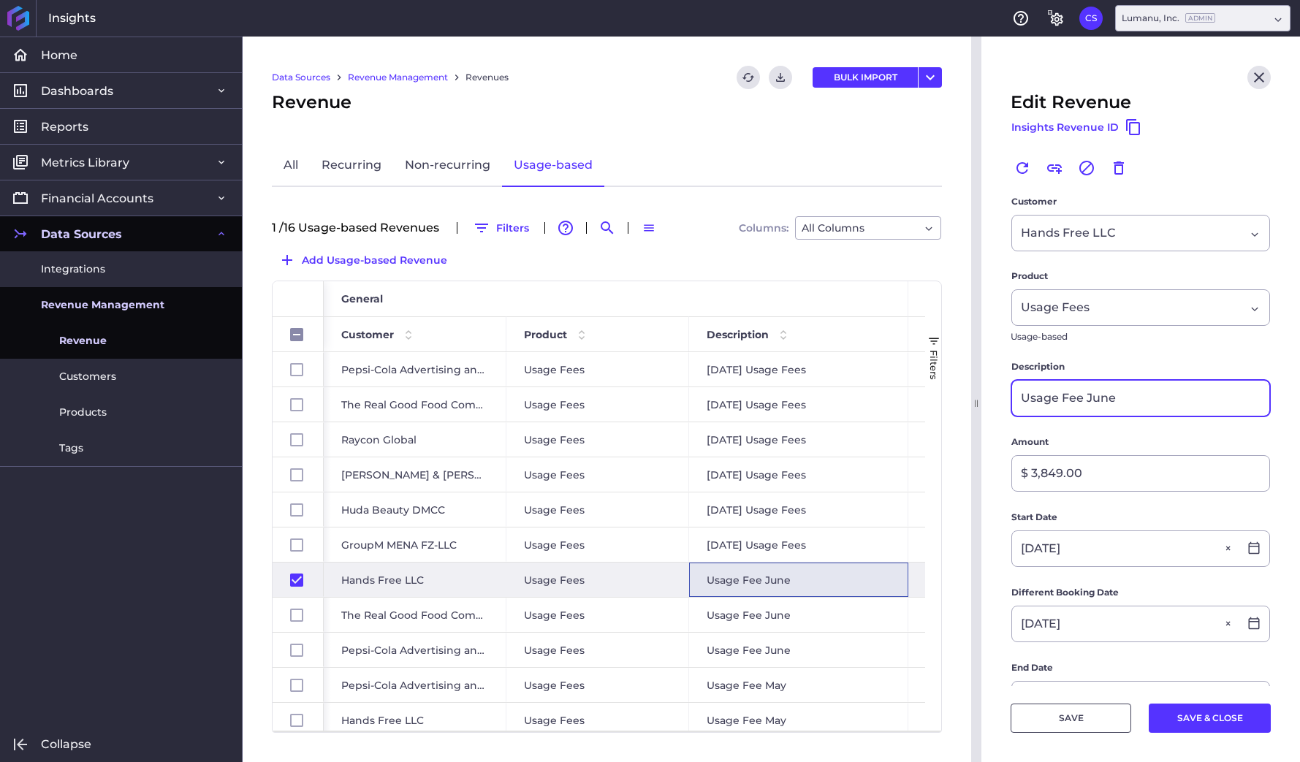
drag, startPoint x: 1131, startPoint y: 401, endPoint x: 928, endPoint y: 403, distance: 203.2
click at [928, 403] on div "Home Home Dashboards Dashboards Revenue Detail Cohorts Comparison Chart SaaS Me…" at bounding box center [650, 400] width 1300 height 726
paste input "[DATE] Usage Fees"
click at [1046, 396] on input "[DATE] Usage Fees" at bounding box center [1140, 398] width 257 height 35
drag, startPoint x: 1169, startPoint y: 396, endPoint x: 998, endPoint y: 396, distance: 170.3
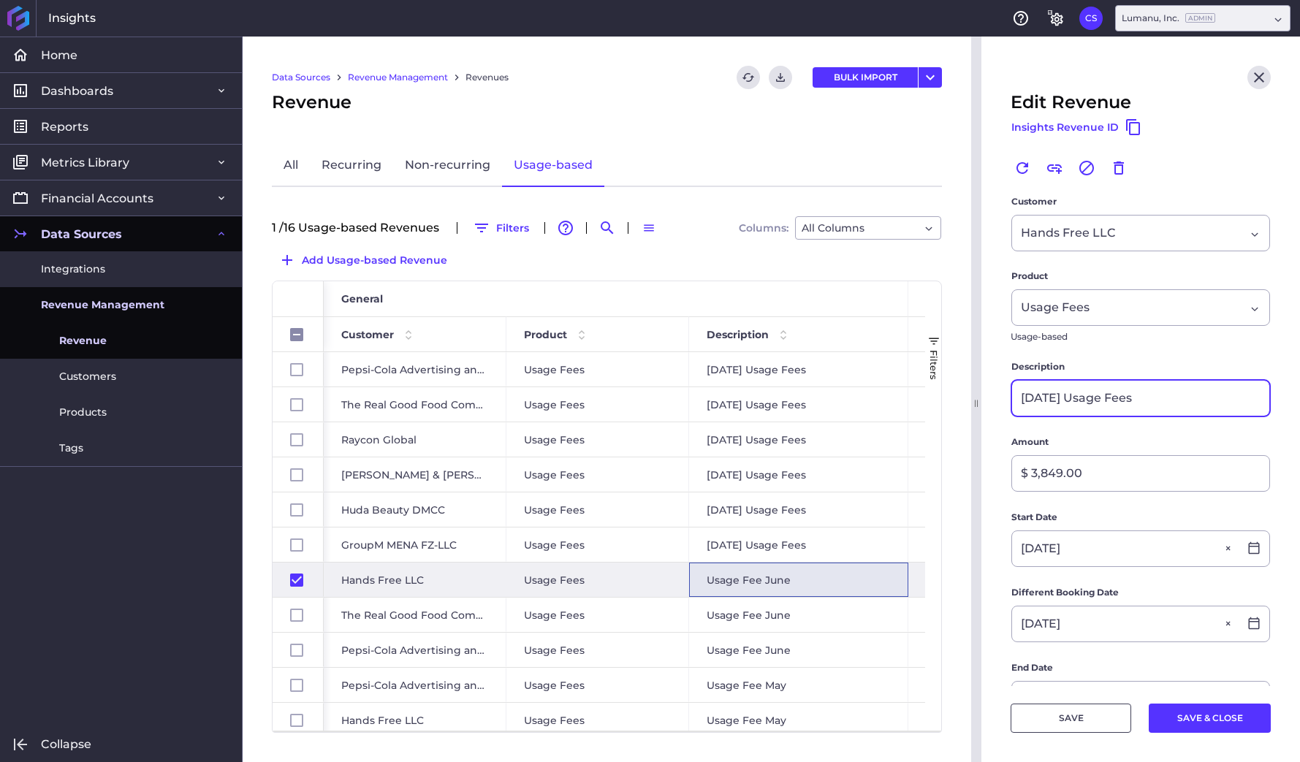
click at [998, 396] on main "Customer Hands Free LLC Hands Free LLC Product Usage Fees Usage Fees Usage-base…" at bounding box center [1141, 629] width 319 height 871
type input "J[DATE] Usage Fees"
click at [1218, 716] on button "SAVE & CLOSE" at bounding box center [1210, 718] width 122 height 29
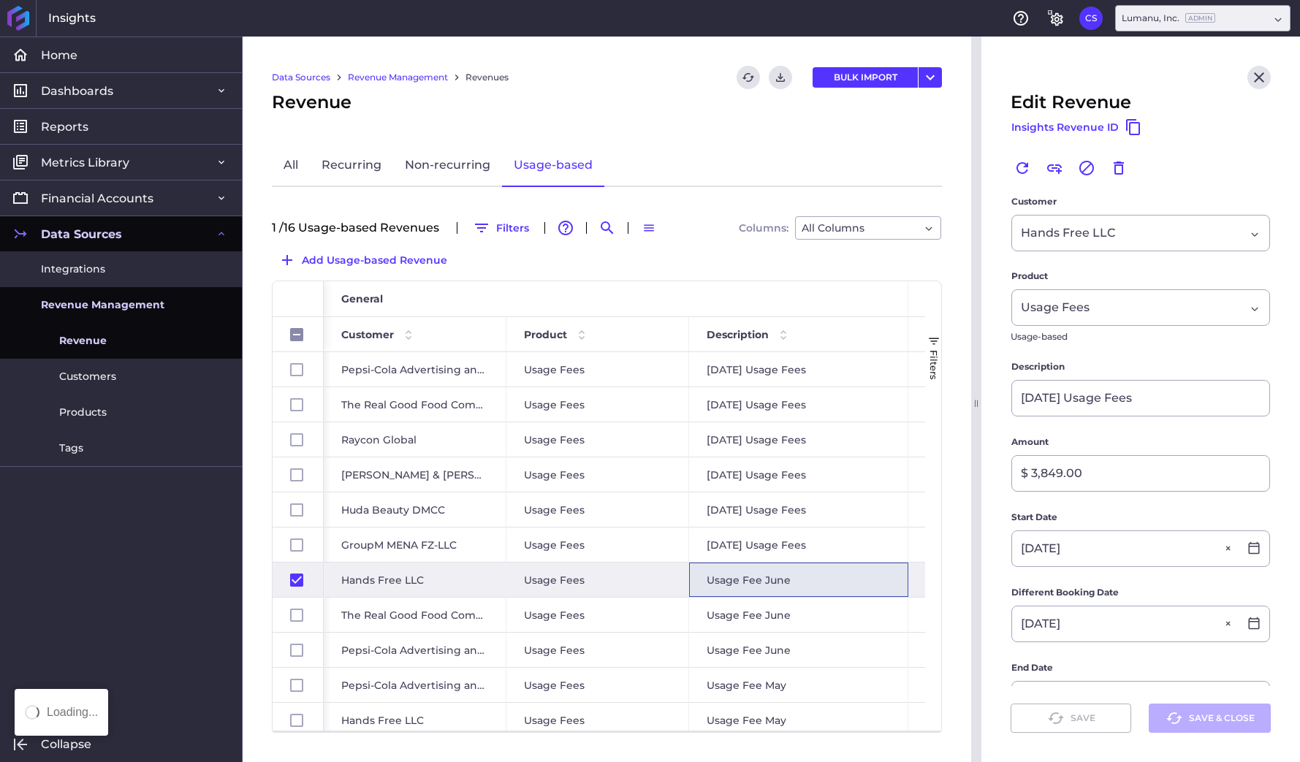
checkbox input "false"
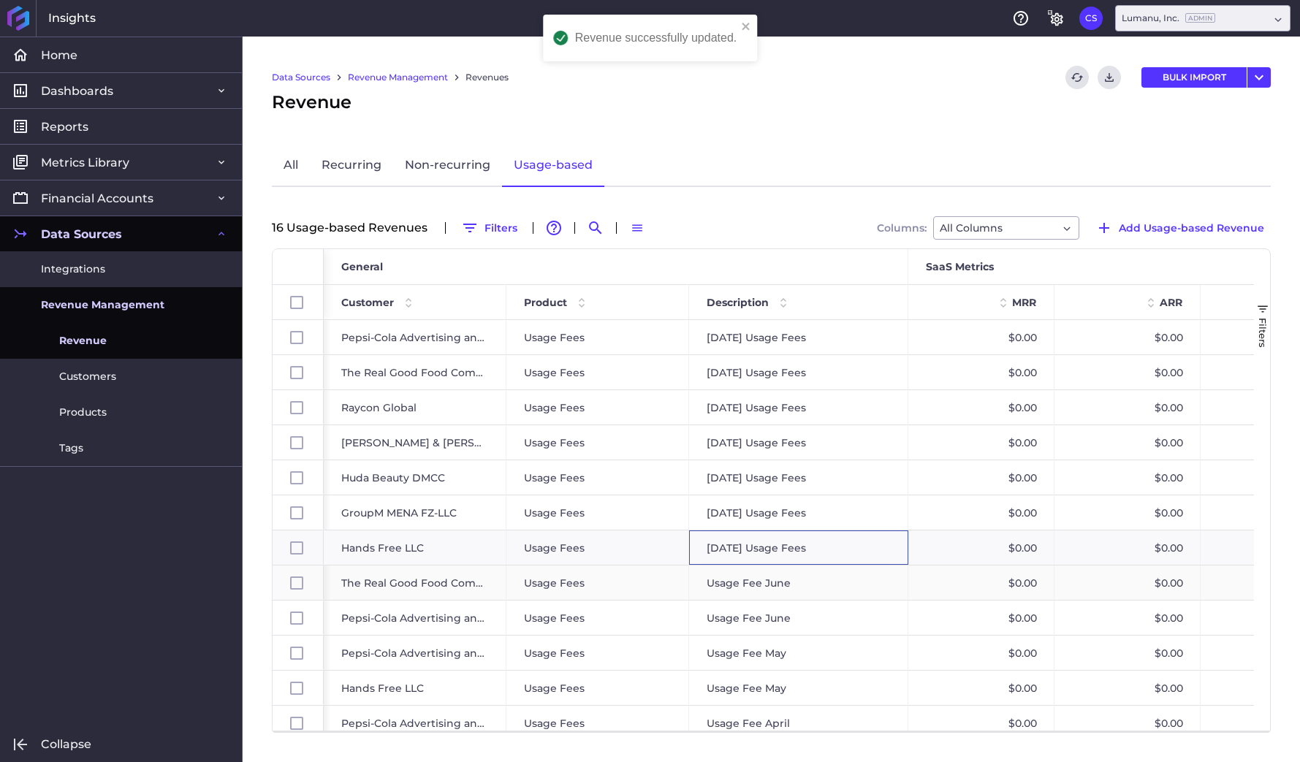
click at [877, 581] on div "Usage Fee June" at bounding box center [798, 583] width 219 height 34
checkbox input "false"
checkbox input "true"
checkbox input "false"
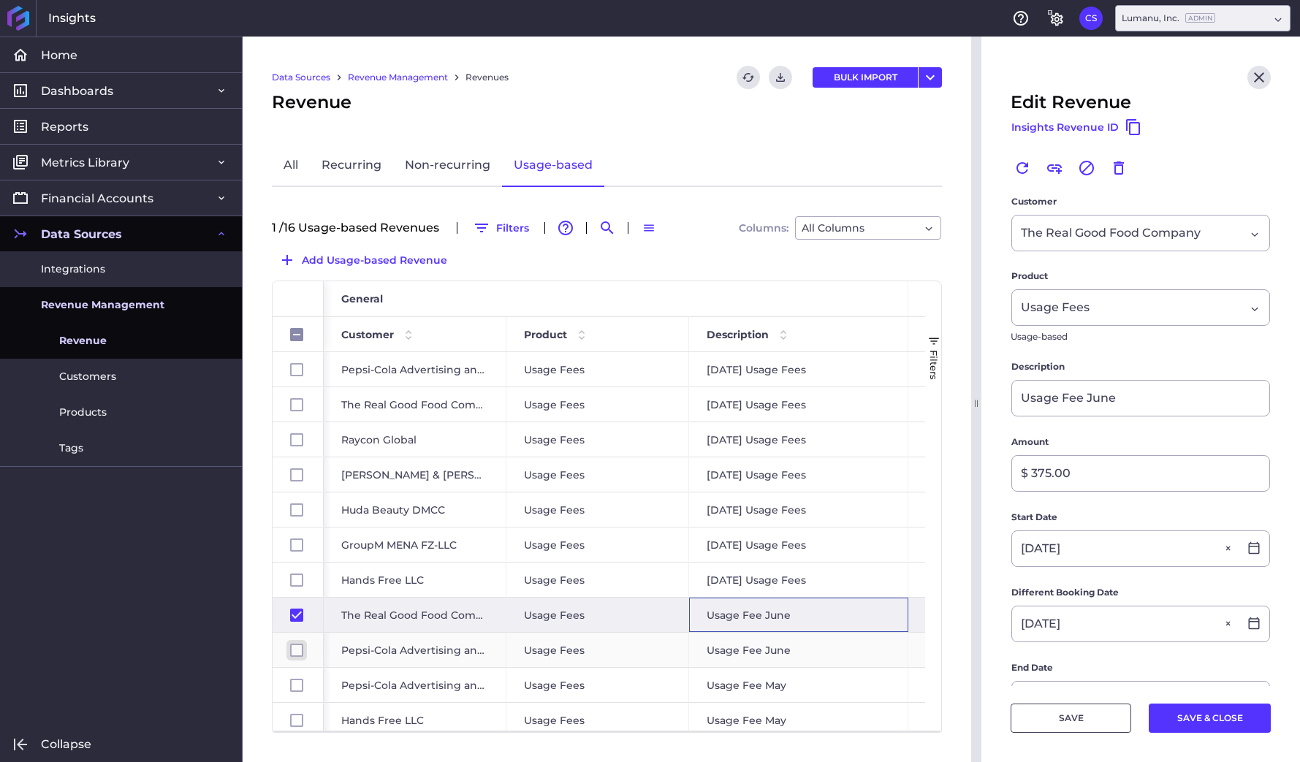
click at [292, 650] on input "Press Space to toggle row selection (unchecked)" at bounding box center [296, 650] width 13 height 13
checkbox input "true"
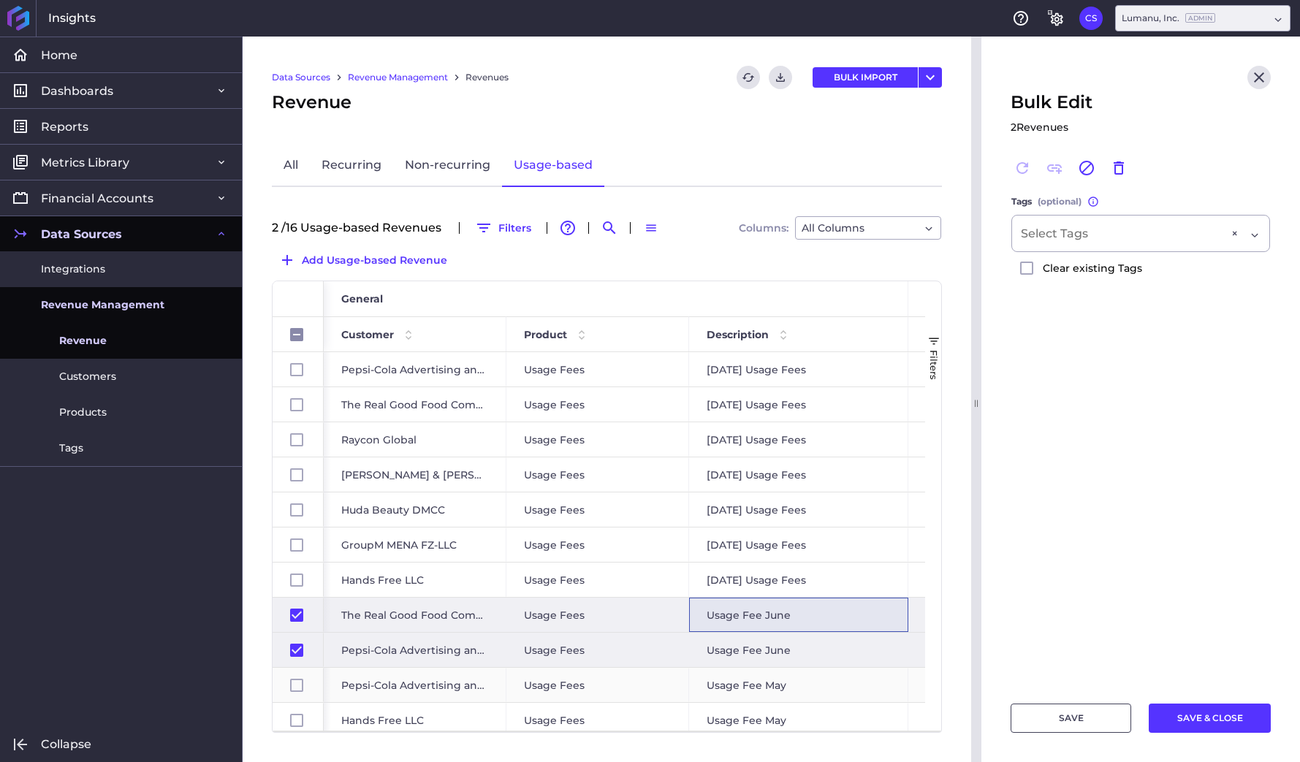
click at [297, 692] on div "Press SPACE to select this row." at bounding box center [296, 686] width 13 height 34
checkbox input "false"
checkbox input "true"
checkbox input "false"
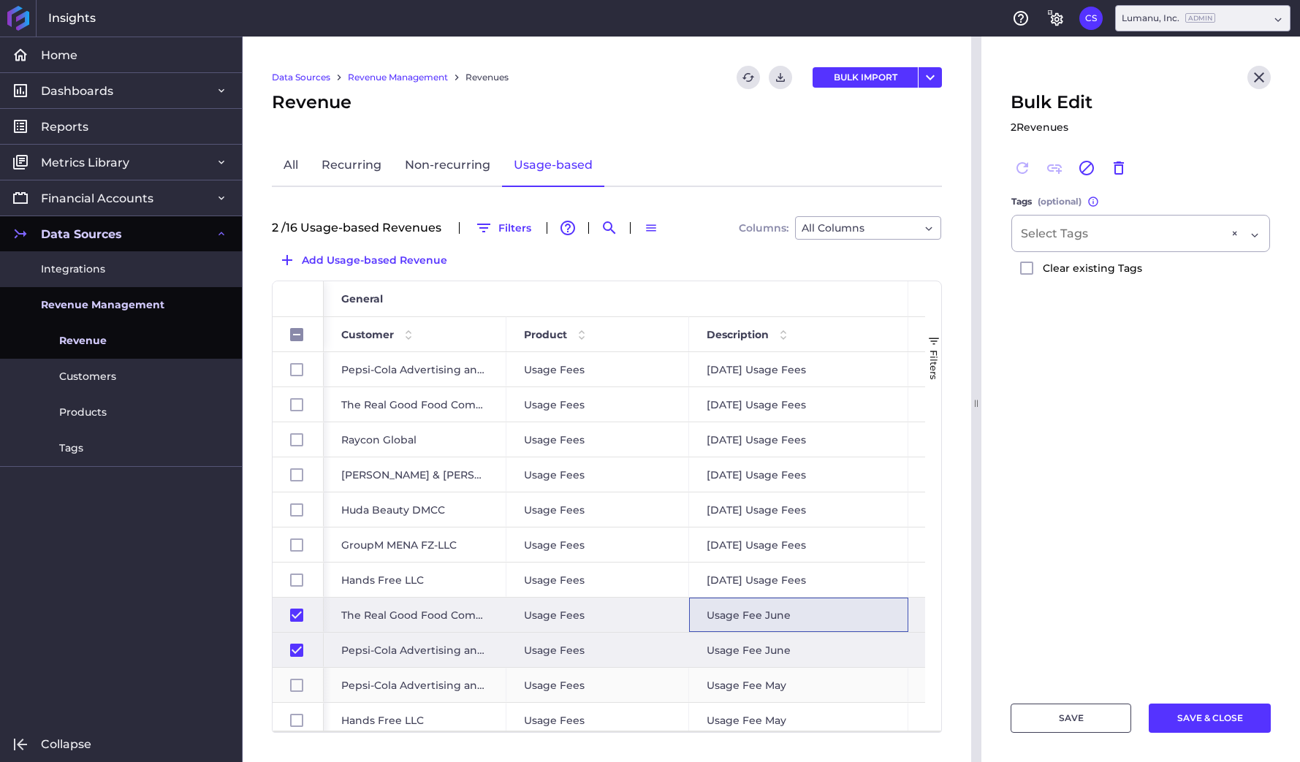
checkbox input "false"
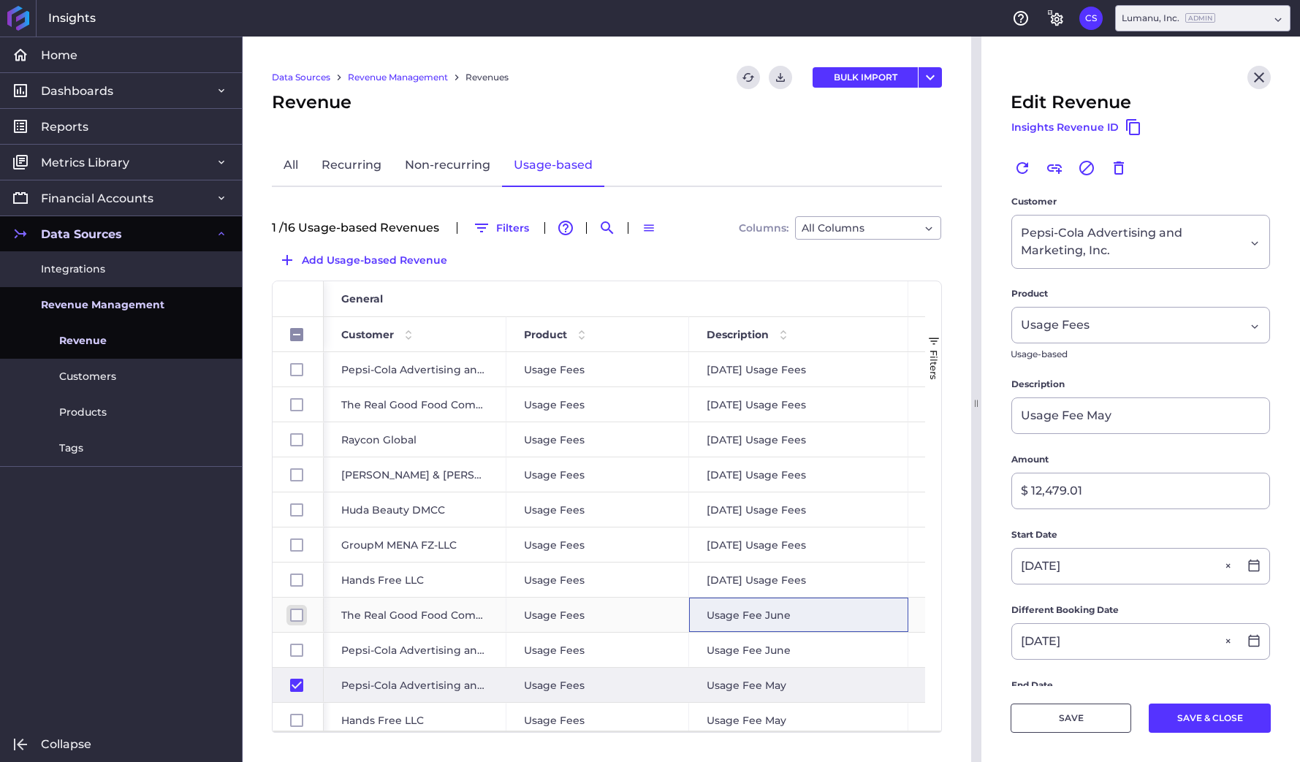
click at [295, 617] on input "Press Space to toggle row selection (unchecked)" at bounding box center [296, 615] width 13 height 13
checkbox input "true"
checkbox input "false"
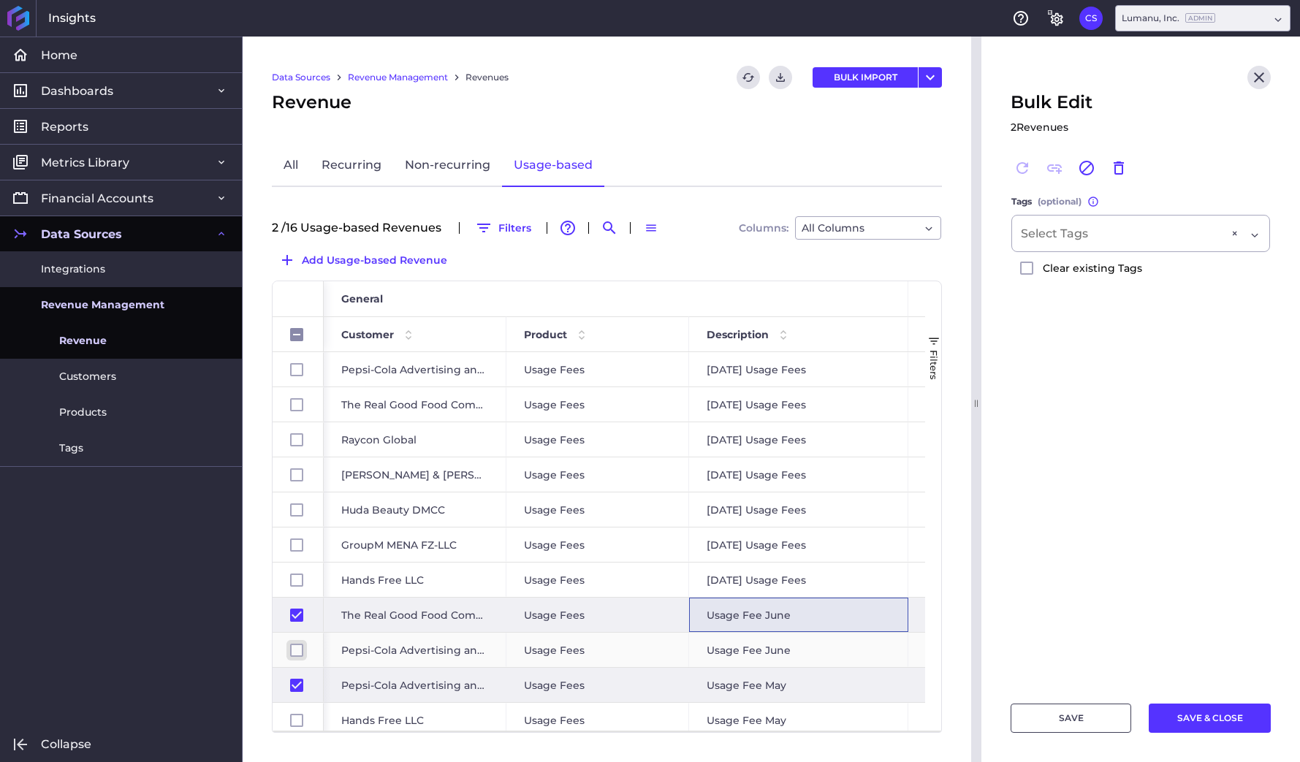
click at [295, 650] on input "Press Space to toggle row selection (unchecked)" at bounding box center [296, 650] width 13 height 13
checkbox input "true"
checkbox input "false"
click at [300, 688] on input "Press Space to toggle row selection (checked)" at bounding box center [296, 685] width 13 height 13
checkbox input "false"
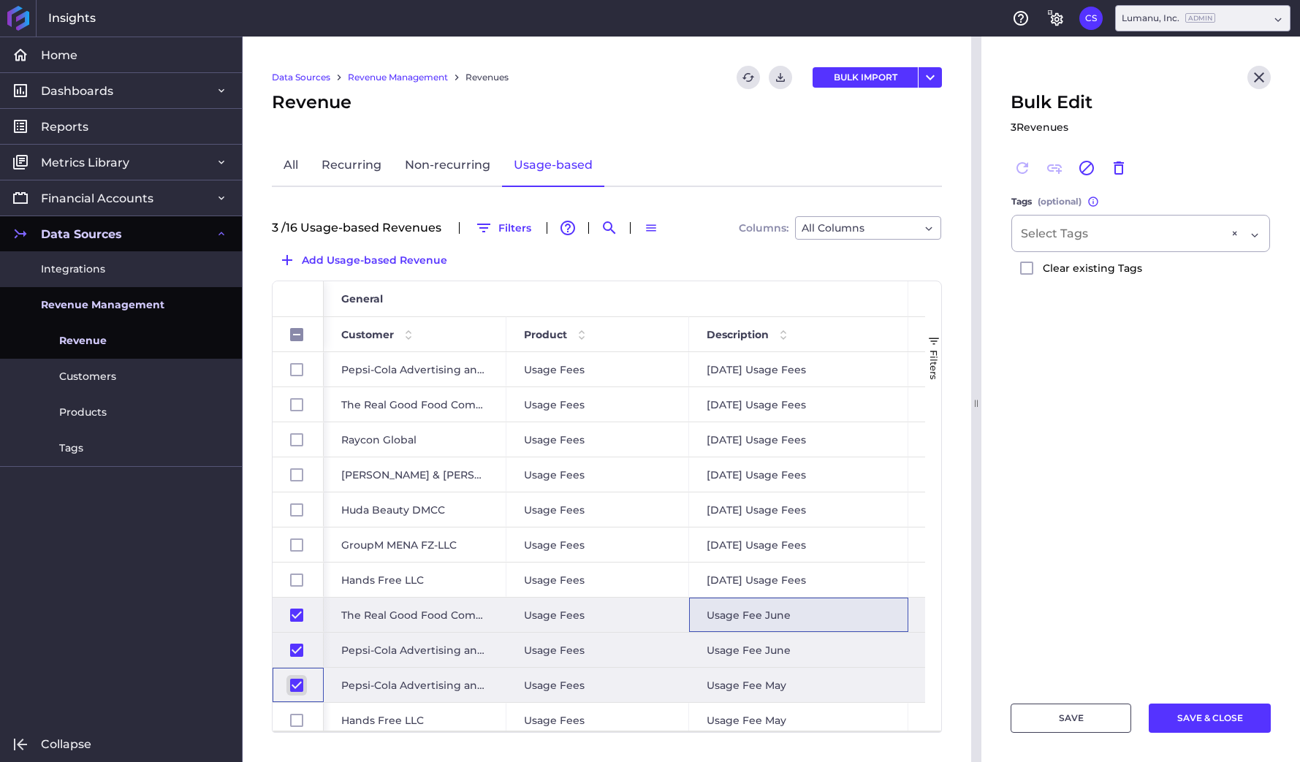
checkbox input "false"
click at [296, 650] on input "Press Space to toggle row selection (checked)" at bounding box center [296, 650] width 13 height 13
checkbox input "false"
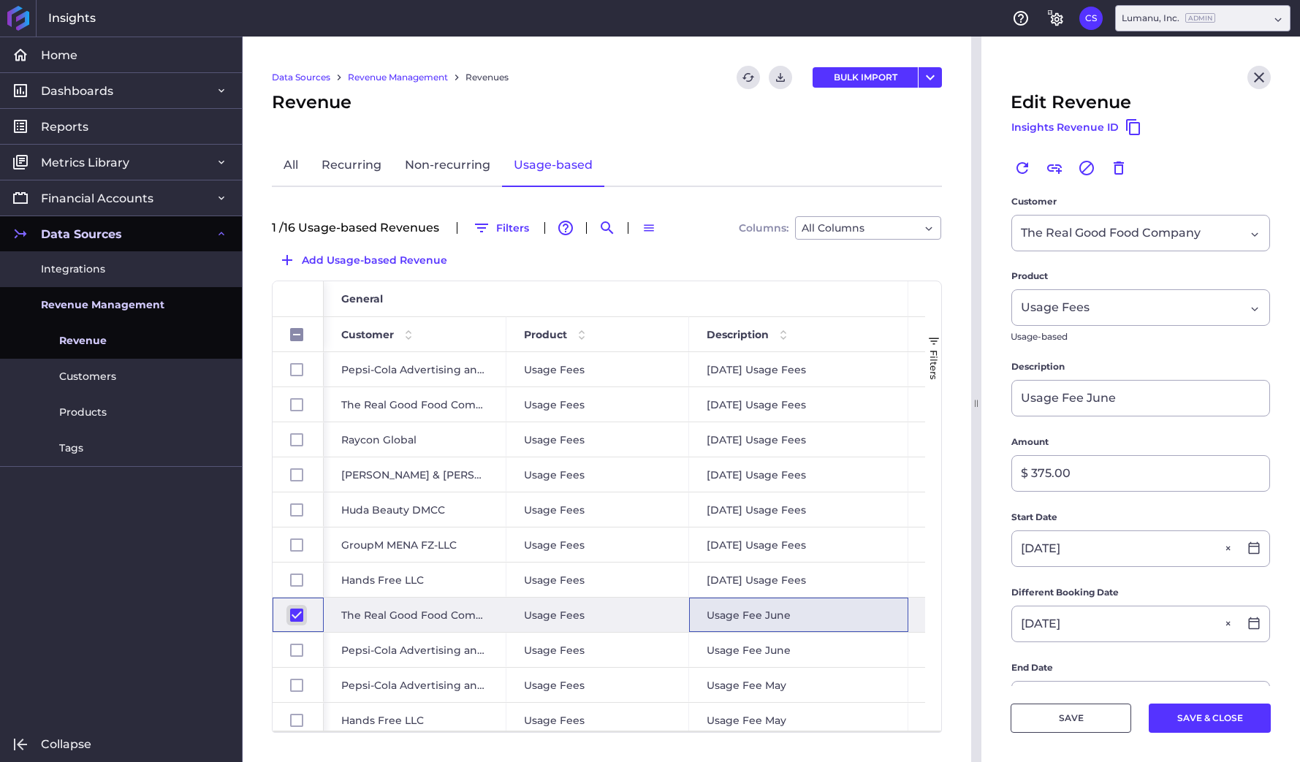
click at [295, 615] on input "Press Space to toggle row selection (checked)" at bounding box center [296, 615] width 13 height 13
checkbox input "false"
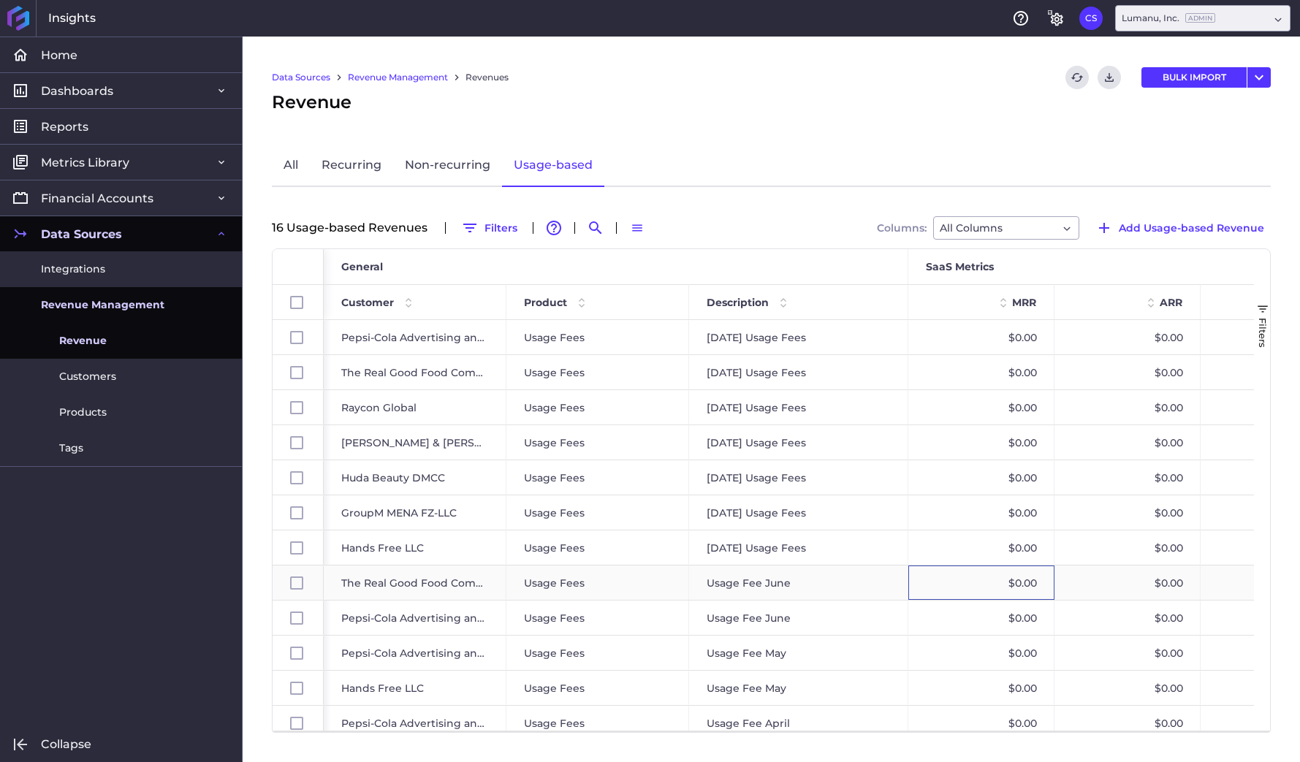
click at [989, 572] on div "$0.00" at bounding box center [981, 583] width 146 height 34
checkbox input "false"
checkbox input "true"
checkbox input "false"
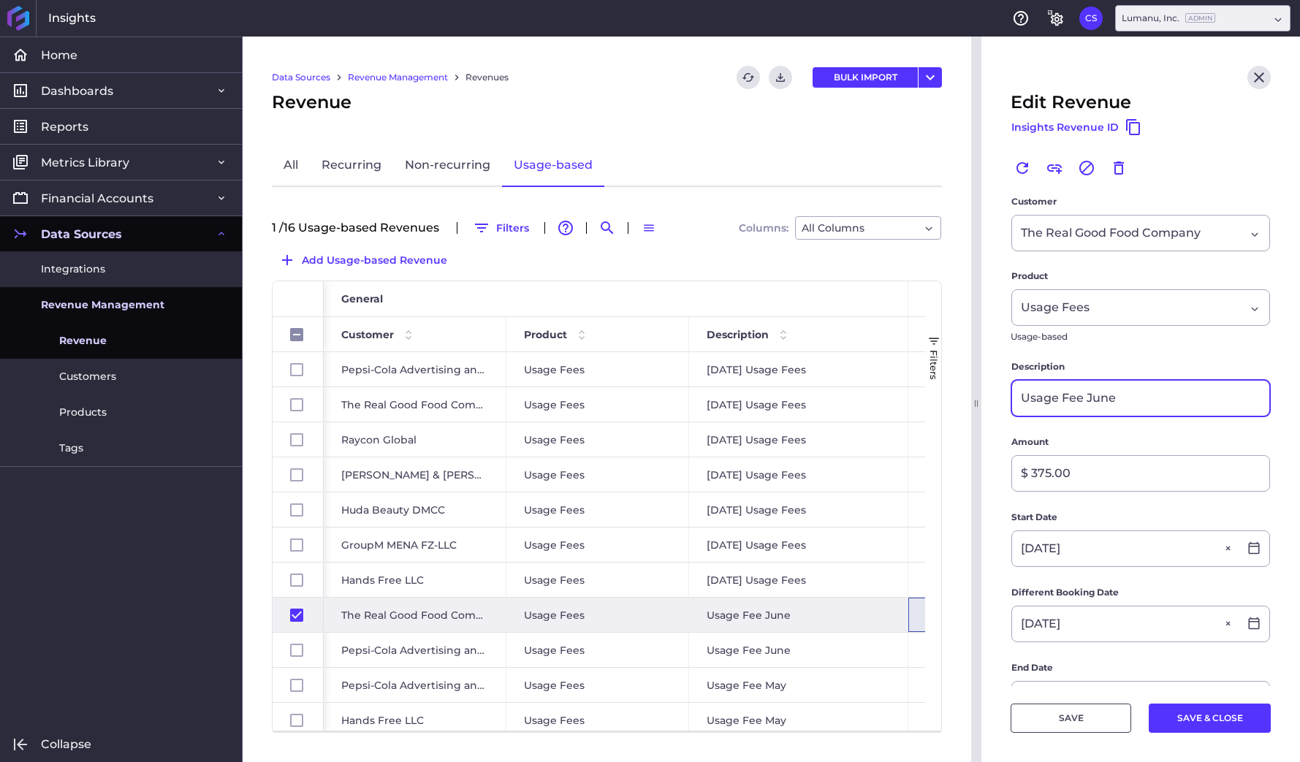
drag, startPoint x: 1129, startPoint y: 399, endPoint x: 892, endPoint y: 399, distance: 237.5
click at [892, 399] on div "Home Home Dashboards Dashboards Revenue Detail Cohorts Comparison Chart SaaS Me…" at bounding box center [650, 400] width 1300 height 726
paste input "J[DATE] Usage Fees"
type input "J[DATE] Usage Fees"
click at [1201, 719] on button "SAVE & CLOSE" at bounding box center [1210, 718] width 122 height 29
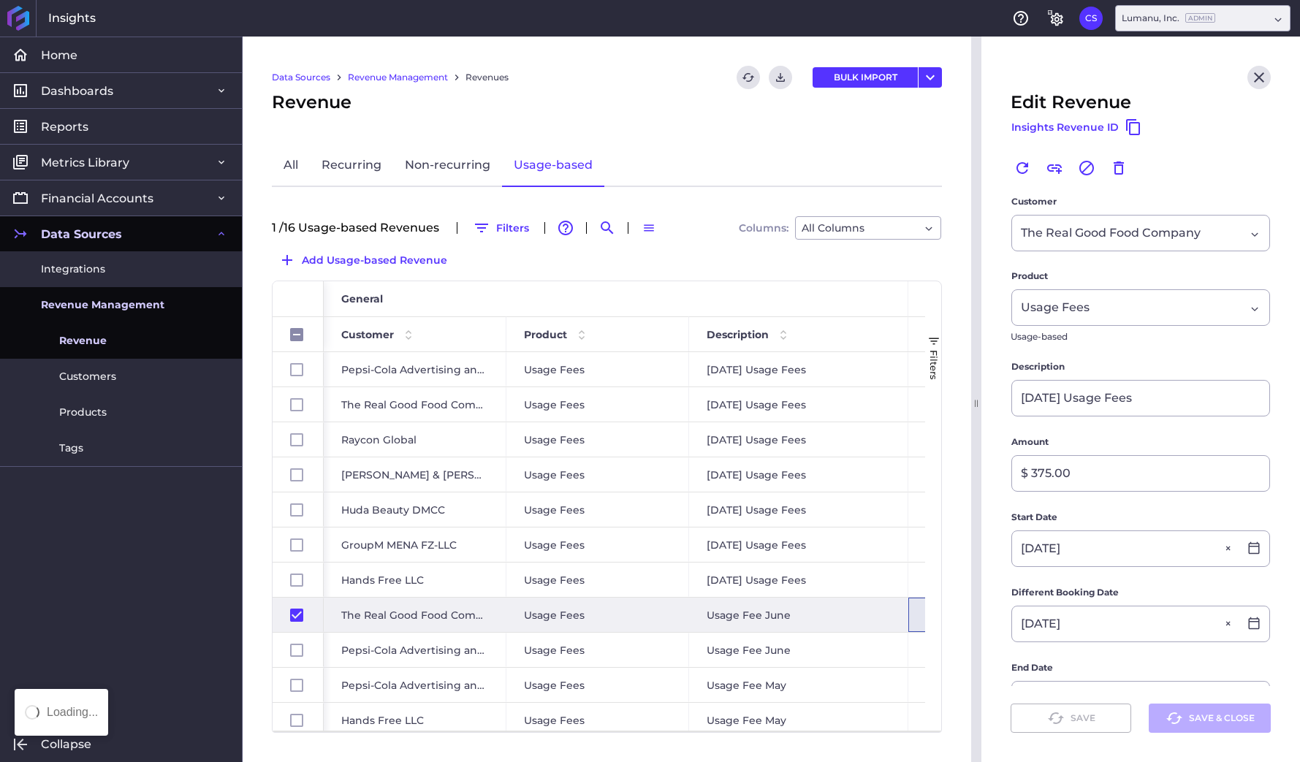
checkbox input "false"
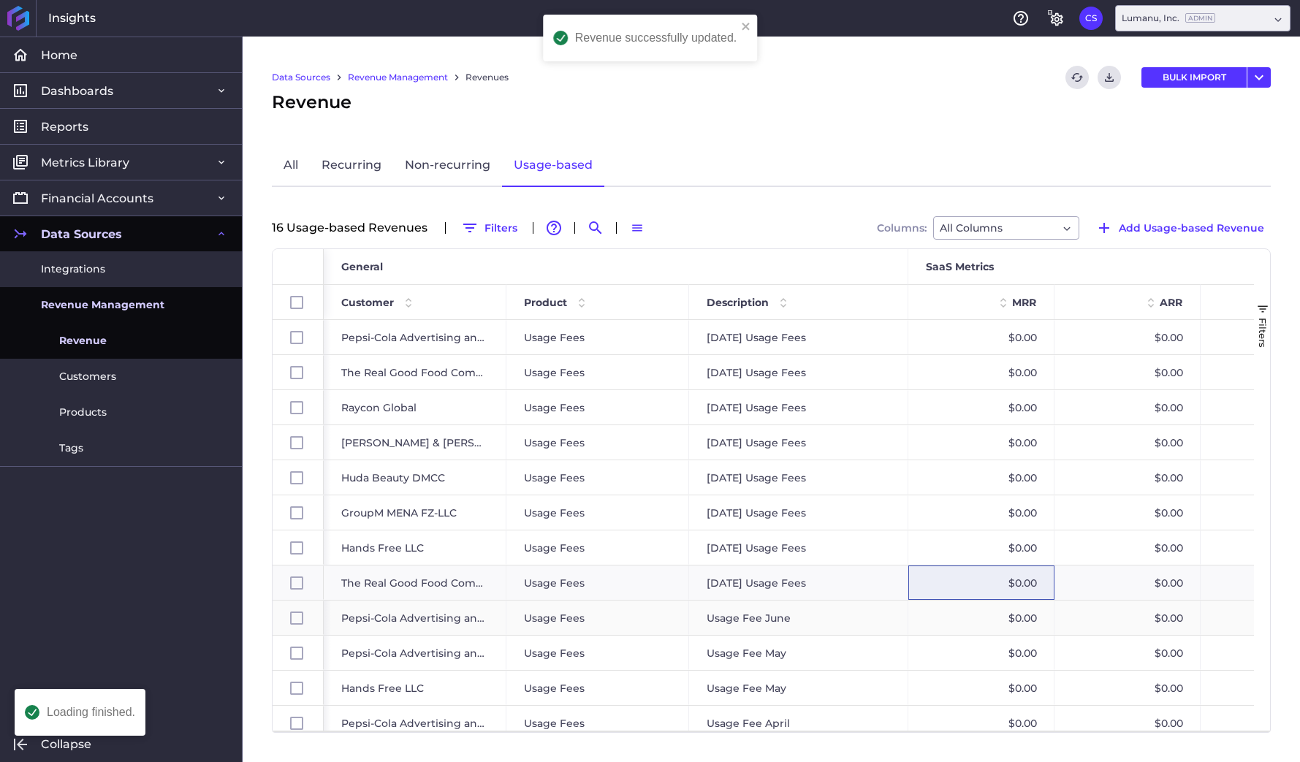
click at [826, 618] on div "Usage Fee June" at bounding box center [798, 618] width 219 height 34
checkbox input "false"
checkbox input "true"
checkbox input "false"
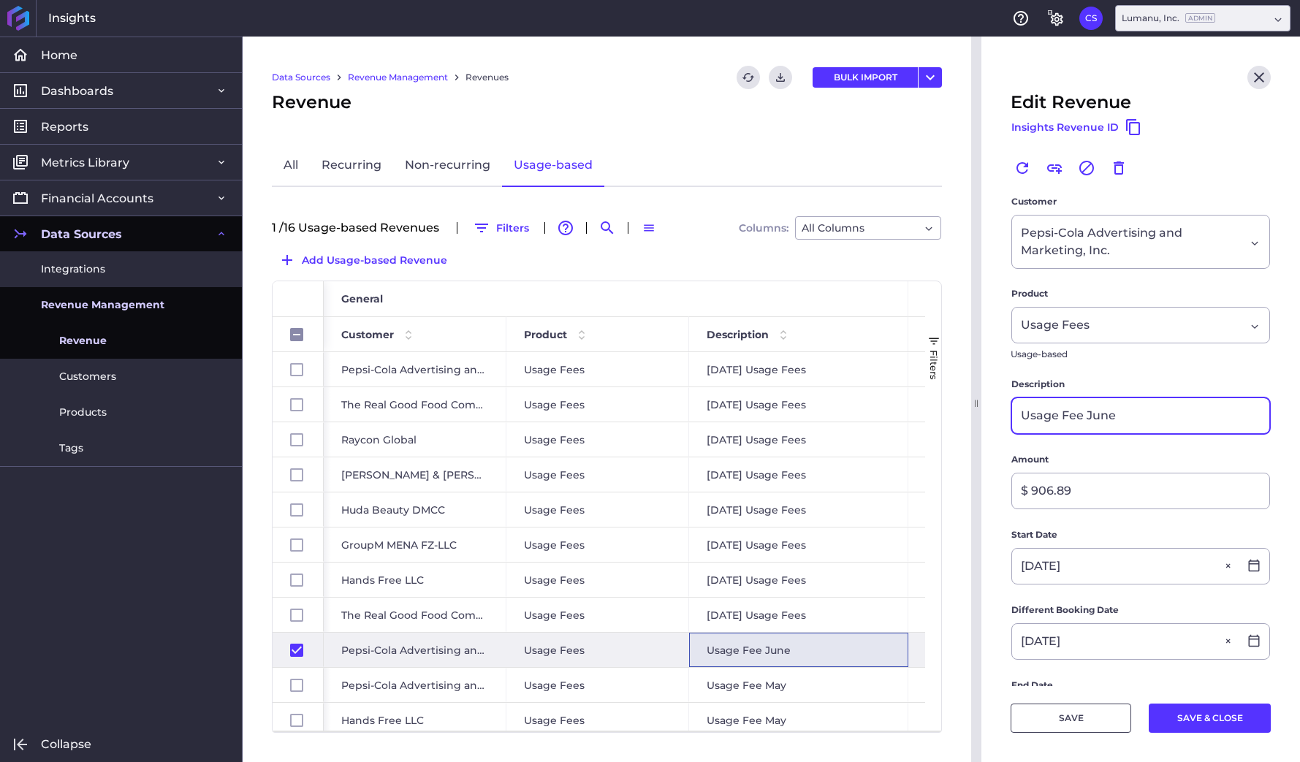
drag, startPoint x: 1126, startPoint y: 417, endPoint x: 960, endPoint y: 417, distance: 166.6
click at [960, 417] on div "Home Home Dashboards Dashboards Revenue Detail Cohorts Comparison Chart SaaS Me…" at bounding box center [650, 400] width 1300 height 726
paste input "J[DATE] Usage Fees"
type input "J[DATE] Usage Fees"
click at [1209, 718] on button "SAVE & CLOSE" at bounding box center [1210, 718] width 122 height 29
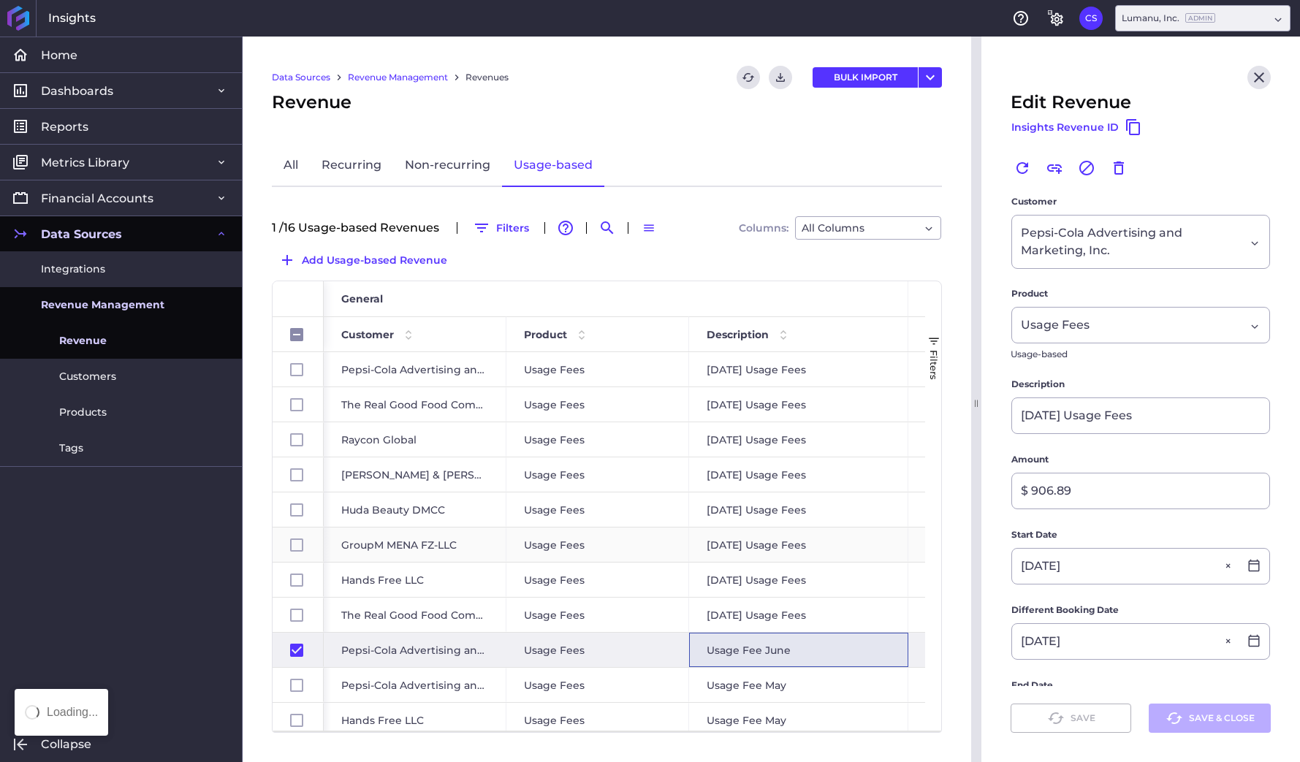
checkbox input "false"
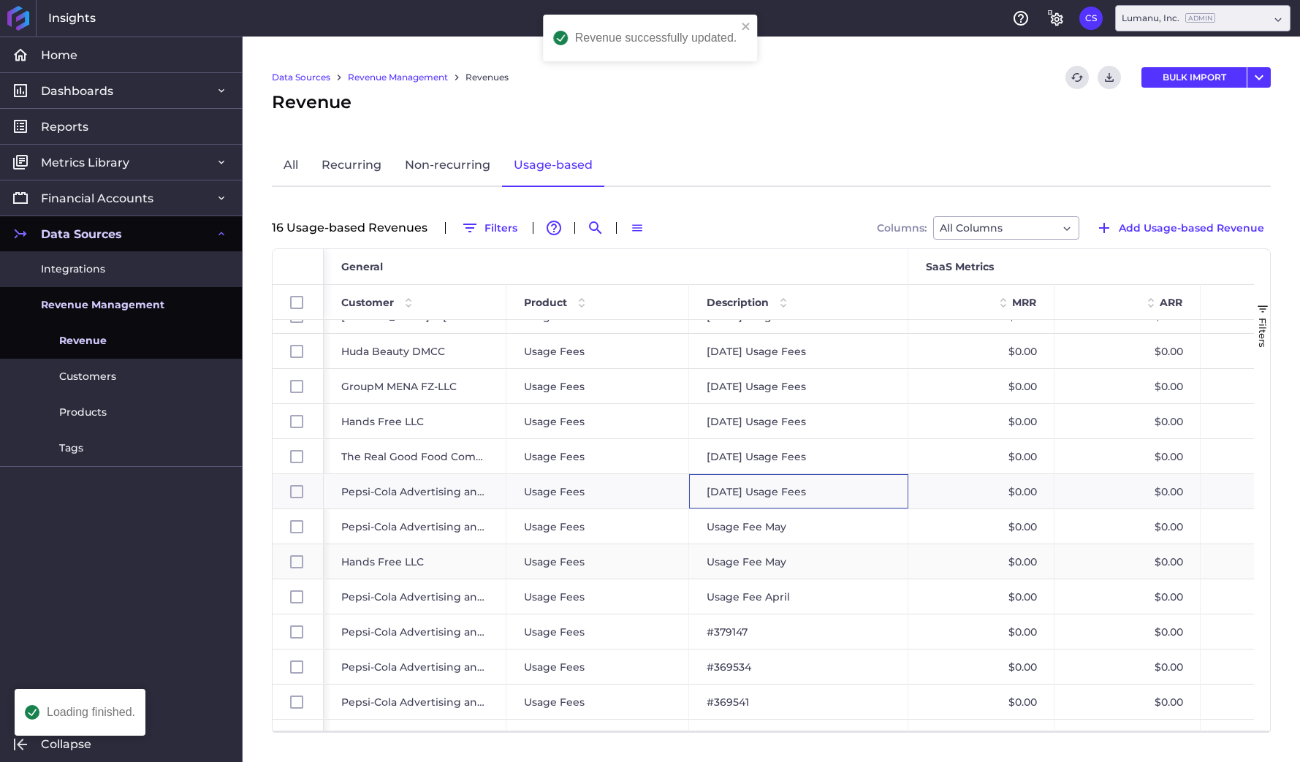
scroll to position [151, 0]
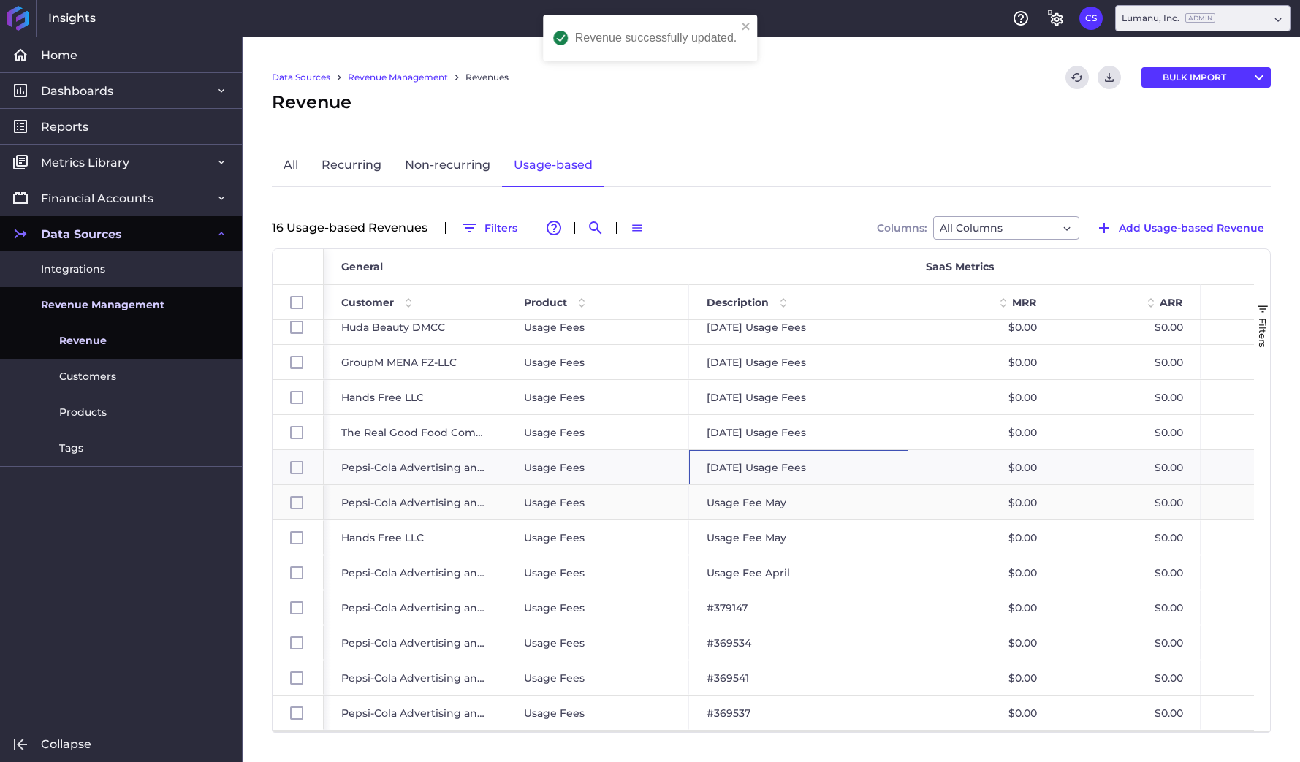
click at [833, 498] on div "Usage Fee May" at bounding box center [798, 502] width 219 height 34
checkbox input "false"
checkbox input "true"
checkbox input "false"
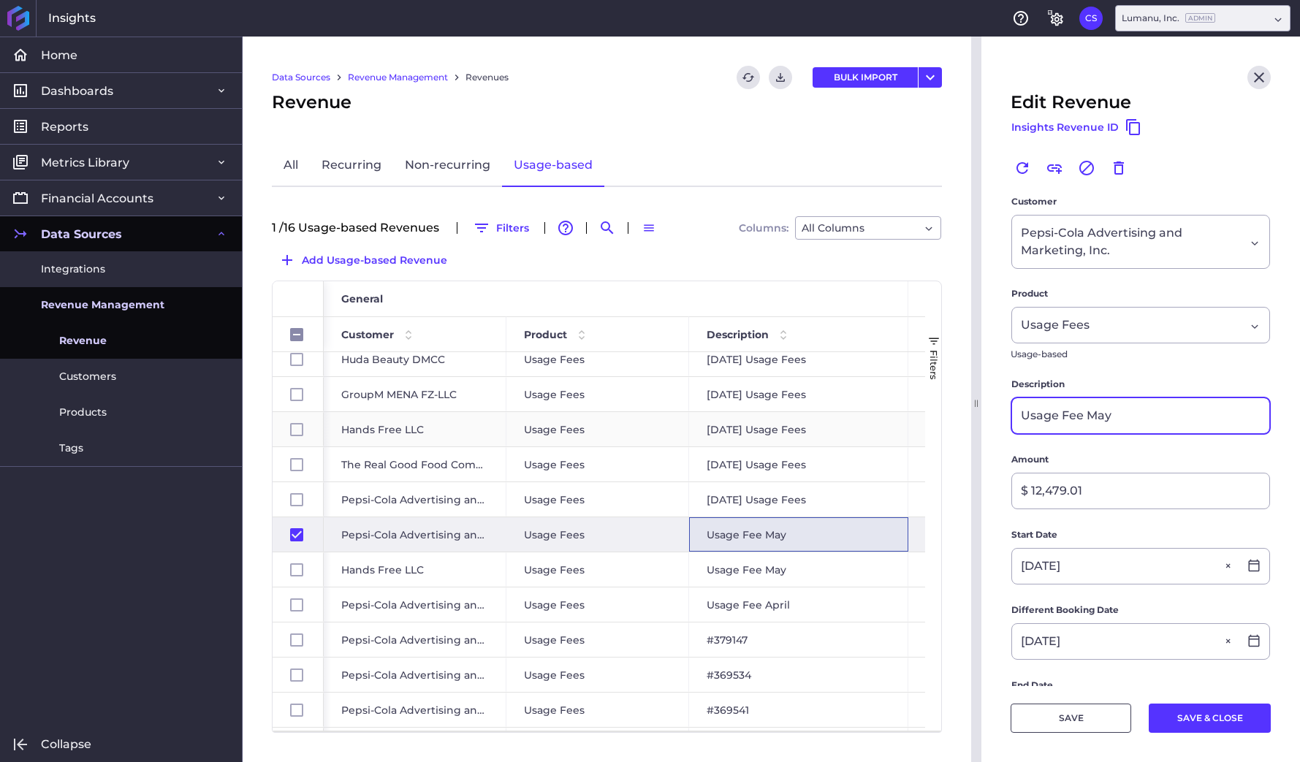
drag, startPoint x: 1129, startPoint y: 416, endPoint x: 903, endPoint y: 416, distance: 226.6
click at [903, 416] on div "Home Home Dashboards Dashboards Revenue Detail Cohorts Comparison Chart SaaS Me…" at bounding box center [650, 400] width 1300 height 726
paste input "J[DATE] Usage Fees"
click at [1052, 417] on input "J[DATE] Usage Fees" at bounding box center [1140, 415] width 257 height 35
drag, startPoint x: 1162, startPoint y: 415, endPoint x: 1006, endPoint y: 415, distance: 155.7
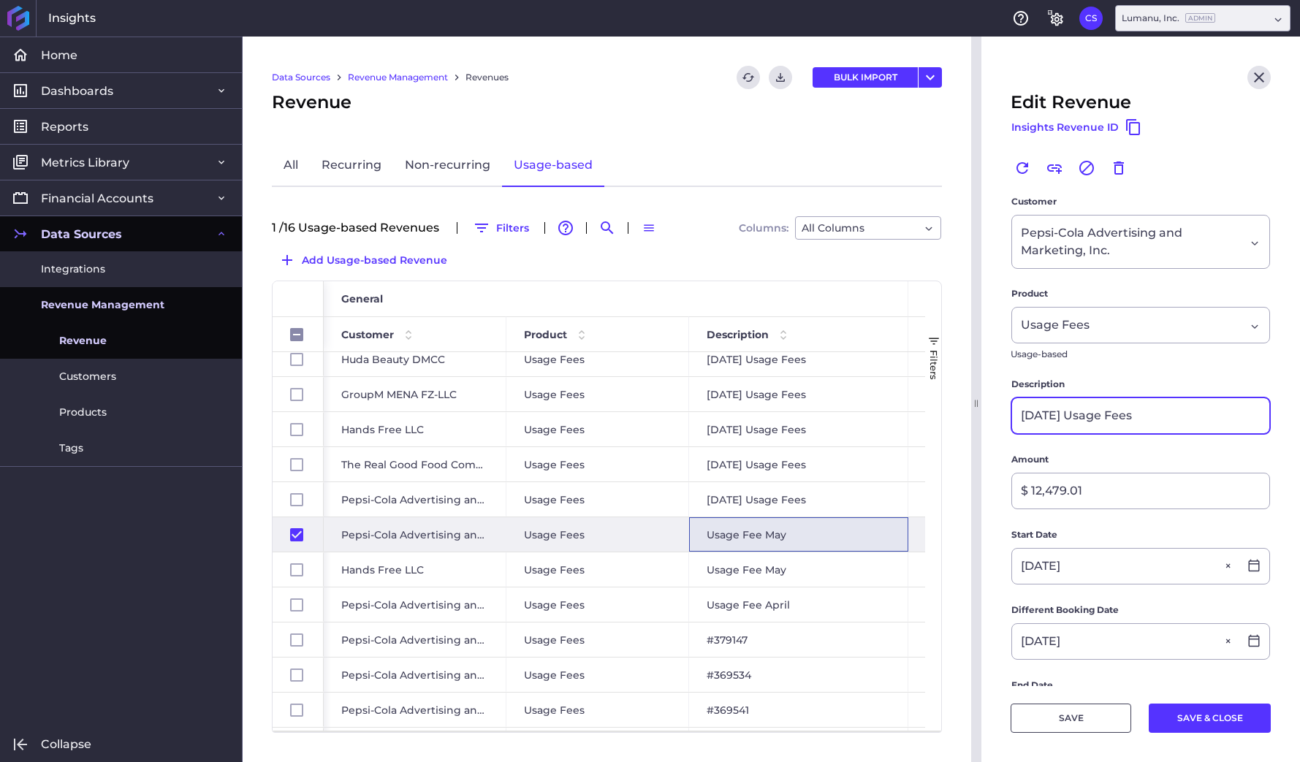
click at [1006, 415] on main "Customer Pepsi-Cola Advertising and Marketing, Inc. Pepsi-Cola Advertising and …" at bounding box center [1141, 638] width 319 height 889
type input "M[DATE] Usage Fees"
click at [1202, 712] on button "SAVE & CLOSE" at bounding box center [1210, 718] width 122 height 29
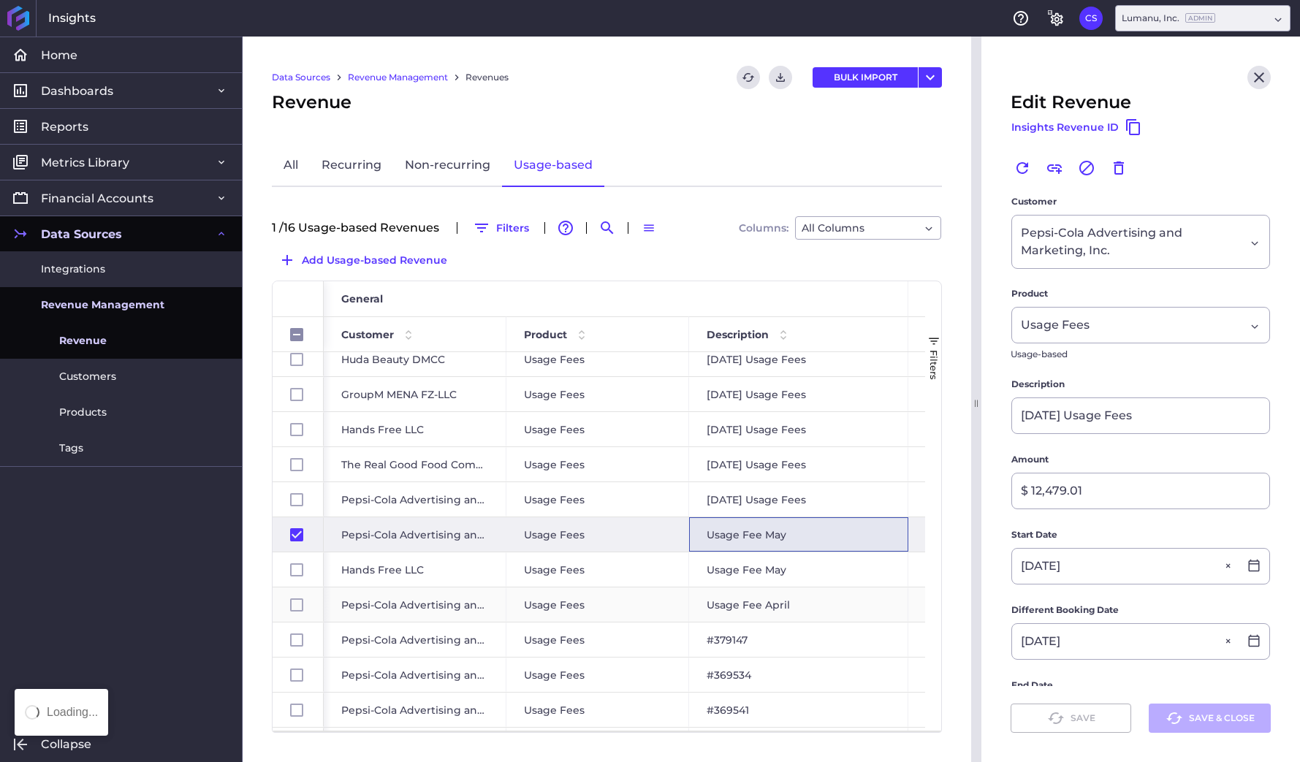
checkbox input "false"
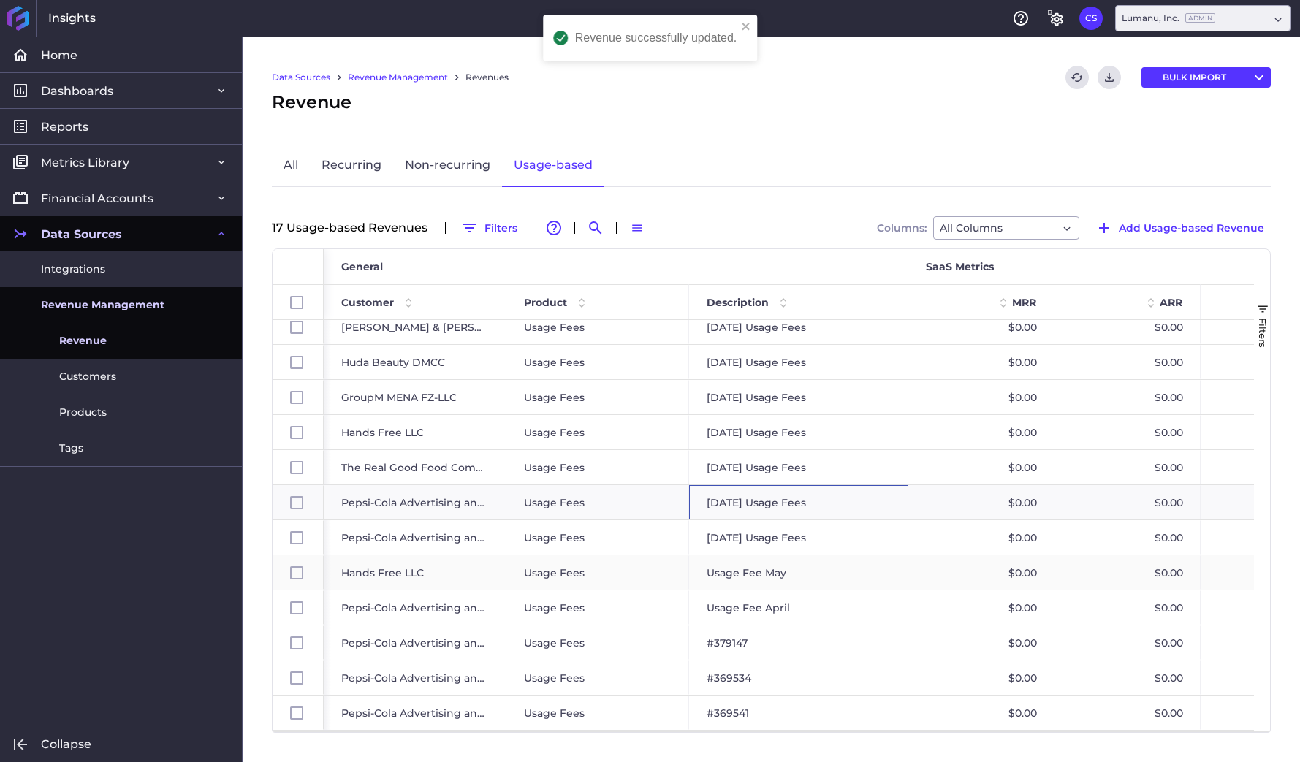
click at [839, 572] on div "Usage Fee May" at bounding box center [798, 572] width 219 height 34
checkbox input "false"
checkbox input "true"
checkbox input "false"
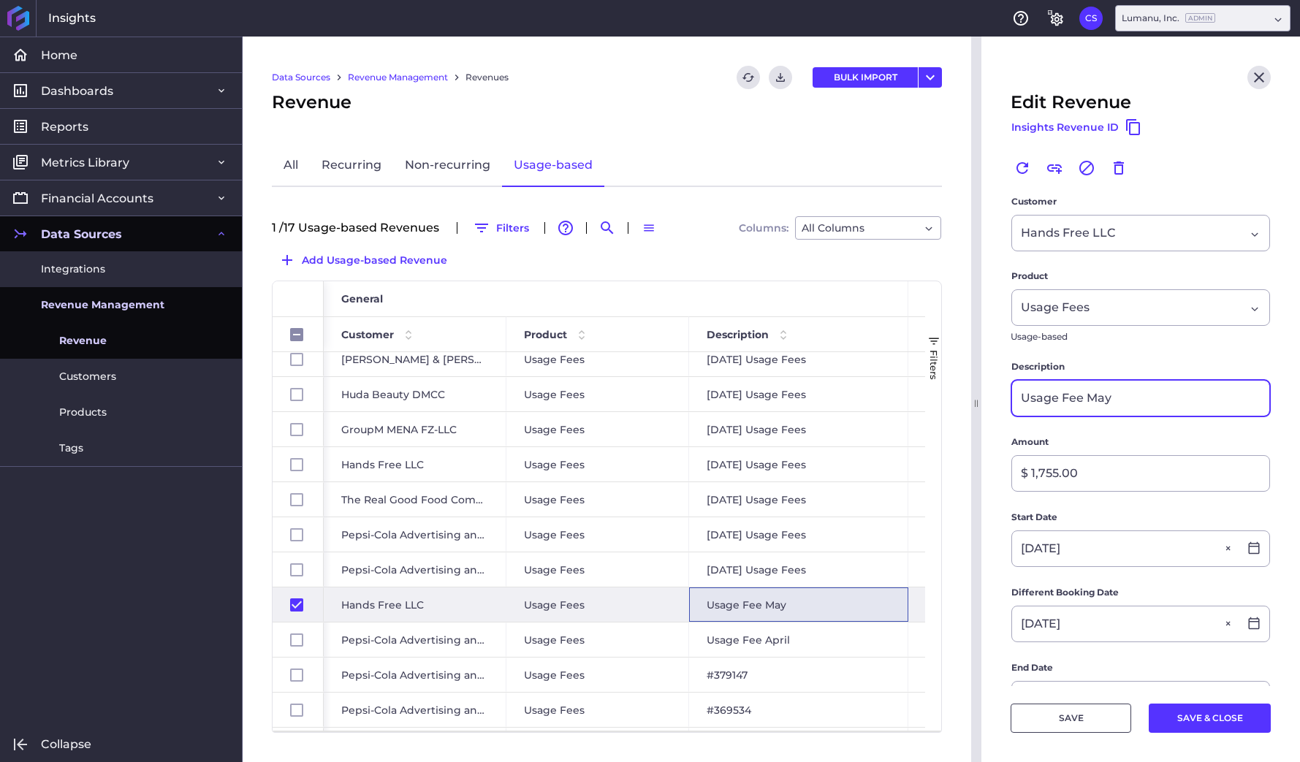
drag, startPoint x: 1107, startPoint y: 397, endPoint x: 990, endPoint y: 397, distance: 117.7
click at [990, 397] on main "Customer Hands Free LLC Hands Free LLC Product Usage Fees Usage Fees Usage-base…" at bounding box center [1141, 629] width 319 height 871
paste input "M[DATE] Usage Fees"
type input "M[DATE] Usage Fees"
click at [1213, 734] on footer "SAVE SAVE & CLOSE" at bounding box center [1141, 724] width 319 height 76
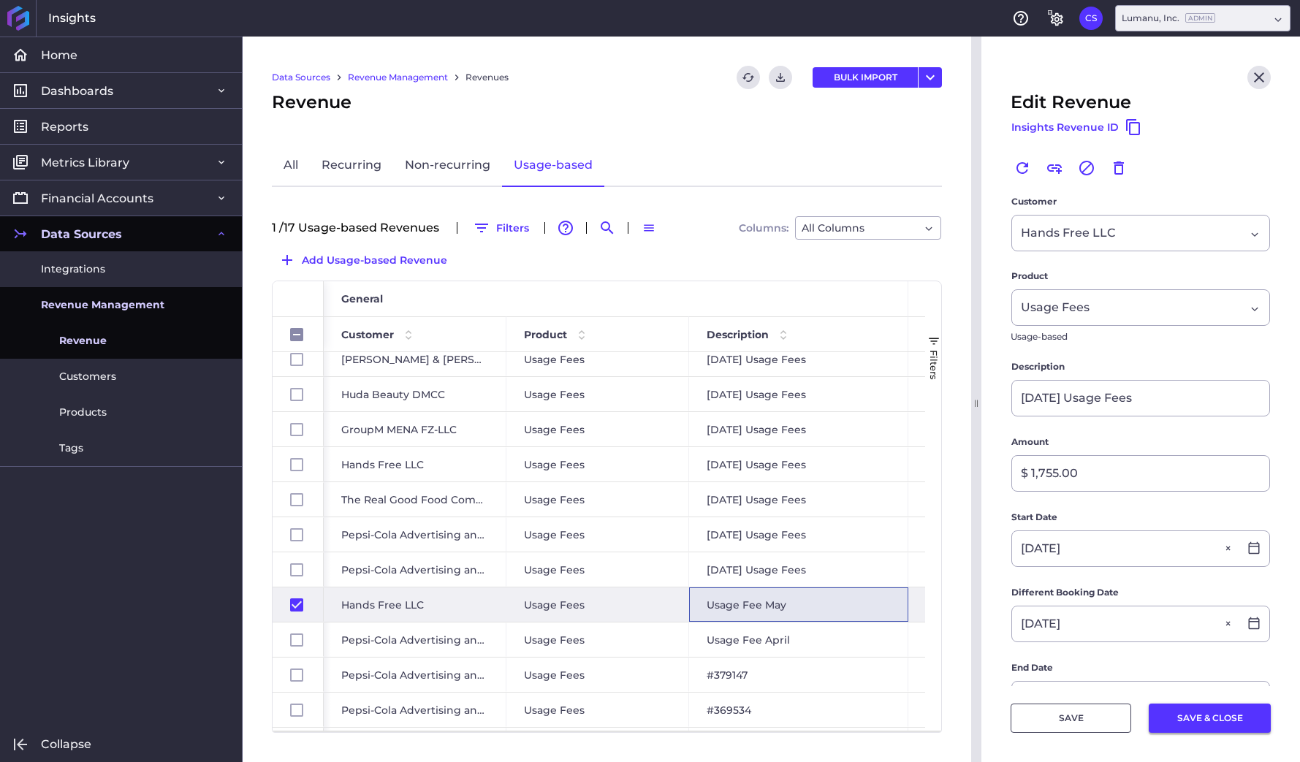
click at [1212, 716] on button "SAVE & CLOSE" at bounding box center [1210, 718] width 122 height 29
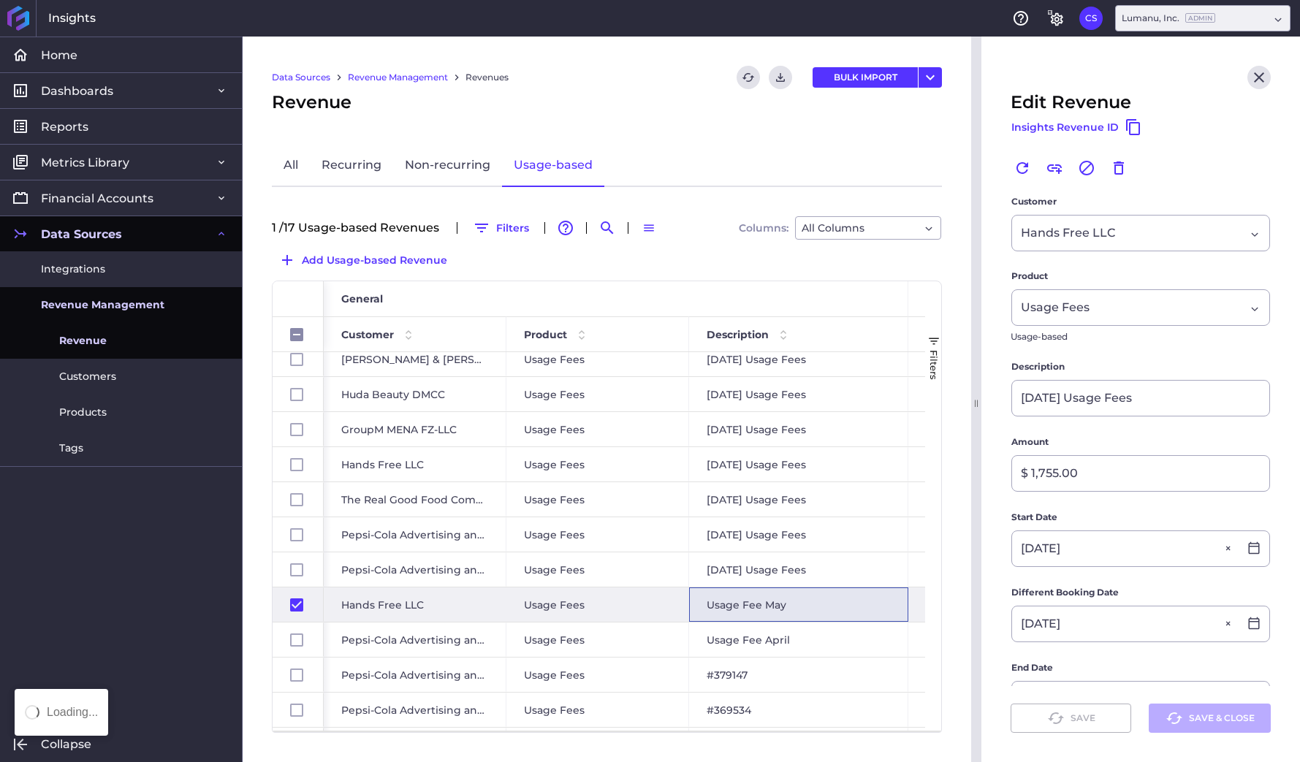
checkbox input "false"
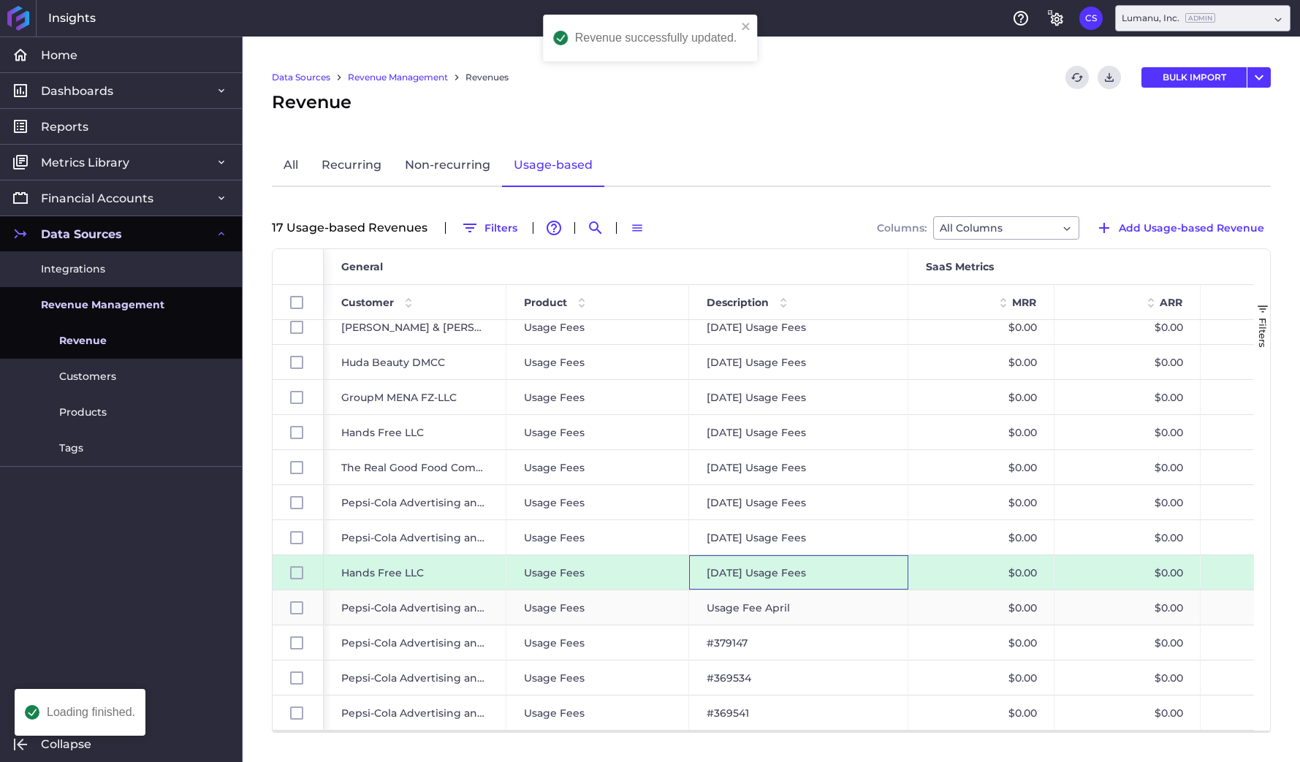
scroll to position [186, 0]
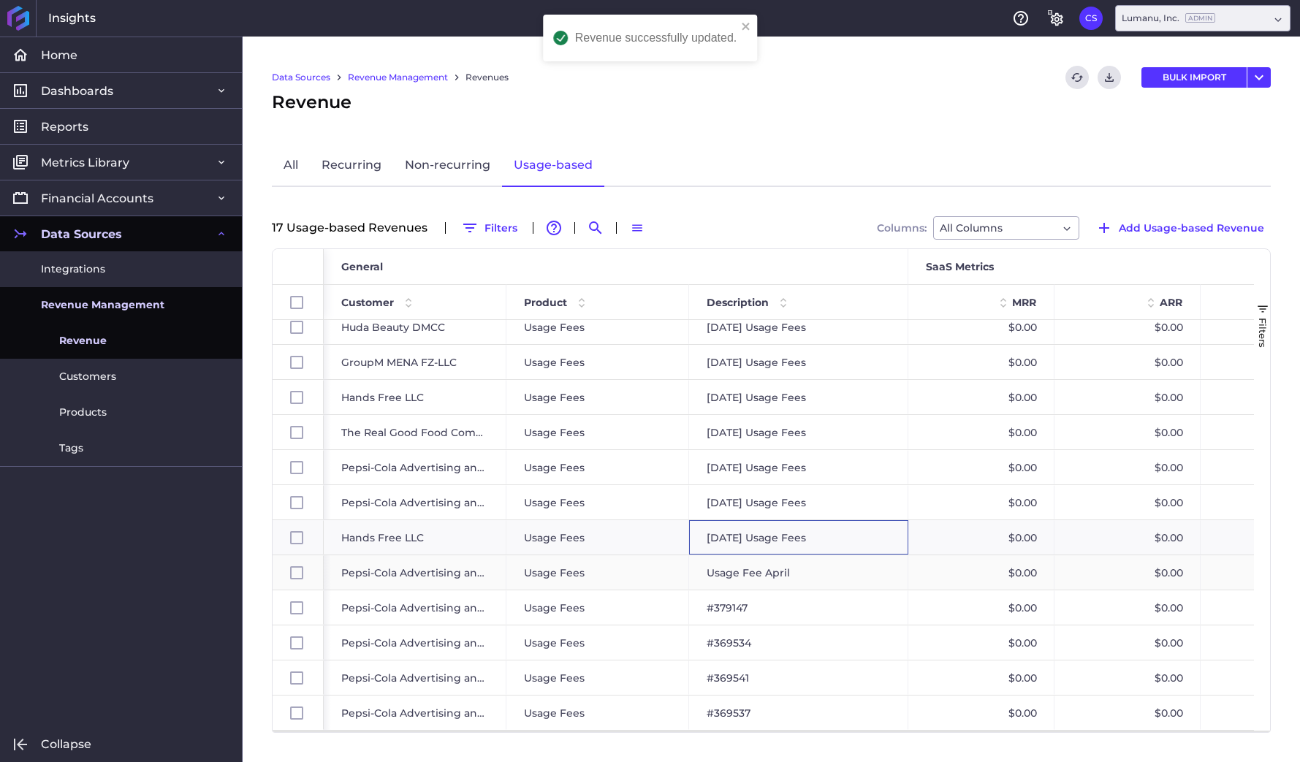
click at [889, 570] on div "Usage Fee April" at bounding box center [798, 572] width 219 height 34
checkbox input "false"
checkbox input "true"
checkbox input "false"
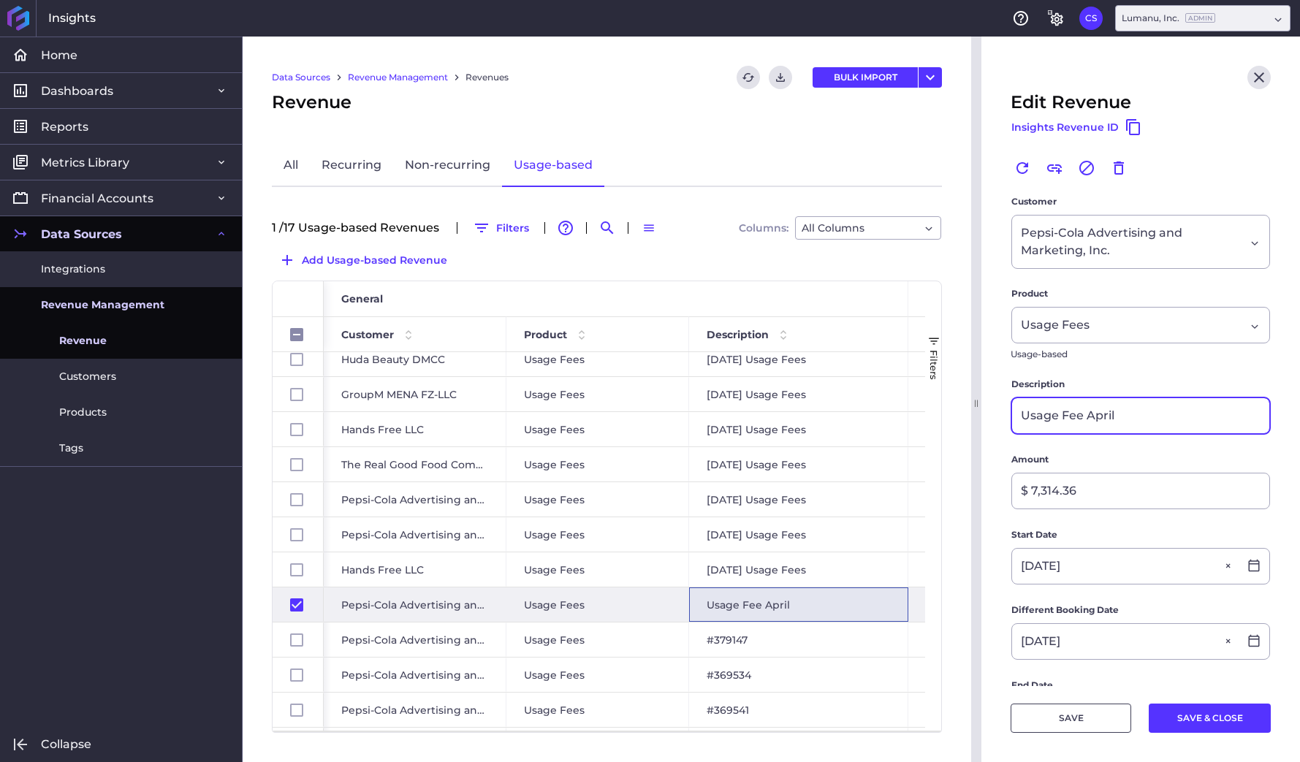
drag, startPoint x: 1147, startPoint y: 410, endPoint x: 993, endPoint y: 409, distance: 153.5
click at [993, 409] on main "Customer Pepsi-Cola Advertising and Marketing, Inc. Pepsi-Cola Advertising and …" at bounding box center [1141, 638] width 319 height 889
paste input "M[DATE] Usage Fees"
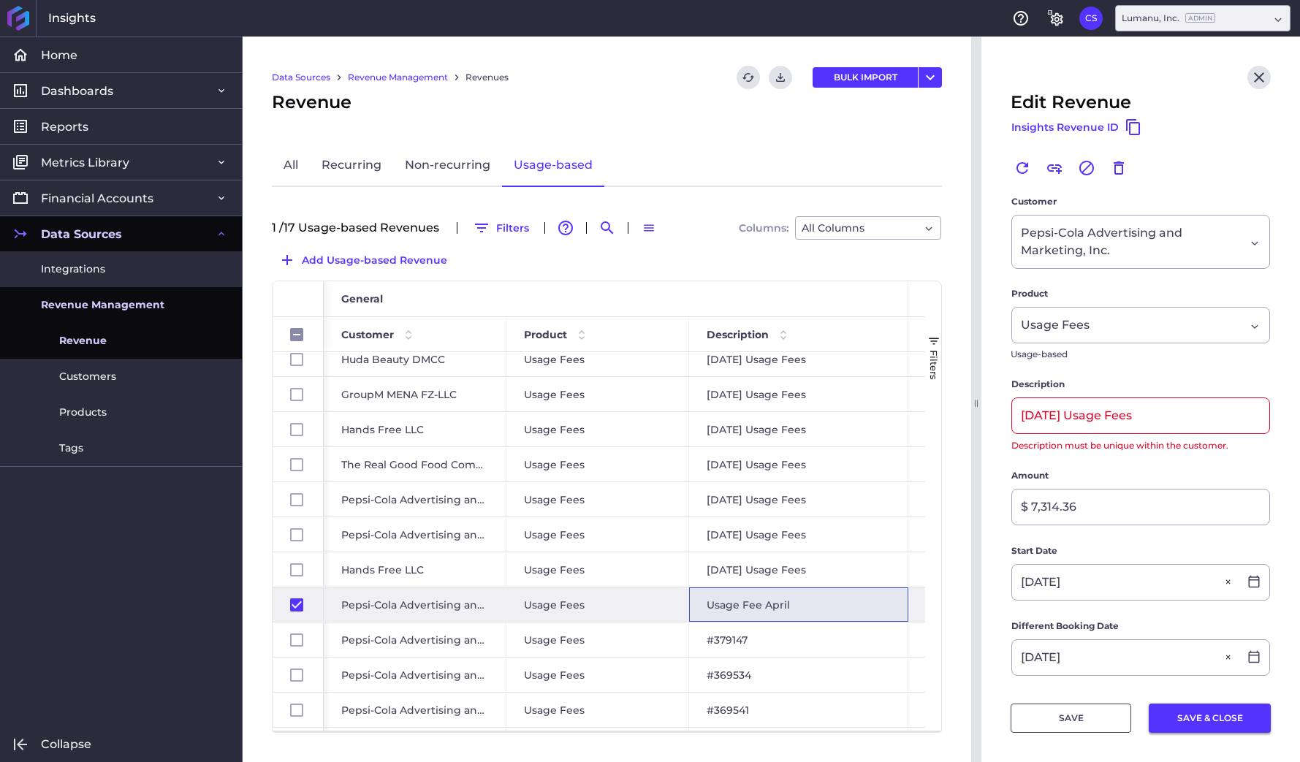
click at [1219, 715] on button "SAVE & CLOSE" at bounding box center [1210, 718] width 122 height 29
click at [1183, 395] on label "Description" at bounding box center [1141, 387] width 259 height 20
click at [1052, 414] on input "M[DATE] Usage Fees" at bounding box center [1140, 415] width 257 height 35
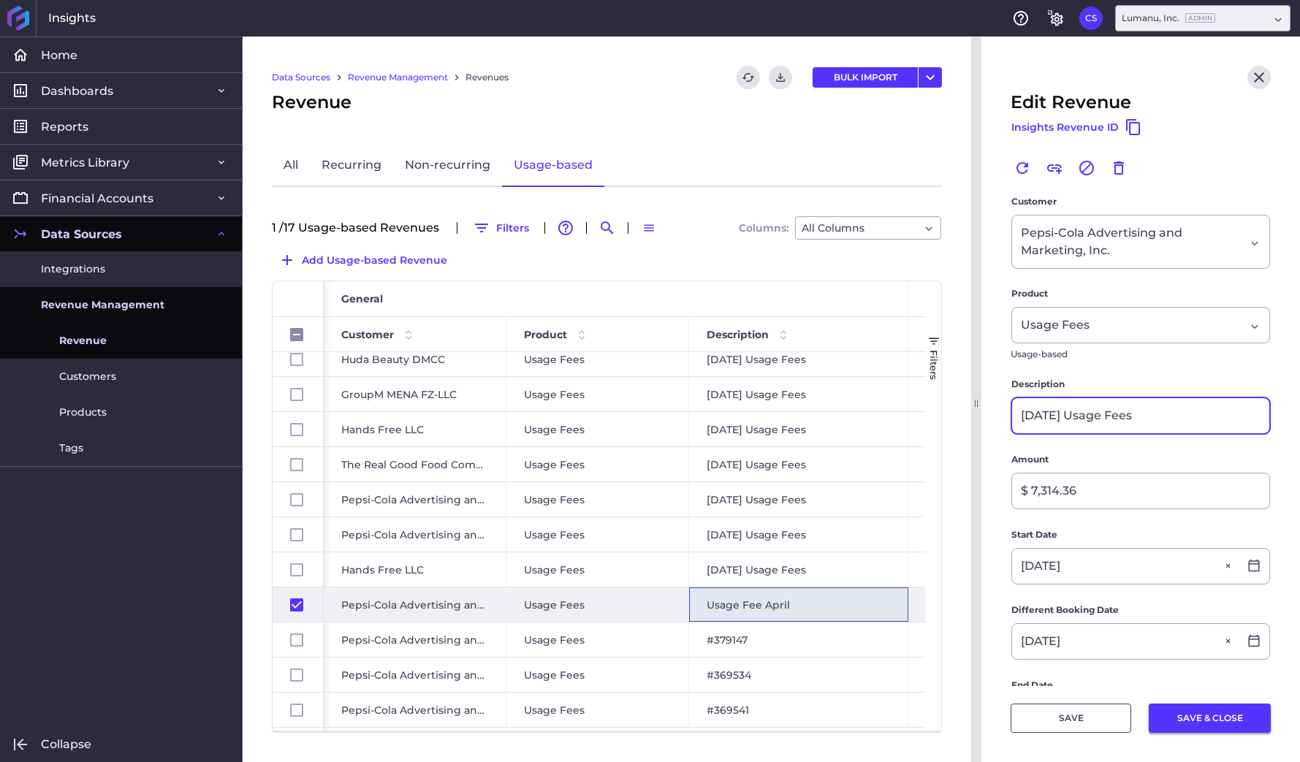
type input "A[DATE] Usage Fees"
click at [1191, 713] on button "SAVE & CLOSE" at bounding box center [1210, 718] width 122 height 29
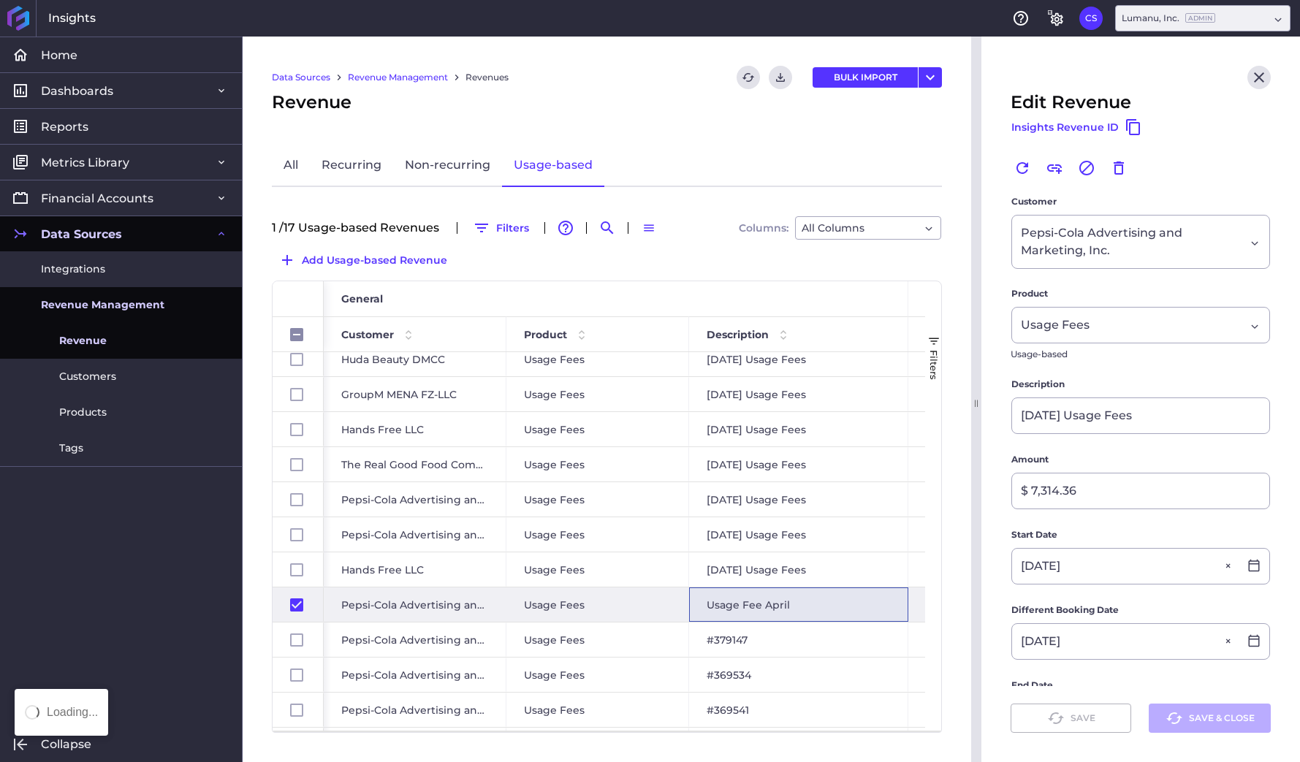
checkbox input "false"
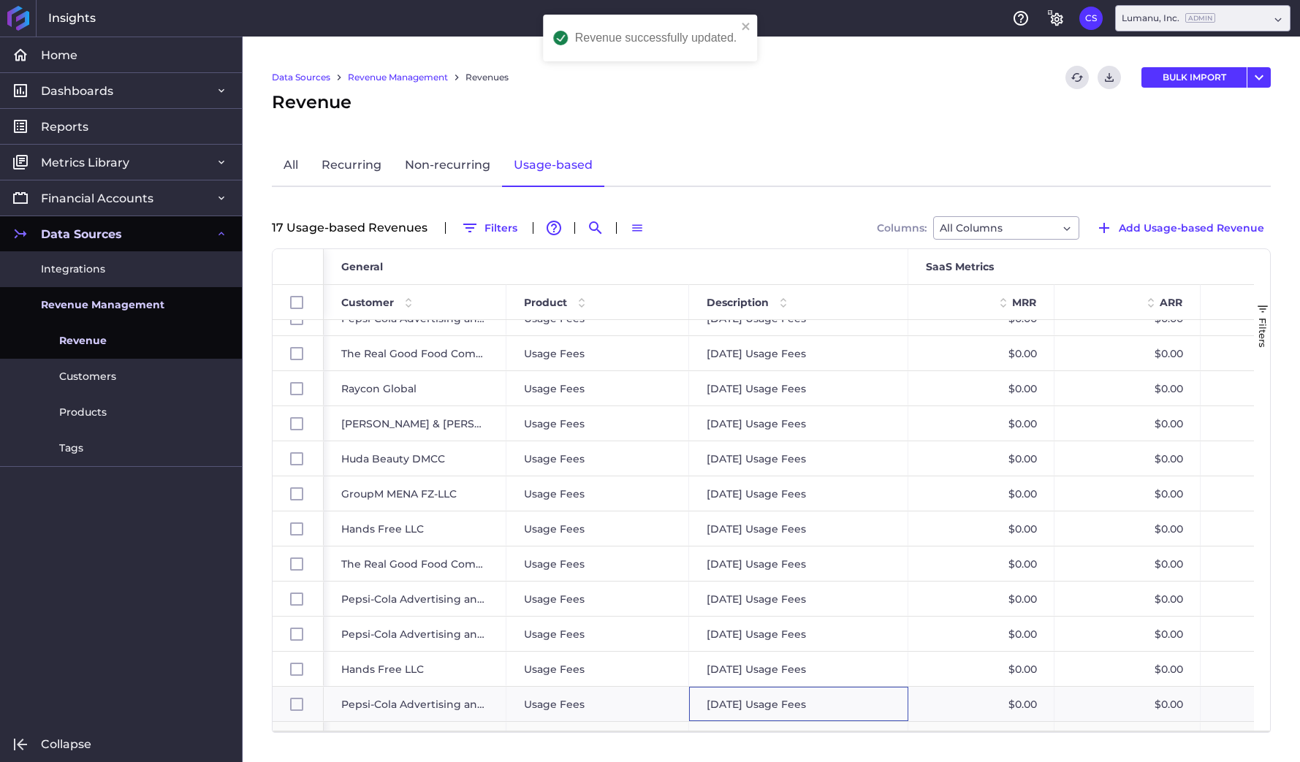
scroll to position [0, 0]
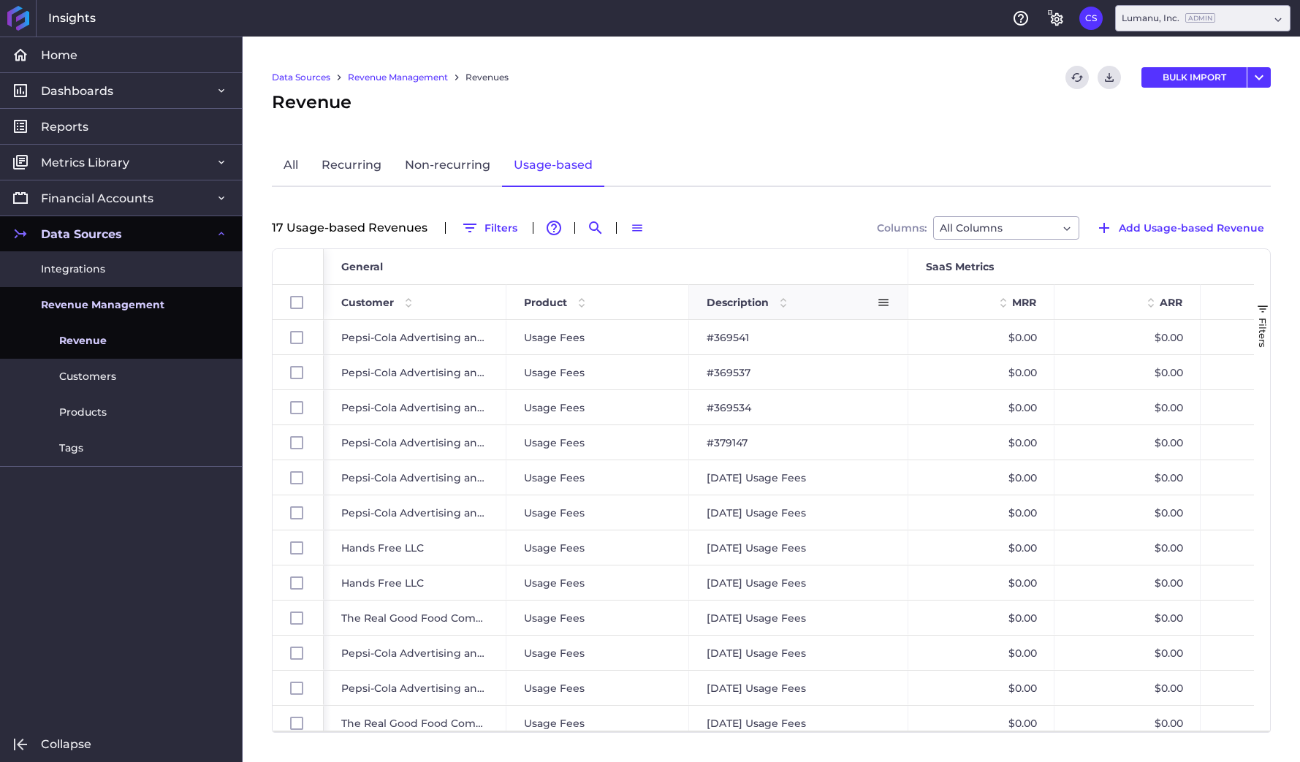
click at [775, 300] on span at bounding box center [784, 303] width 18 height 18
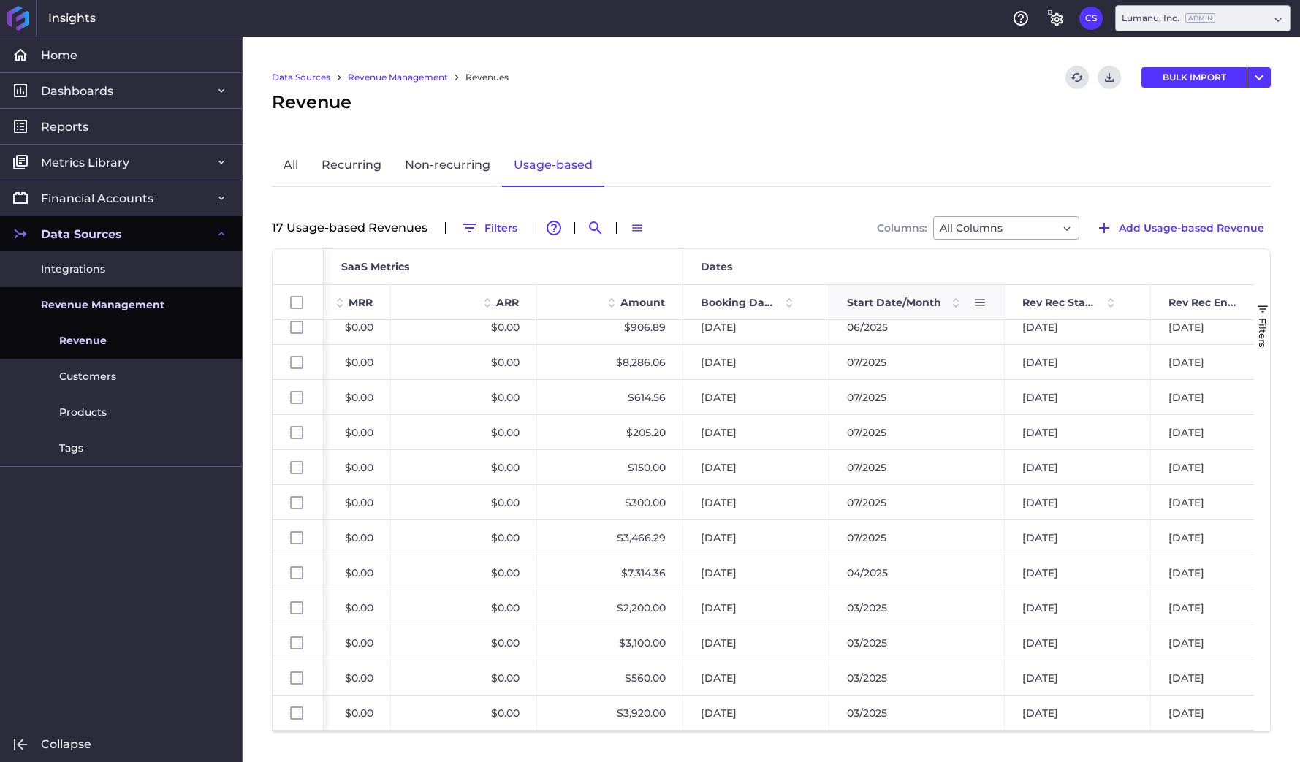
click at [957, 301] on span at bounding box center [956, 303] width 18 height 18
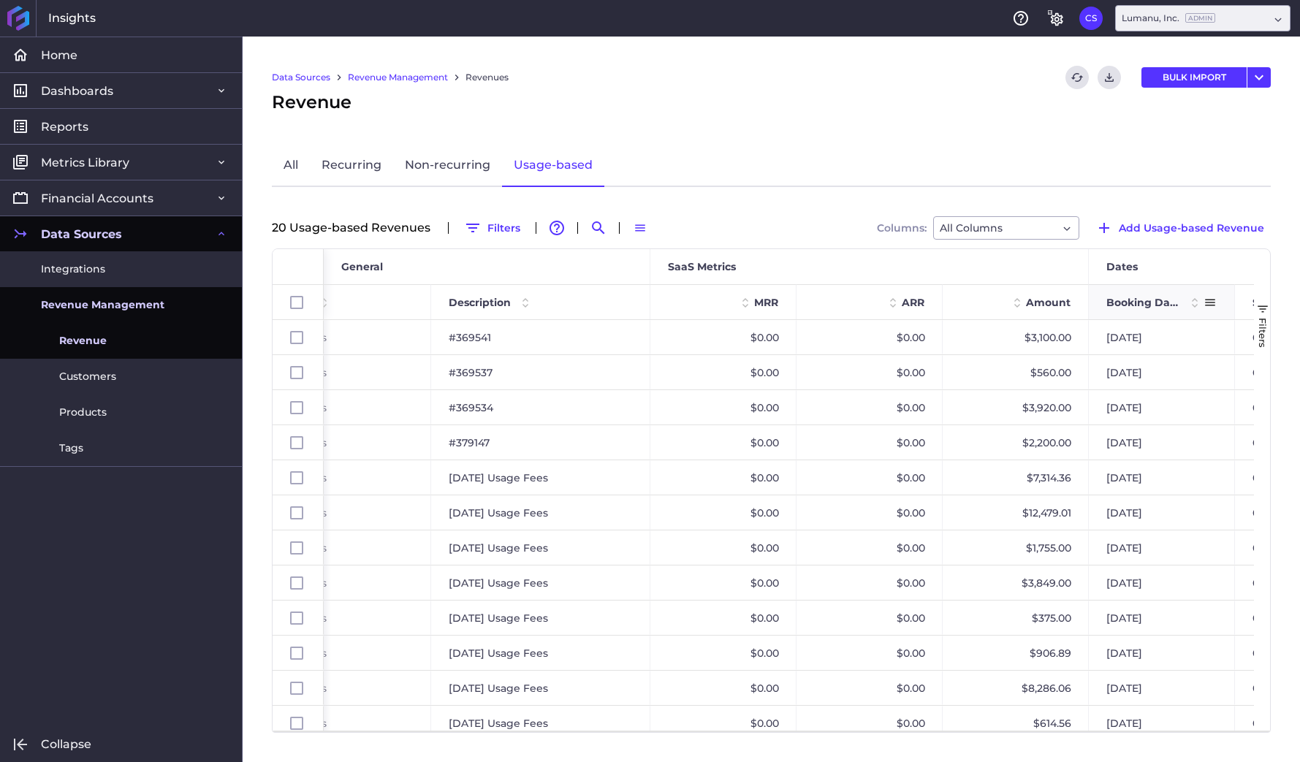
click at [1194, 307] on span at bounding box center [1195, 303] width 18 height 18
click at [1193, 297] on span at bounding box center [1195, 303] width 18 height 18
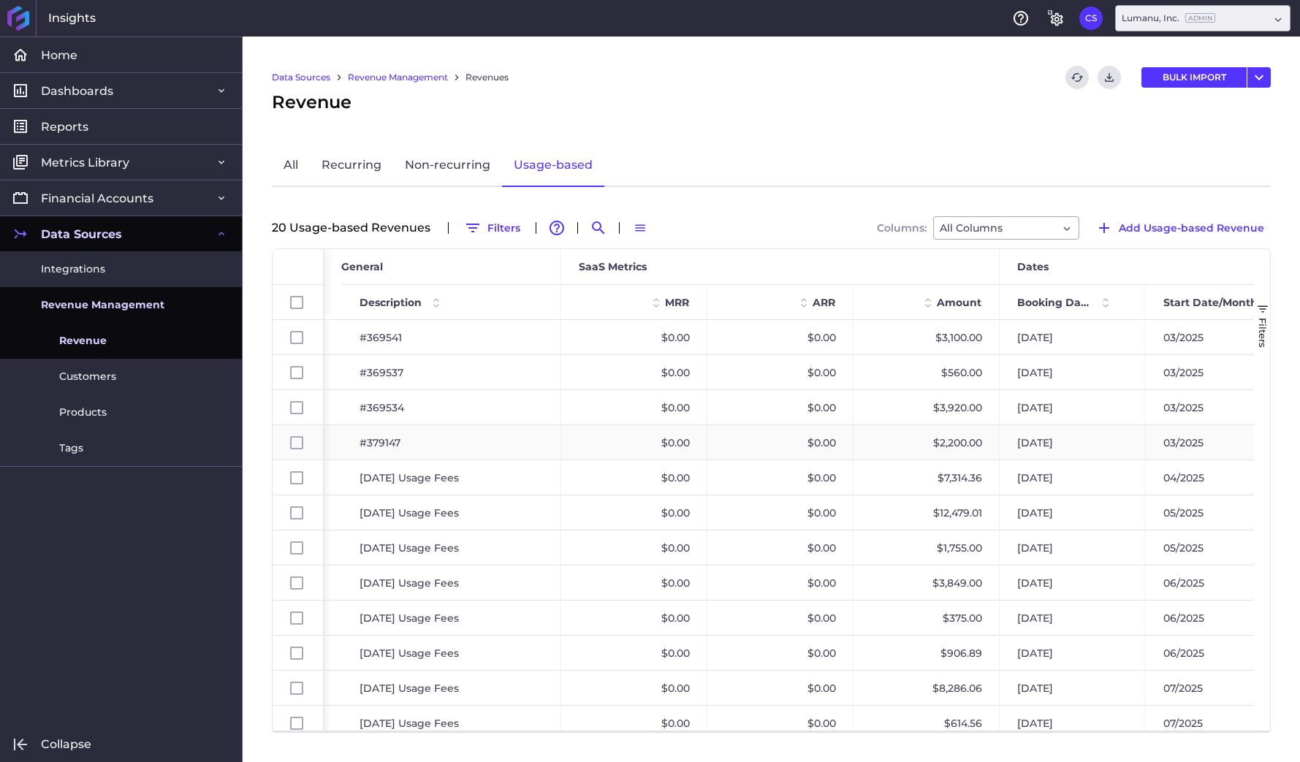
scroll to position [0, 617]
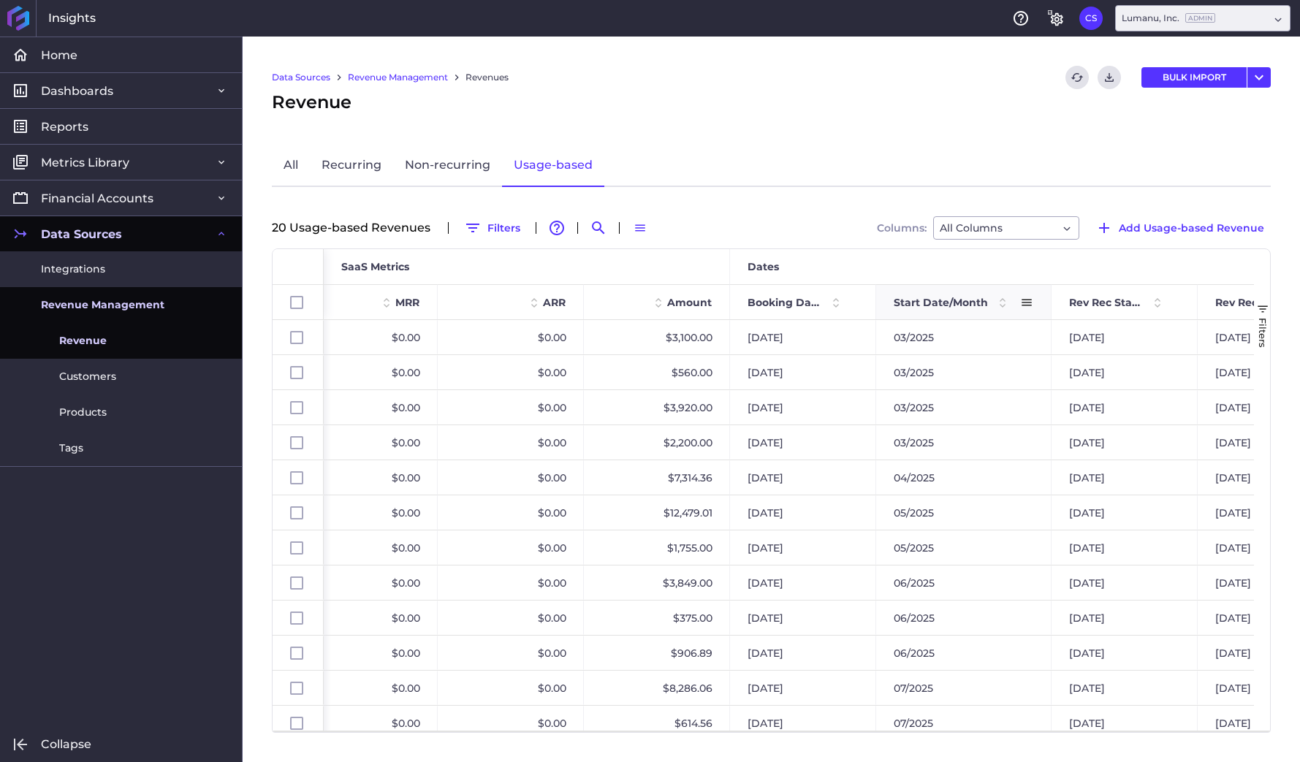
click at [940, 300] on span "Start Date/Month" at bounding box center [941, 302] width 94 height 13
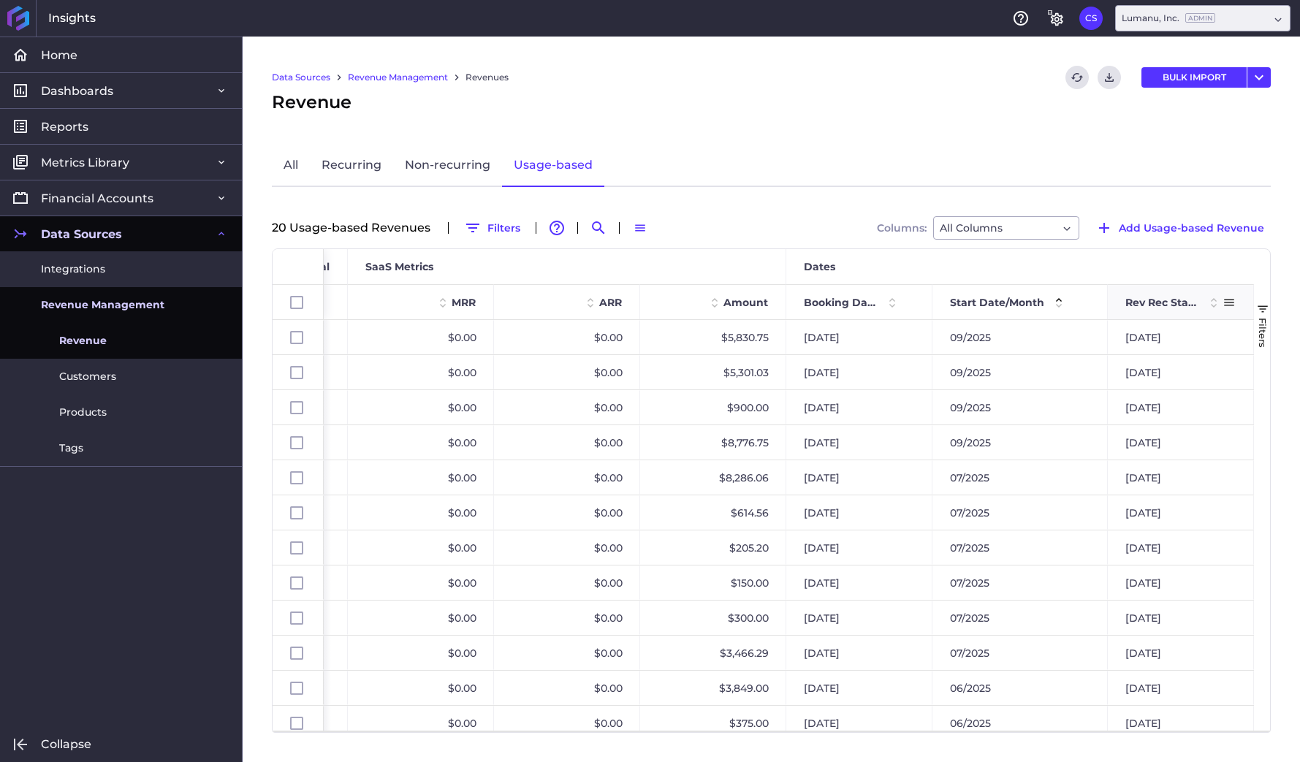
scroll to position [0, 707]
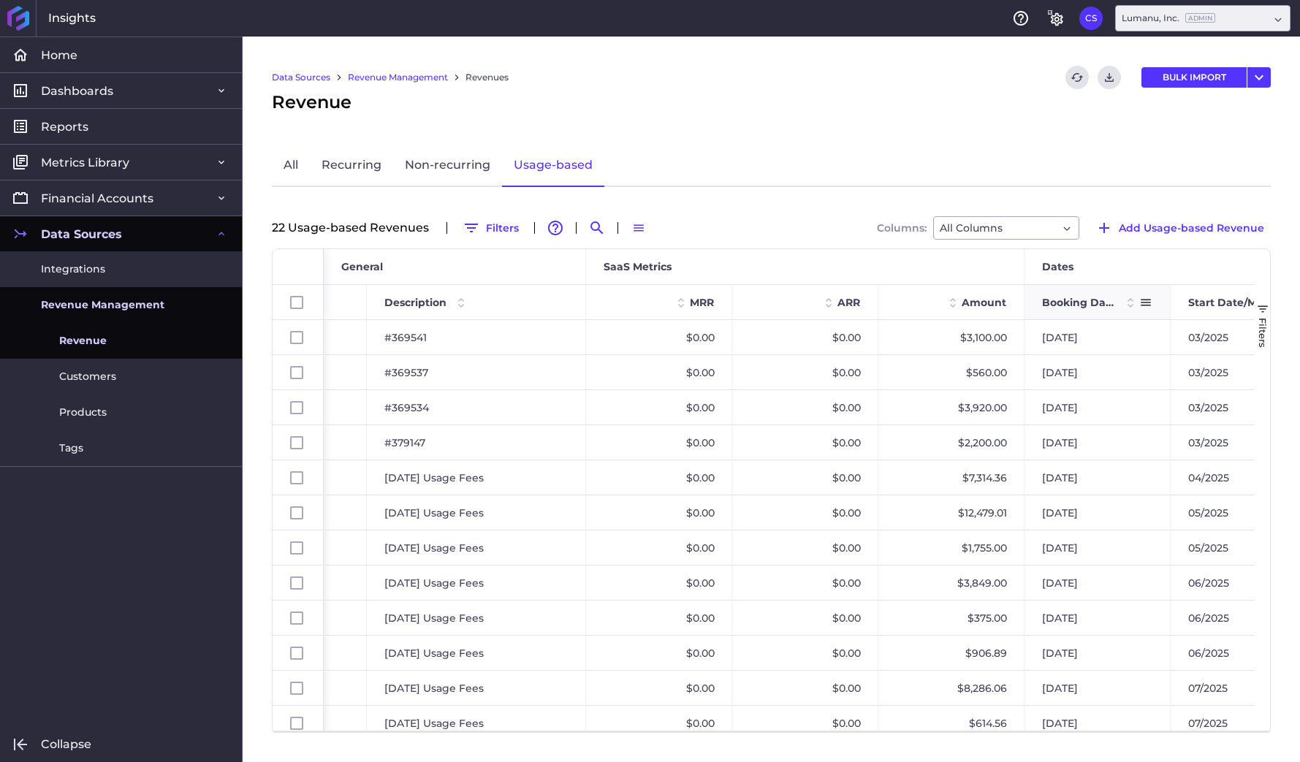
click at [1126, 307] on span at bounding box center [1131, 303] width 18 height 18
click at [1127, 300] on span at bounding box center [1131, 303] width 18 height 18
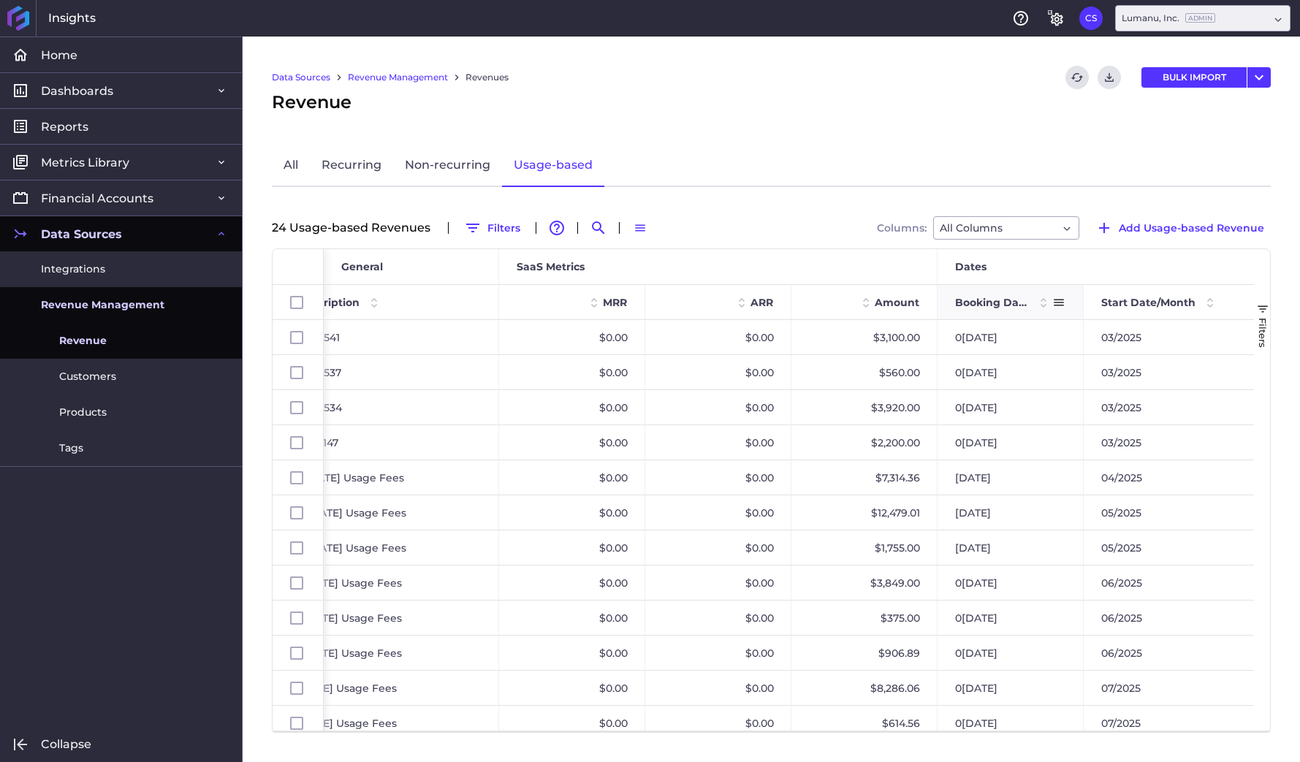
click at [1045, 305] on span at bounding box center [1044, 303] width 18 height 18
click at [1041, 305] on span at bounding box center [1044, 303] width 18 height 18
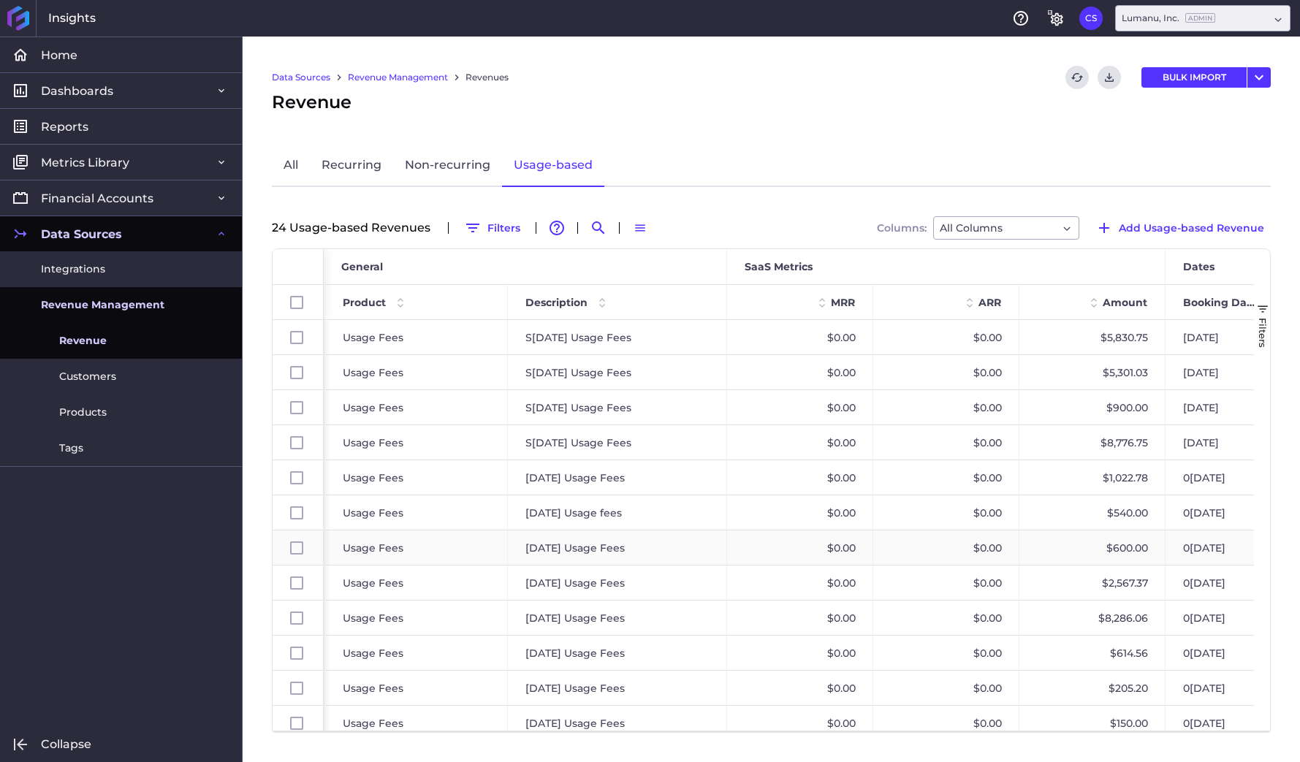
scroll to position [0, 175]
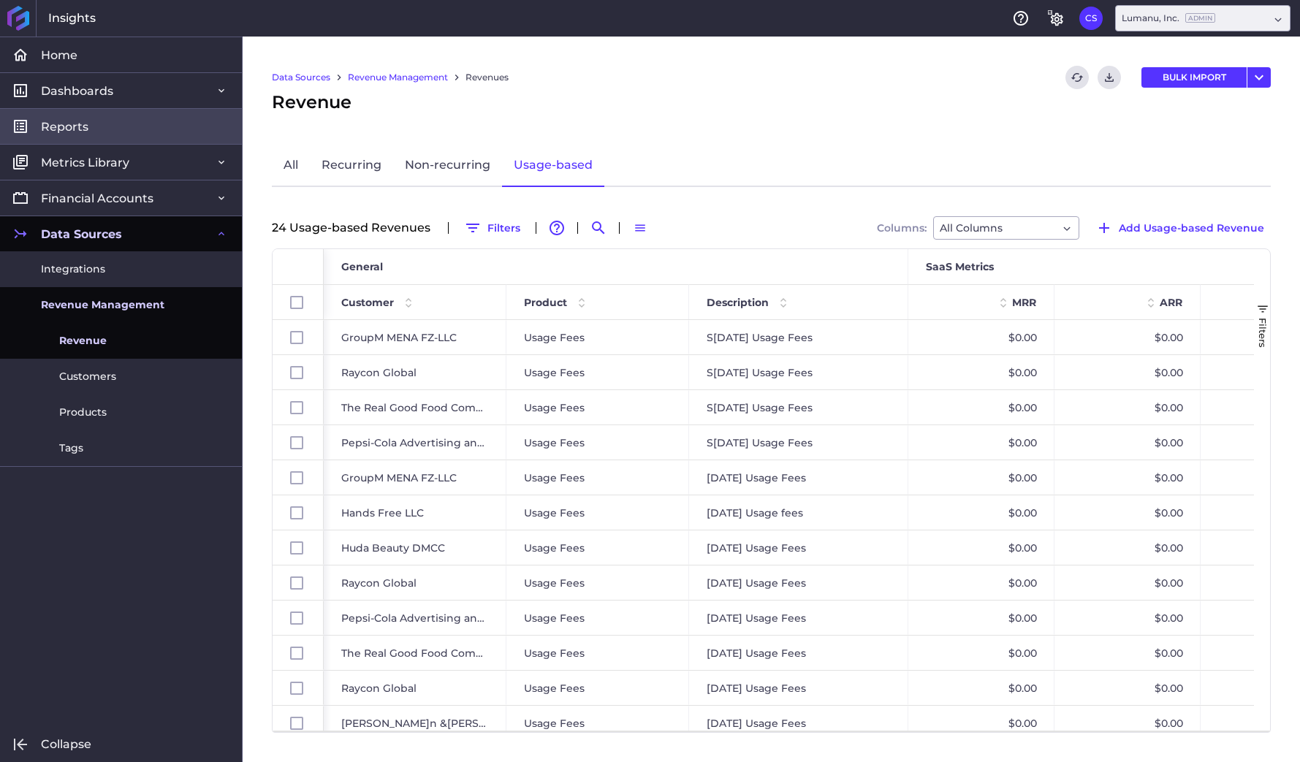
click at [145, 120] on link "Reports" at bounding box center [121, 126] width 242 height 36
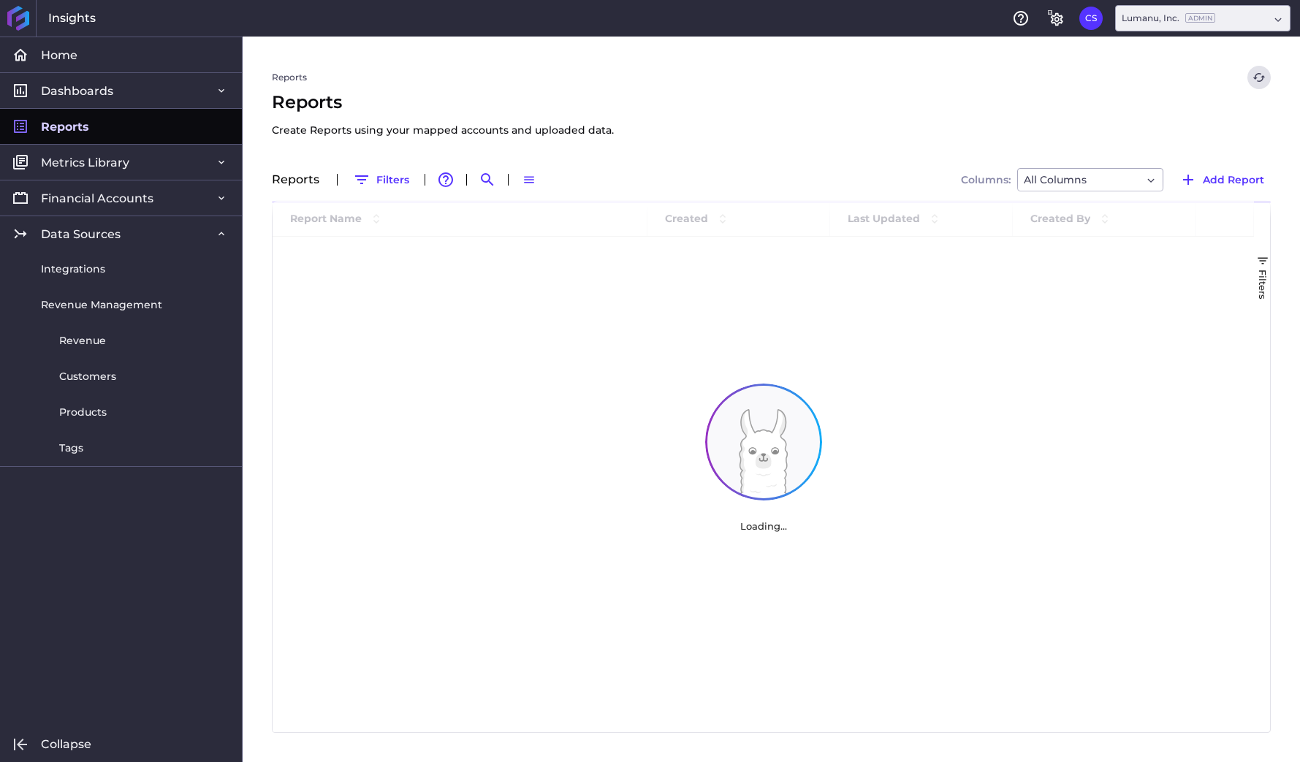
click at [145, 120] on link "Reports" at bounding box center [121, 126] width 242 height 36
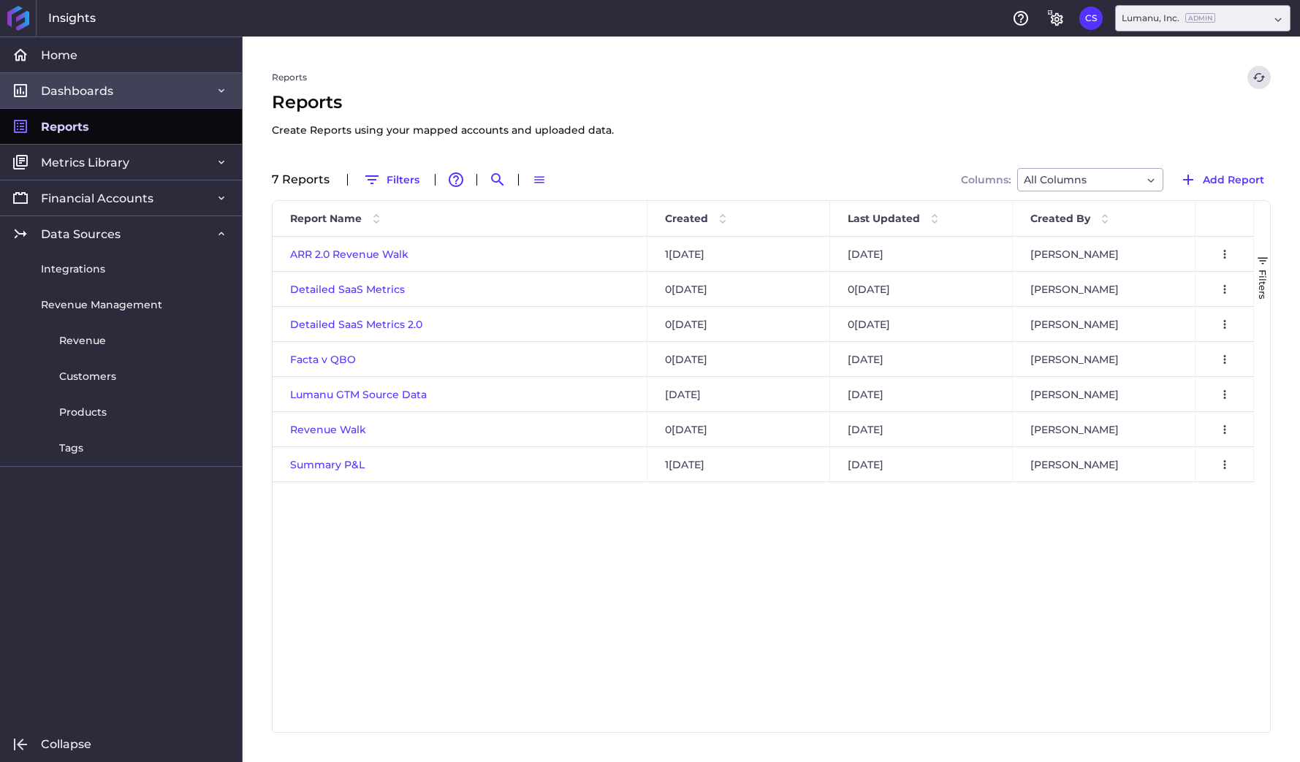
click at [80, 96] on span "Dashboards" at bounding box center [77, 90] width 72 height 15
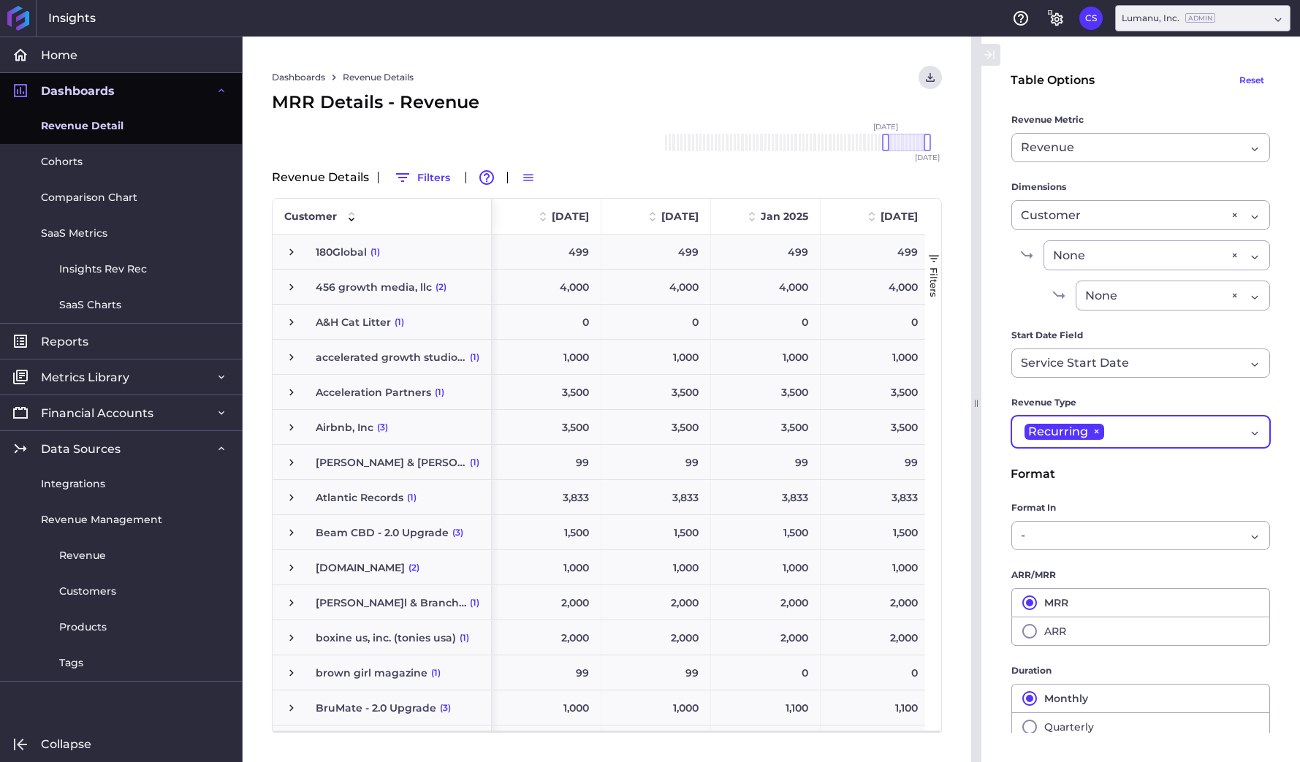
click at [1145, 422] on div "Recurring ×" at bounding box center [1133, 432] width 224 height 20
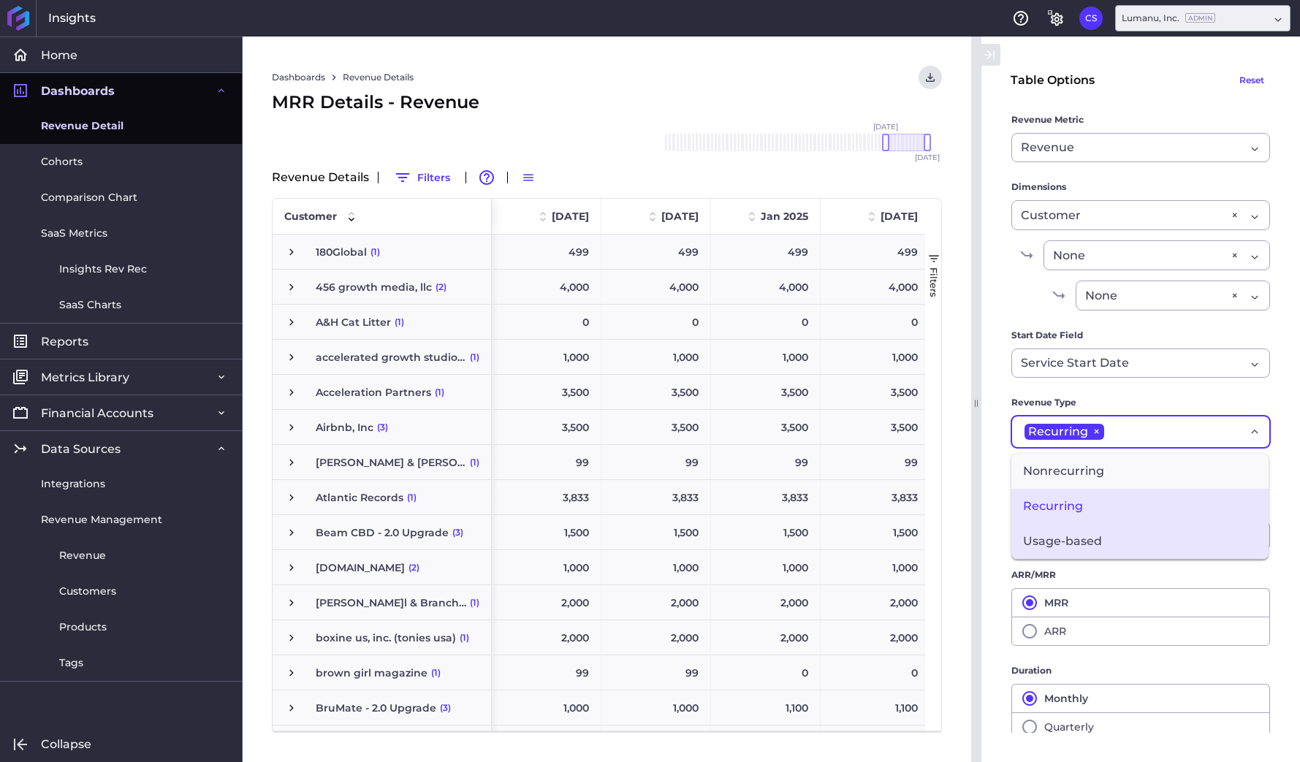
click at [1085, 542] on span "Usage-based" at bounding box center [1140, 541] width 257 height 35
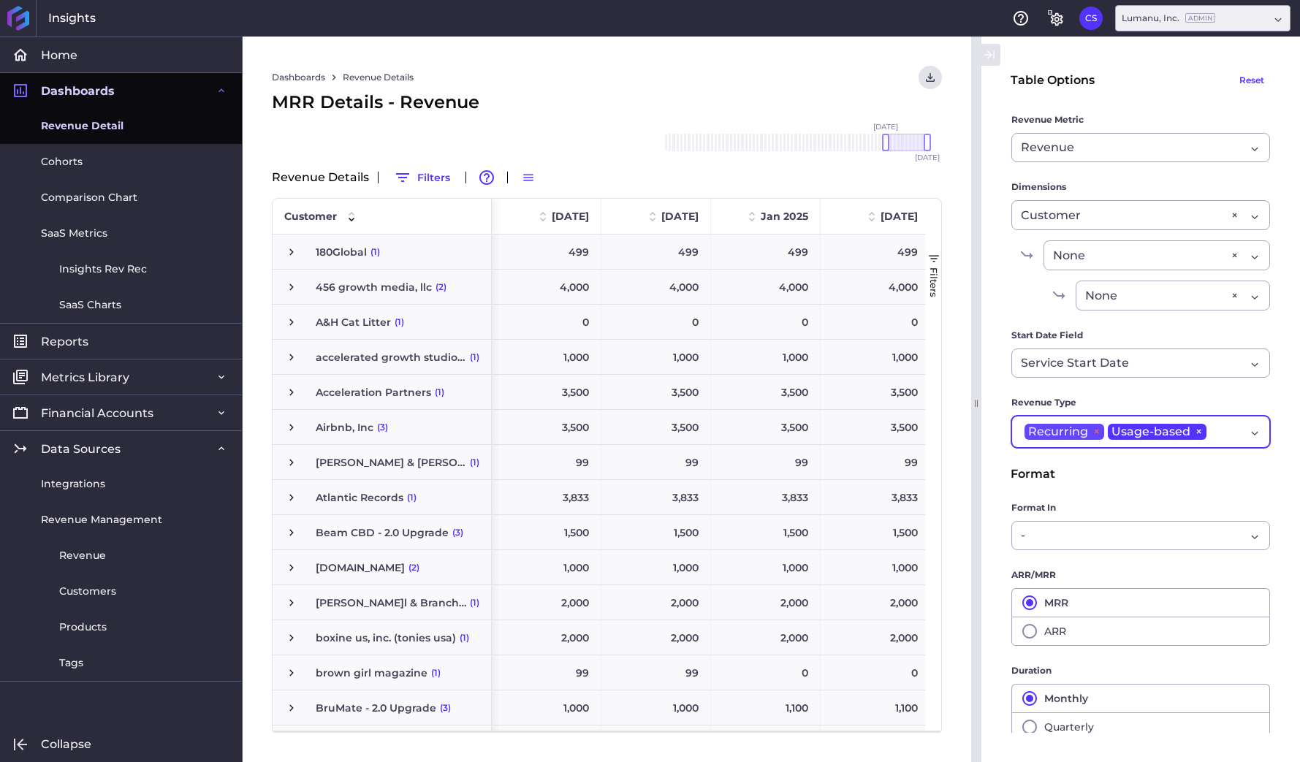
click at [1096, 428] on span "×" at bounding box center [1096, 432] width 16 height 16
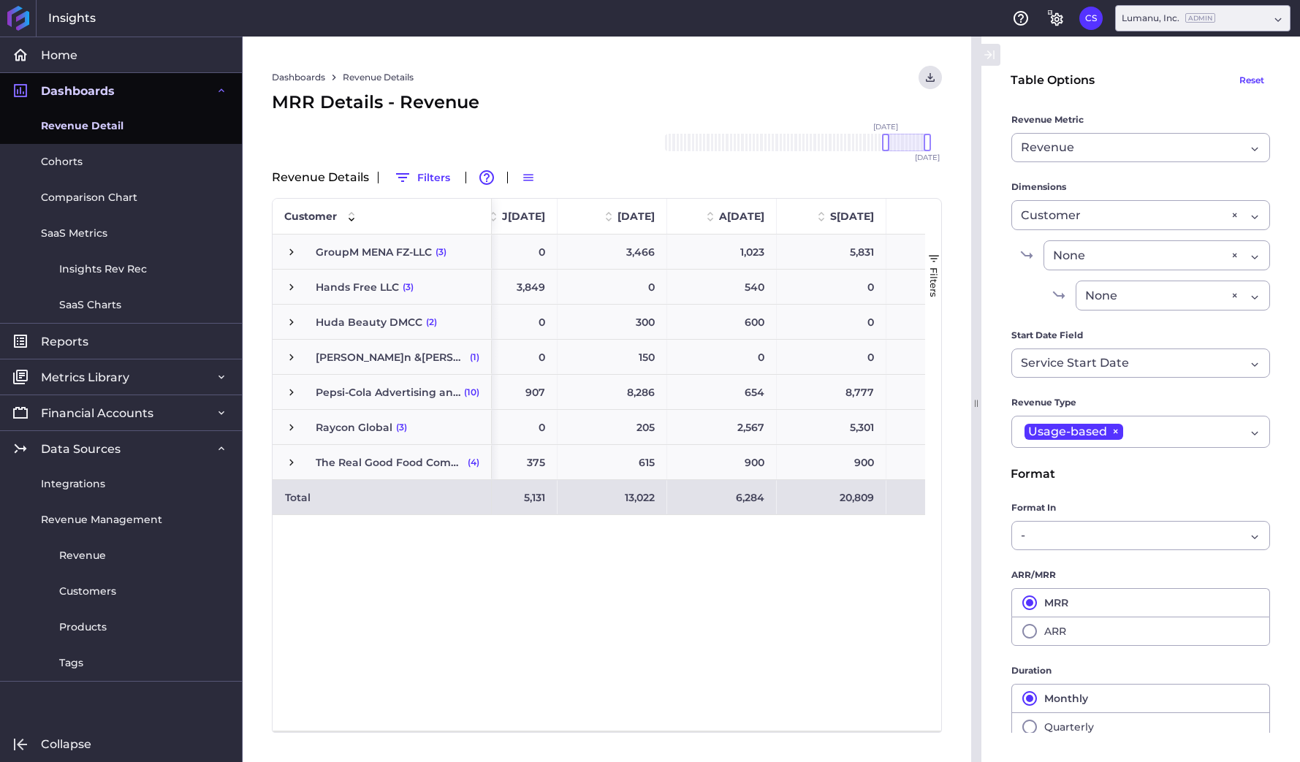
scroll to position [0, 882]
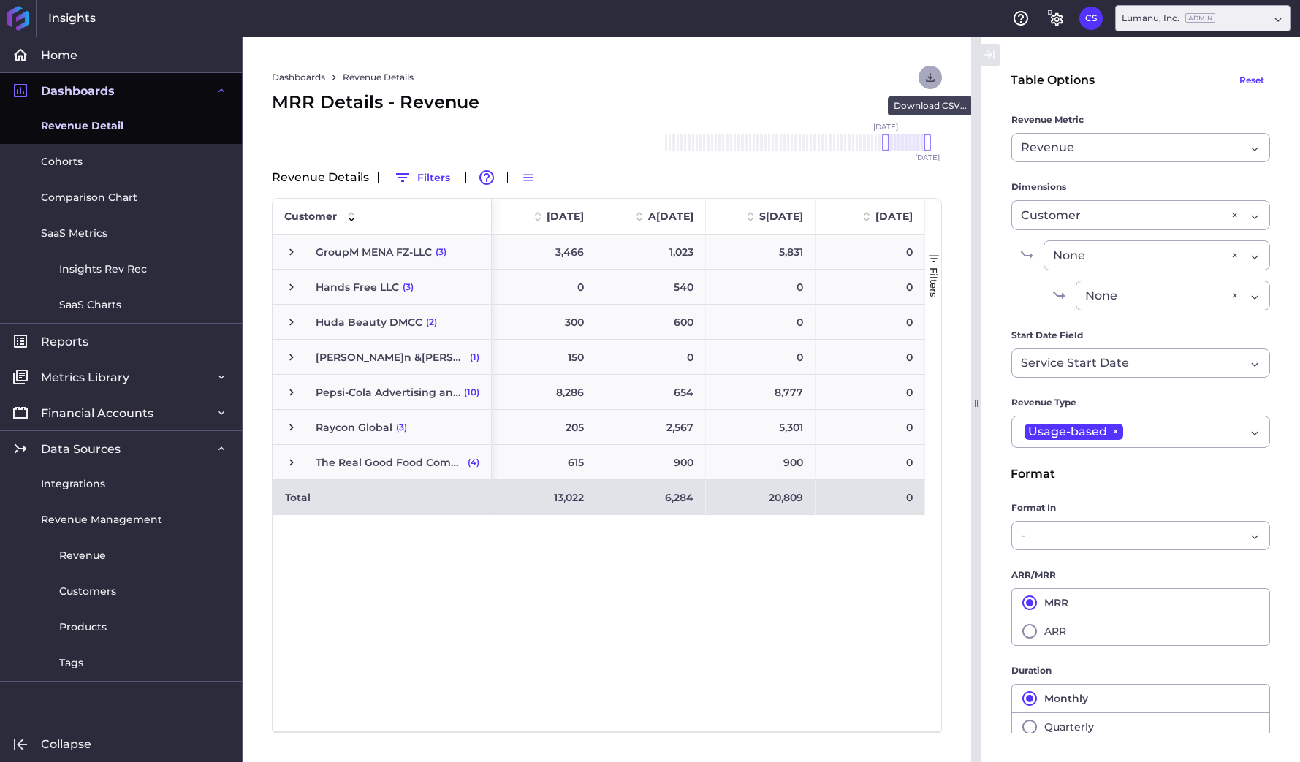
click at [938, 75] on button "User Menu" at bounding box center [930, 77] width 23 height 23
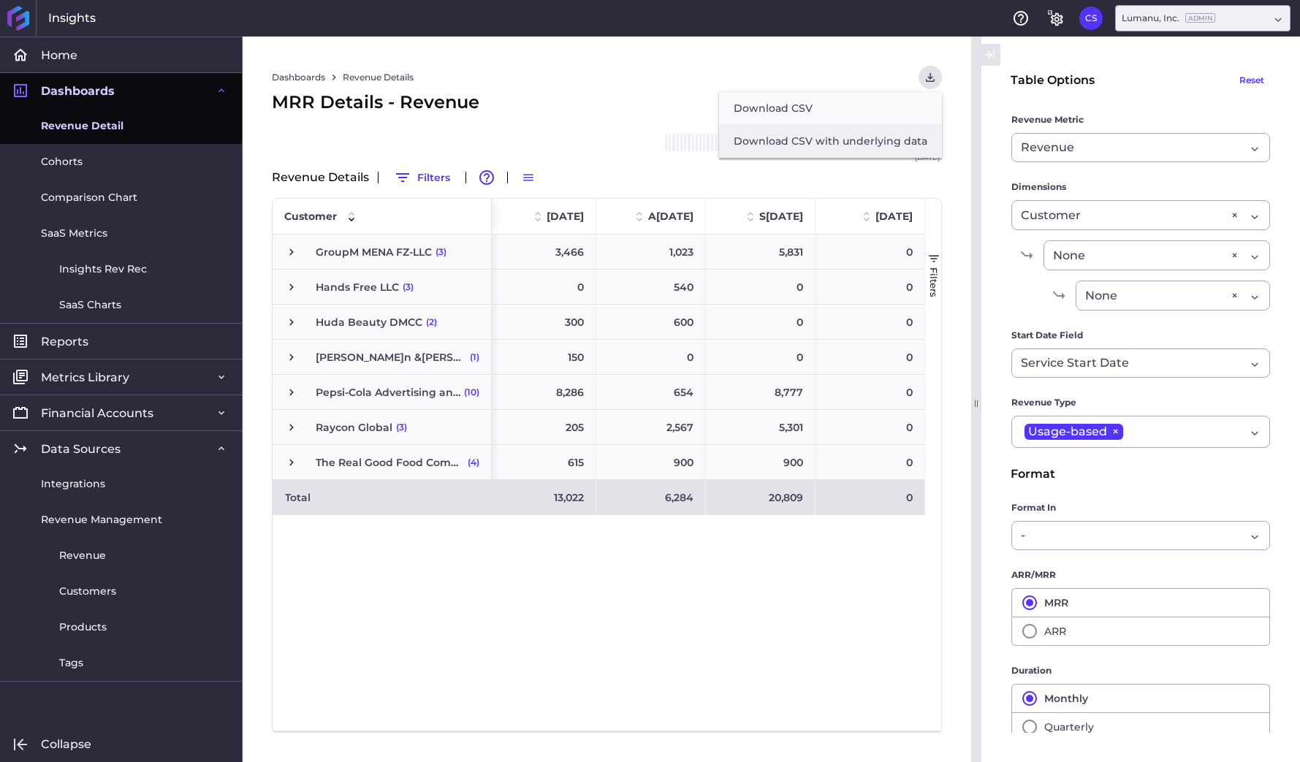
click at [842, 138] on button "Download CSV with underlying data" at bounding box center [830, 141] width 223 height 33
click at [102, 118] on span "Revenue Detail" at bounding box center [82, 125] width 83 height 15
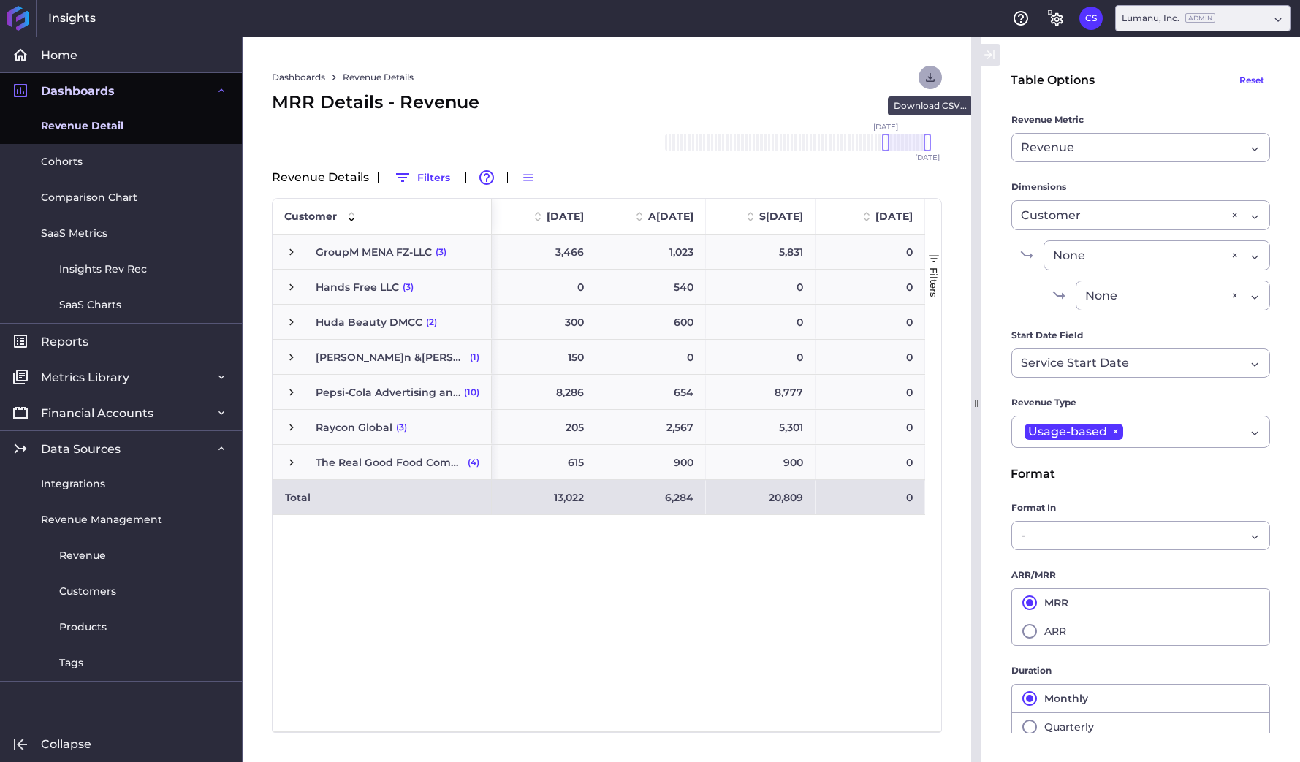
click at [933, 75] on icon "User Menu" at bounding box center [930, 77] width 13 height 13
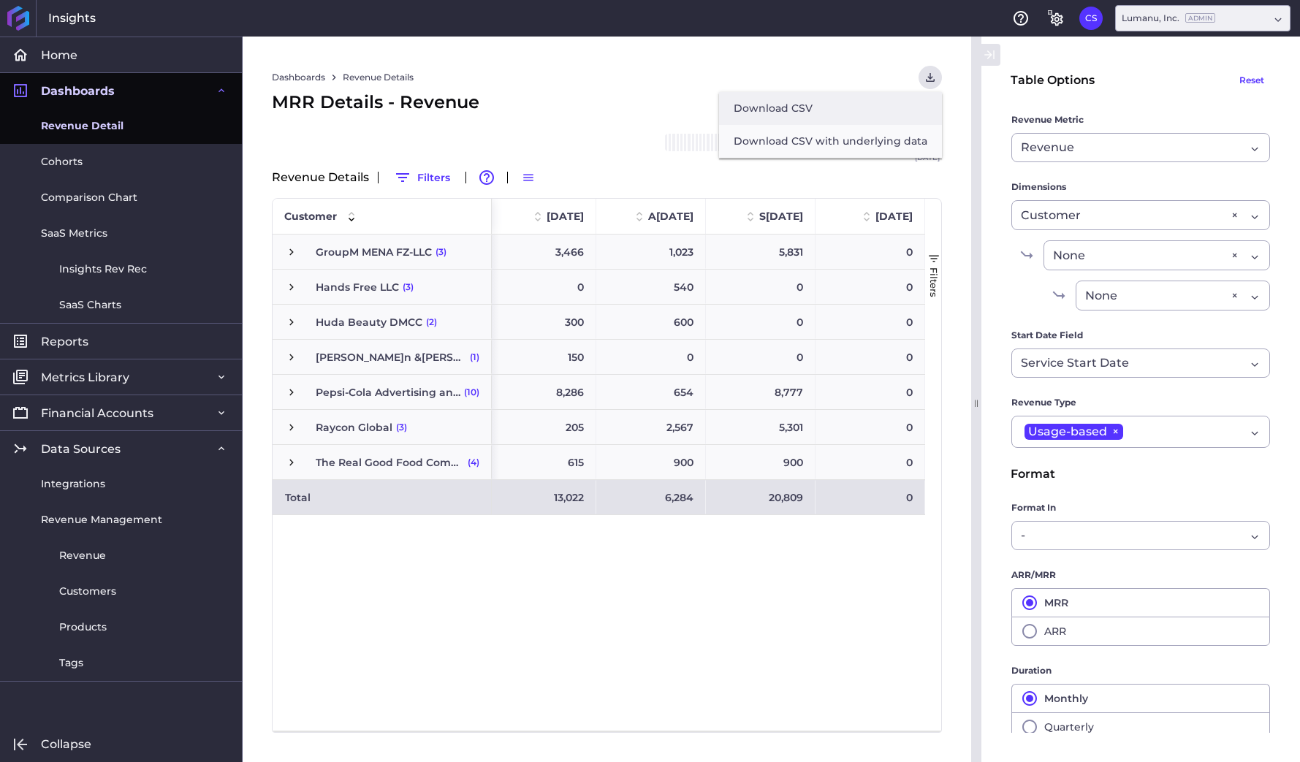
click at [840, 105] on button "Download CSV" at bounding box center [830, 108] width 223 height 33
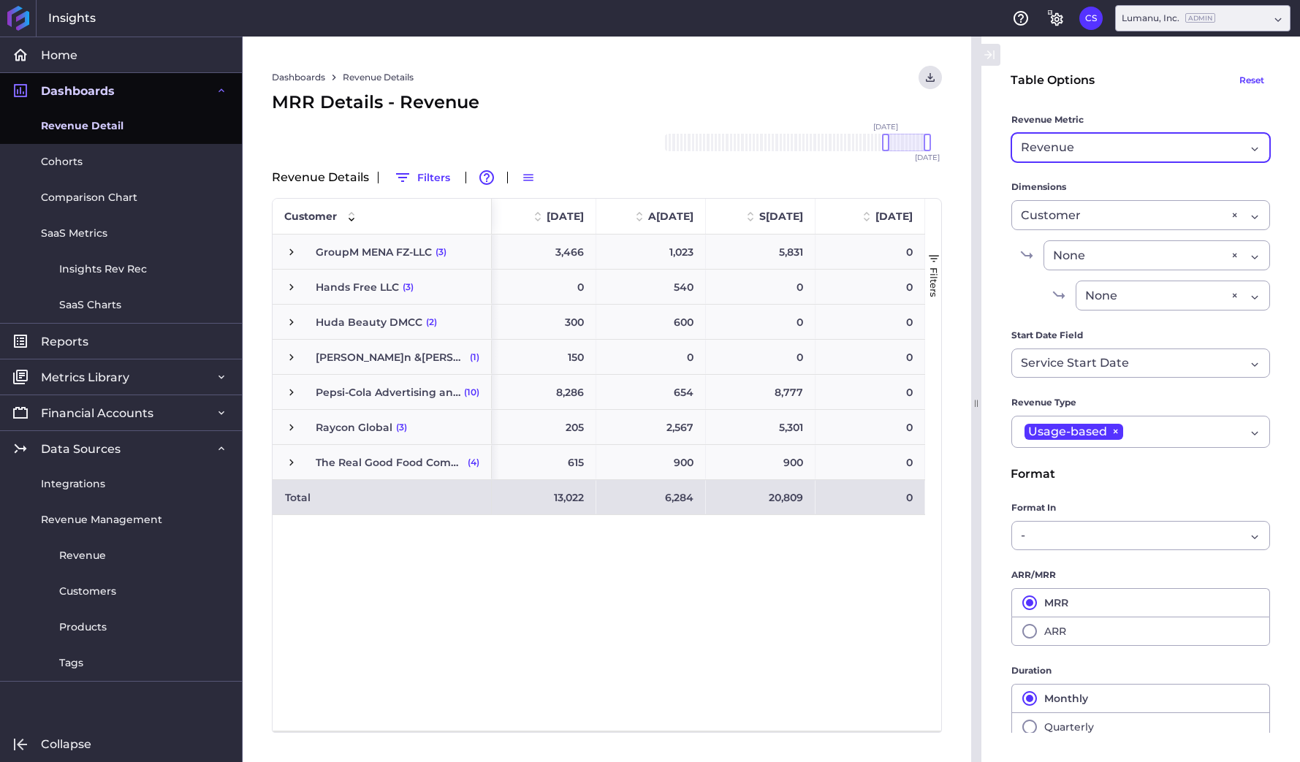
click at [1088, 152] on div "Revenue" at bounding box center [1133, 148] width 224 height 18
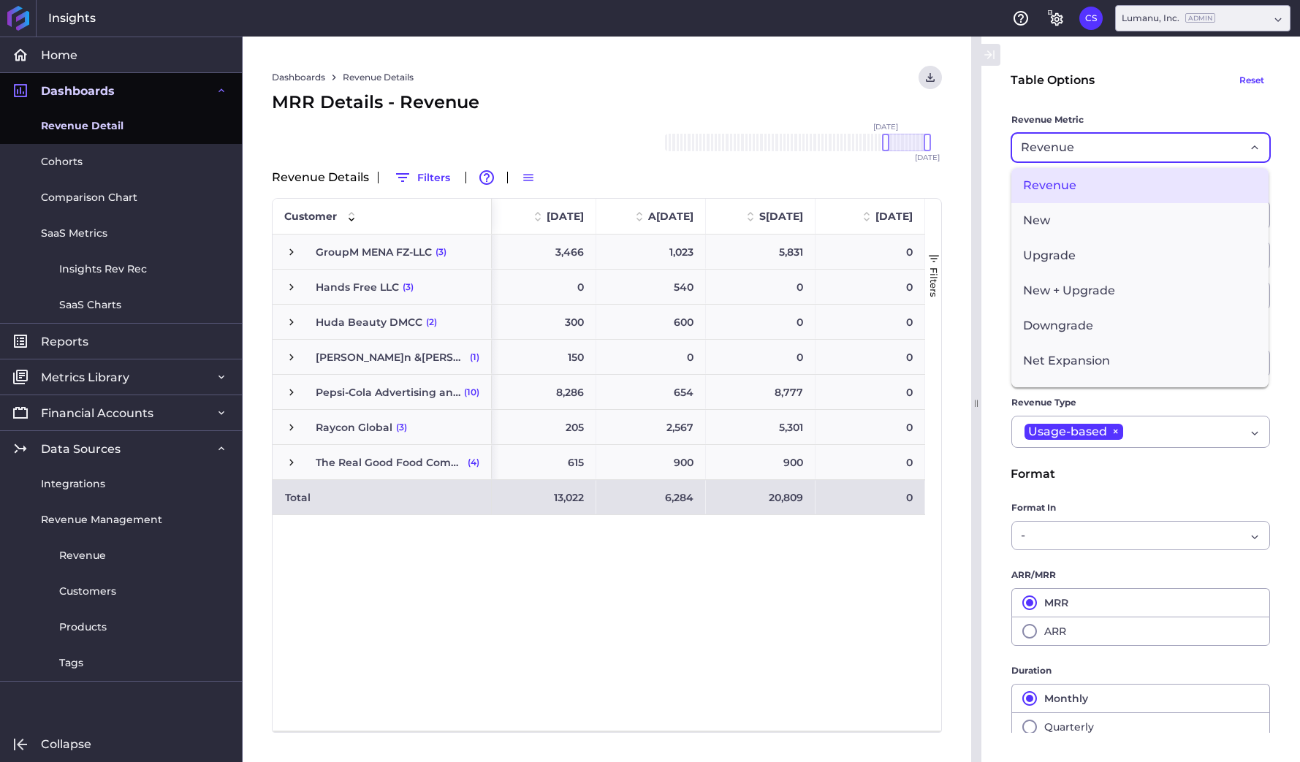
click at [1088, 152] on div "Revenue" at bounding box center [1133, 148] width 224 height 18
click at [1142, 97] on form "Table Options Reset Revenue Metric Revenue Revenue Revenue New Upgrade New + Up…" at bounding box center [1141, 418] width 260 height 705
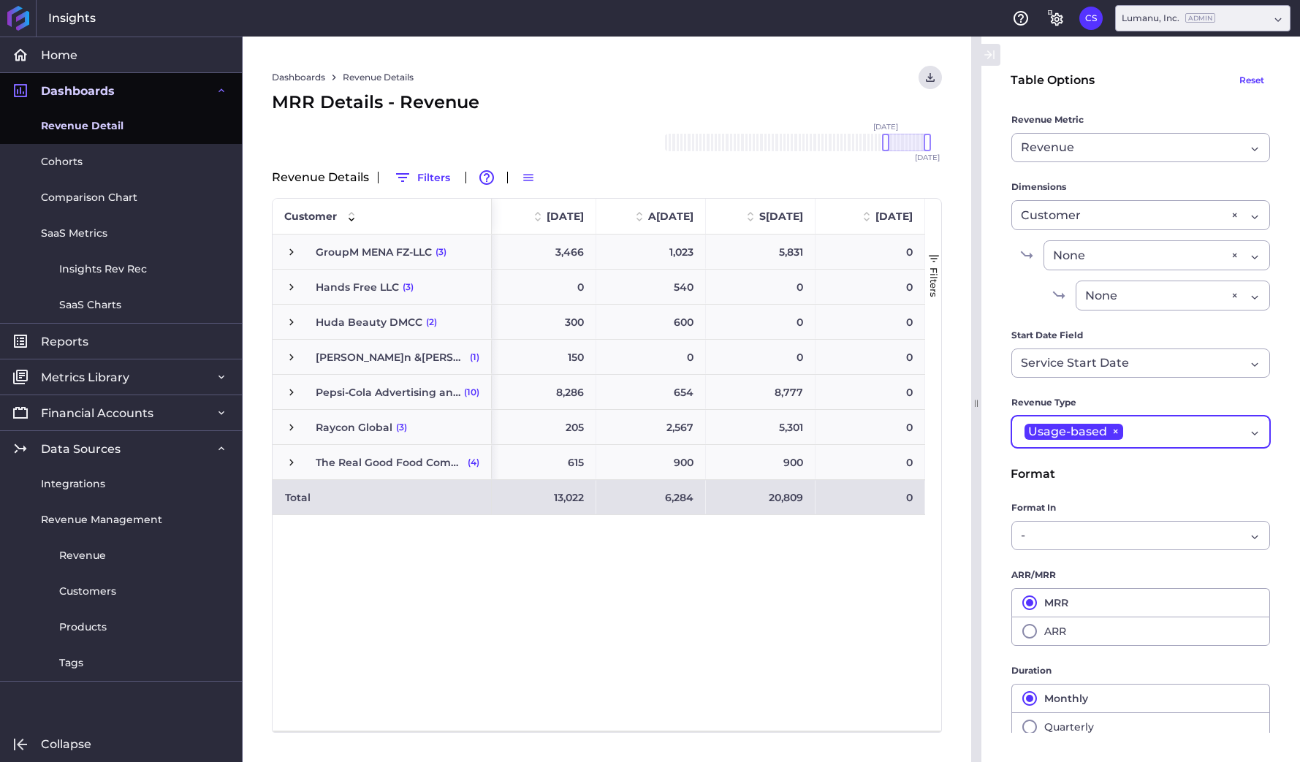
click at [1137, 430] on div "Usage-based ×" at bounding box center [1133, 432] width 224 height 20
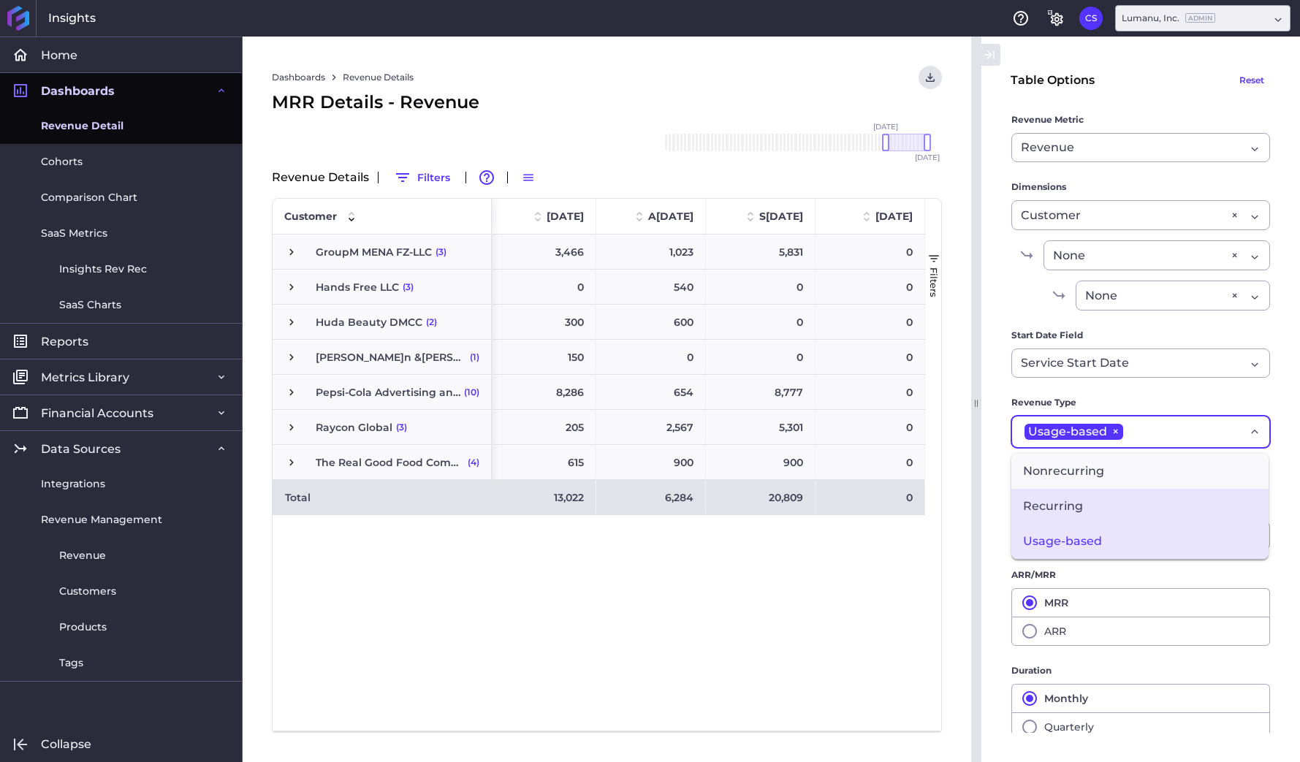
click at [1091, 504] on span "Recurring" at bounding box center [1140, 506] width 257 height 35
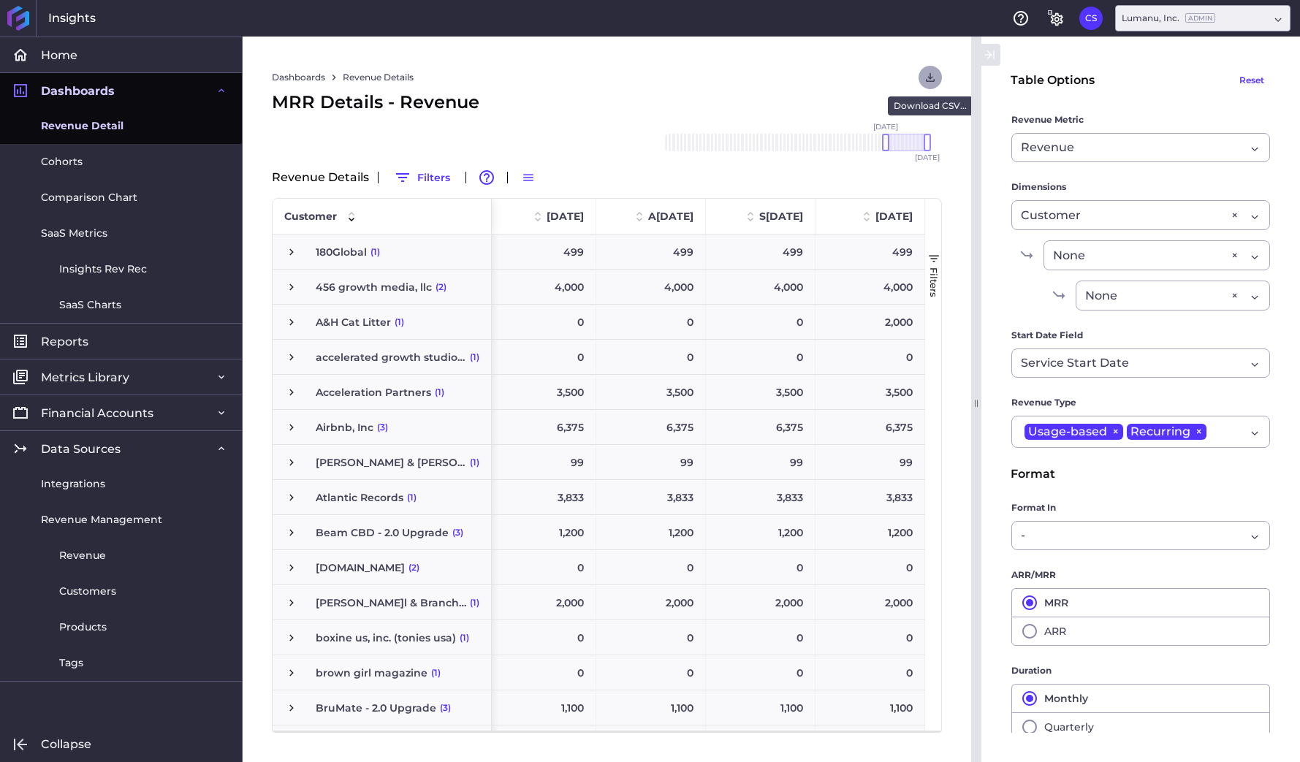
click at [931, 78] on icon "User Menu" at bounding box center [930, 77] width 13 height 13
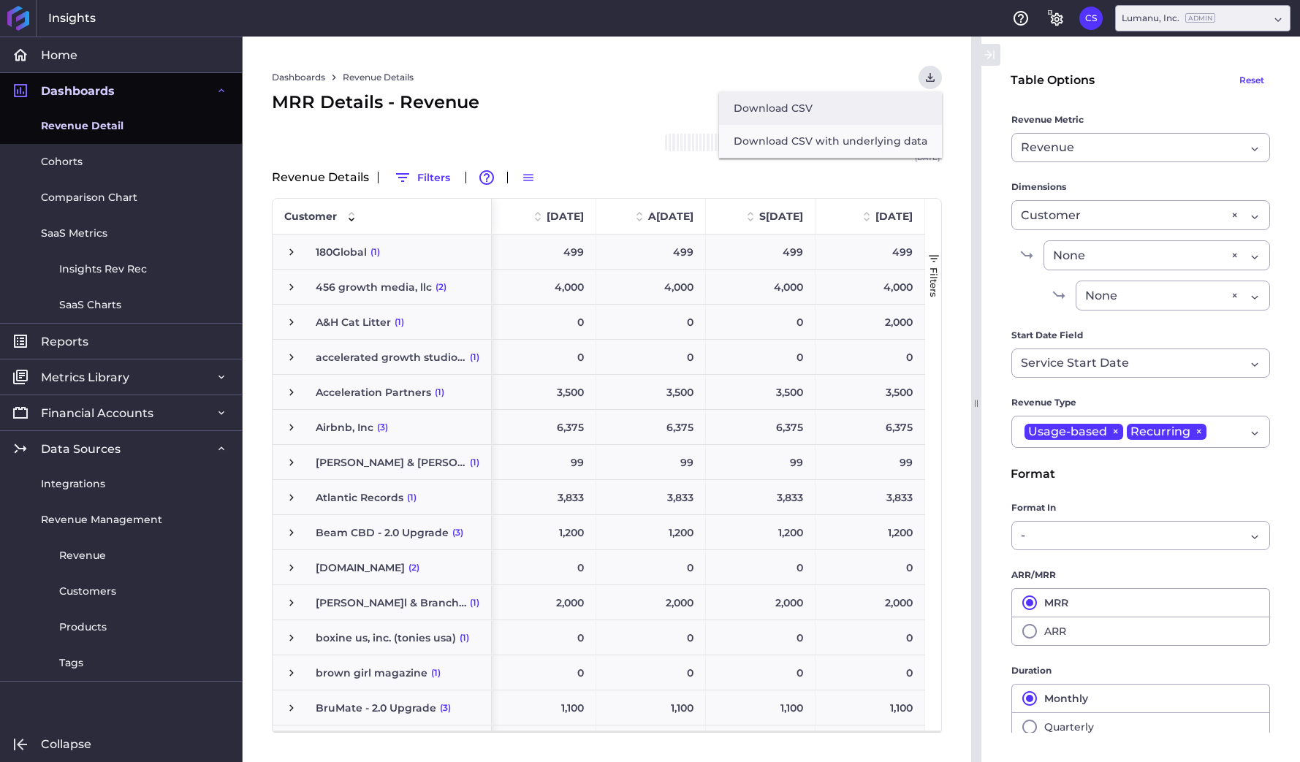
click at [898, 107] on button "Download CSV" at bounding box center [830, 108] width 223 height 33
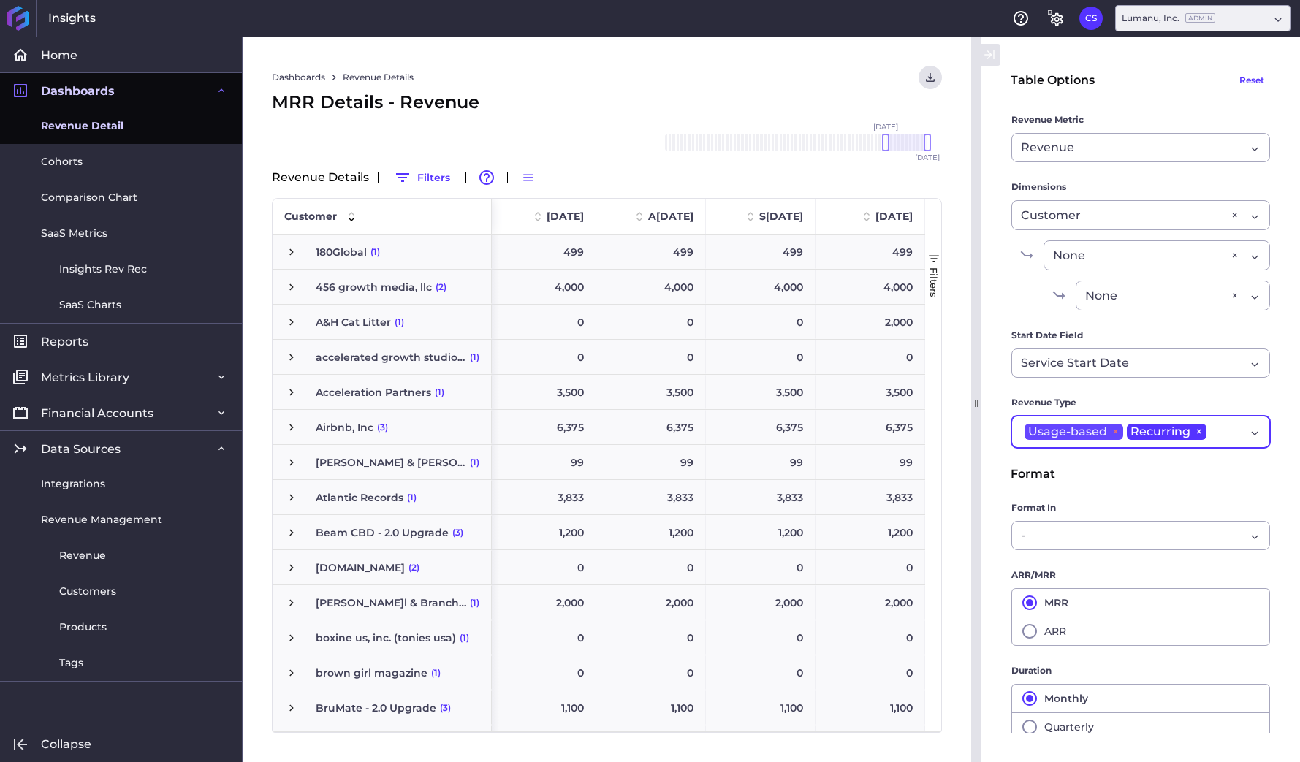
click at [1111, 430] on span "×" at bounding box center [1115, 432] width 16 height 16
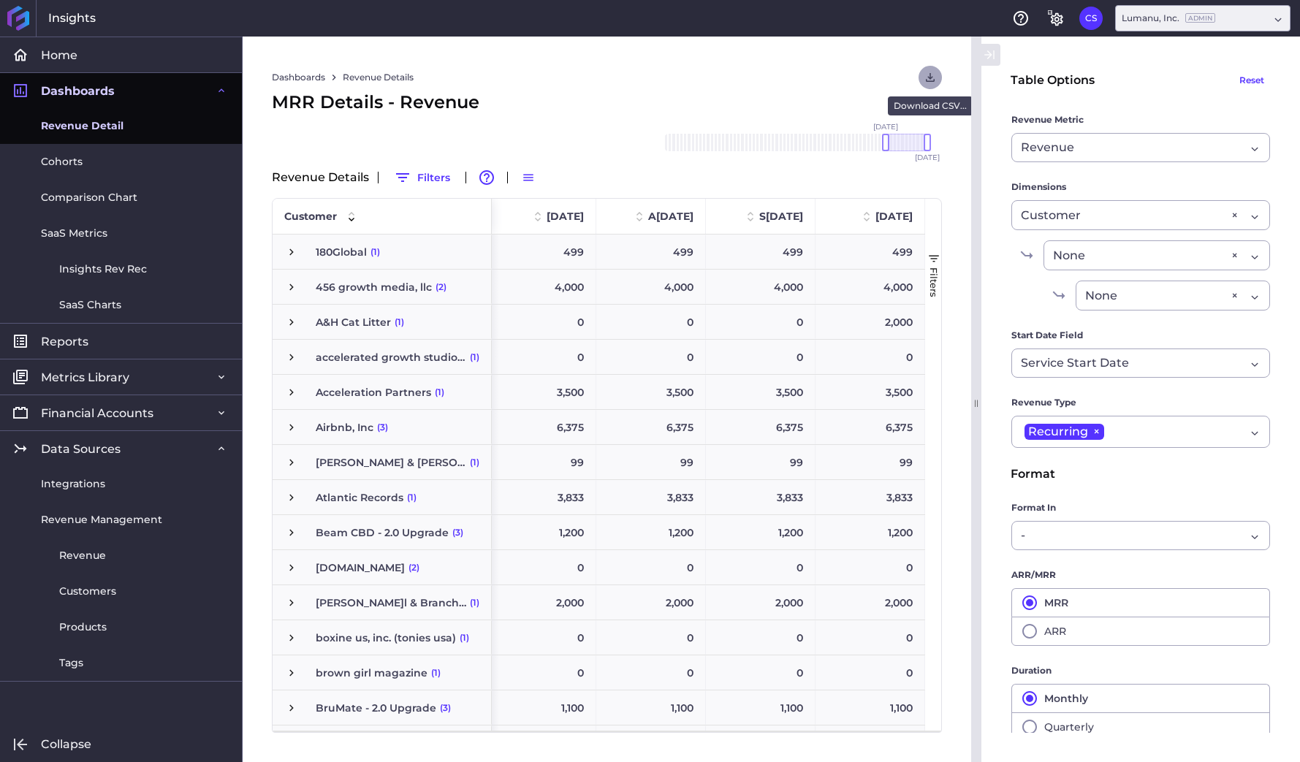
click at [934, 82] on icon "User Menu" at bounding box center [930, 77] width 13 height 13
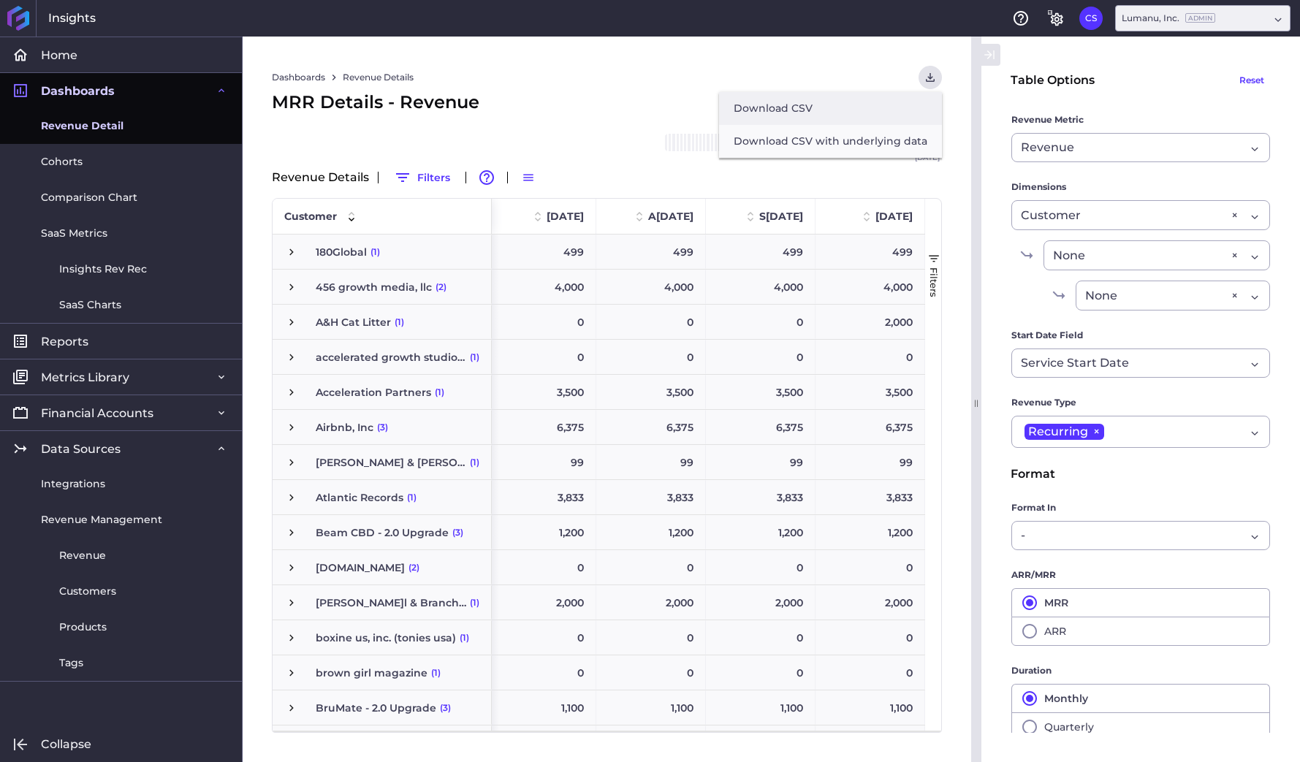
click at [911, 110] on button "Download CSV" at bounding box center [830, 108] width 223 height 33
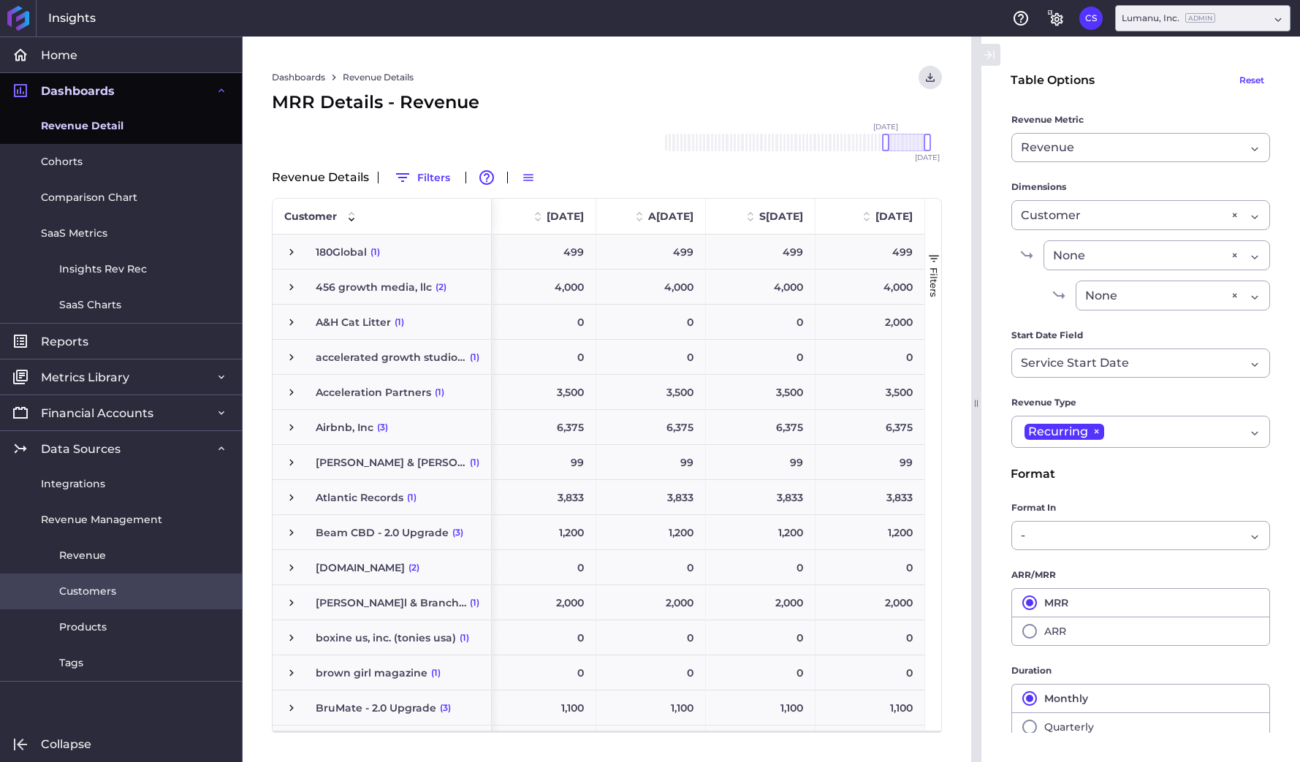
click at [94, 582] on link "Customers" at bounding box center [121, 592] width 242 height 36
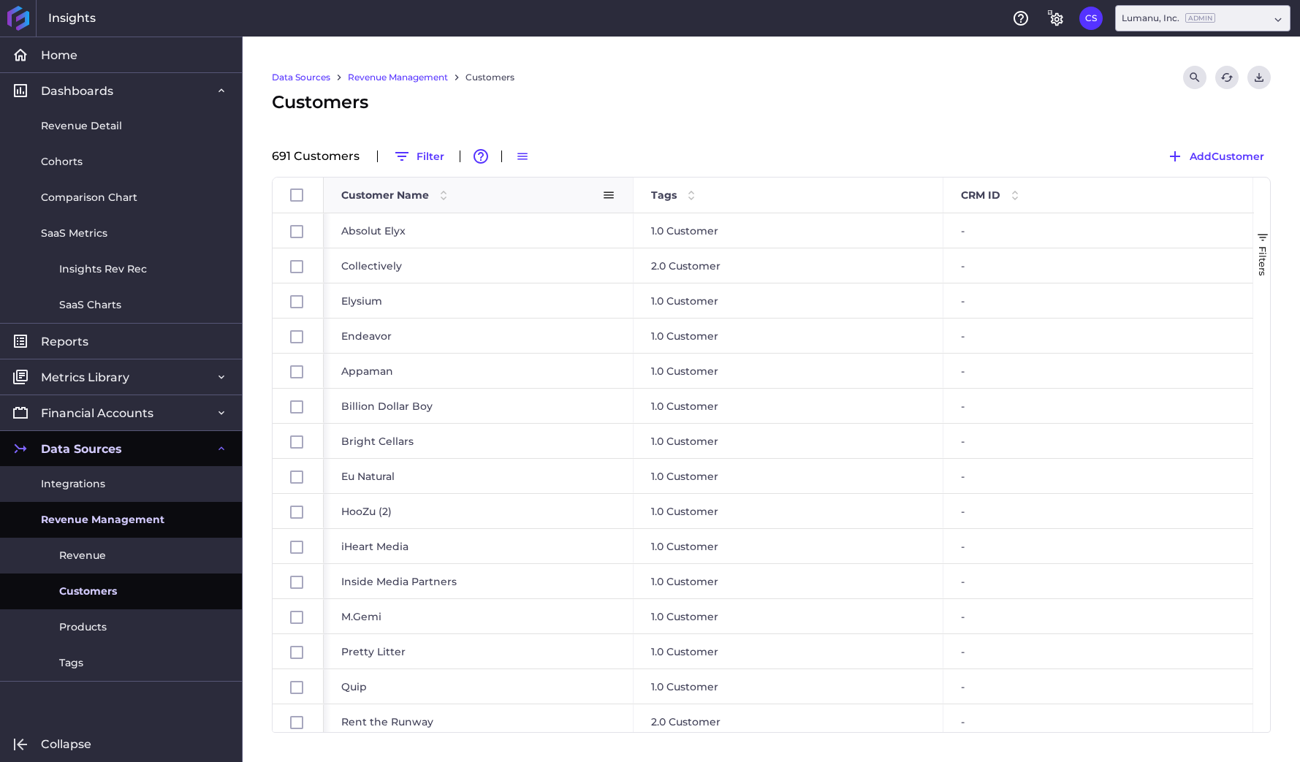
click at [425, 191] on span "Customer Name" at bounding box center [385, 195] width 88 height 13
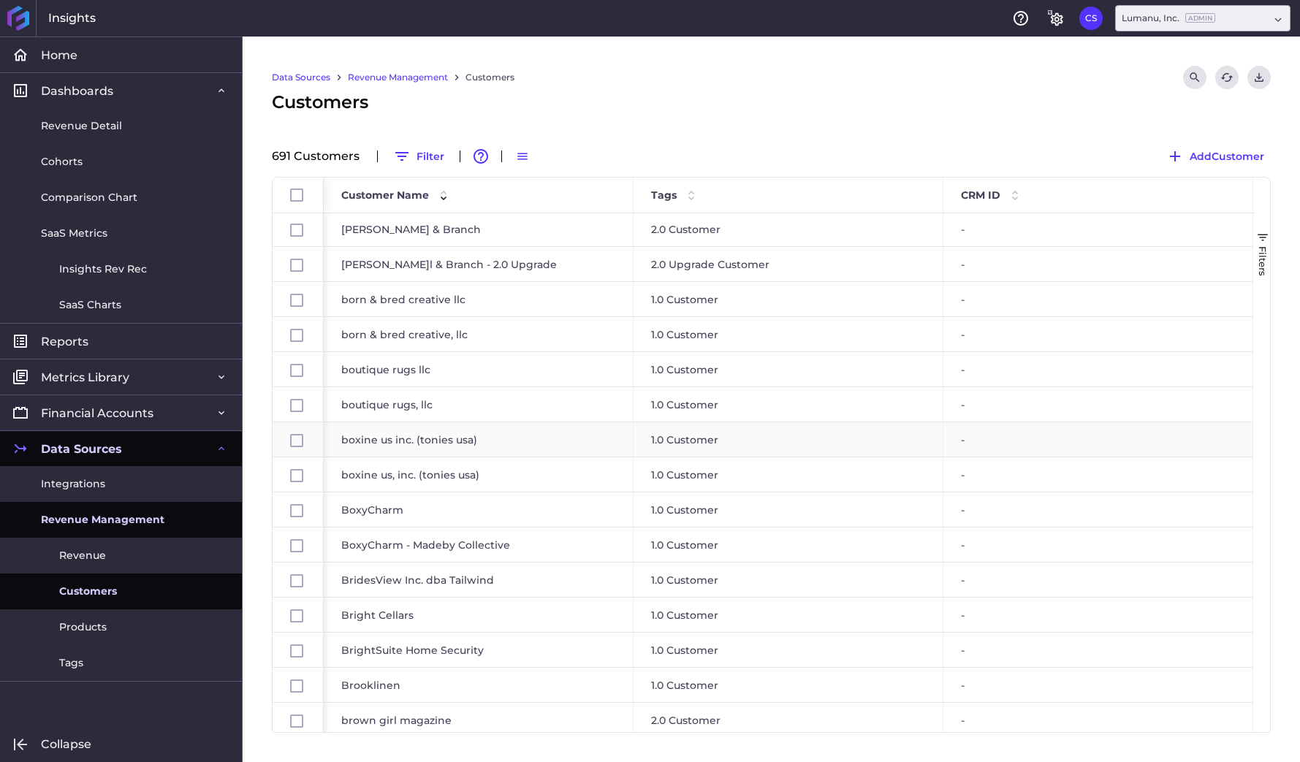
scroll to position [3168, 0]
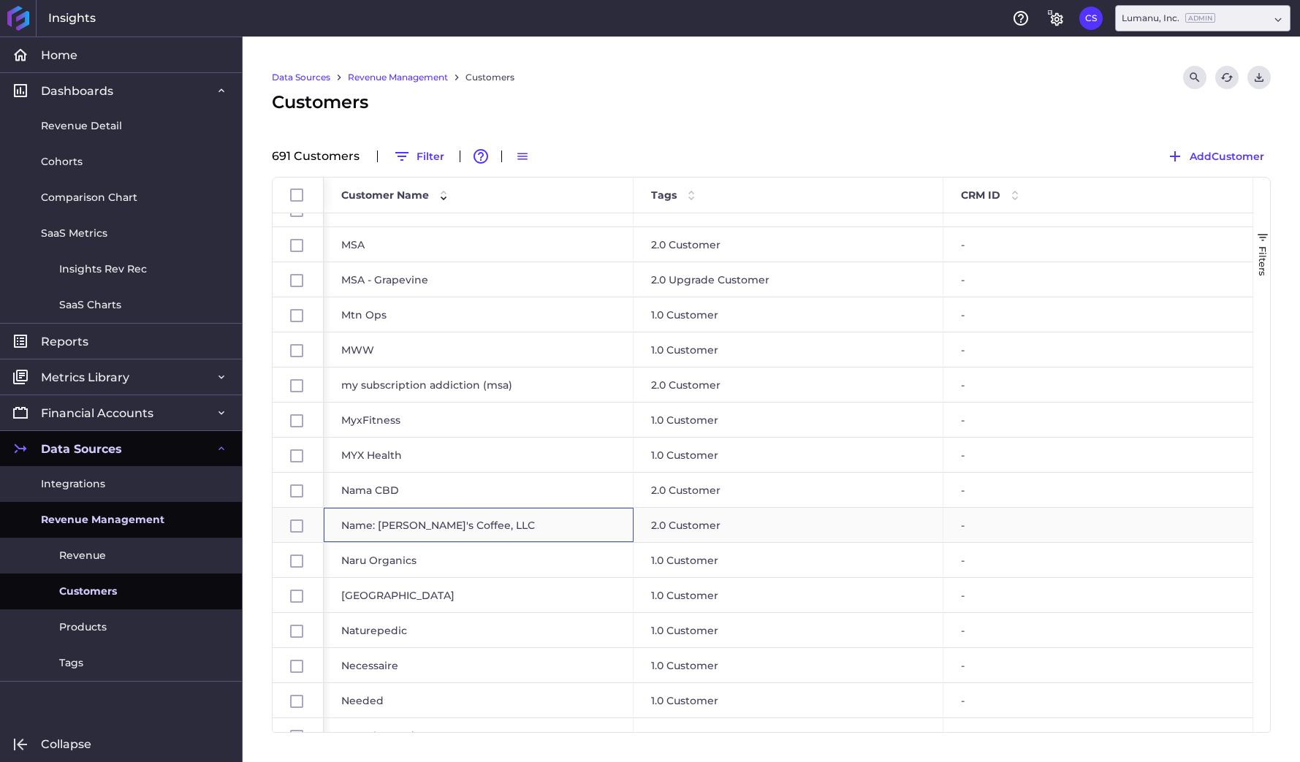
click at [408, 523] on div "Name: [PERSON_NAME]'s Coffee, LLC" at bounding box center [479, 525] width 310 height 34
checkbox input "false"
checkbox input "true"
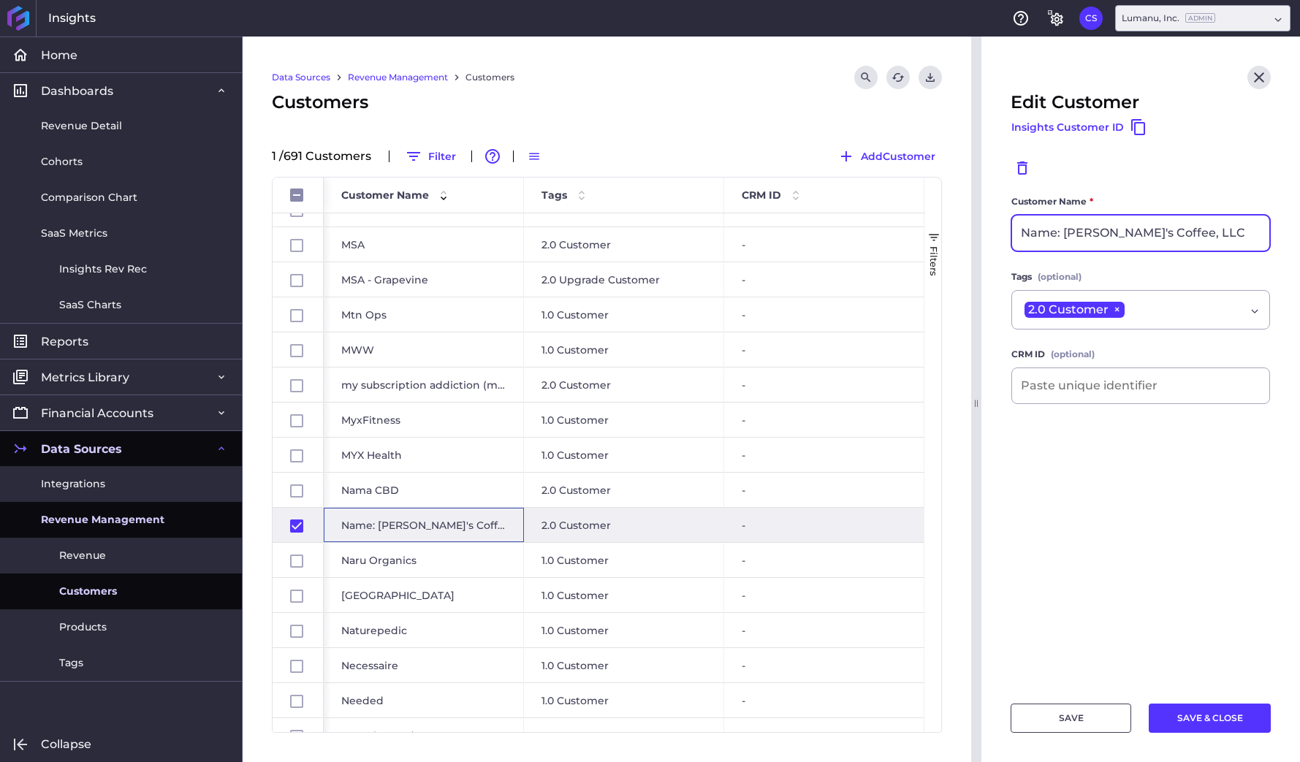
click at [1065, 234] on input "Name: [PERSON_NAME]'s Coffee, LLC" at bounding box center [1140, 233] width 257 height 35
type input "Scooter's Coffee, LLC"
click at [1198, 715] on button "SAVE & CLOSE" at bounding box center [1210, 718] width 122 height 29
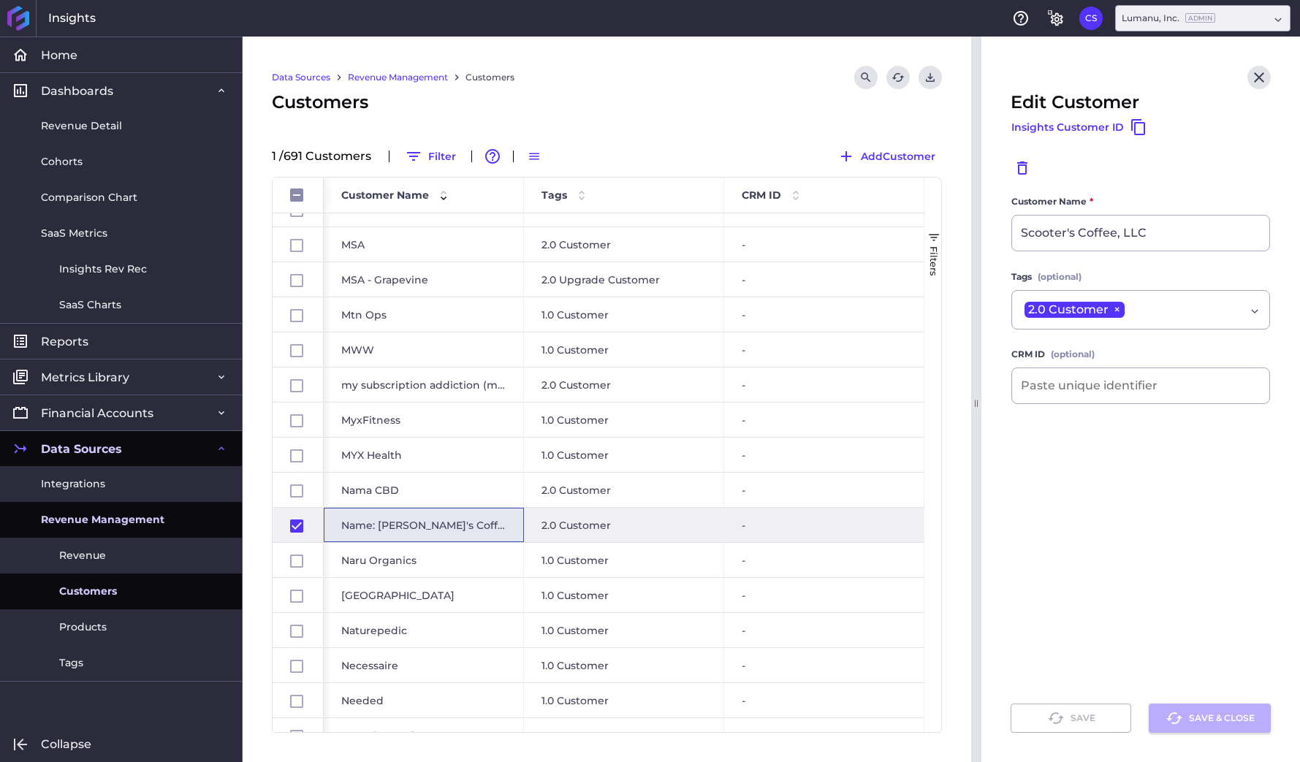
checkbox input "false"
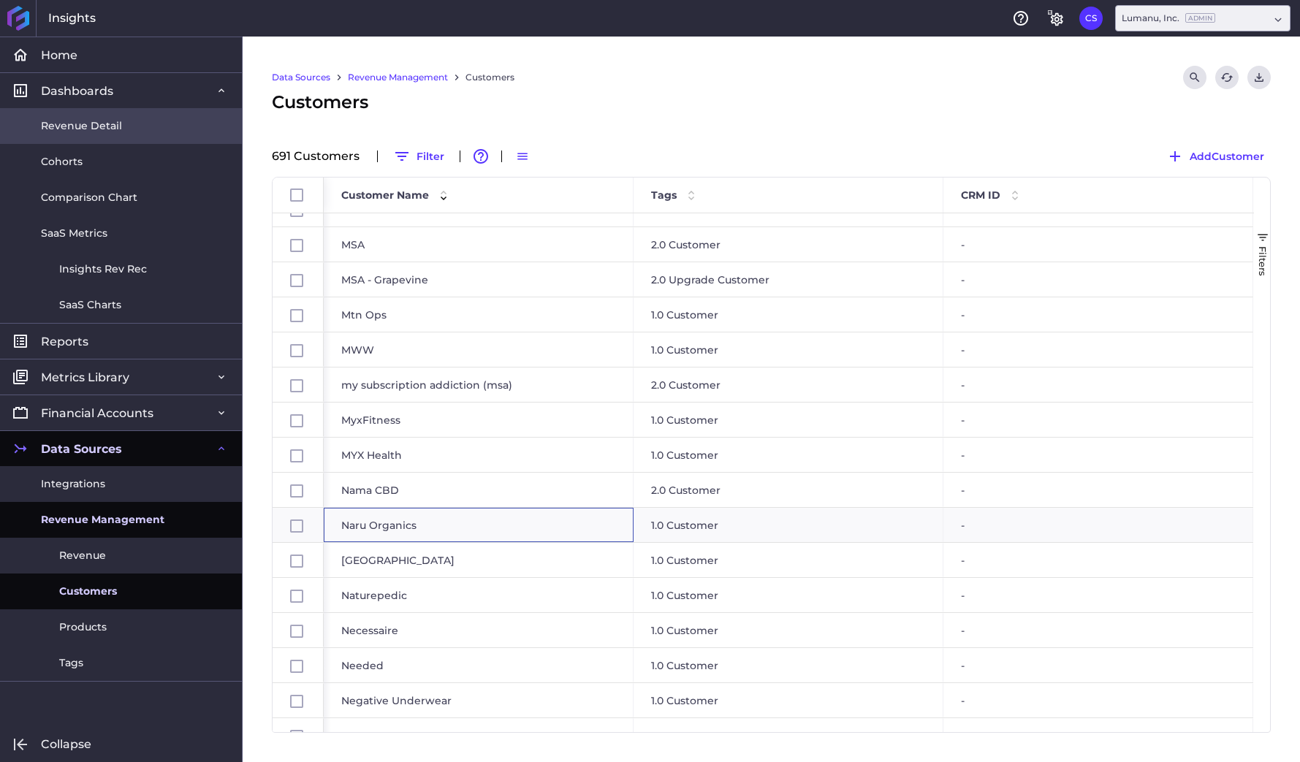
click at [78, 119] on span "Revenue Detail" at bounding box center [81, 125] width 81 height 15
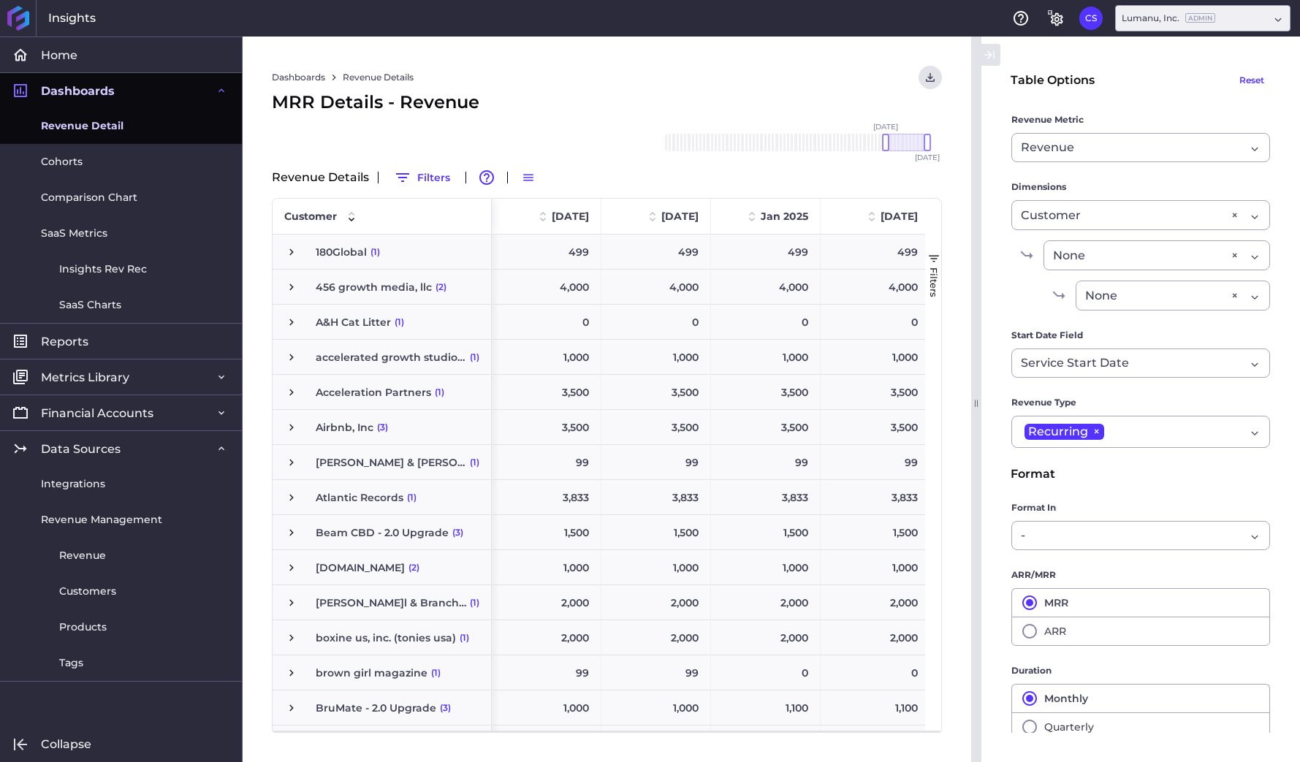
click at [932, 255] on span "button" at bounding box center [933, 258] width 13 height 13
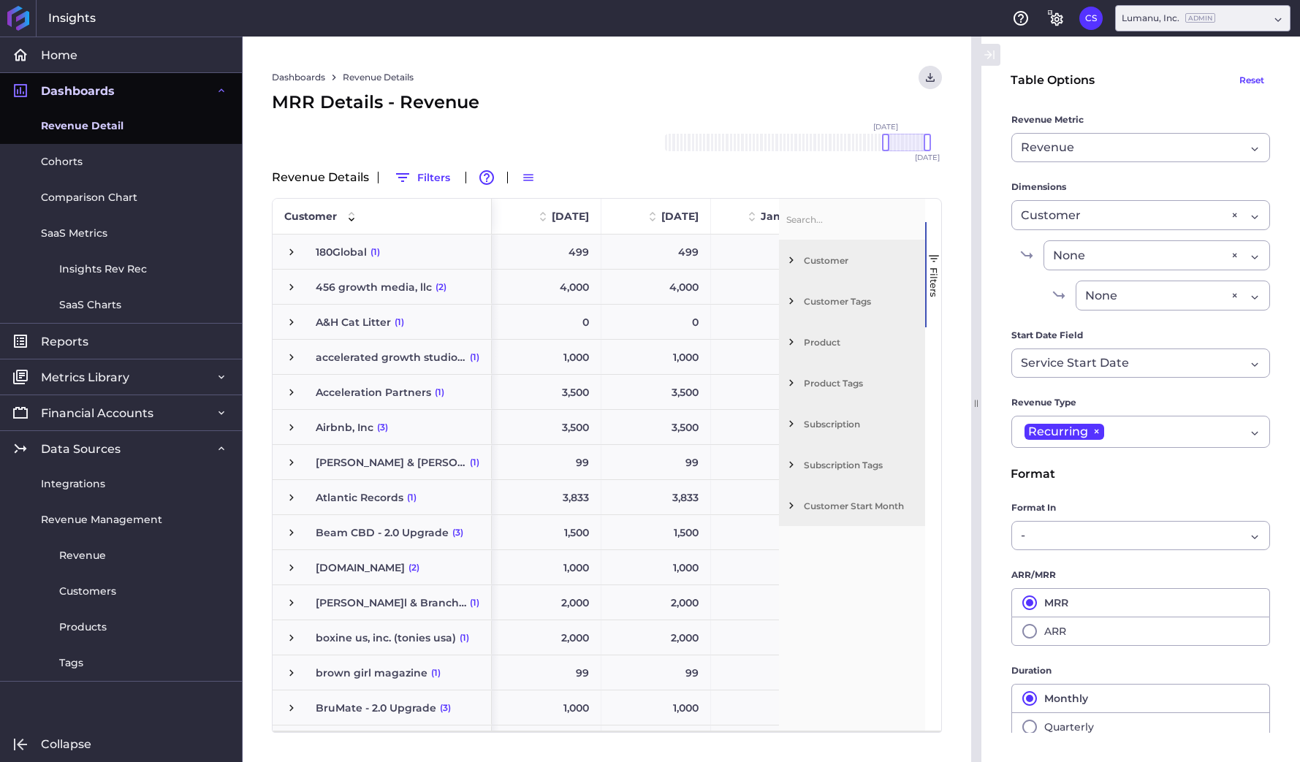
click at [932, 255] on span "button" at bounding box center [933, 258] width 13 height 13
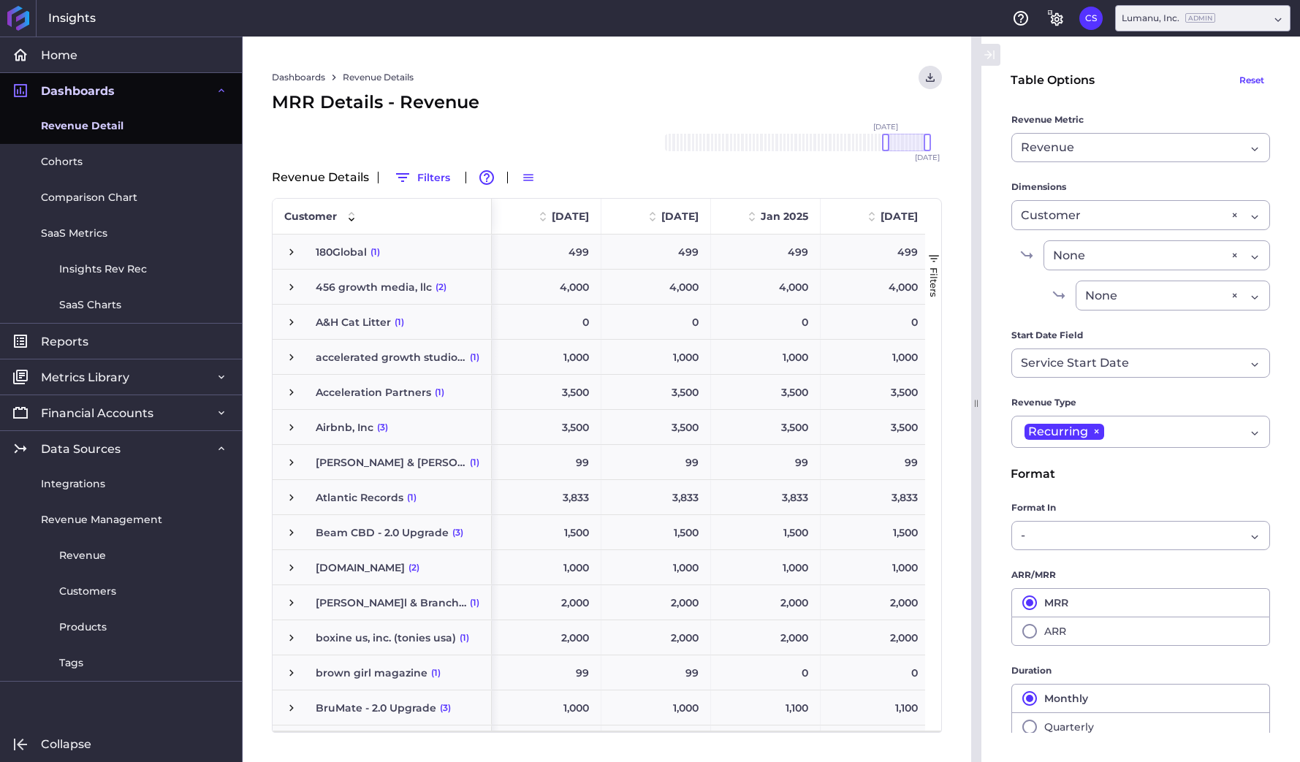
click at [937, 255] on span "button" at bounding box center [933, 258] width 13 height 13
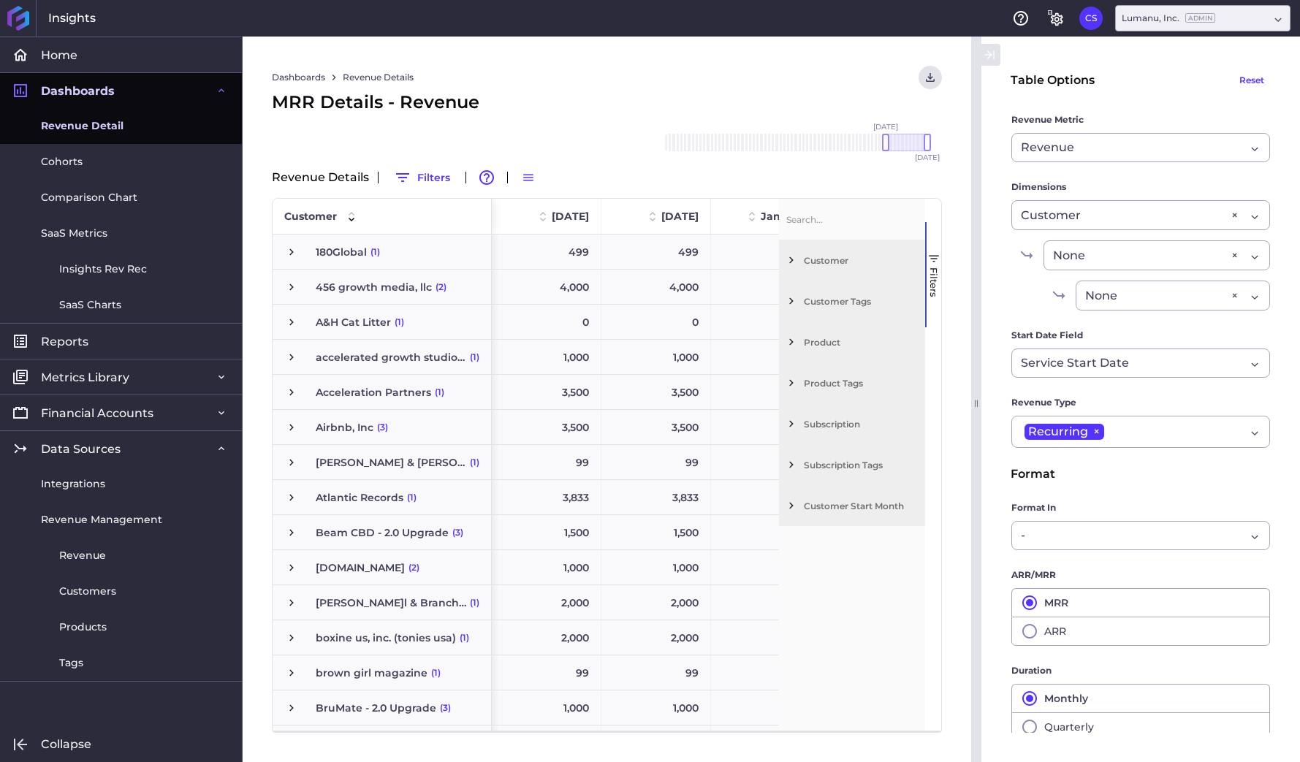
click at [814, 466] on span "Subscription Tags" at bounding box center [861, 465] width 115 height 11
click at [904, 515] on span "Filtering operator" at bounding box center [903, 517] width 13 height 13
click at [821, 424] on span "Subscription" at bounding box center [861, 424] width 115 height 11
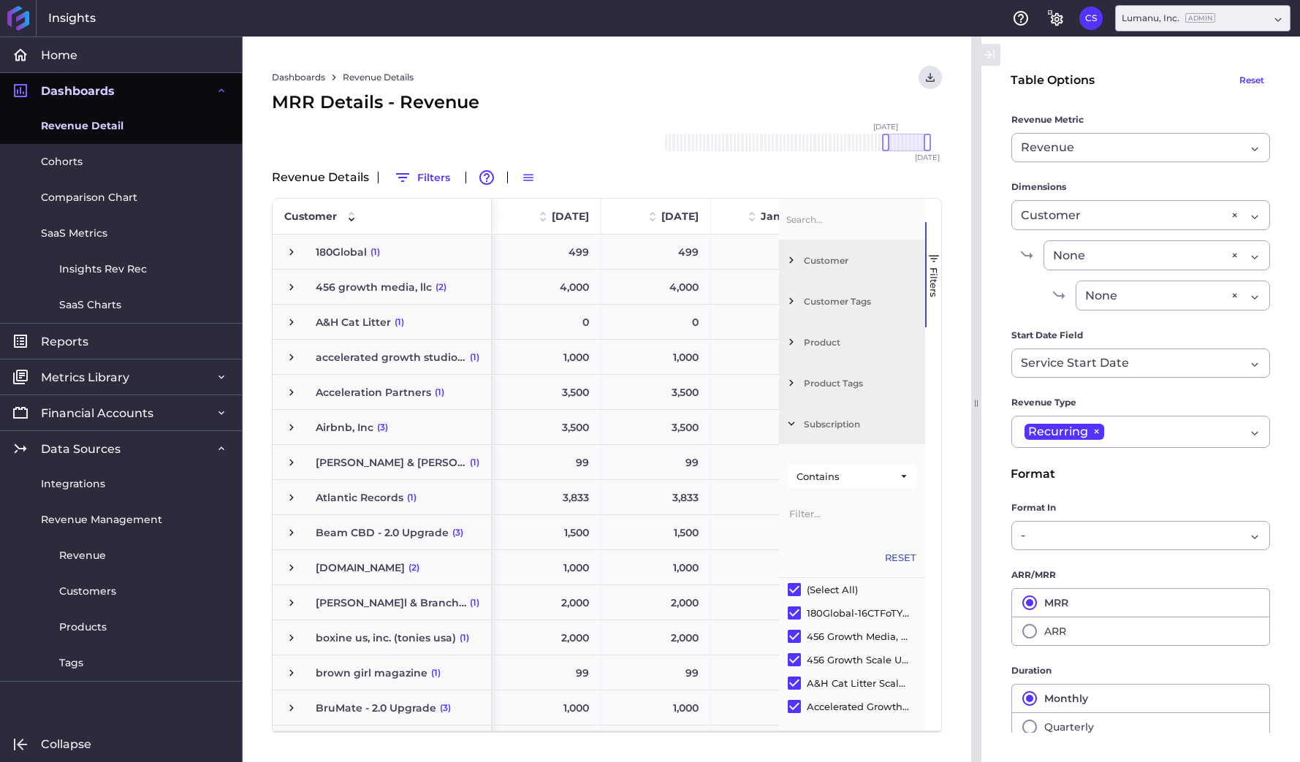
click at [787, 383] on span "Filter List 7 Filters" at bounding box center [791, 382] width 13 height 13
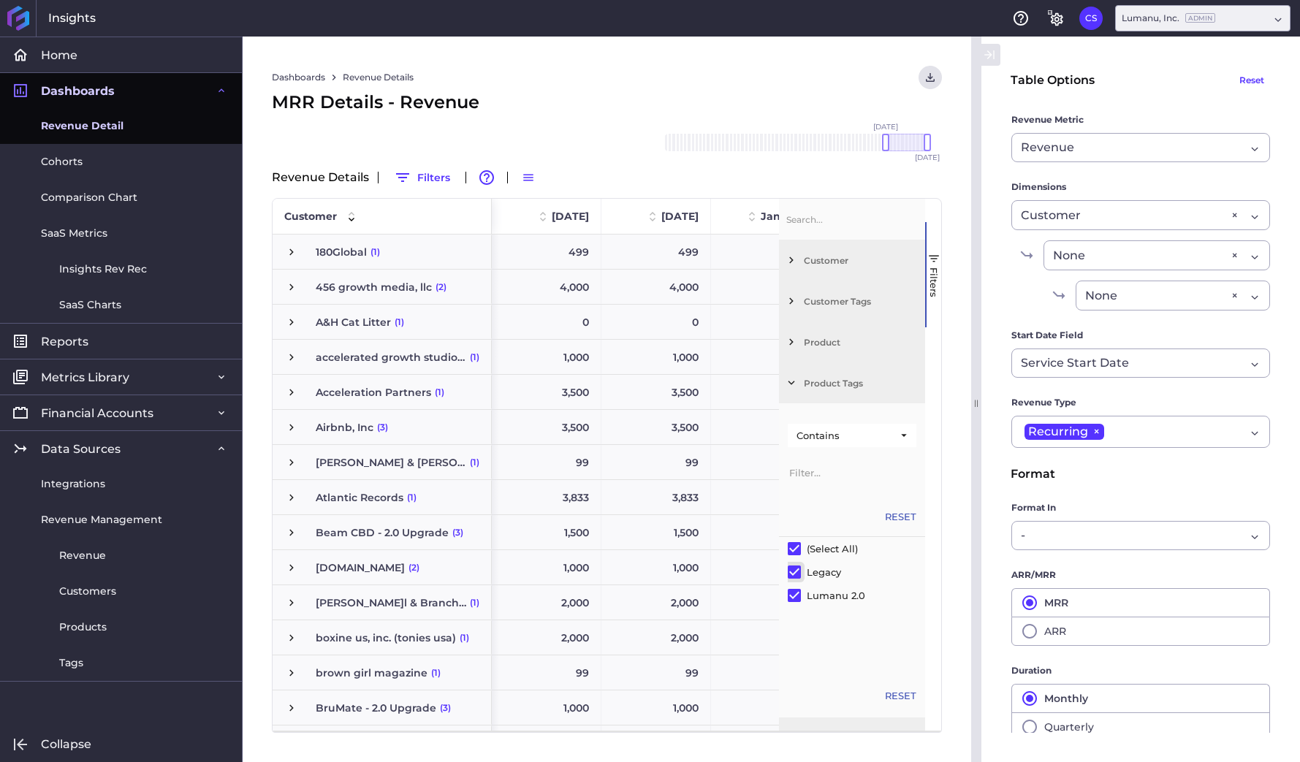
click at [795, 569] on input "Filter List" at bounding box center [794, 572] width 13 height 13
checkbox input "false"
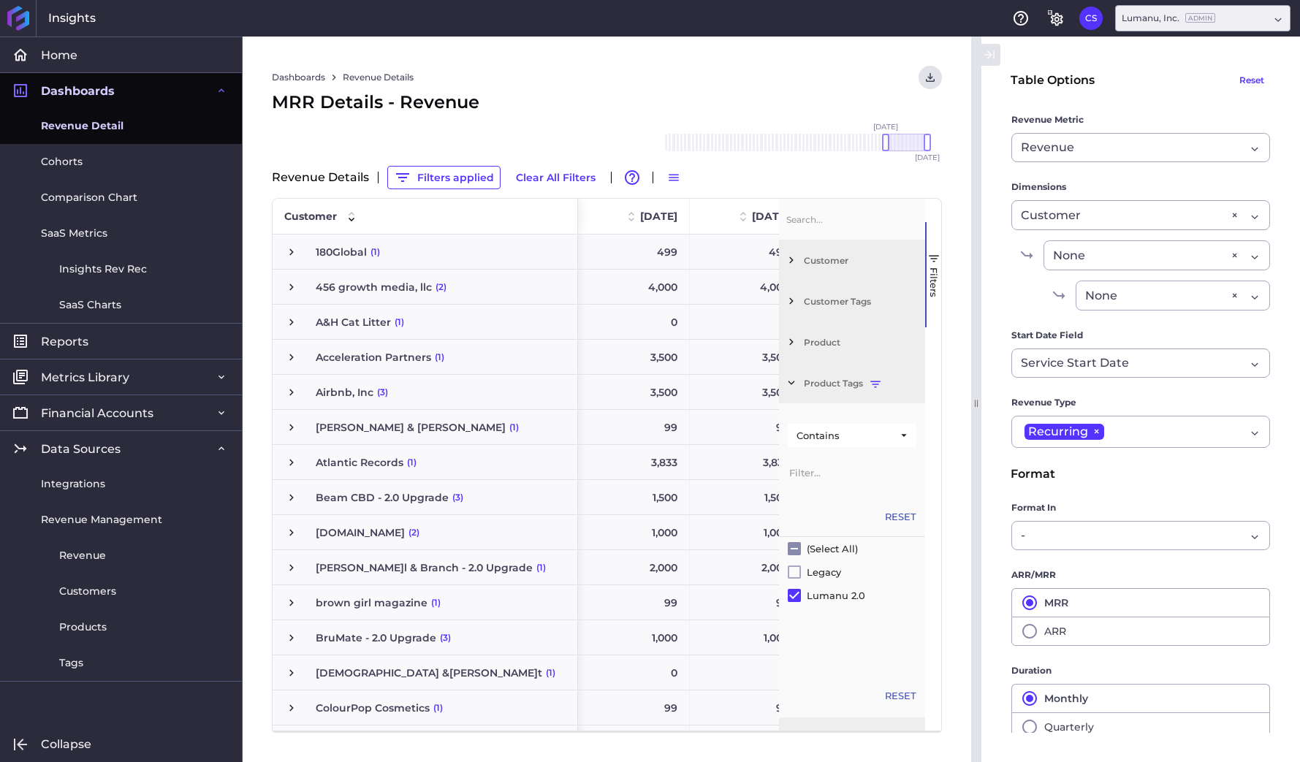
click at [827, 88] on div "Dashboards Revenue Details Download CSV... Download CSV Download CSV with under…" at bounding box center [607, 77] width 670 height 23
click at [934, 255] on span "button" at bounding box center [933, 258] width 13 height 13
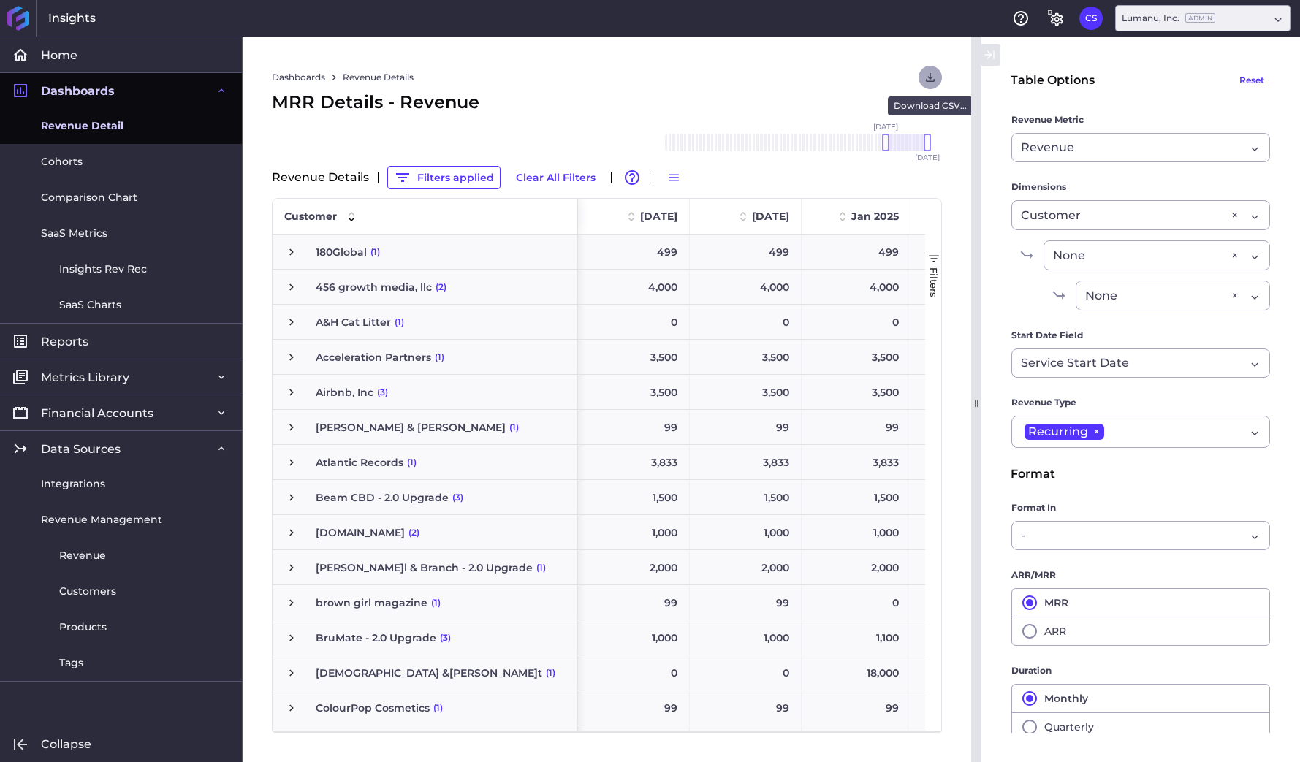
click at [931, 75] on icon "User Menu" at bounding box center [930, 77] width 13 height 13
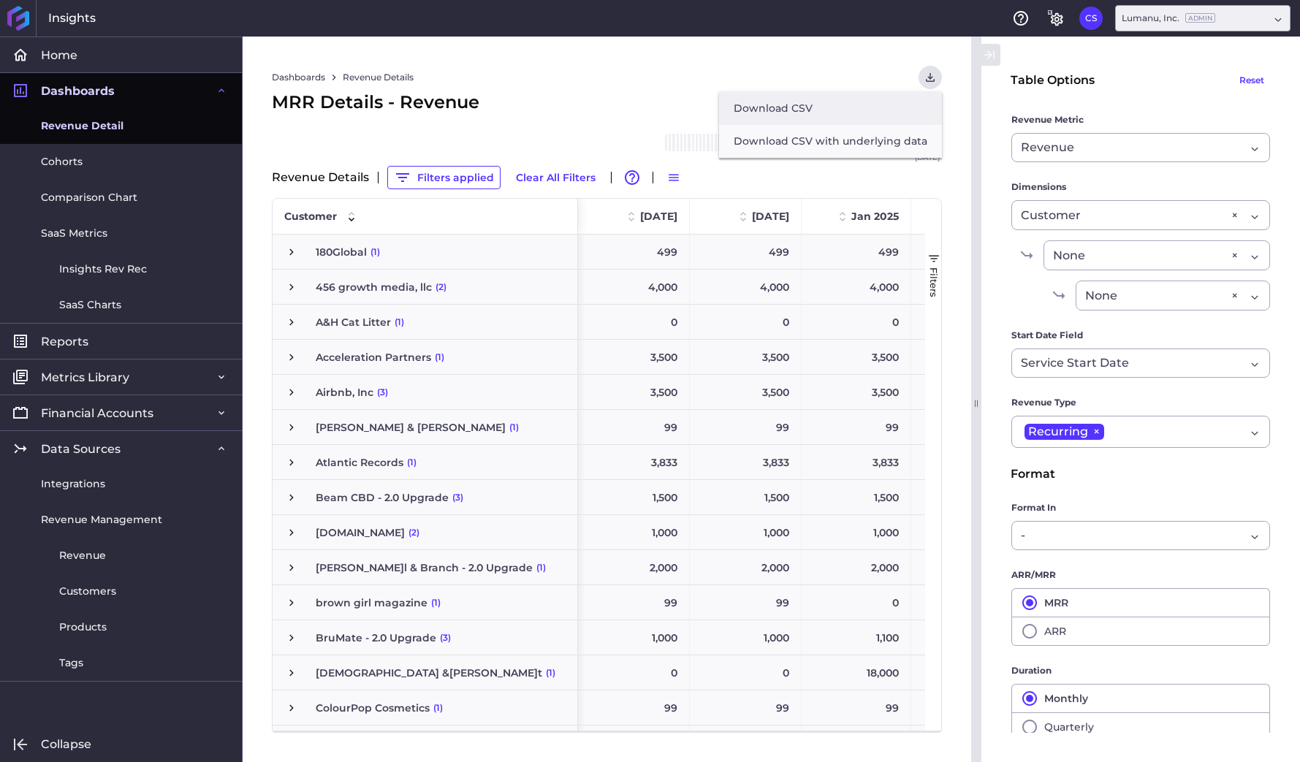
click at [843, 99] on button "Download CSV" at bounding box center [830, 108] width 223 height 33
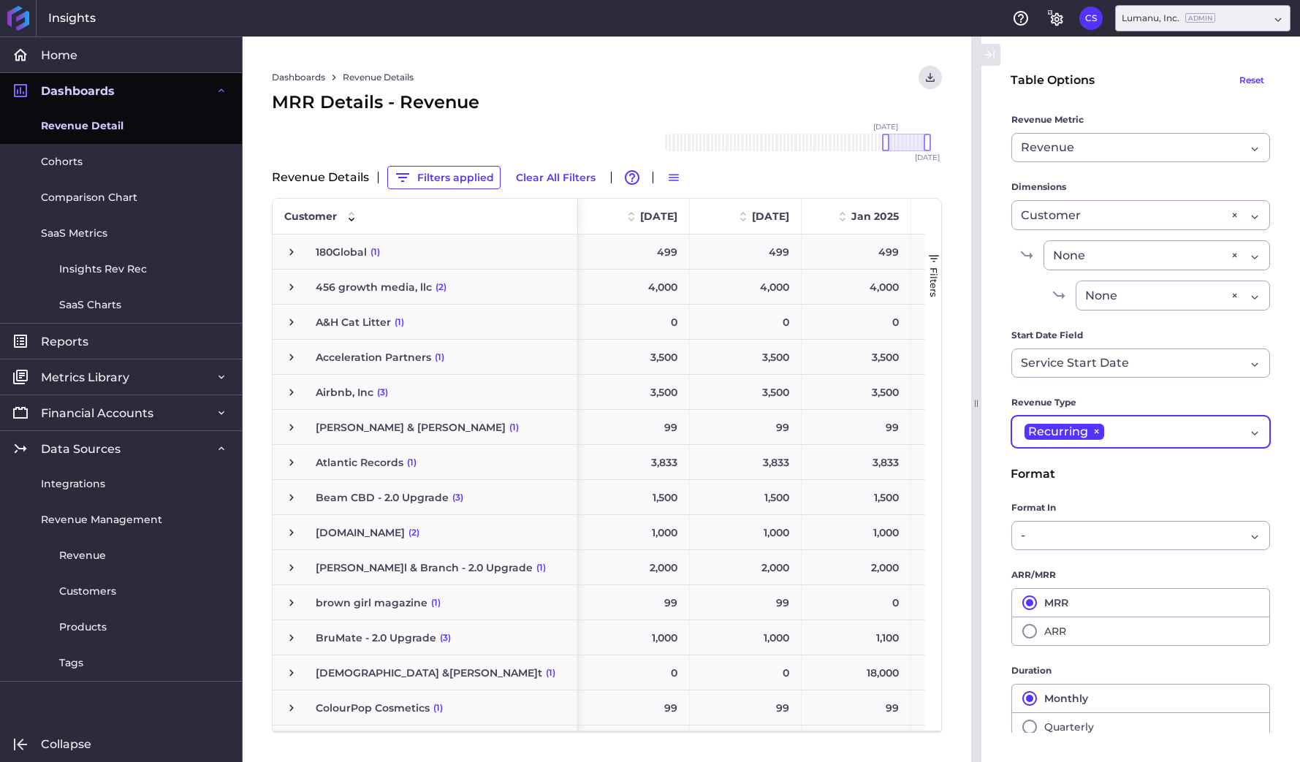
click at [1256, 429] on div "Recurring × Recurring" at bounding box center [1141, 432] width 259 height 32
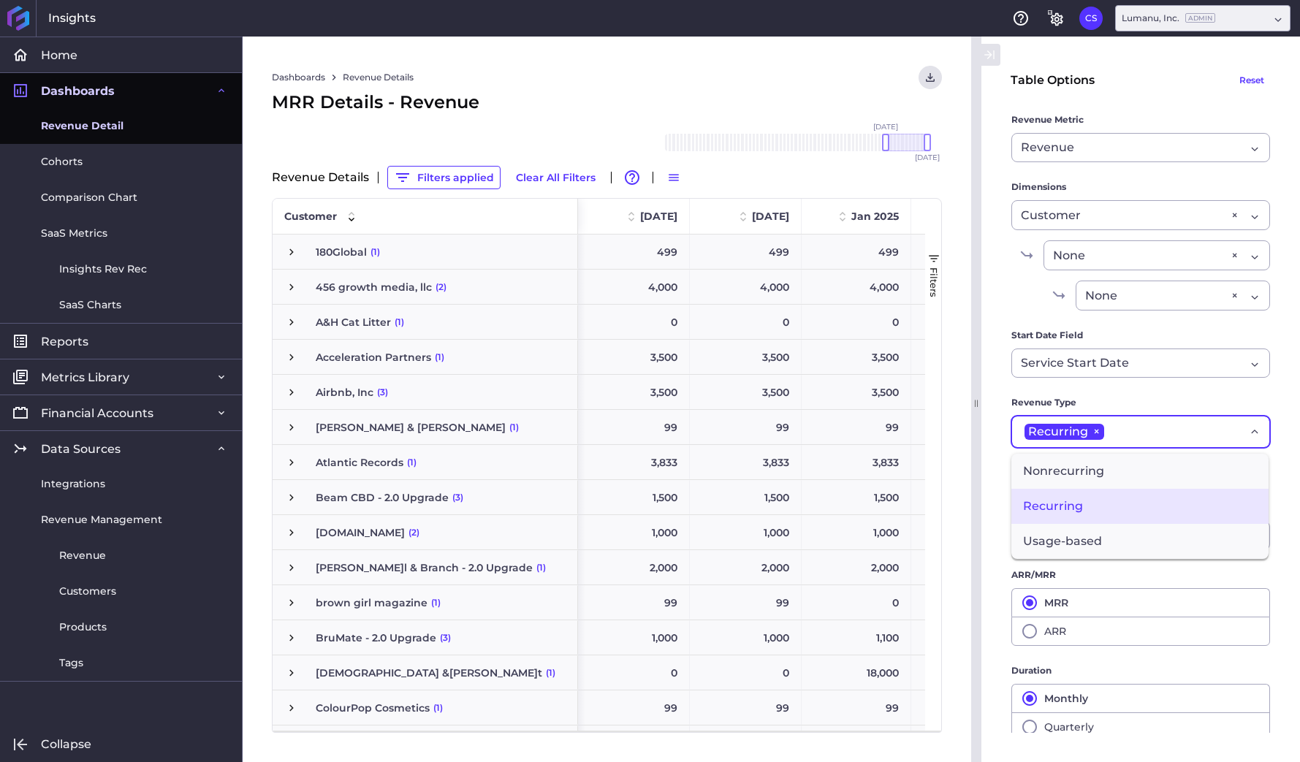
click at [1256, 429] on icon "Dropdown select" at bounding box center [1255, 431] width 12 height 12
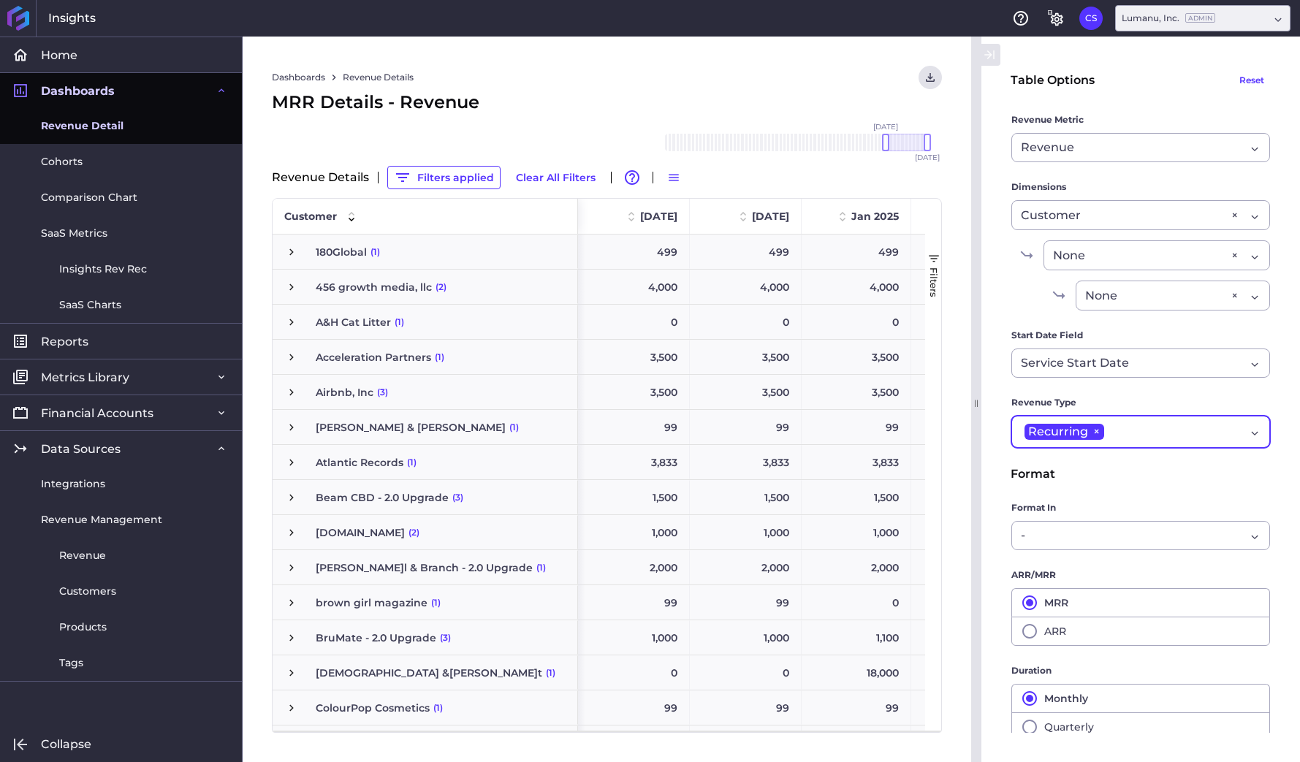
click at [1256, 429] on div "Recurring × Recurring" at bounding box center [1141, 432] width 259 height 32
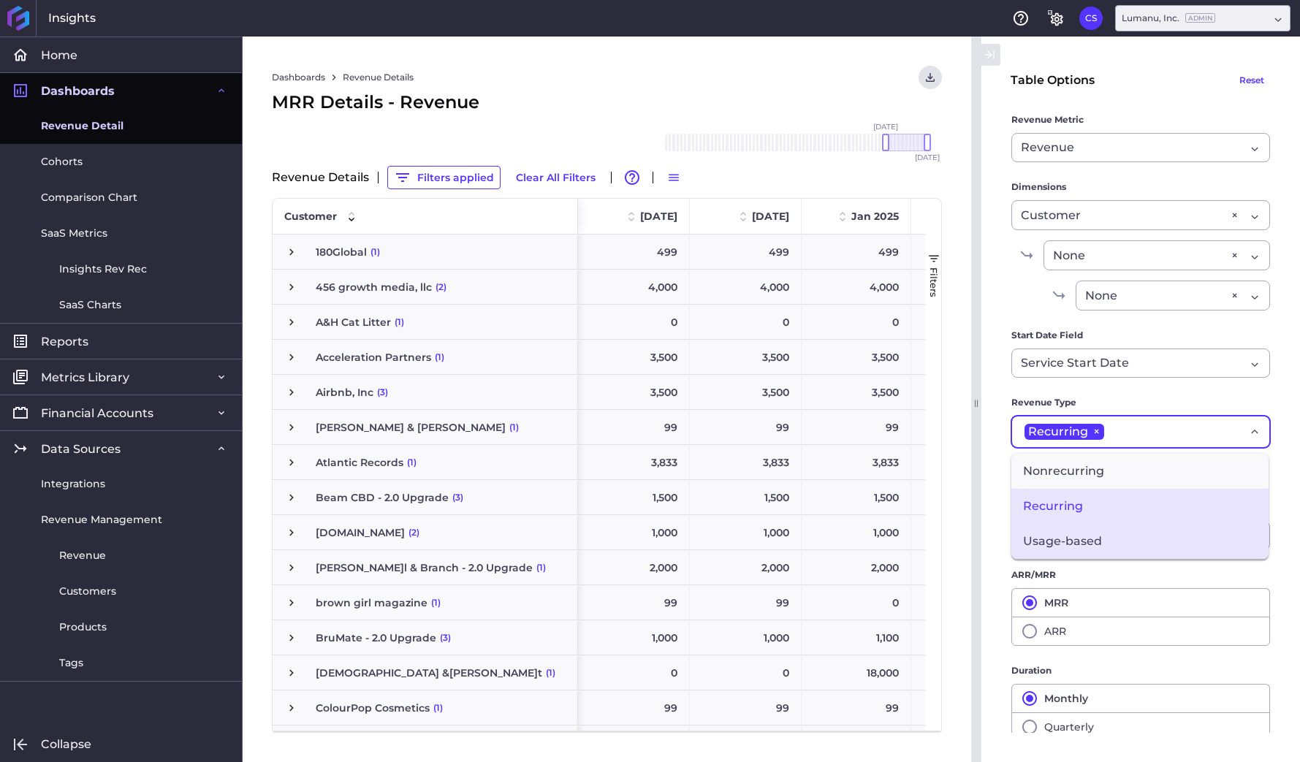
click at [1074, 545] on span "Usage-based" at bounding box center [1140, 541] width 257 height 35
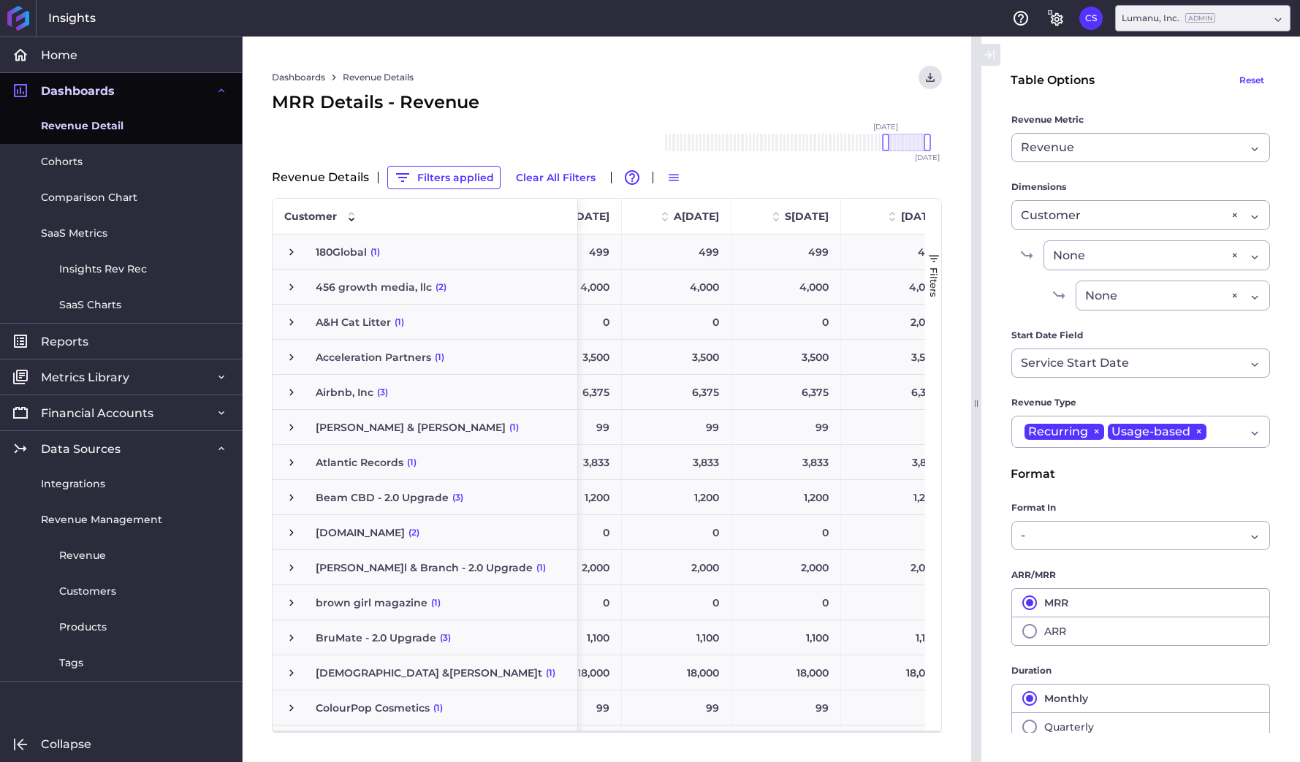
scroll to position [0, 974]
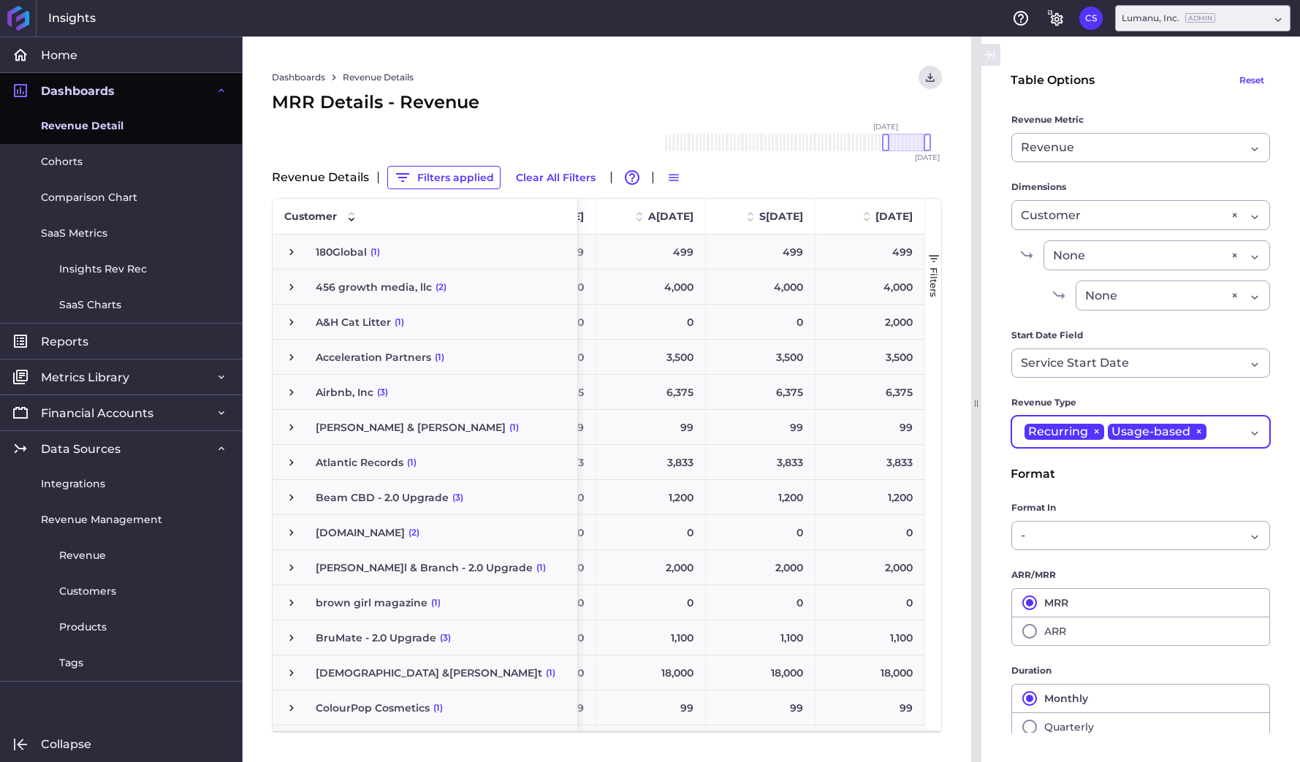
click at [1261, 427] on div "Recurring × Usage-based × Recurring,Usage-based" at bounding box center [1141, 432] width 259 height 32
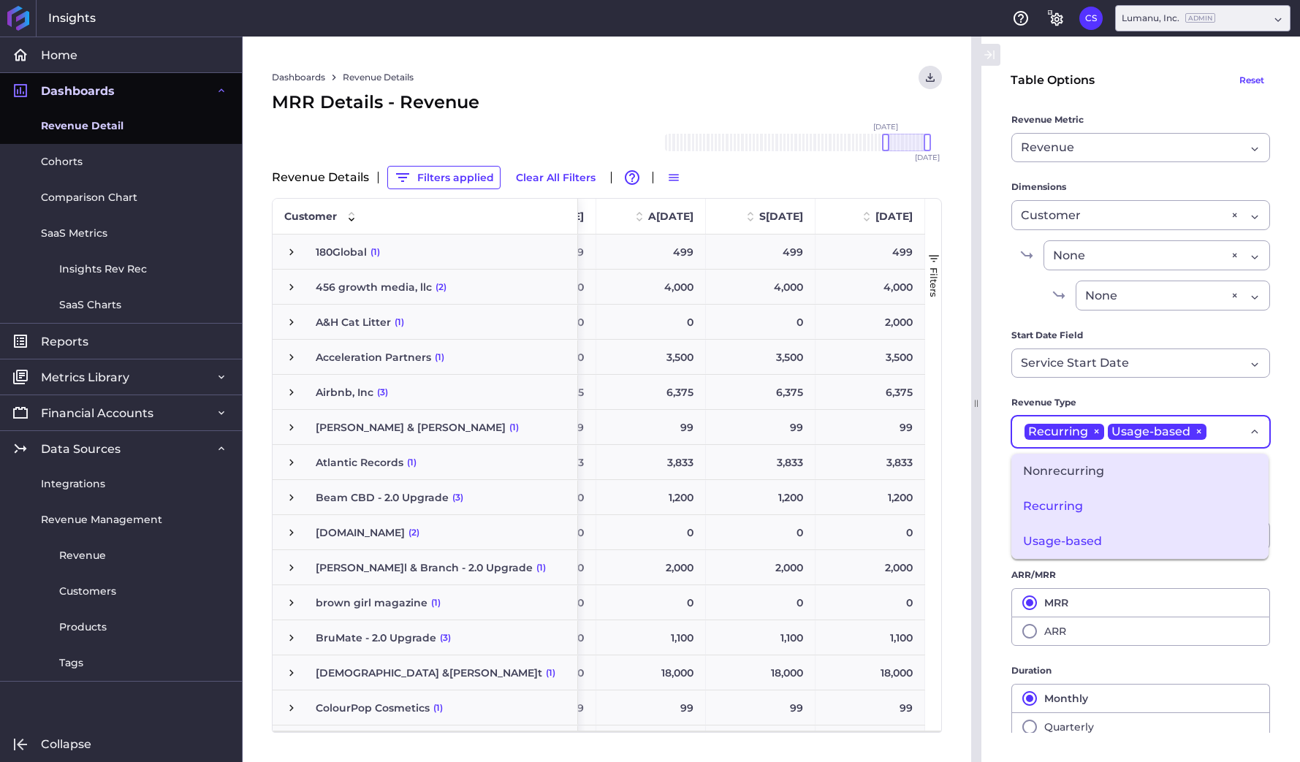
click at [1083, 472] on span "Nonrecurring" at bounding box center [1140, 471] width 257 height 35
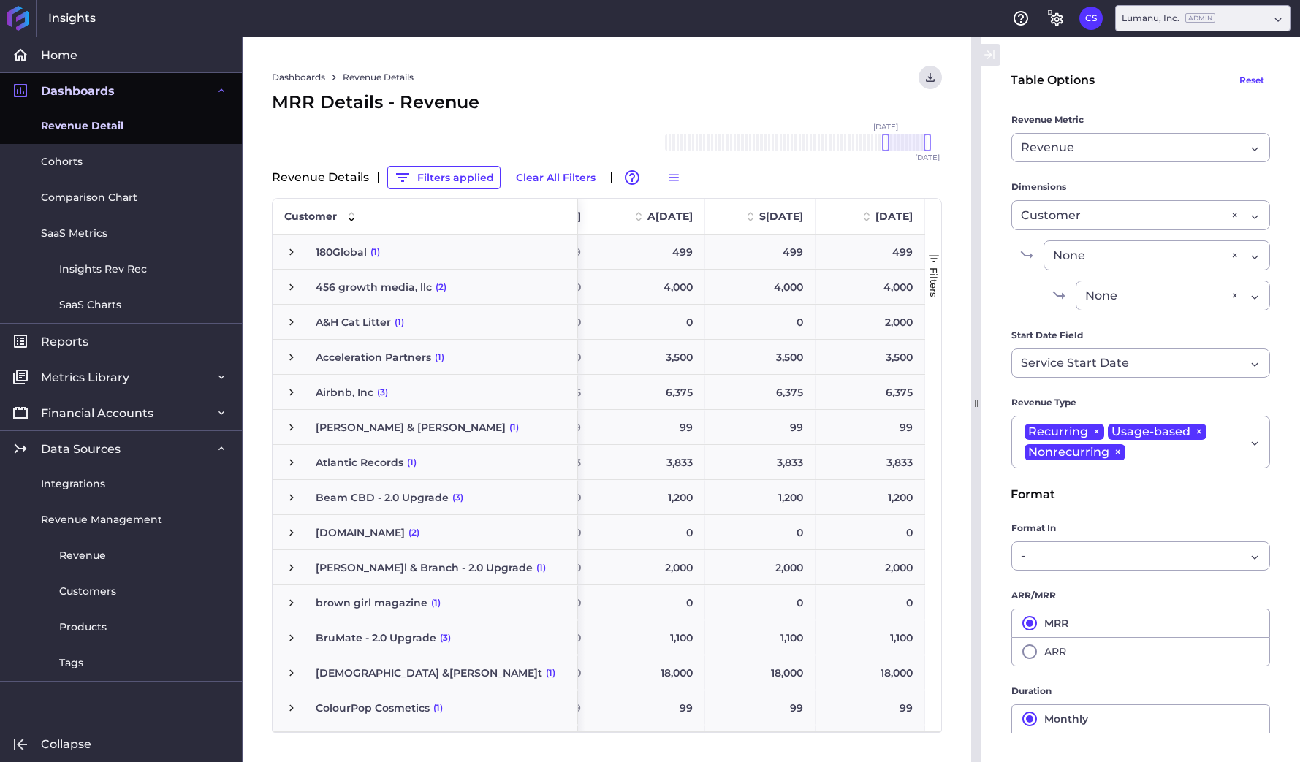
scroll to position [0, 976]
click at [1098, 428] on span "×" at bounding box center [1096, 432] width 16 height 16
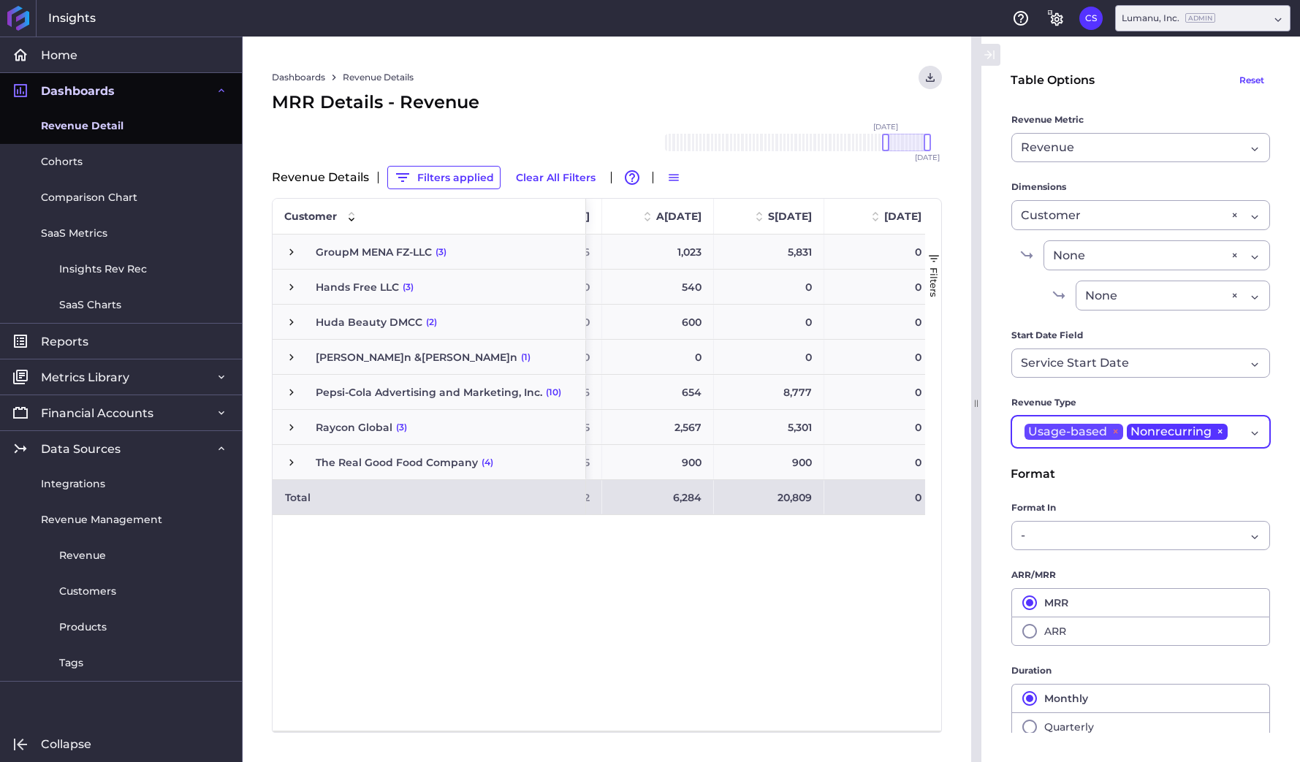
click at [1111, 429] on span "×" at bounding box center [1115, 432] width 16 height 16
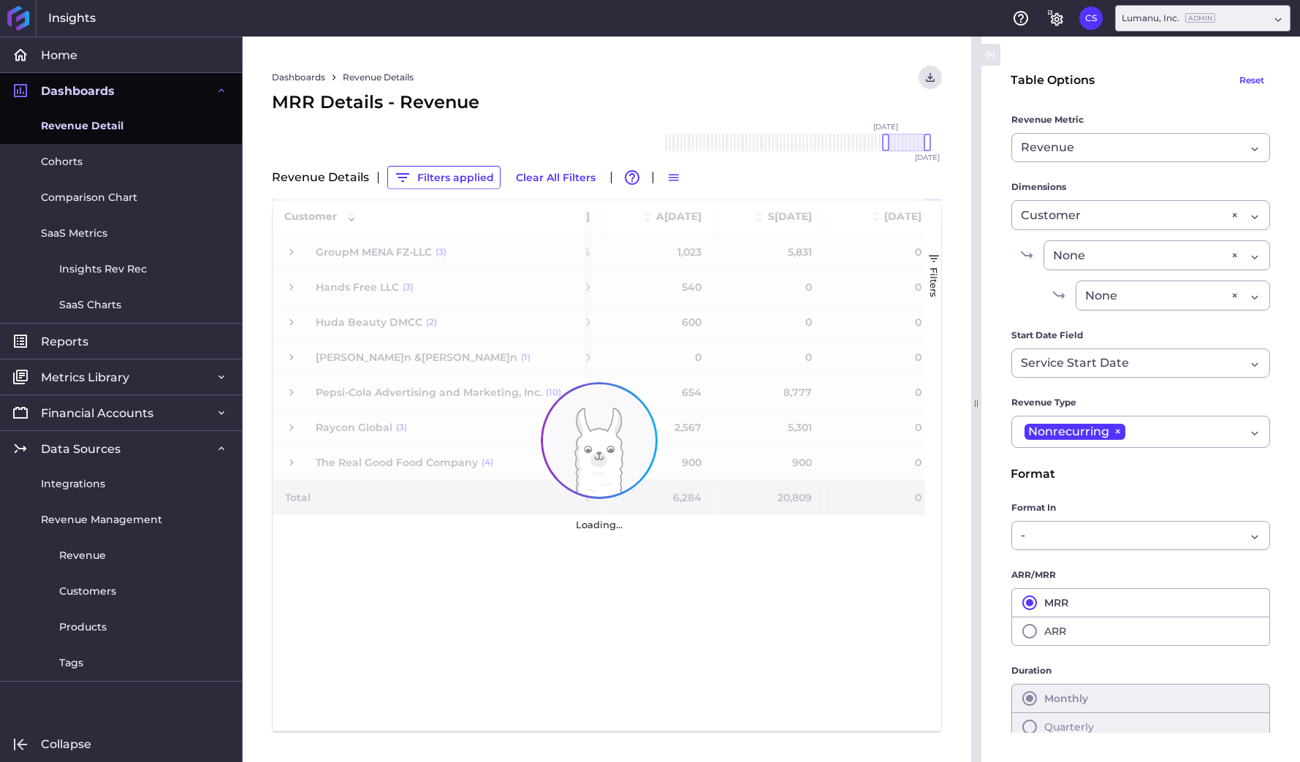
scroll to position [0, 891]
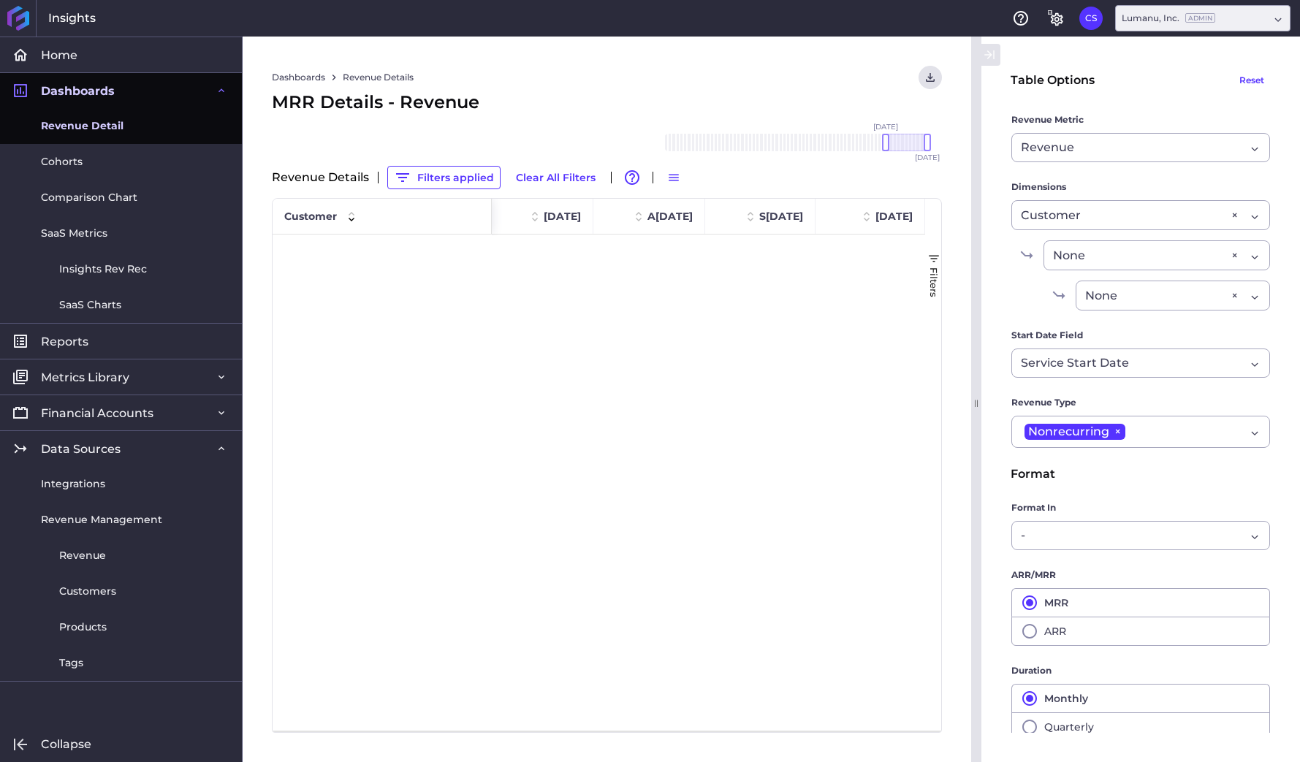
click at [932, 257] on span "button" at bounding box center [933, 258] width 13 height 13
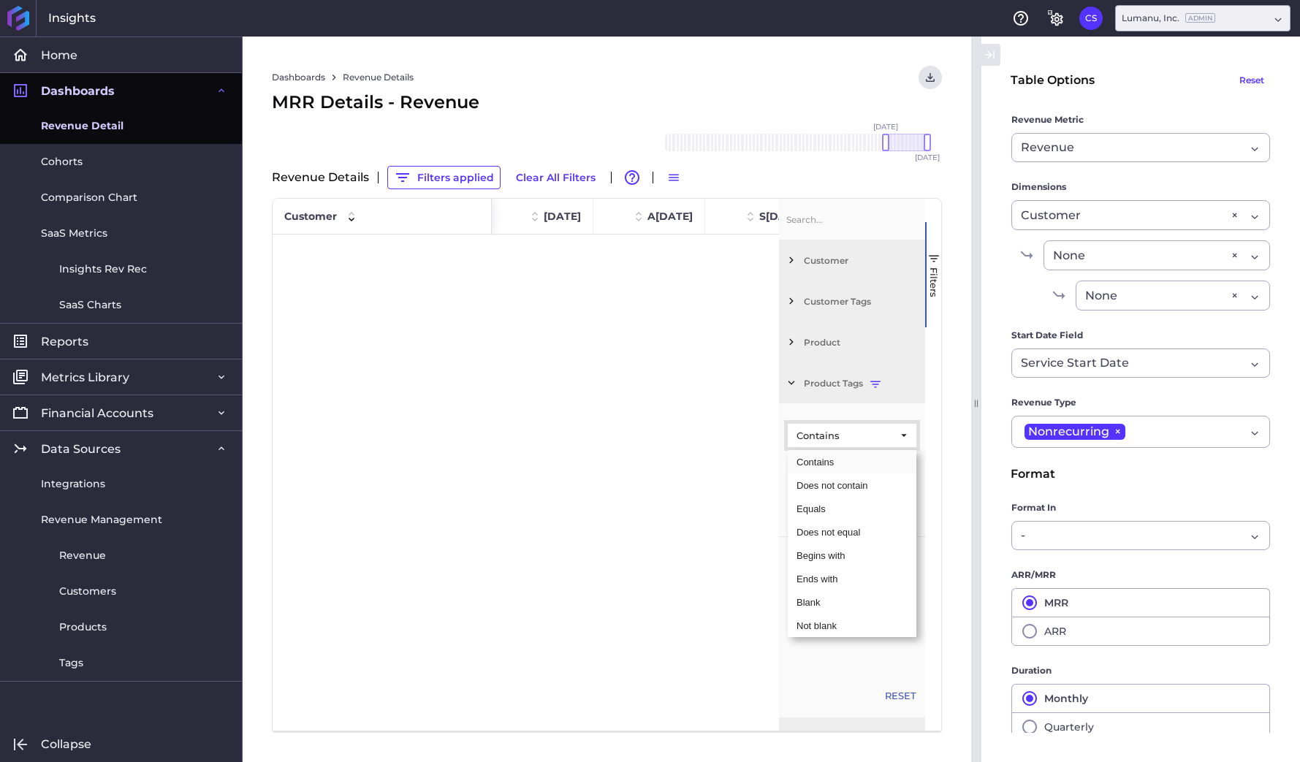
click at [900, 433] on span "Filtering operator" at bounding box center [903, 435] width 13 height 13
click at [896, 390] on div "Product Tags" at bounding box center [852, 383] width 146 height 41
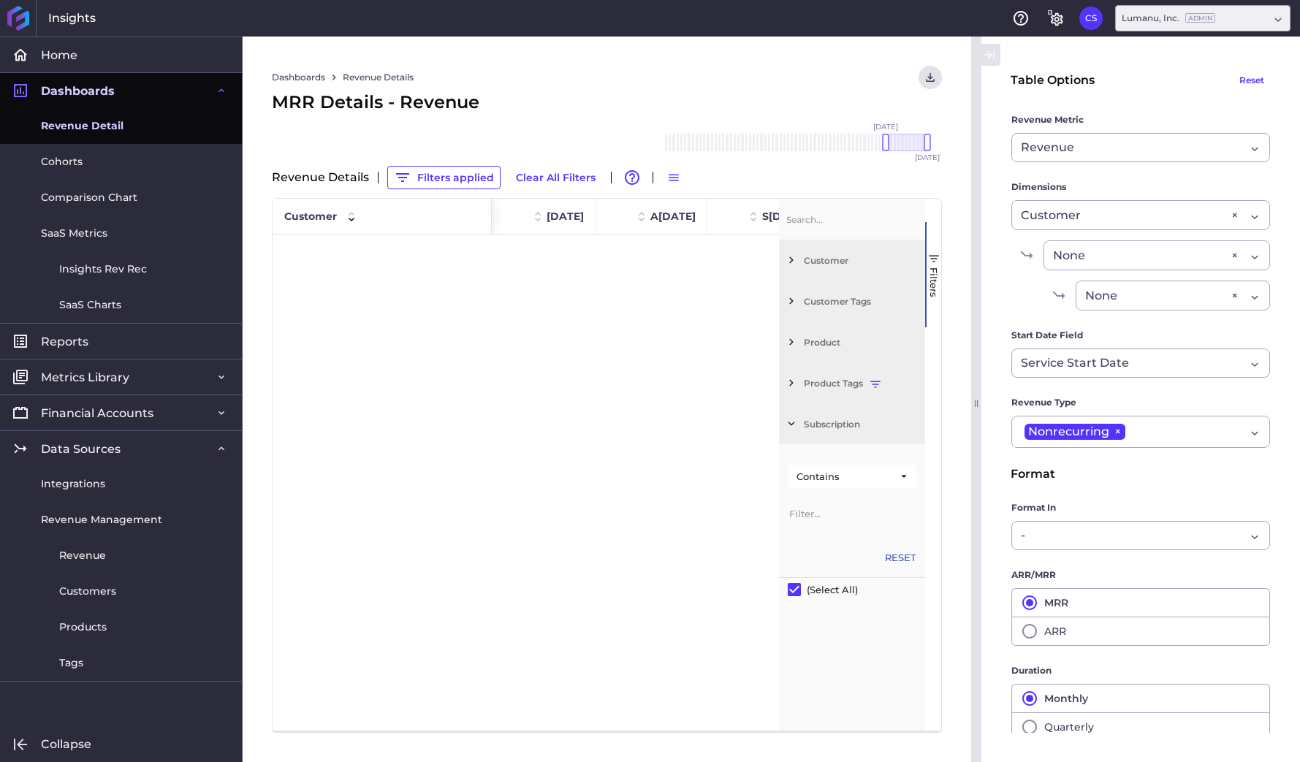
click at [878, 384] on span "Product Tags" at bounding box center [861, 383] width 115 height 11
click at [791, 552] on input "Filter List" at bounding box center [794, 548] width 13 height 13
checkbox input "true"
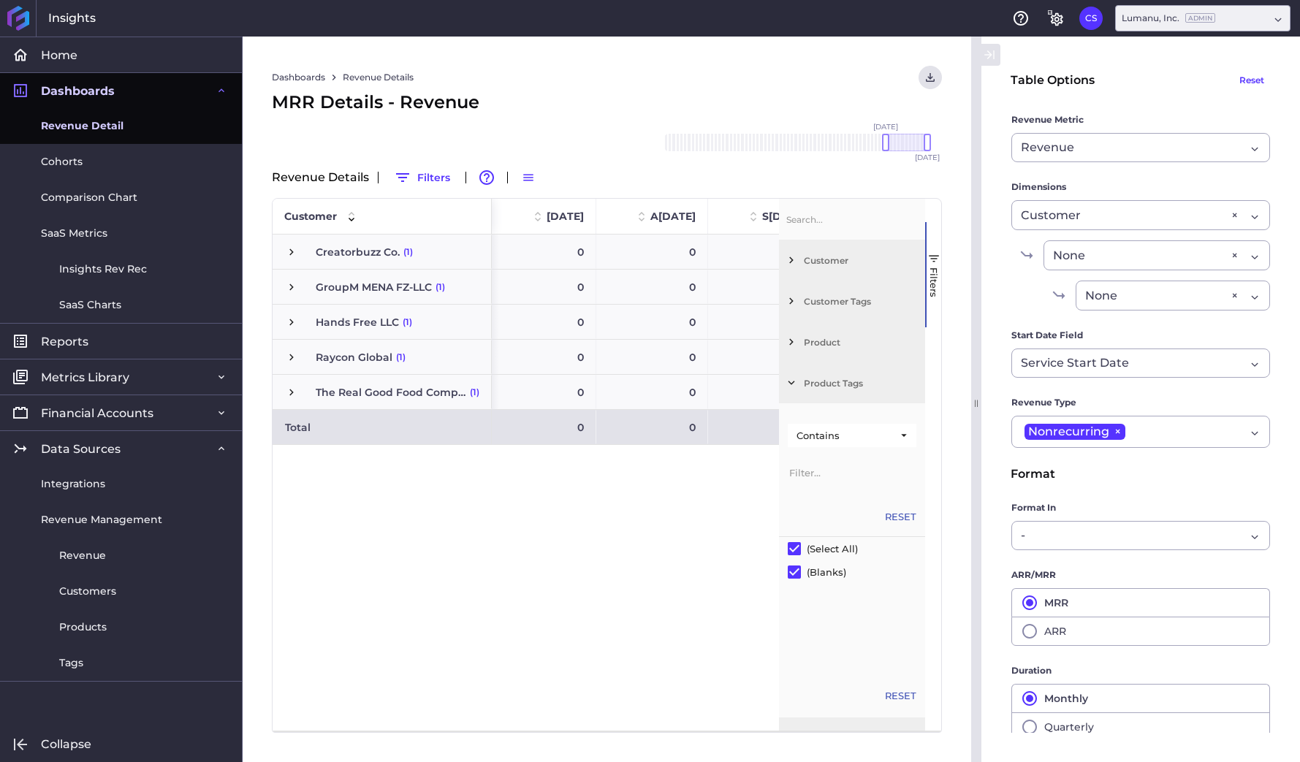
scroll to position [0, 1040]
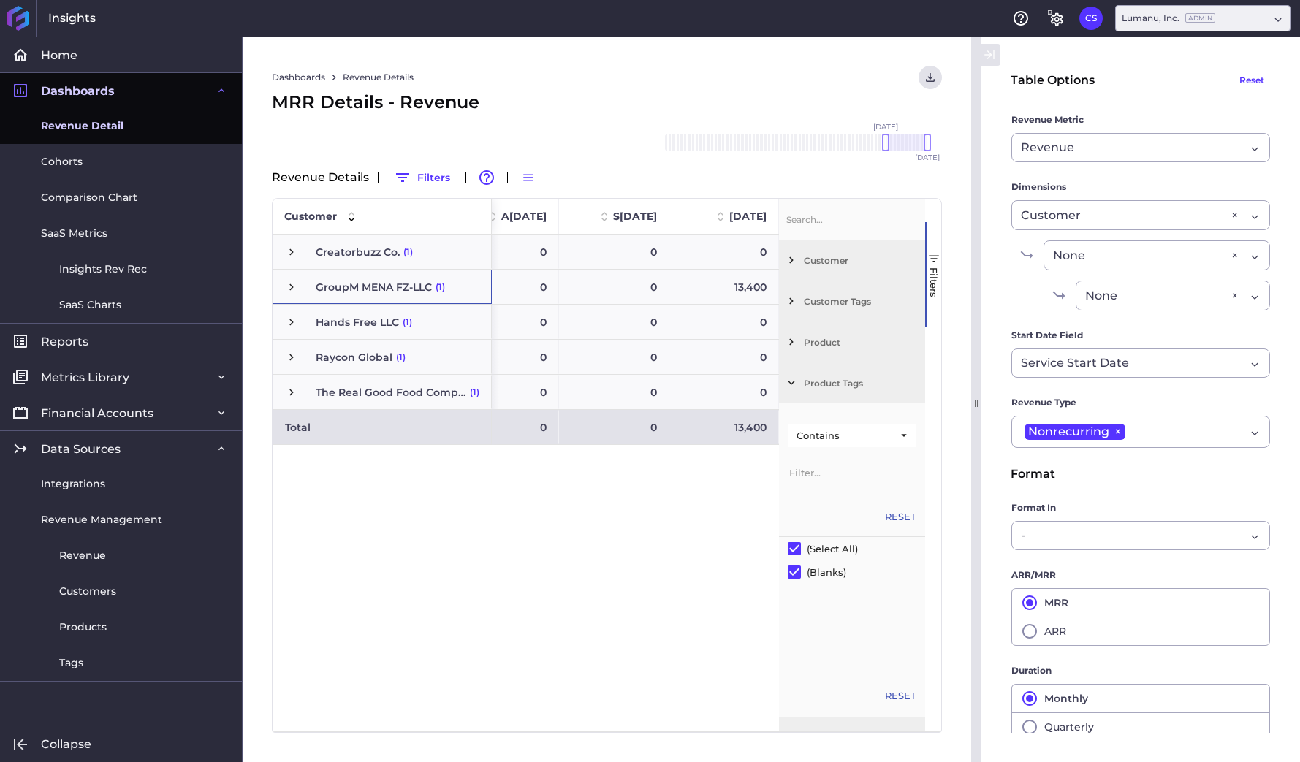
click at [292, 284] on span "Press SPACE to select this row." at bounding box center [291, 287] width 13 height 13
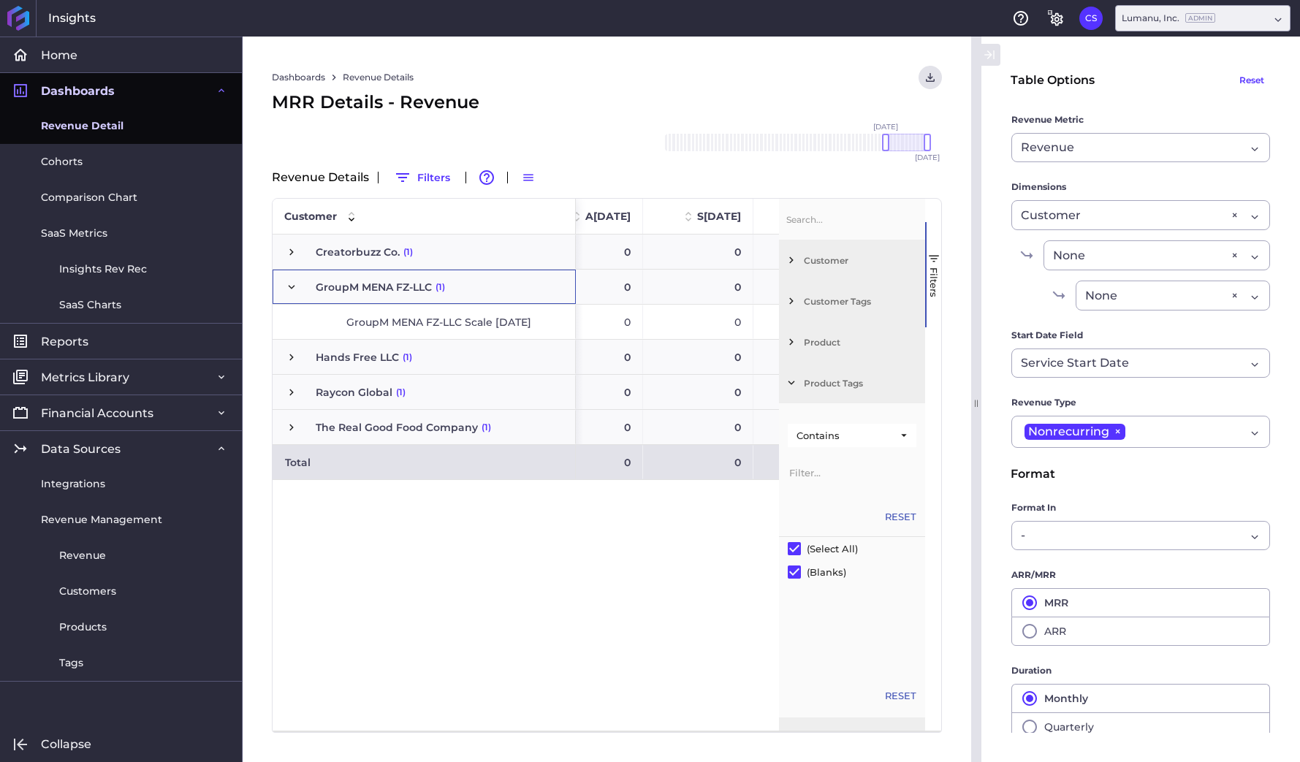
click at [290, 285] on span "Press SPACE to select this row." at bounding box center [291, 287] width 13 height 13
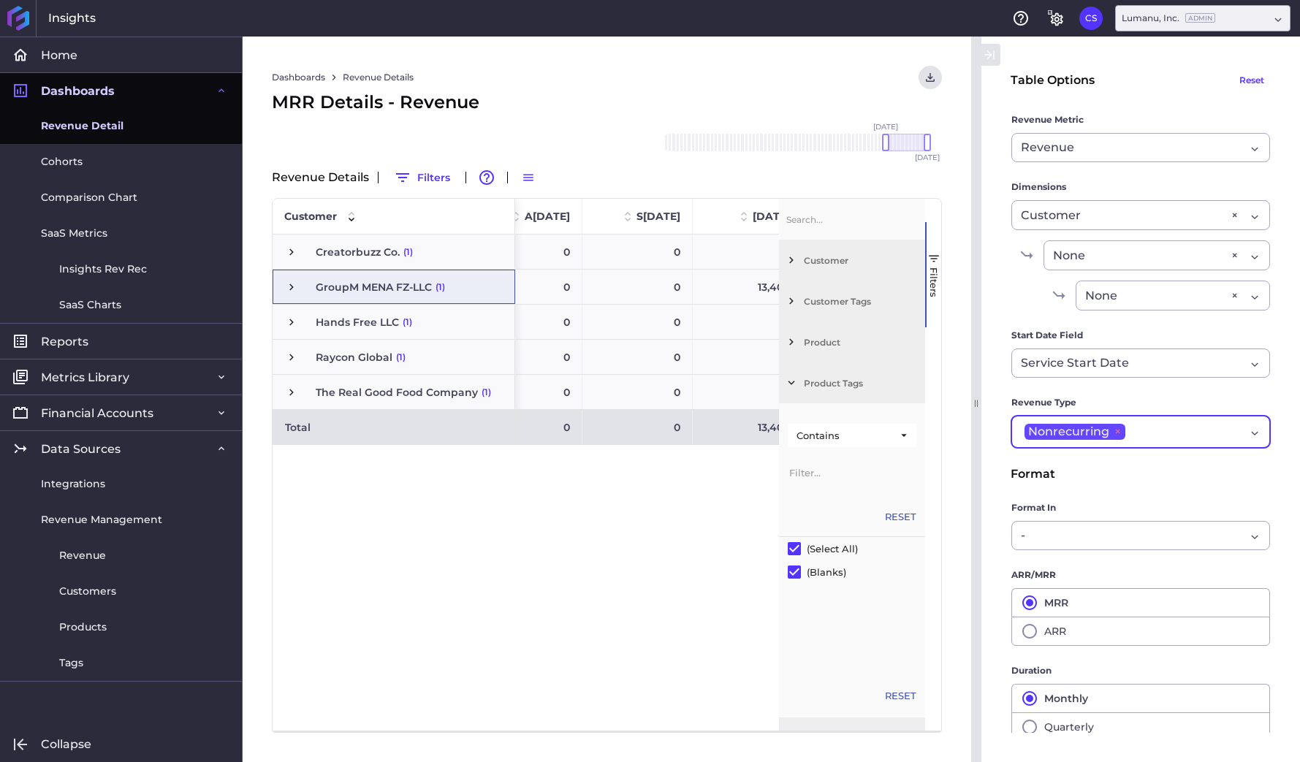
click at [1114, 430] on span "×" at bounding box center [1117, 432] width 16 height 16
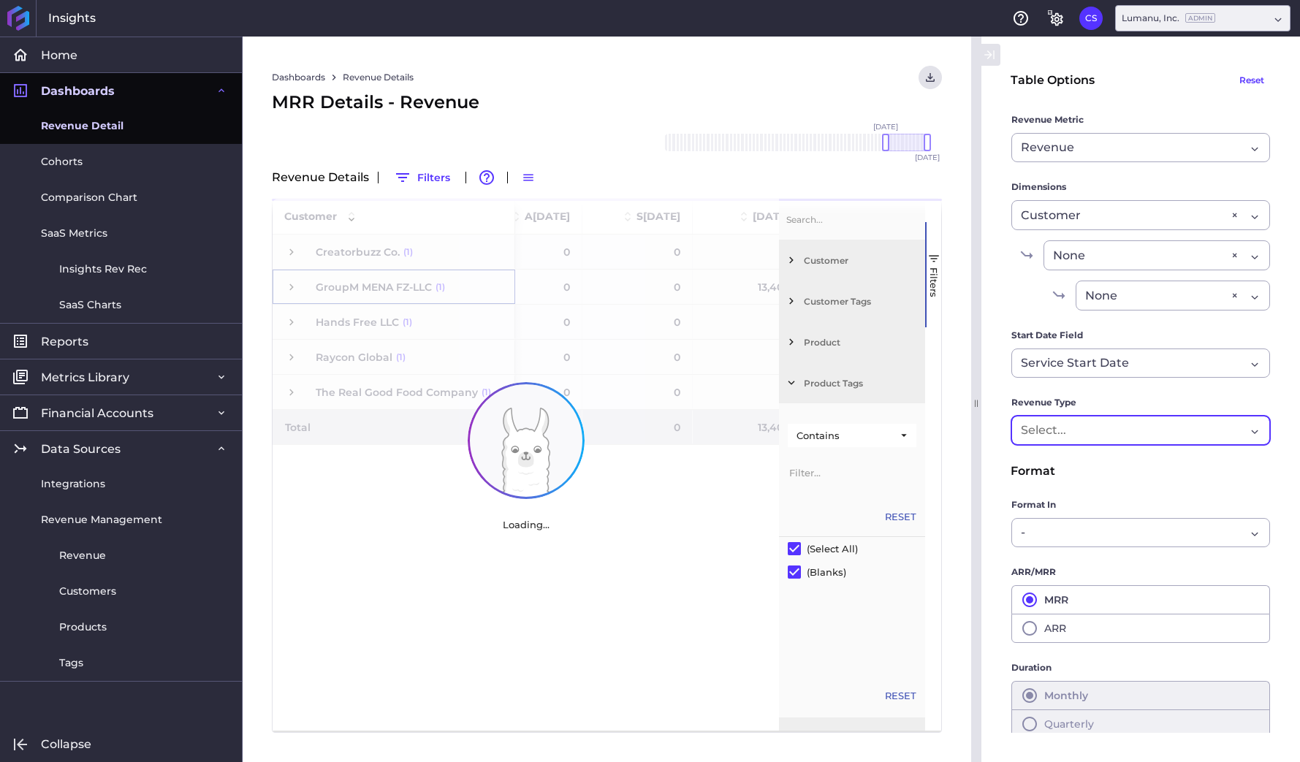
click at [1109, 430] on div "Dropdown select" at bounding box center [1133, 431] width 224 height 18
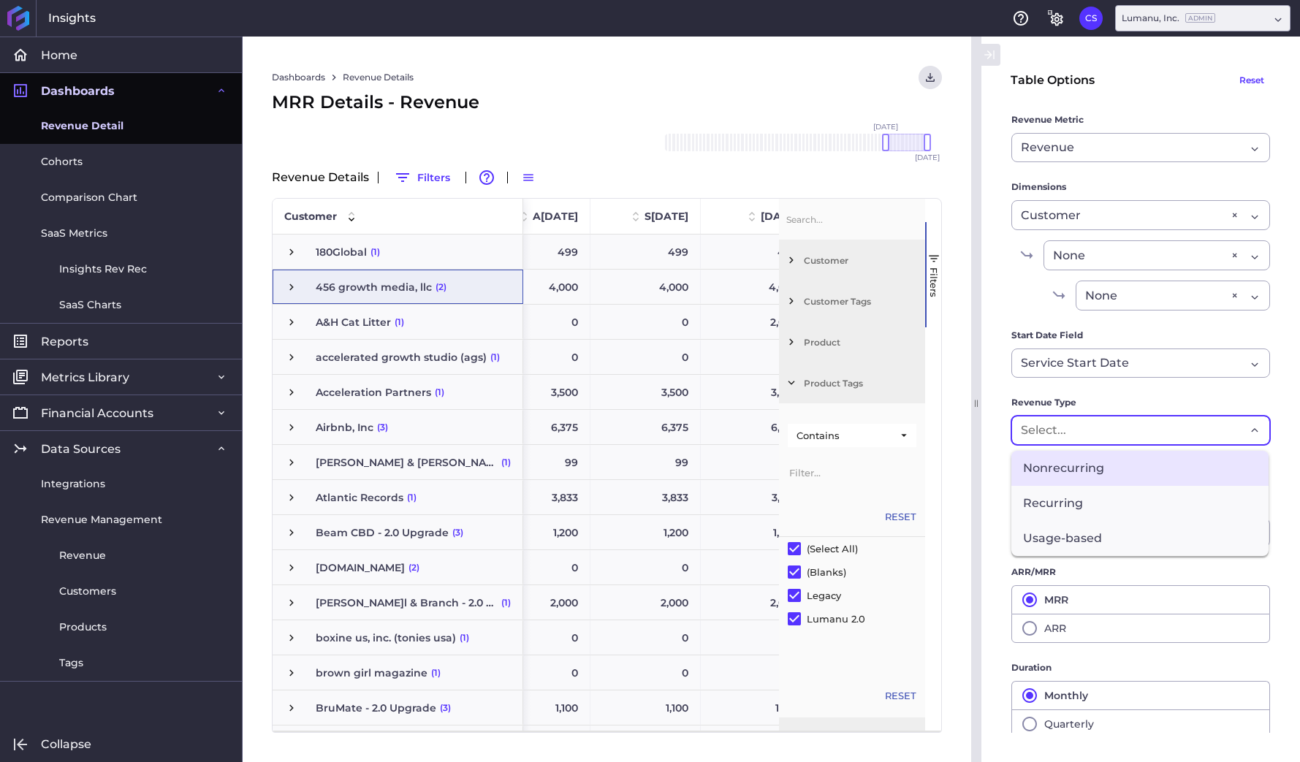
click at [1077, 466] on span "Nonrecurring" at bounding box center [1140, 468] width 257 height 35
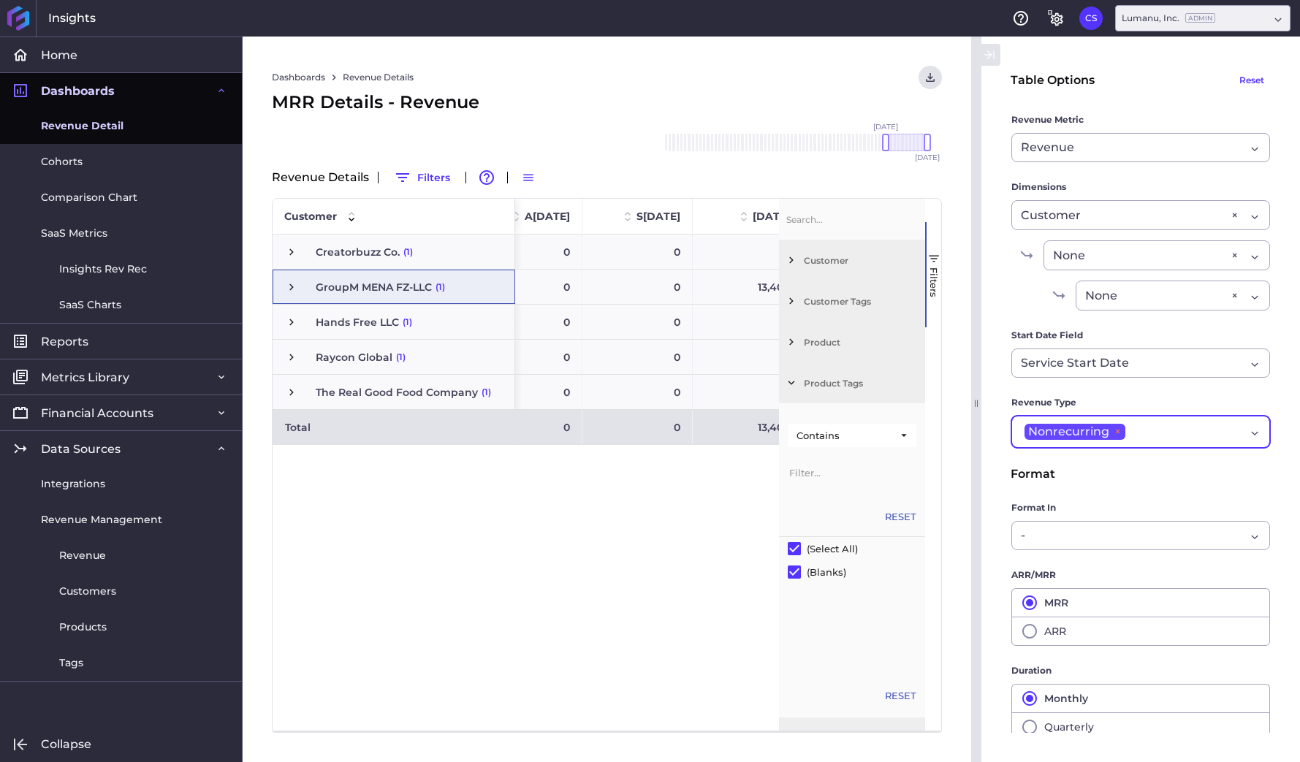
click at [1115, 430] on span "×" at bounding box center [1117, 432] width 16 height 16
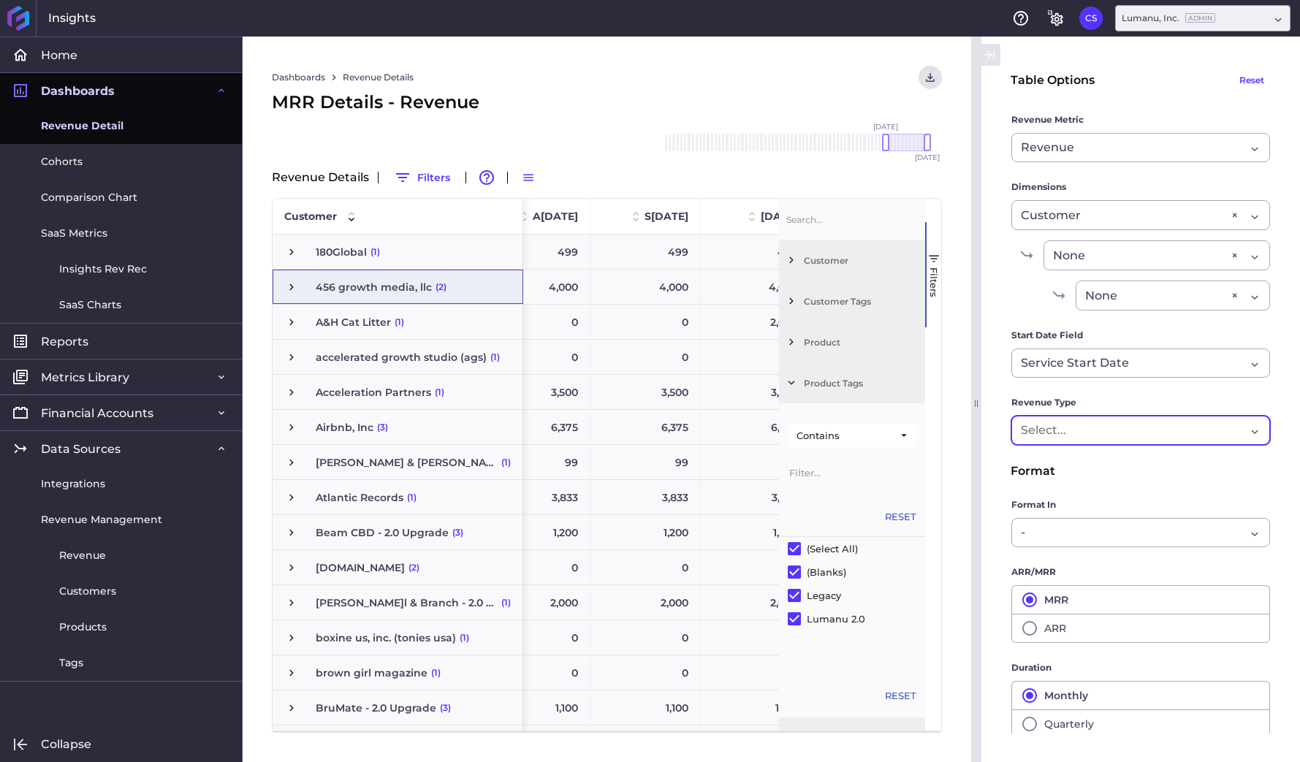
click at [1074, 430] on input "Dropdown select" at bounding box center [1052, 431] width 63 height 18
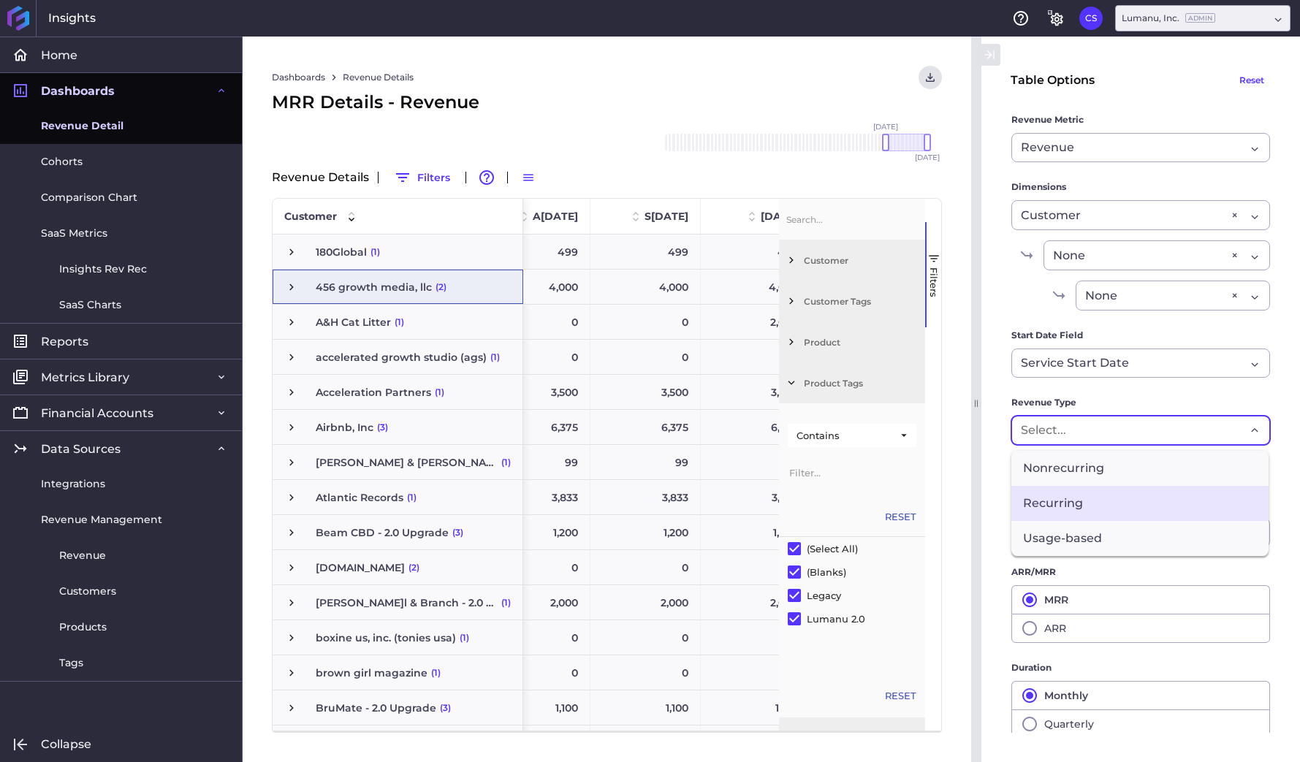
click at [1054, 493] on span "Recurring" at bounding box center [1140, 503] width 257 height 35
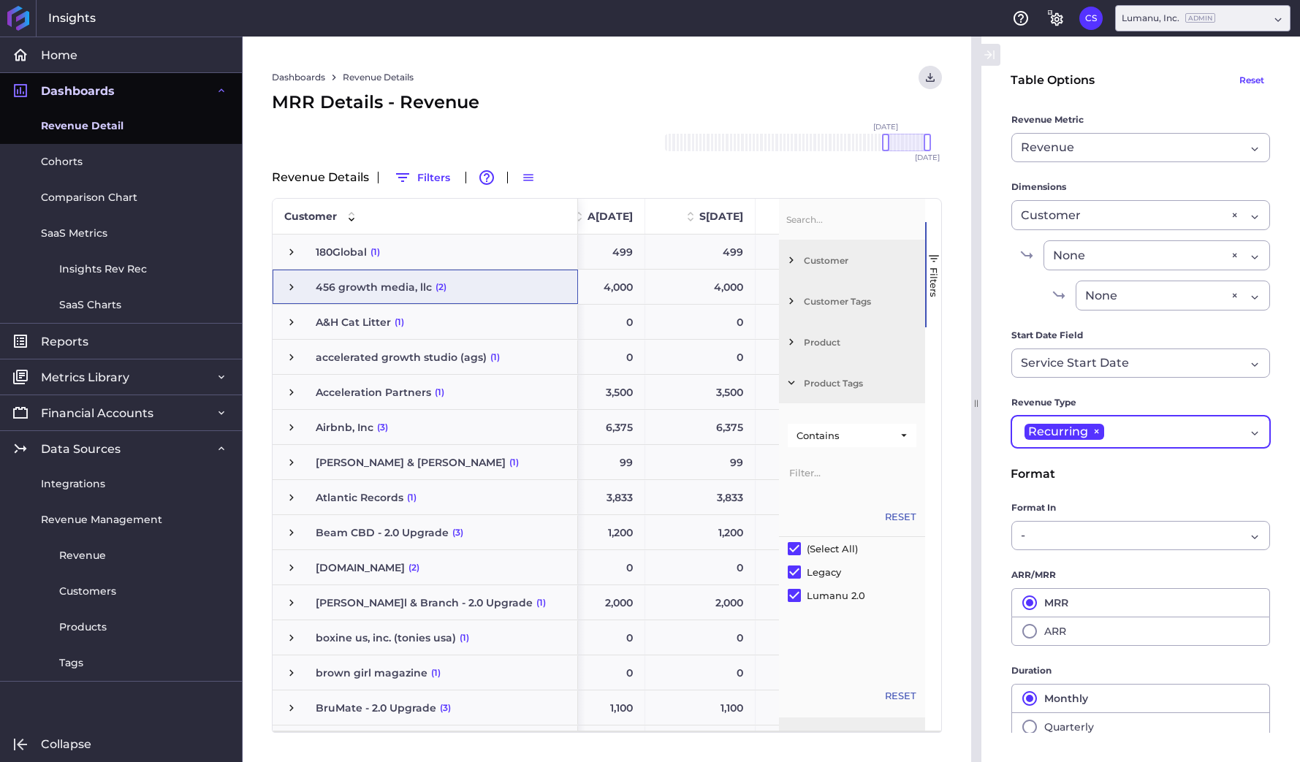
click at [1128, 426] on div "Recurring ×" at bounding box center [1133, 432] width 224 height 20
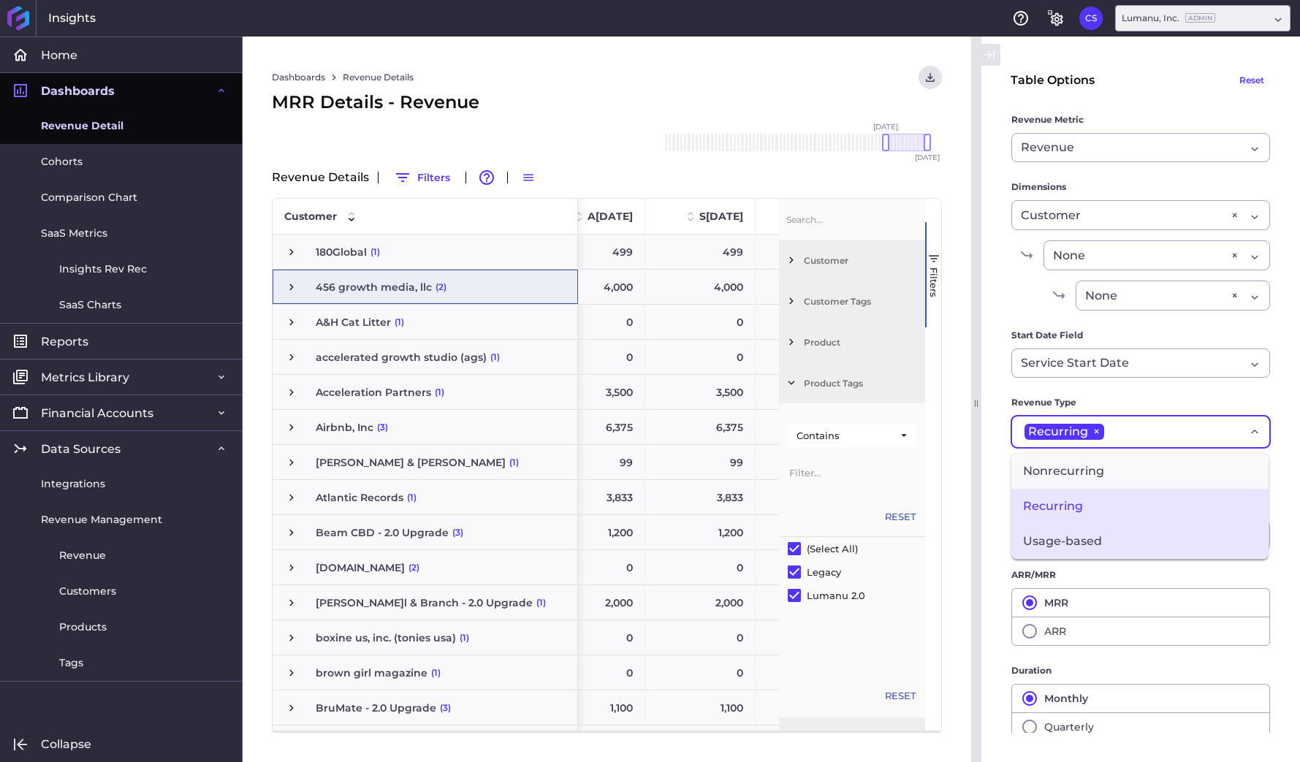
click at [1070, 541] on span "Usage-based" at bounding box center [1140, 541] width 257 height 35
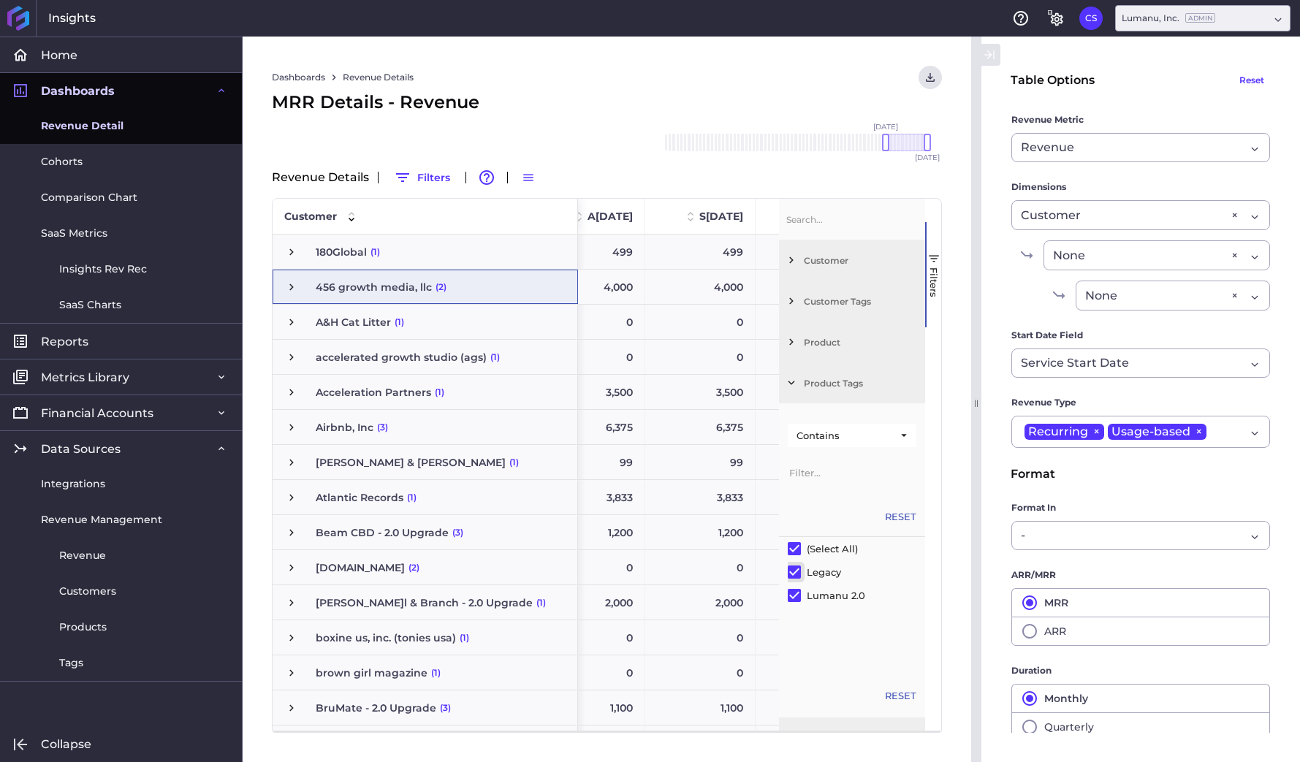
click at [796, 568] on input "Filter List" at bounding box center [794, 572] width 13 height 13
checkbox input "false"
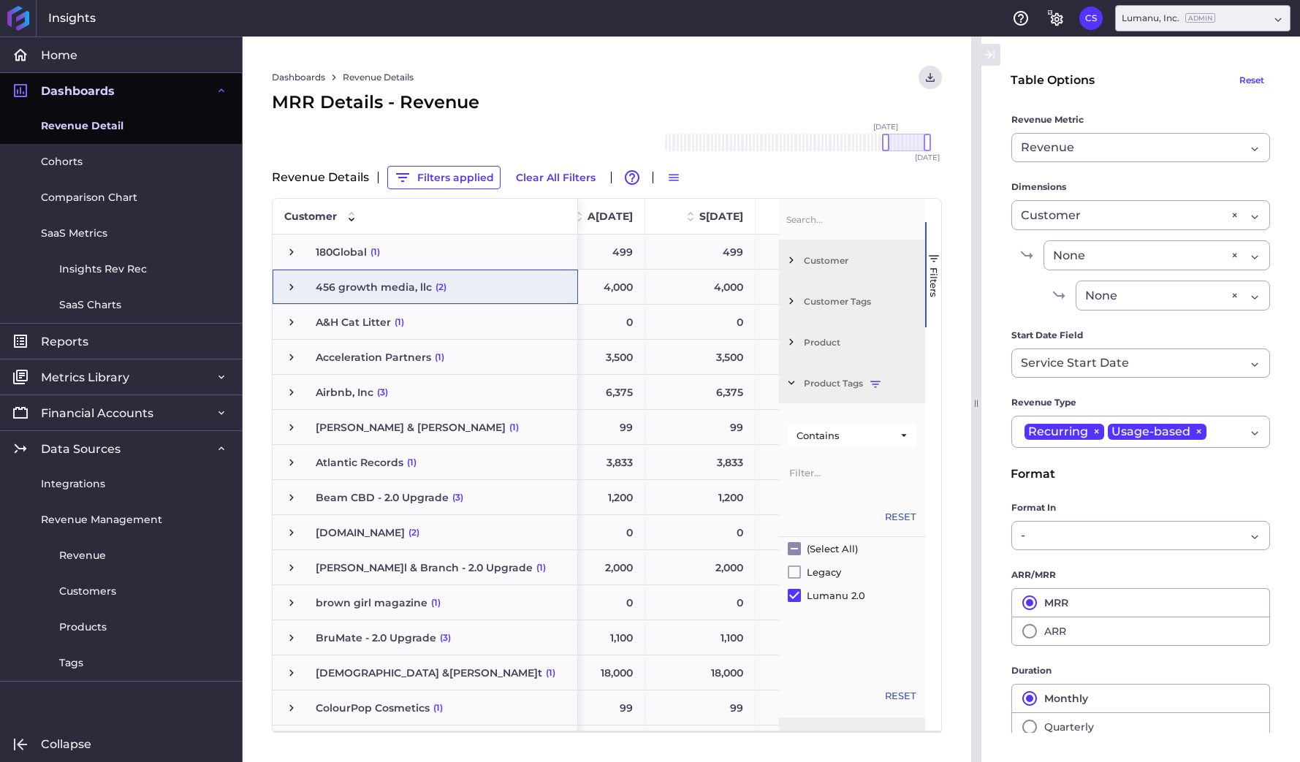
click at [827, 86] on div "Dashboards Revenue Details Download CSV... Download CSV Download CSV with under…" at bounding box center [607, 77] width 670 height 23
click at [928, 254] on span "button" at bounding box center [933, 258] width 13 height 13
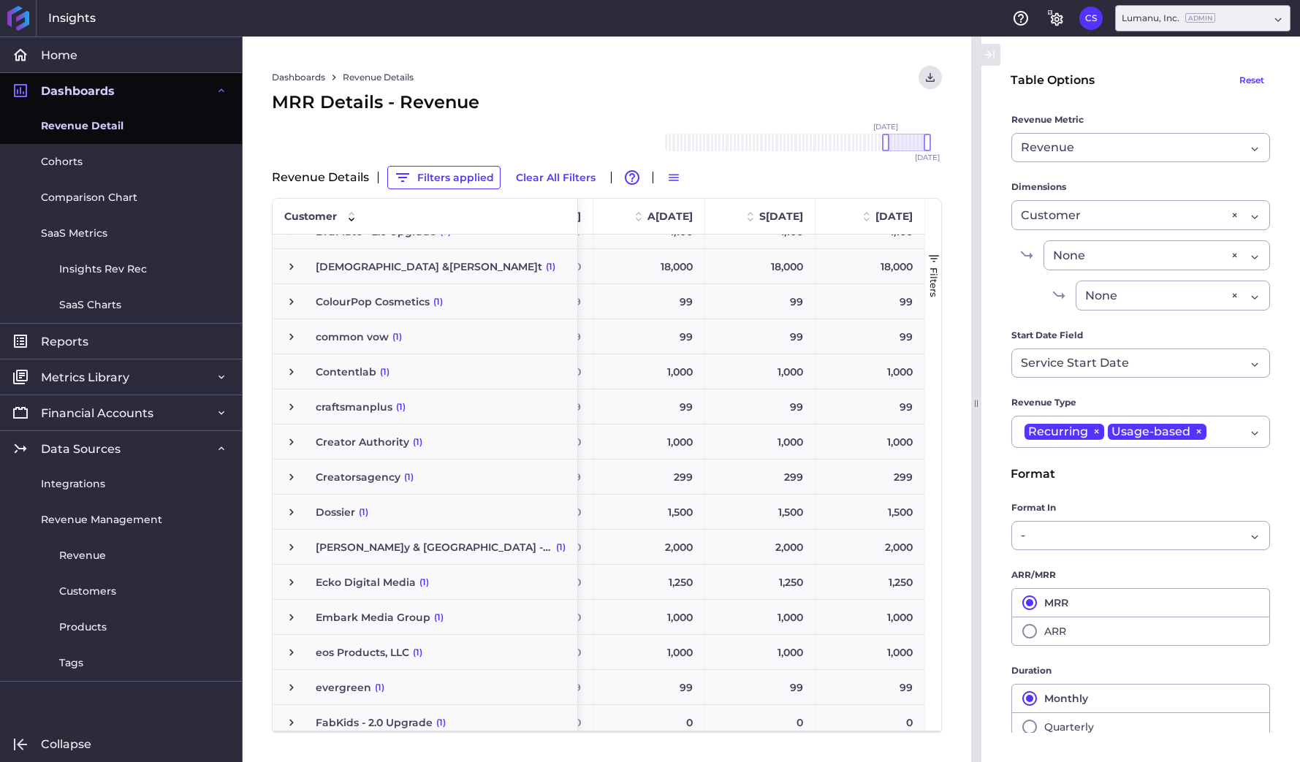
scroll to position [445, 0]
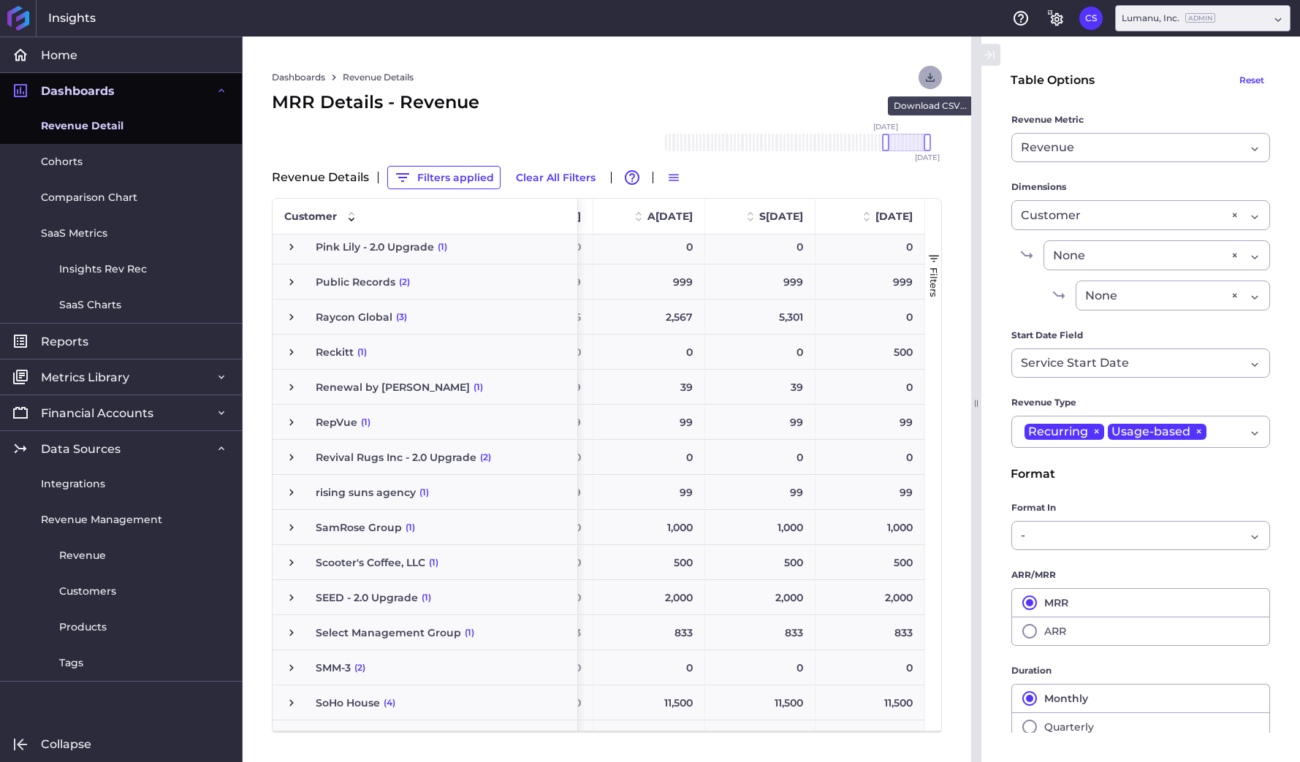
click at [935, 67] on button "User Menu" at bounding box center [930, 77] width 23 height 23
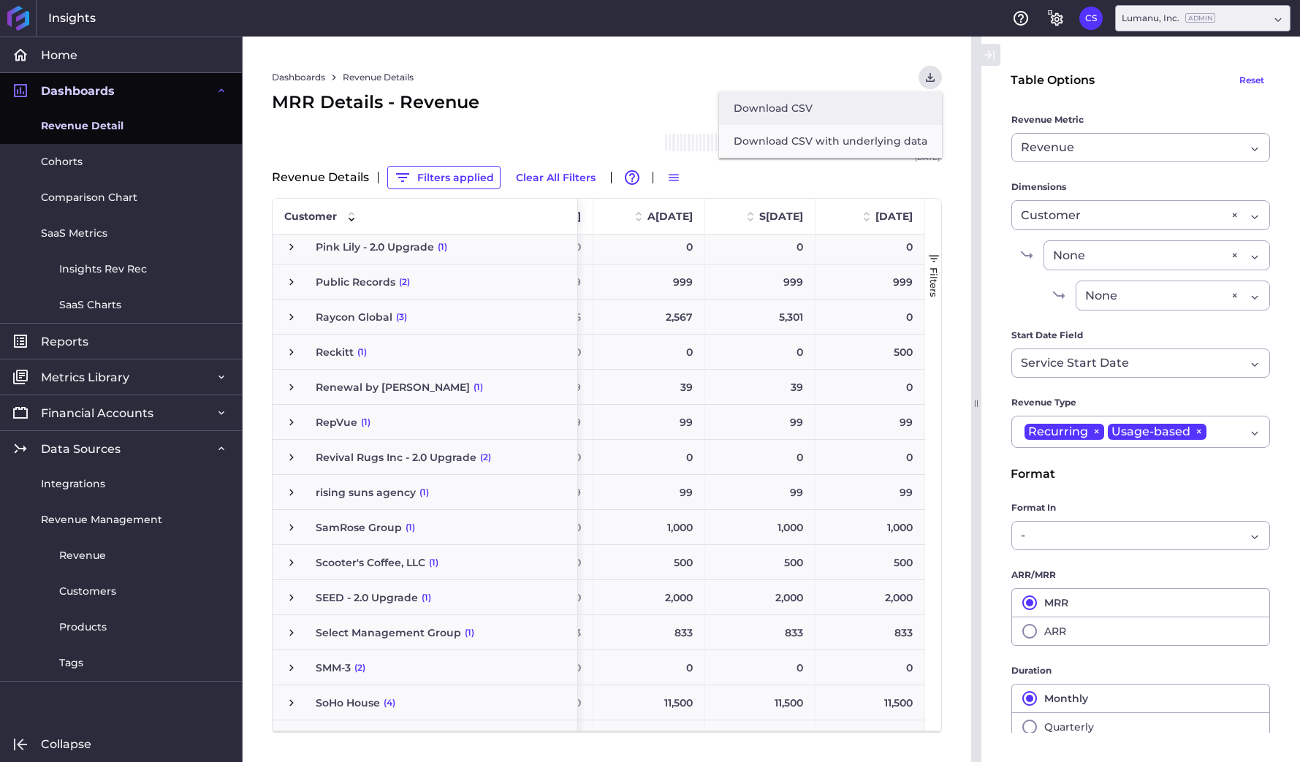
click at [889, 96] on button "Download CSV" at bounding box center [830, 108] width 223 height 33
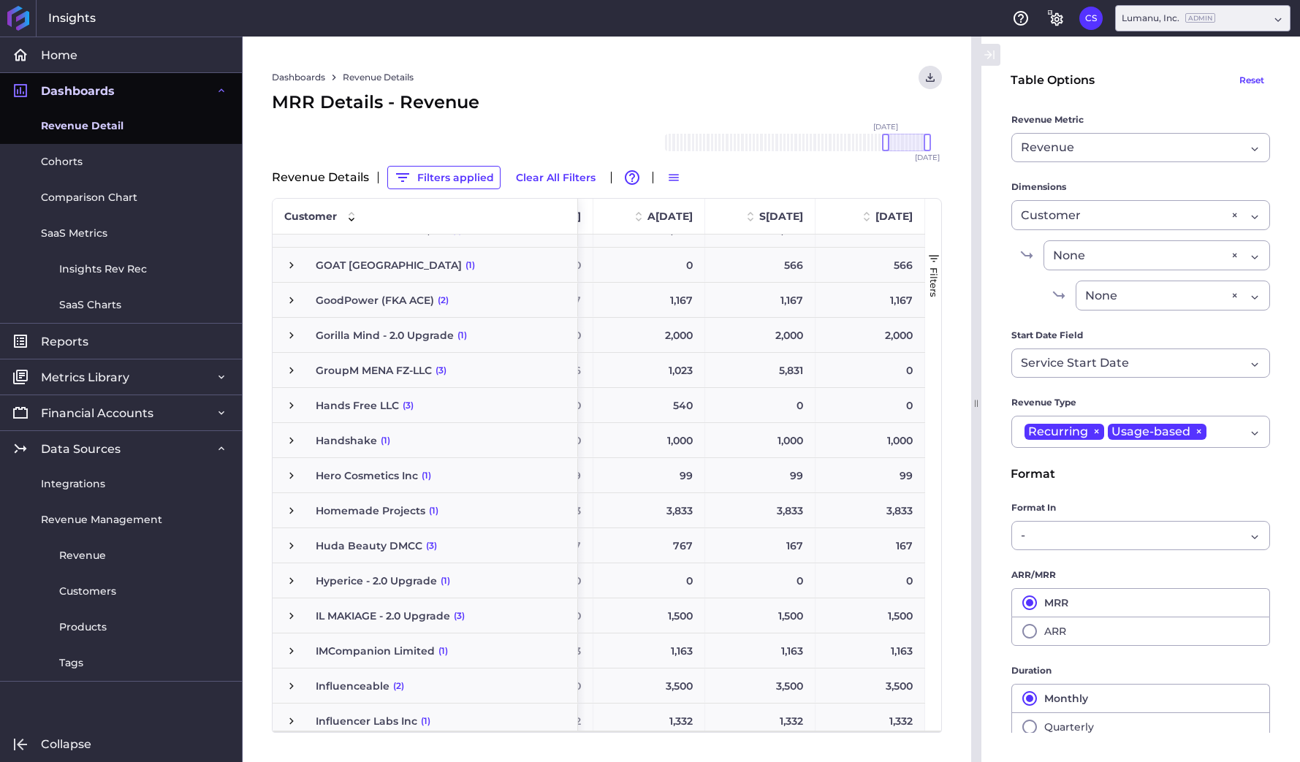
scroll to position [1025, 0]
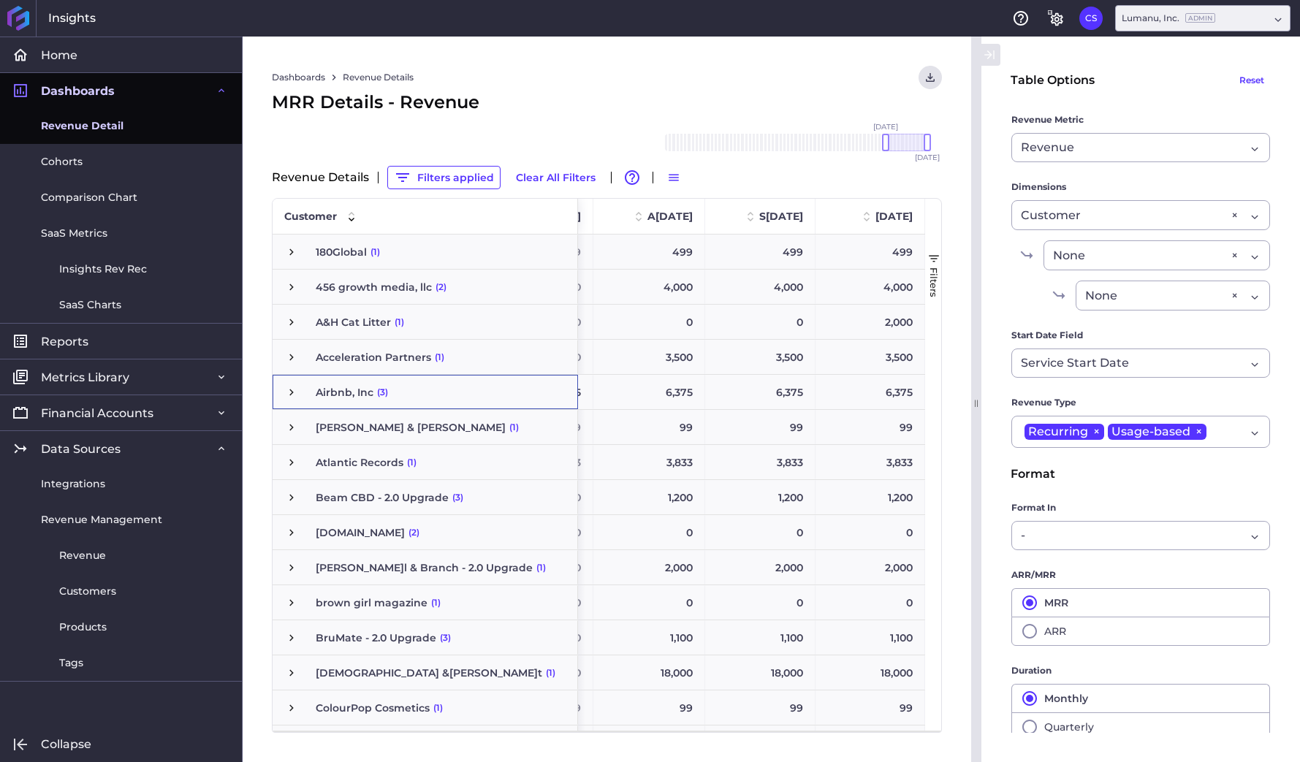
click at [292, 392] on span "Press SPACE to select this row." at bounding box center [291, 392] width 13 height 13
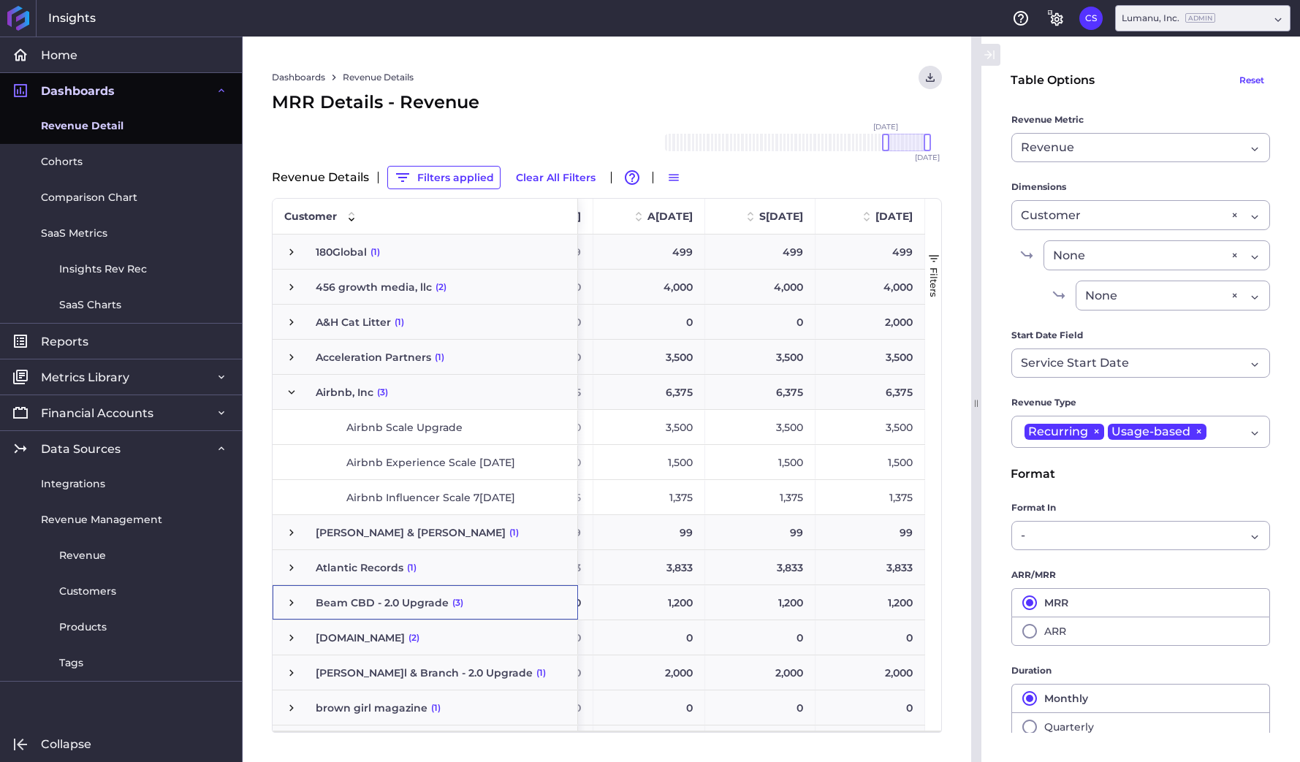
click at [290, 601] on span "Press SPACE to select this row." at bounding box center [291, 602] width 13 height 13
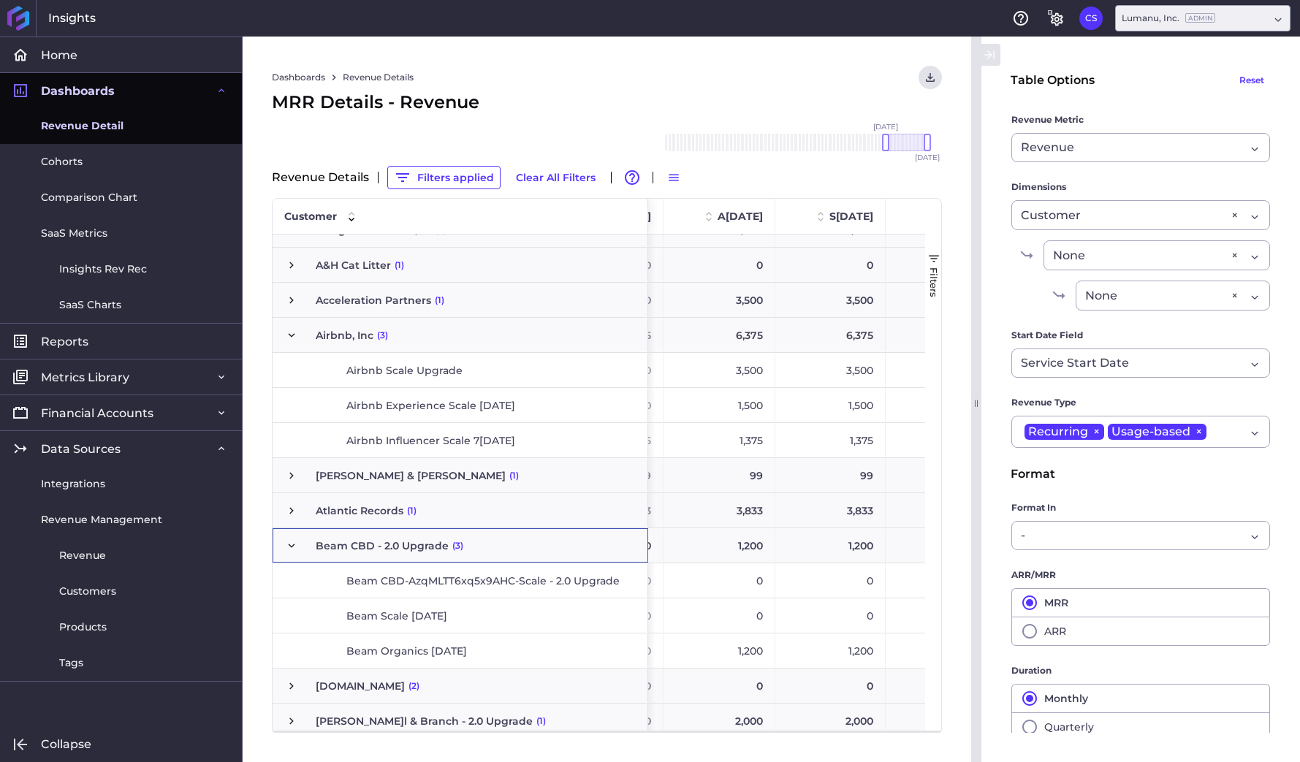
scroll to position [0, 1050]
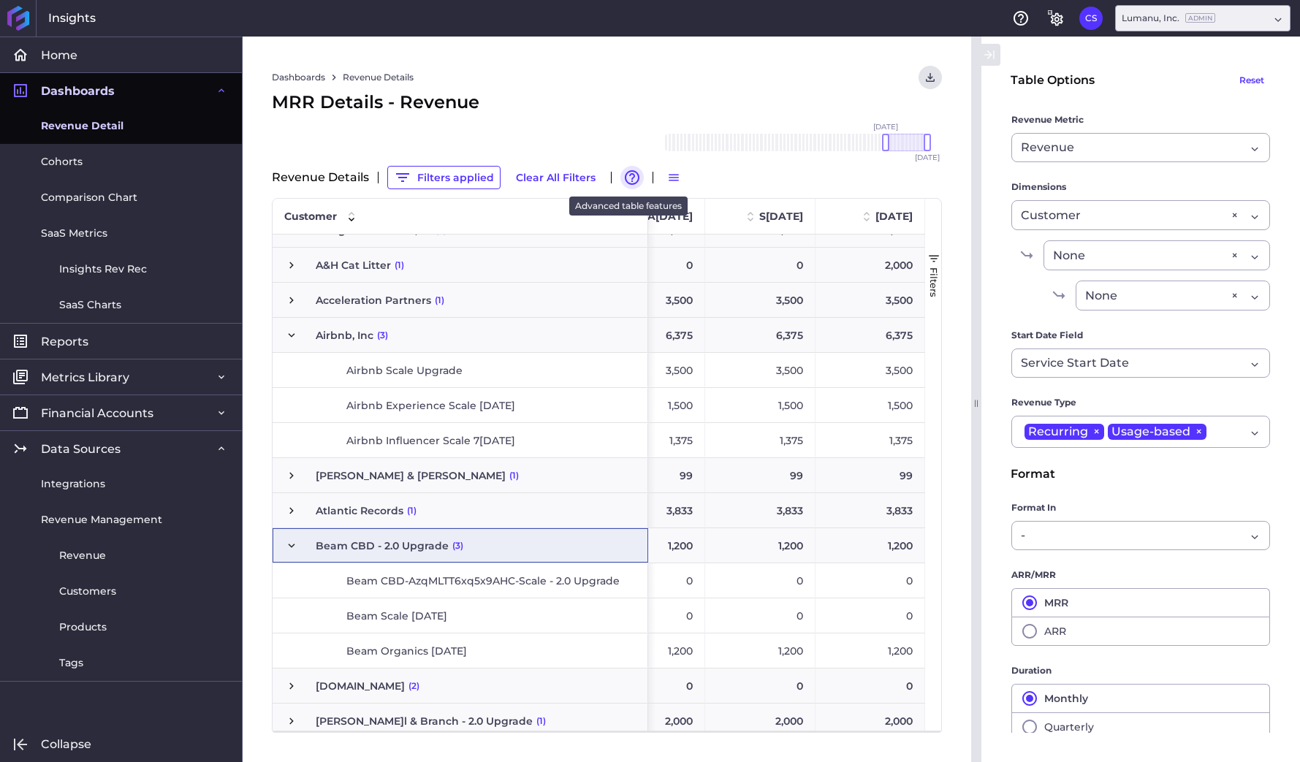
click at [627, 175] on icon "button" at bounding box center [632, 177] width 15 height 15
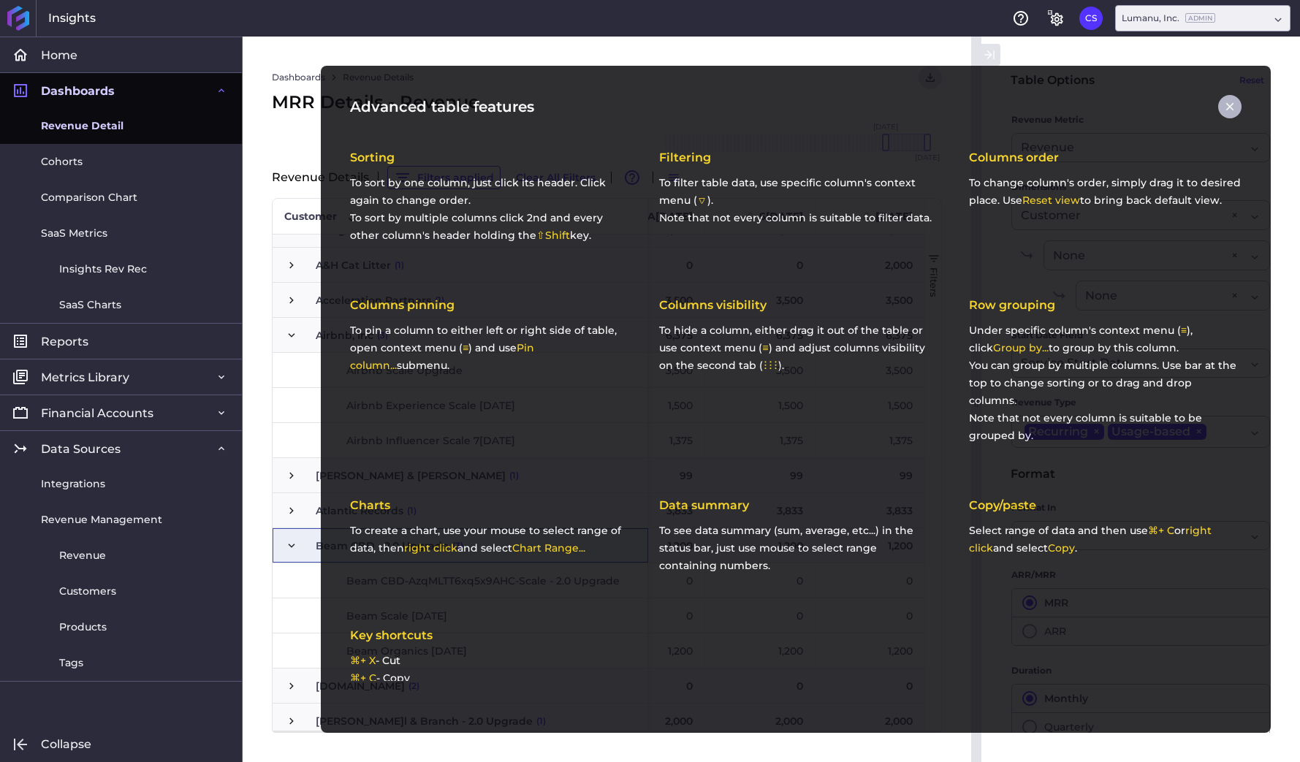
click at [1233, 103] on icon "button" at bounding box center [1230, 107] width 8 height 8
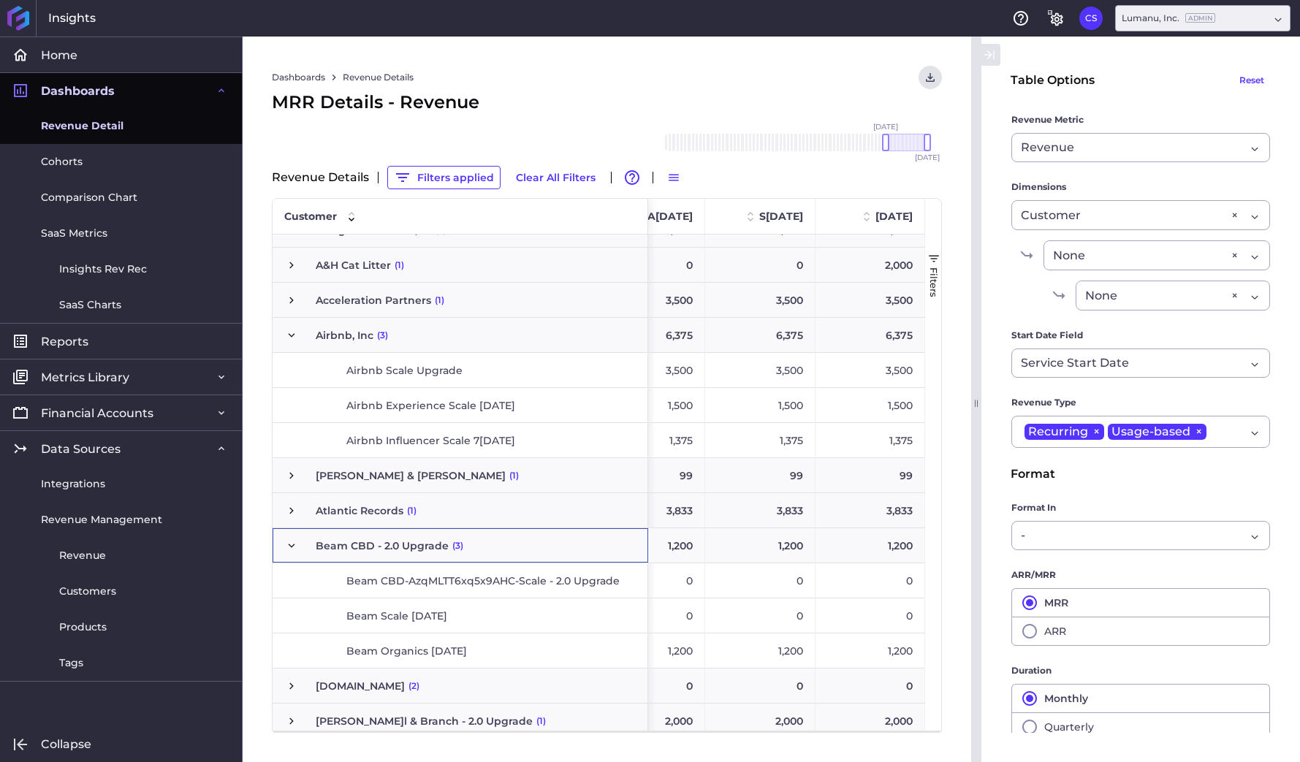
click at [289, 544] on span "Press SPACE to select this row." at bounding box center [291, 545] width 13 height 13
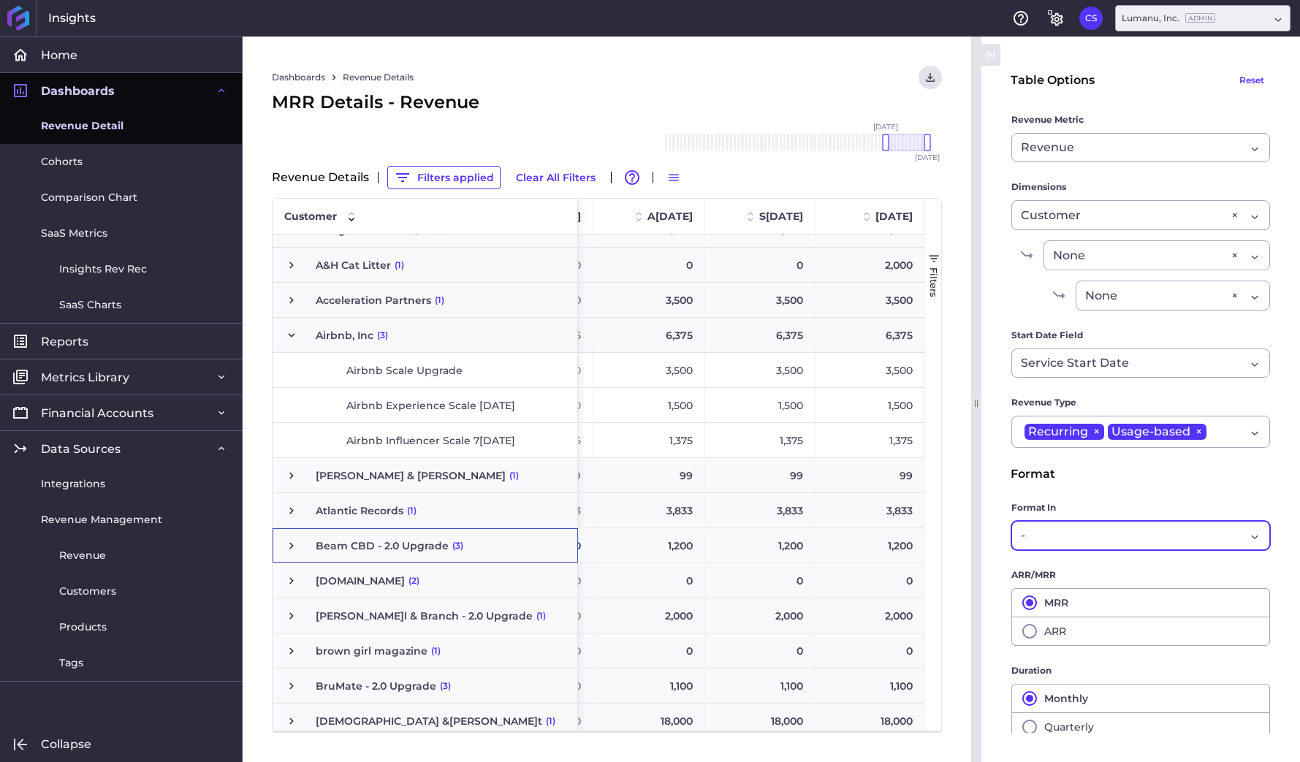
click at [1121, 540] on div "-" at bounding box center [1133, 536] width 224 height 18
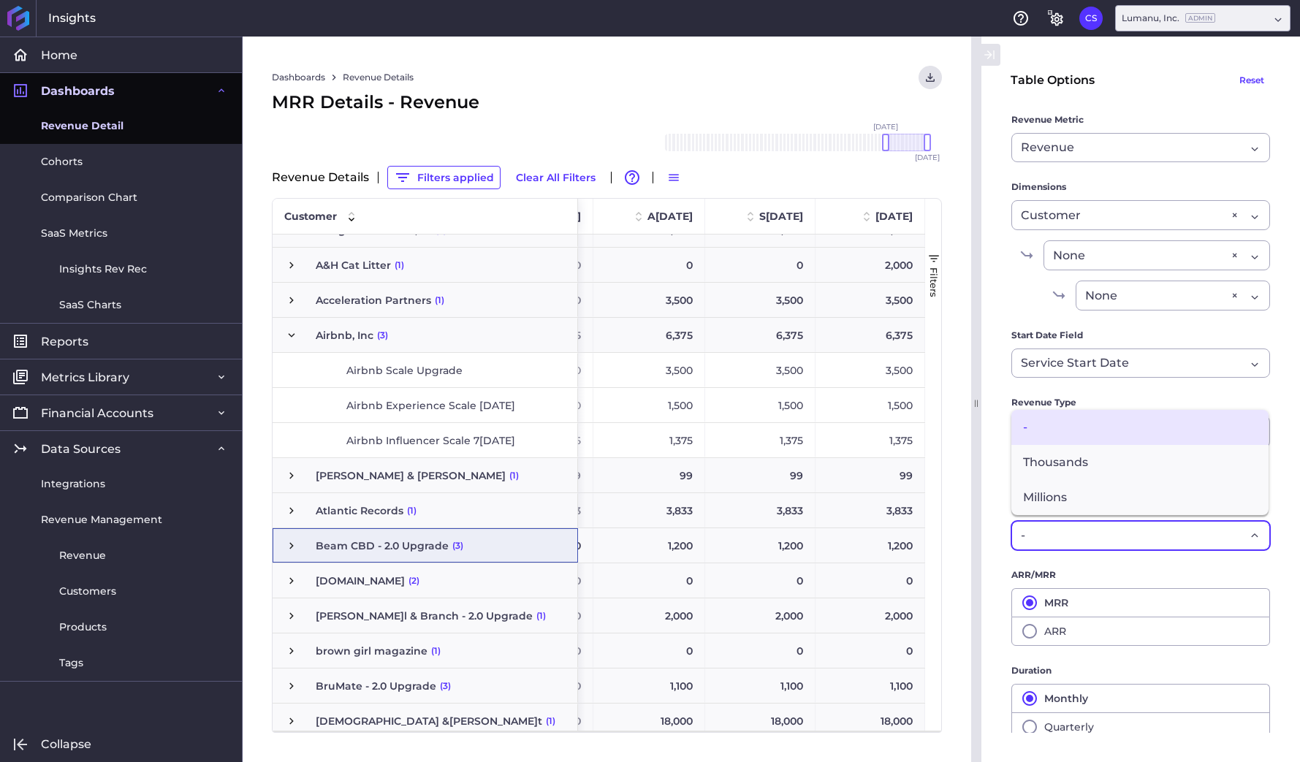
click at [1121, 540] on div "-" at bounding box center [1133, 536] width 224 height 18
click at [1296, 657] on main "Table Options Reset Revenue Metric Revenue Revenue Cohort Type By Period Since …" at bounding box center [1141, 418] width 319 height 705
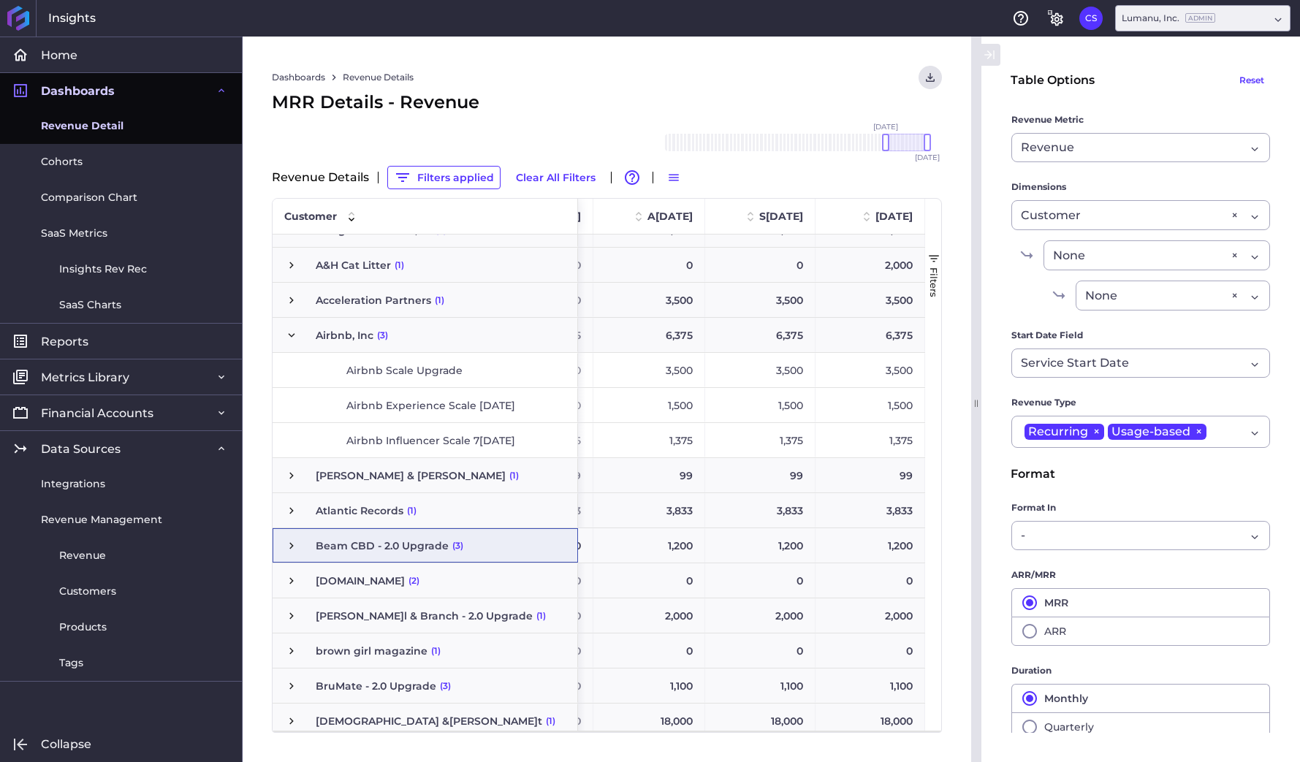
scroll to position [38, 0]
